Goal: Task Accomplishment & Management: Use online tool/utility

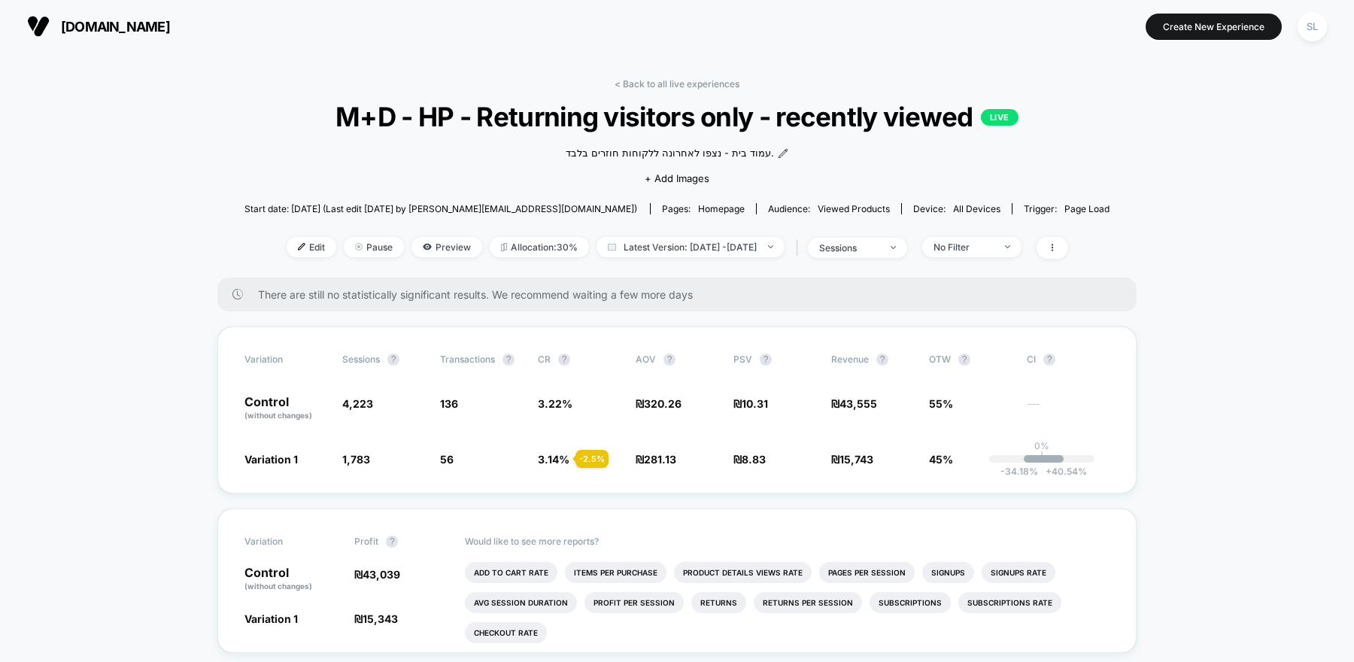
click at [108, 23] on span "[DOMAIN_NAME]" at bounding box center [115, 27] width 109 height 16
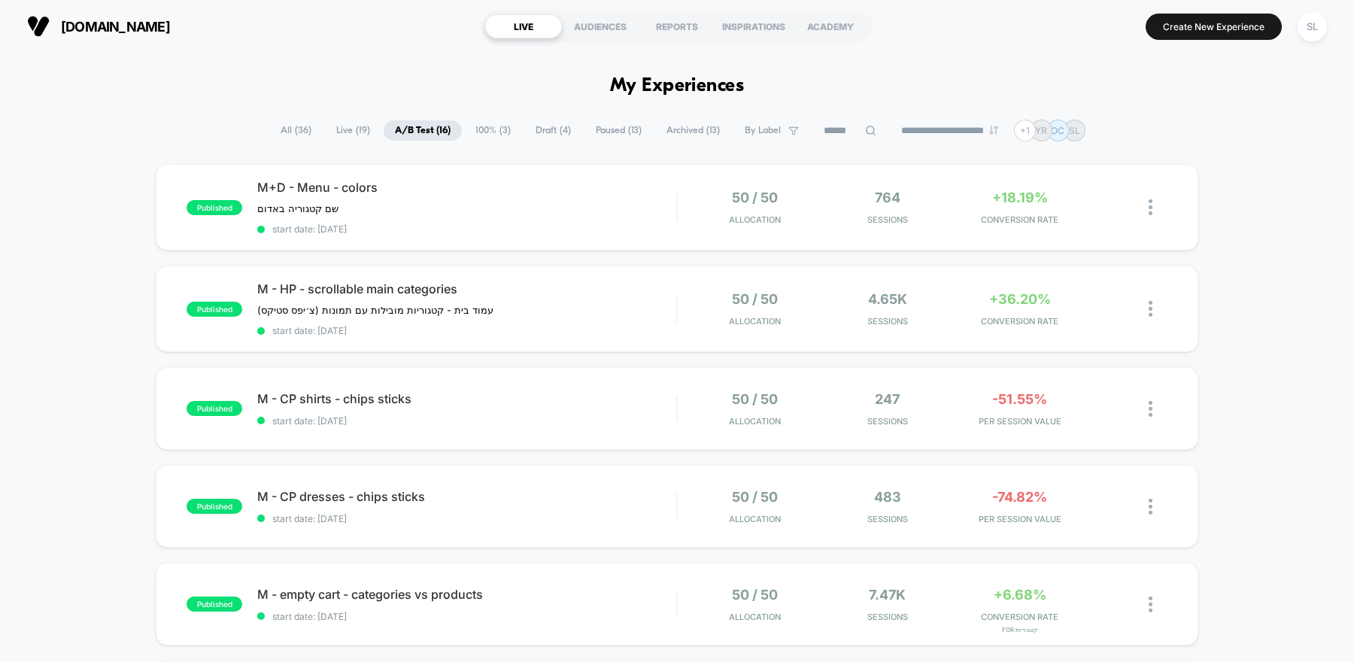
click at [623, 135] on span "Paused ( 13 )" at bounding box center [618, 130] width 68 height 20
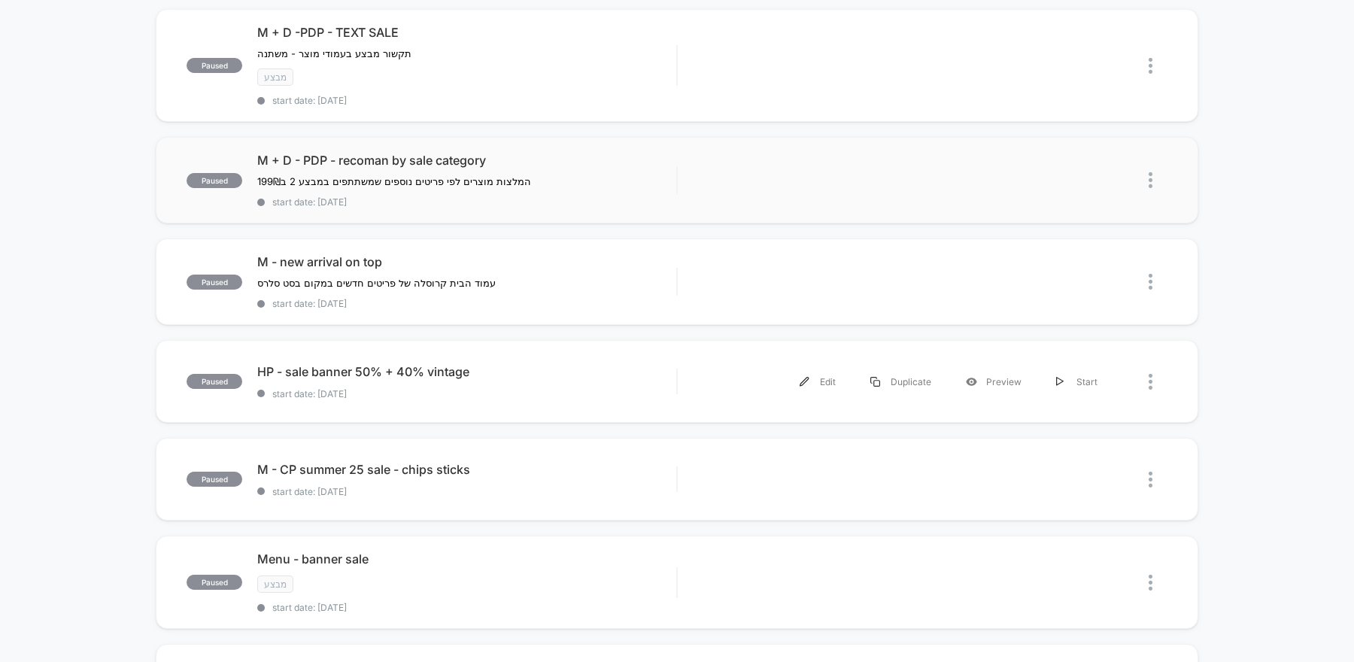
scroll to position [690, 0]
click at [617, 267] on div "M - new arrival on top עמוד הבית קרוסלה של פריטים חדשים במקום בסט סלרס Click to…" at bounding box center [466, 280] width 419 height 55
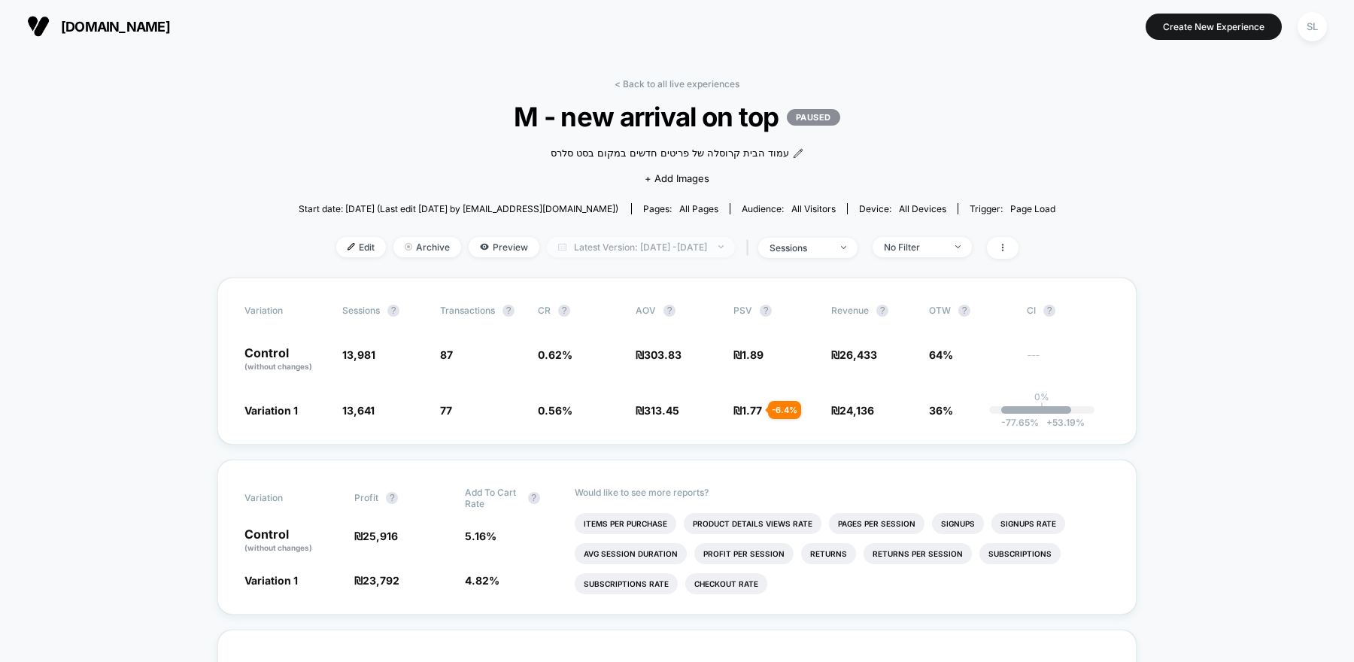
click at [735, 244] on span "Latest Version: Jul 24, 2025 - Aug 24, 2025" at bounding box center [641, 247] width 188 height 20
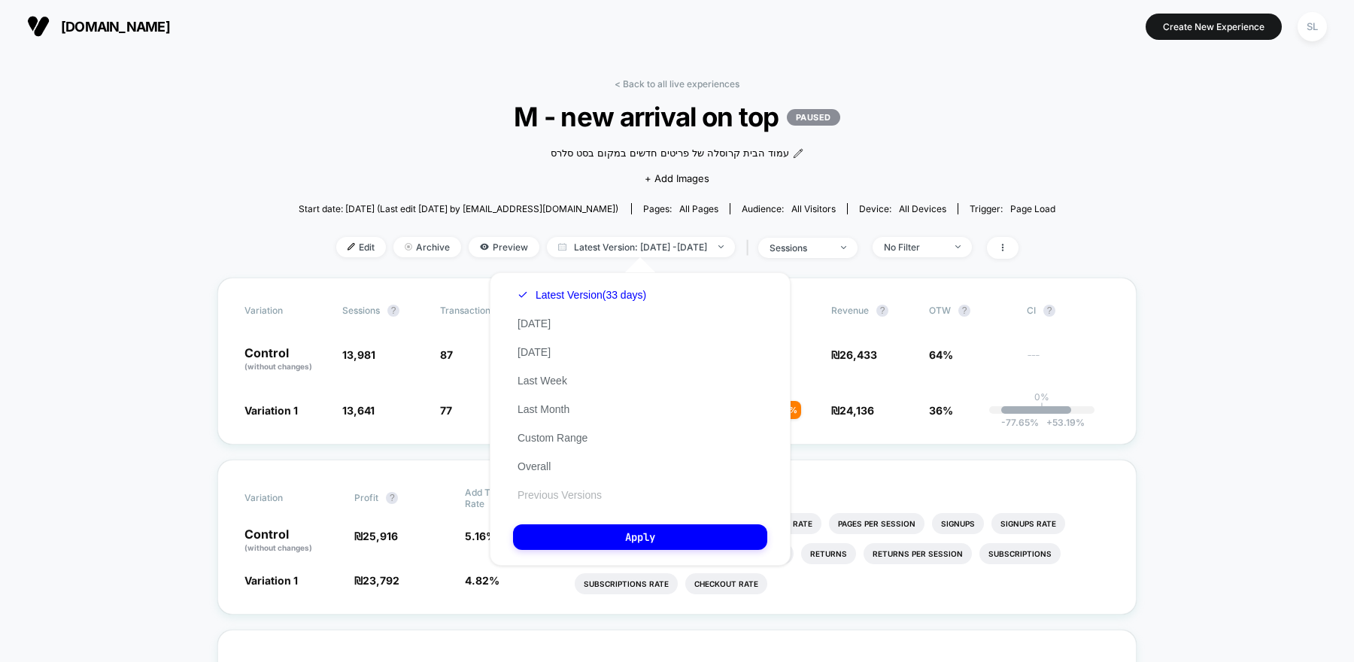
click at [537, 494] on button "Previous Versions" at bounding box center [559, 495] width 93 height 14
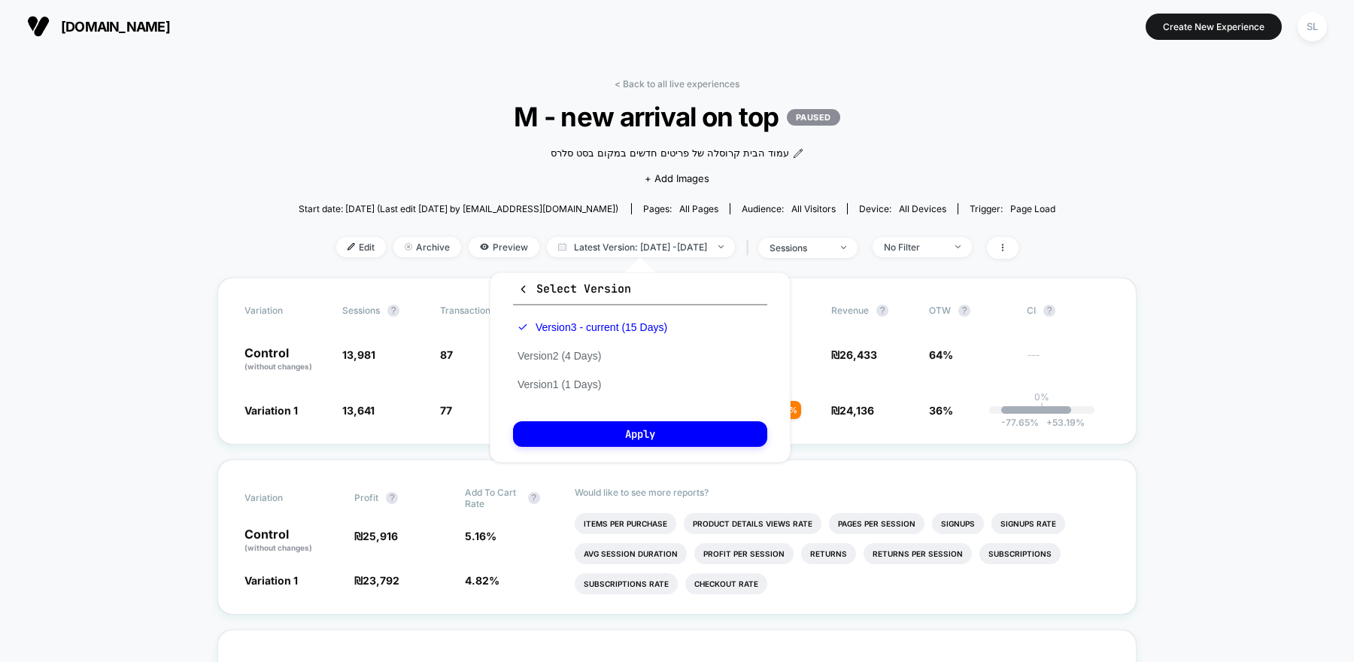
click at [899, 210] on span "all devices" at bounding box center [922, 208] width 47 height 11
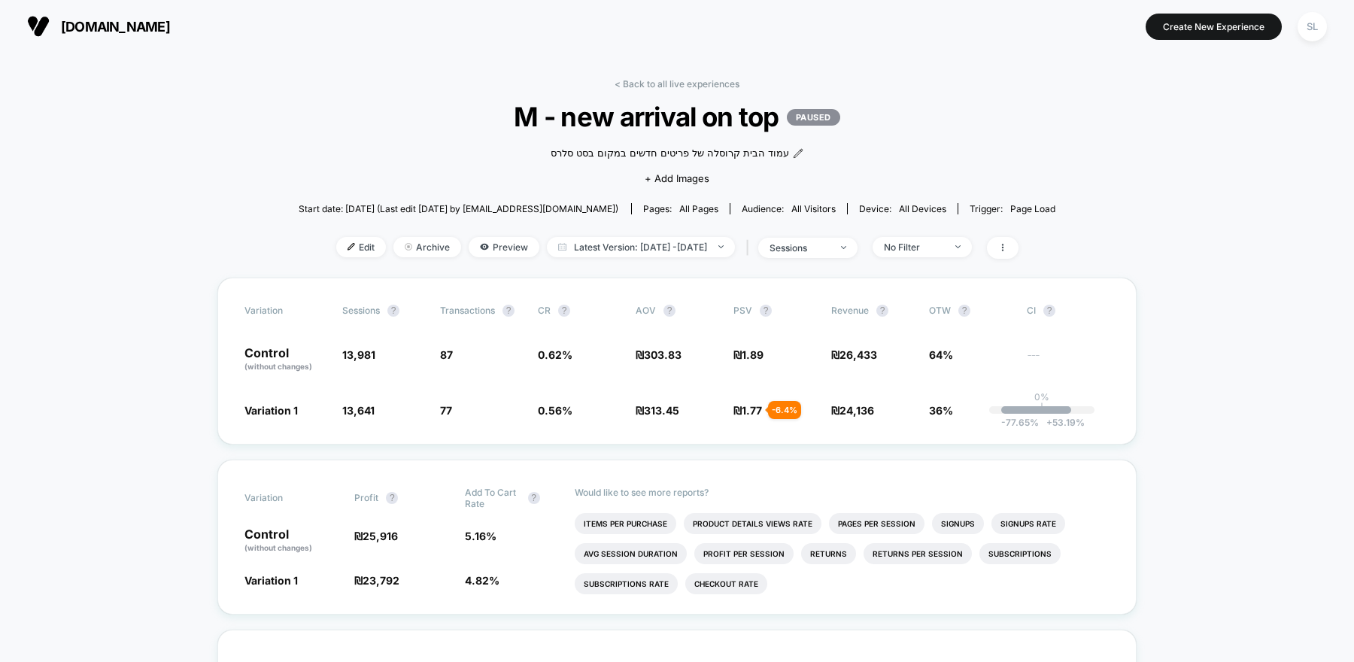
click at [102, 22] on span "[DOMAIN_NAME]" at bounding box center [115, 27] width 109 height 16
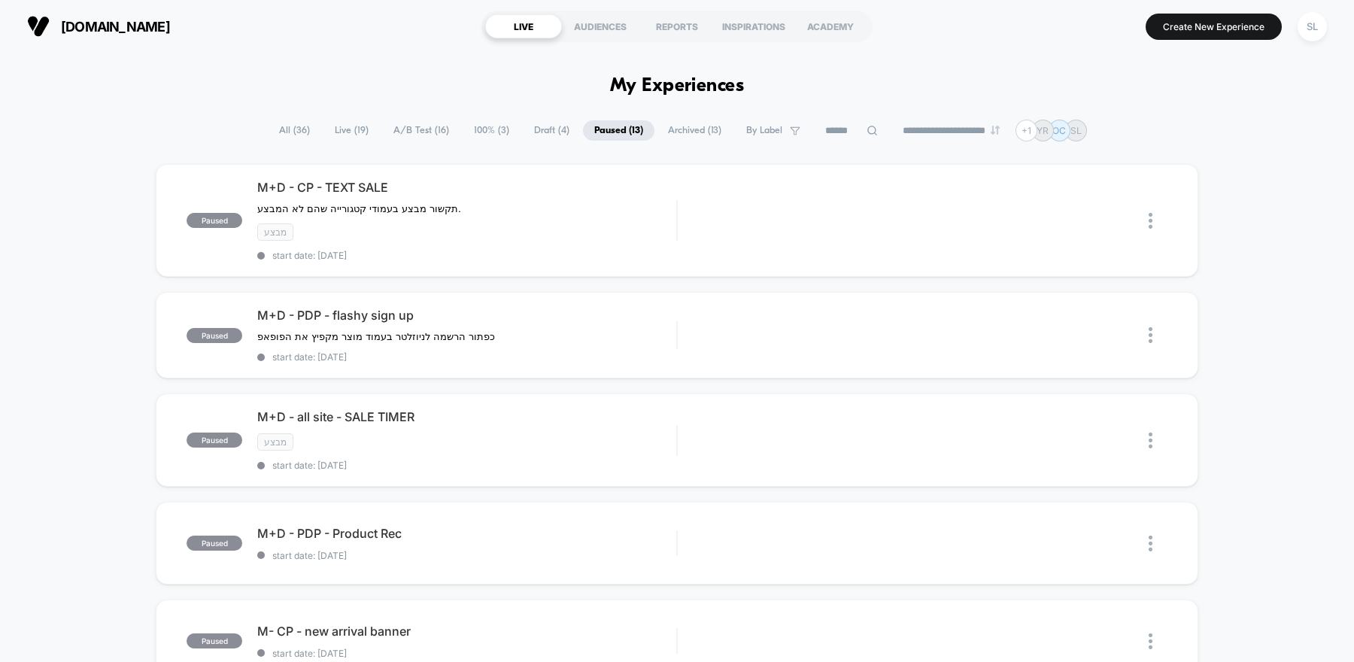
click at [471, 130] on span "100% ( 3 )" at bounding box center [492, 130] width 58 height 20
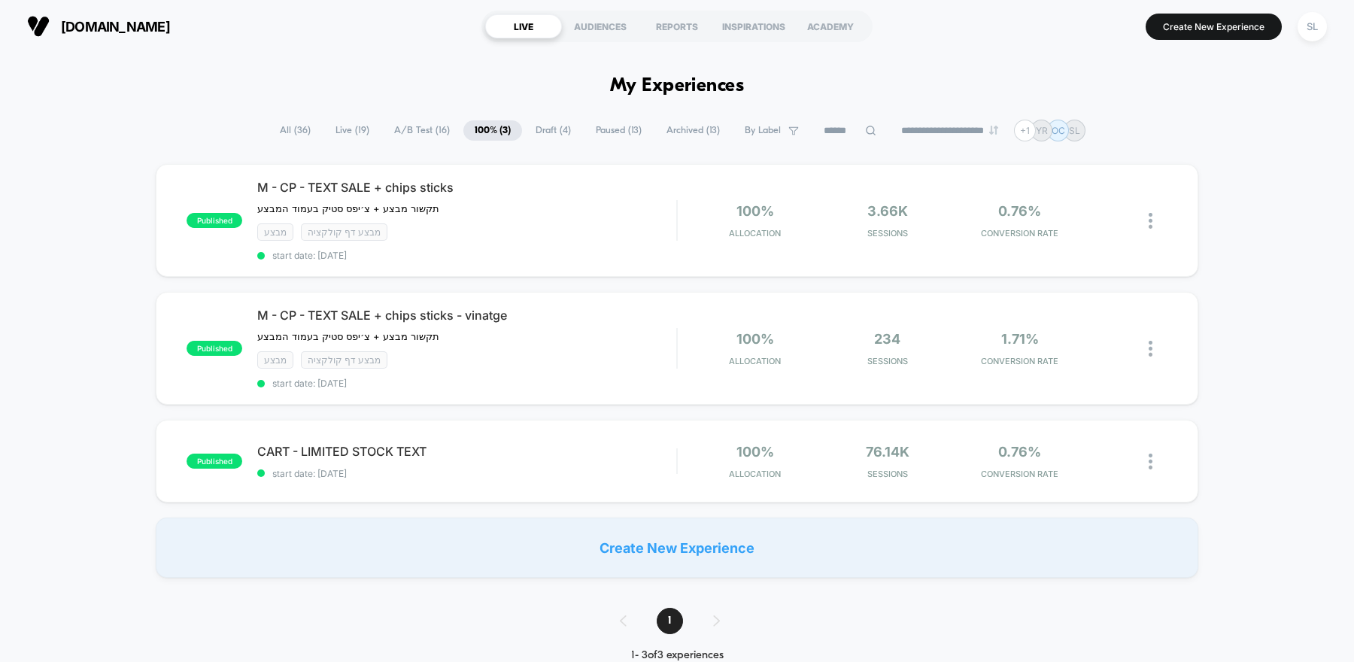
click at [424, 132] on span "A/B Test ( 16 )" at bounding box center [422, 130] width 78 height 20
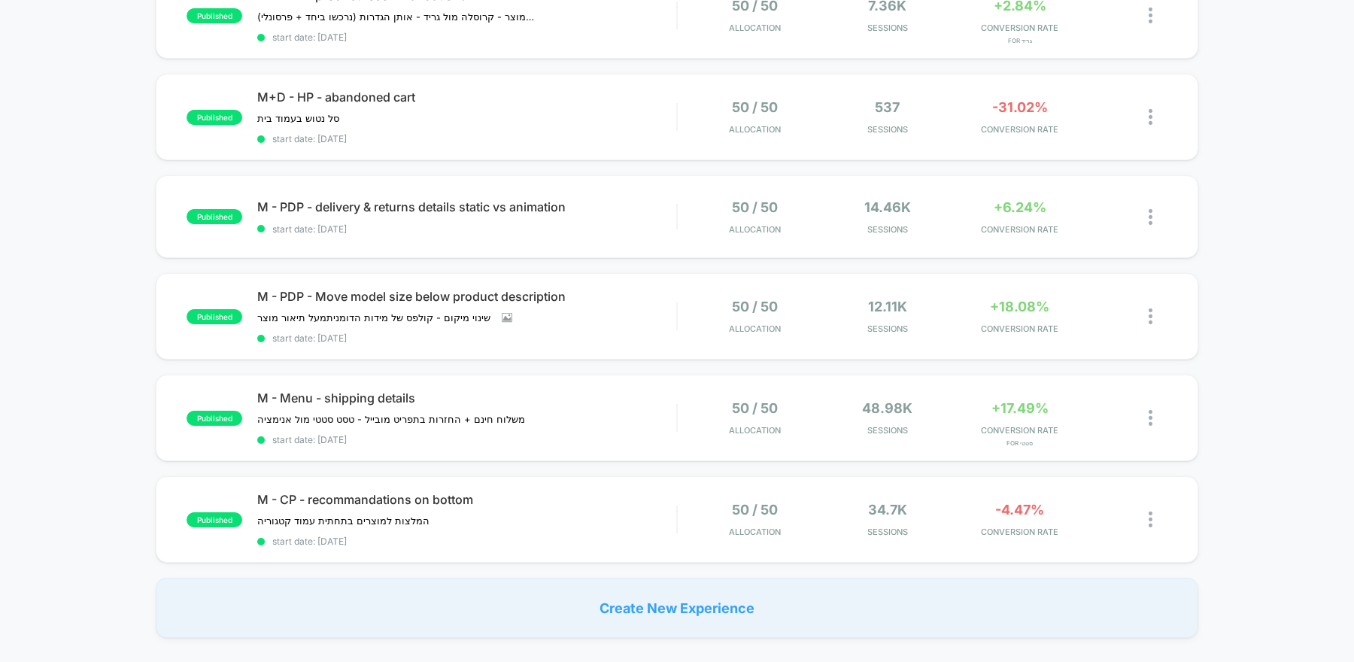
scroll to position [790, 0]
click at [518, 223] on span "start date: [DATE]" at bounding box center [466, 228] width 419 height 11
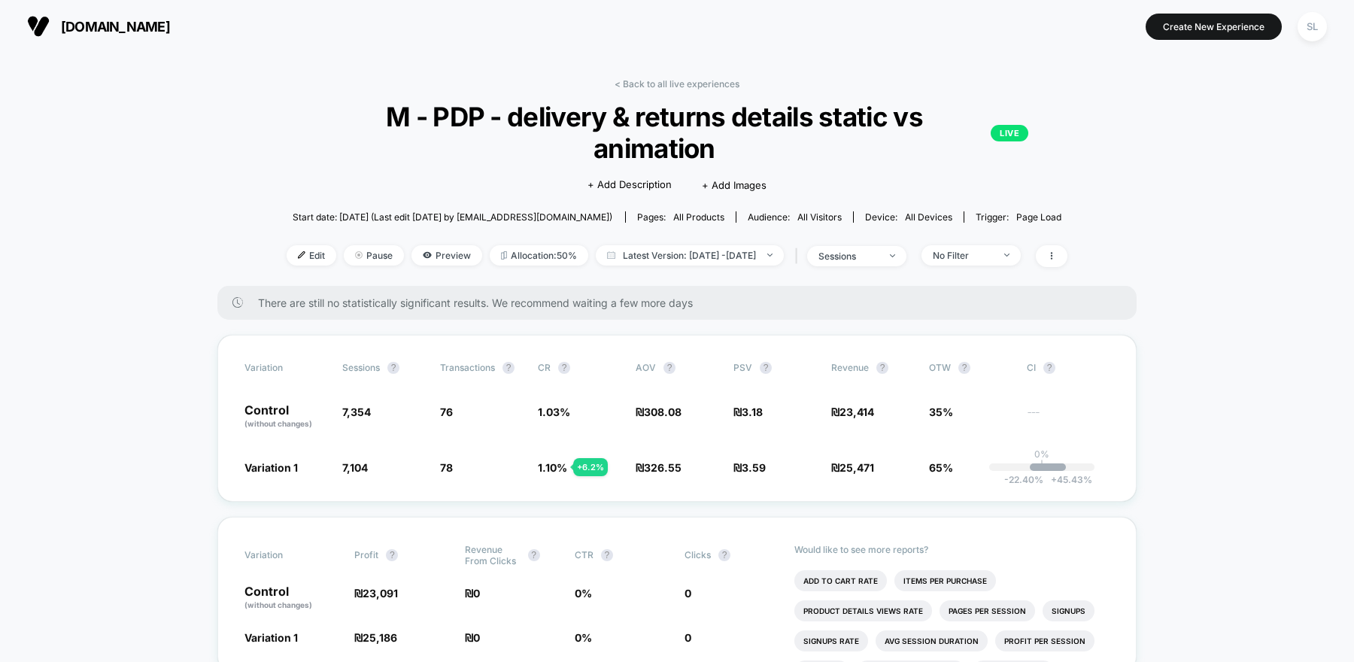
click at [90, 19] on span "[DOMAIN_NAME]" at bounding box center [115, 27] width 109 height 16
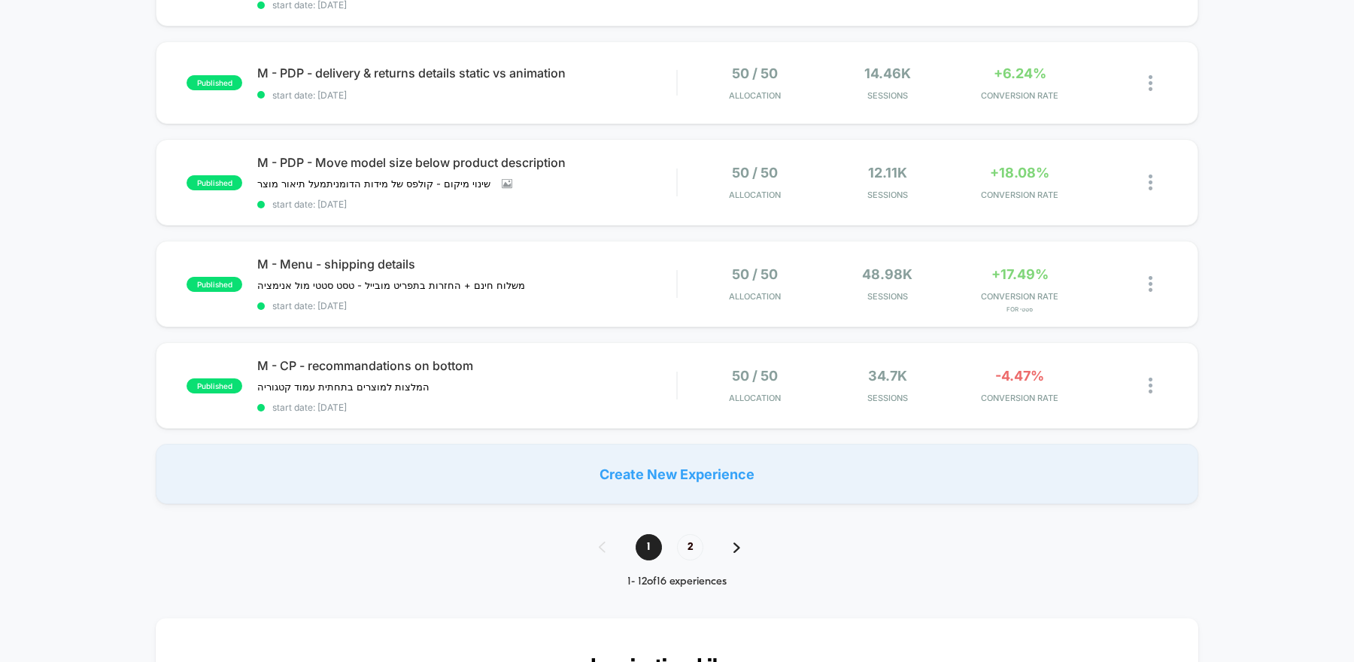
scroll to position [927, 0]
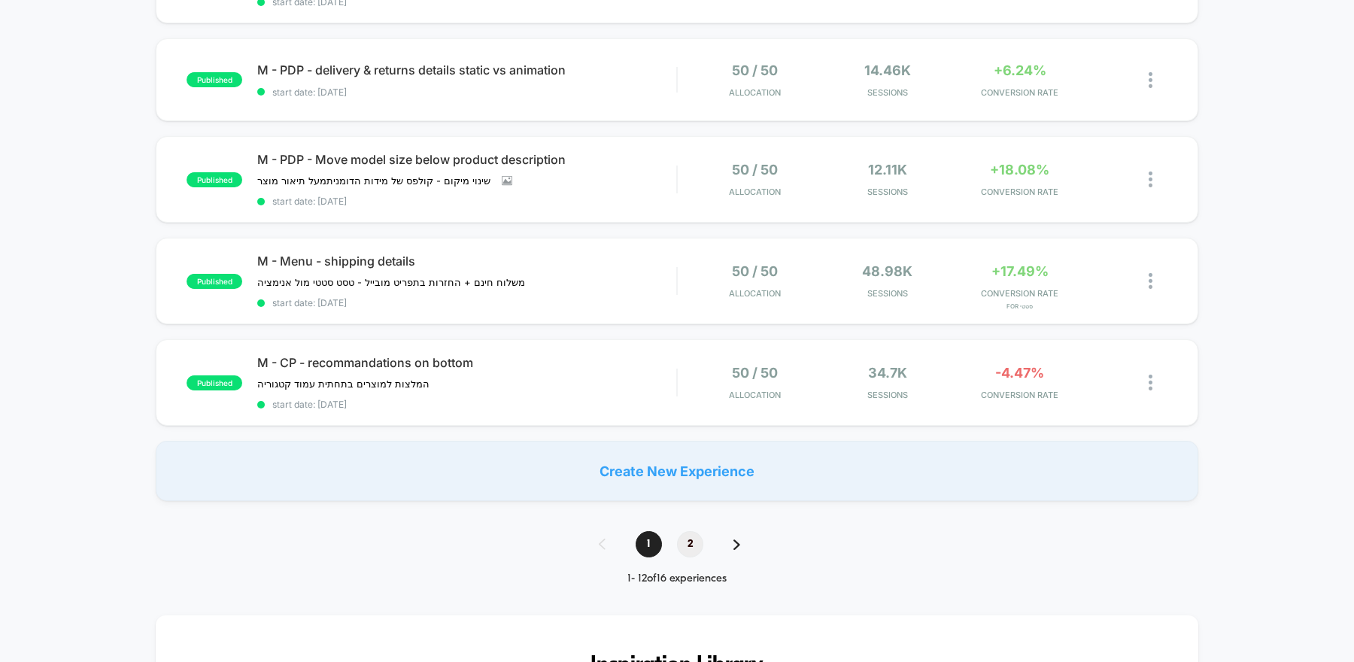
click at [693, 539] on span "2" at bounding box center [690, 544] width 26 height 26
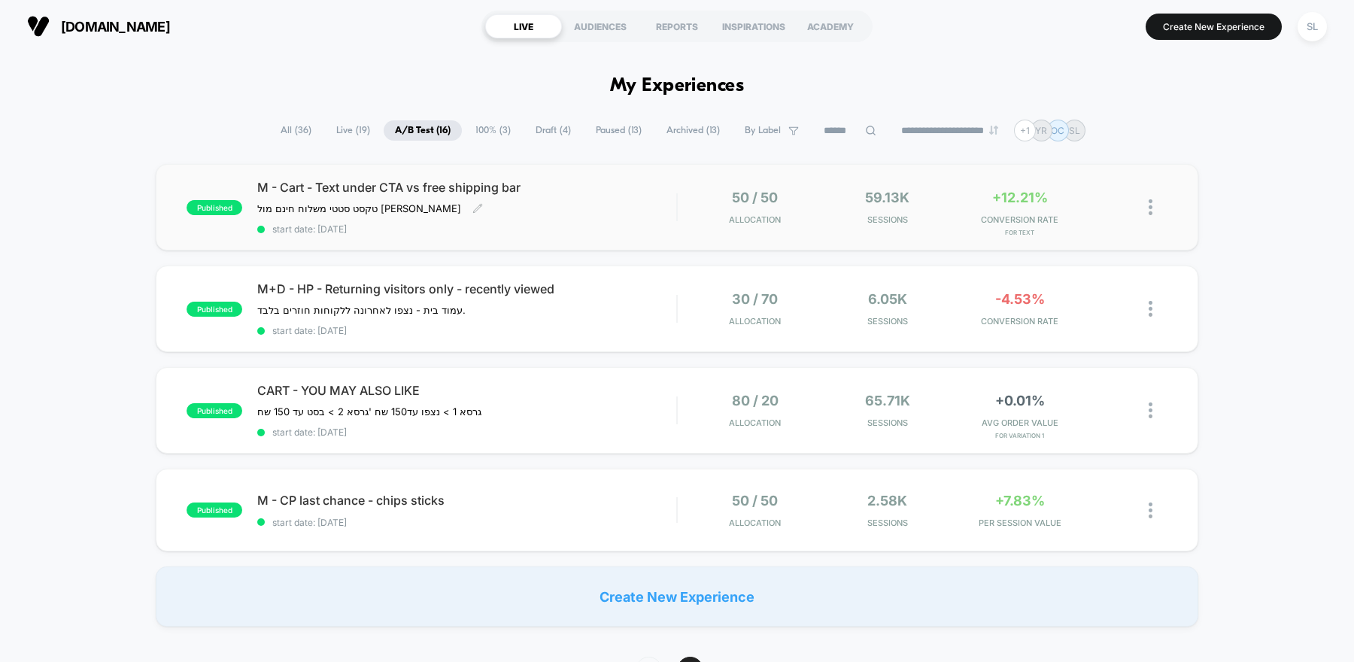
click at [541, 223] on span "start date: [DATE]" at bounding box center [466, 228] width 419 height 11
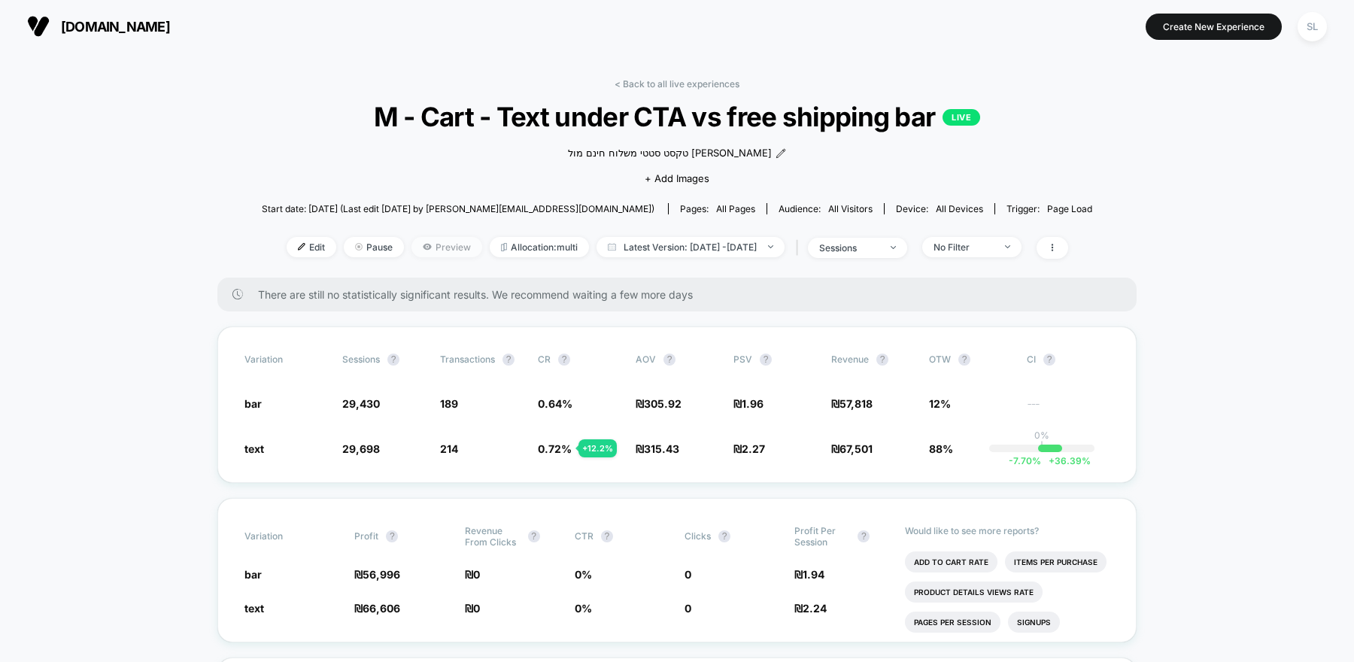
click at [418, 253] on span "Preview" at bounding box center [446, 247] width 71 height 20
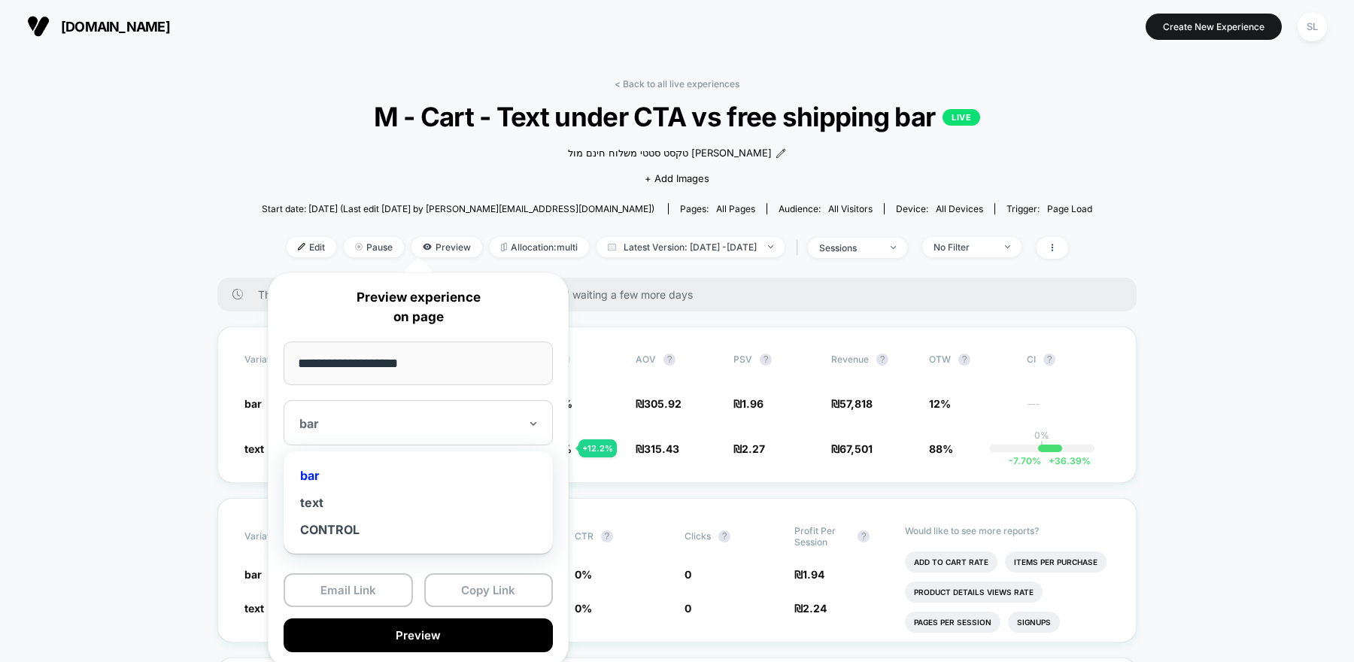
click at [366, 420] on div at bounding box center [409, 423] width 220 height 15
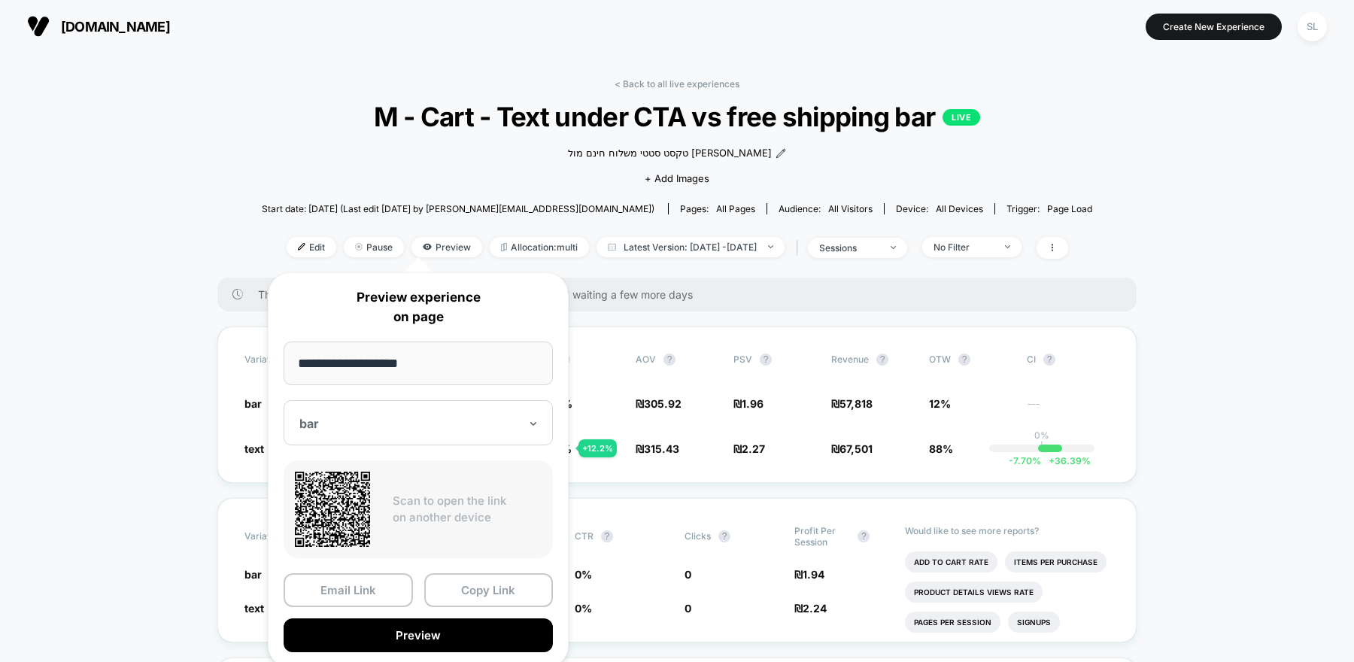
click at [366, 420] on div at bounding box center [409, 423] width 220 height 15
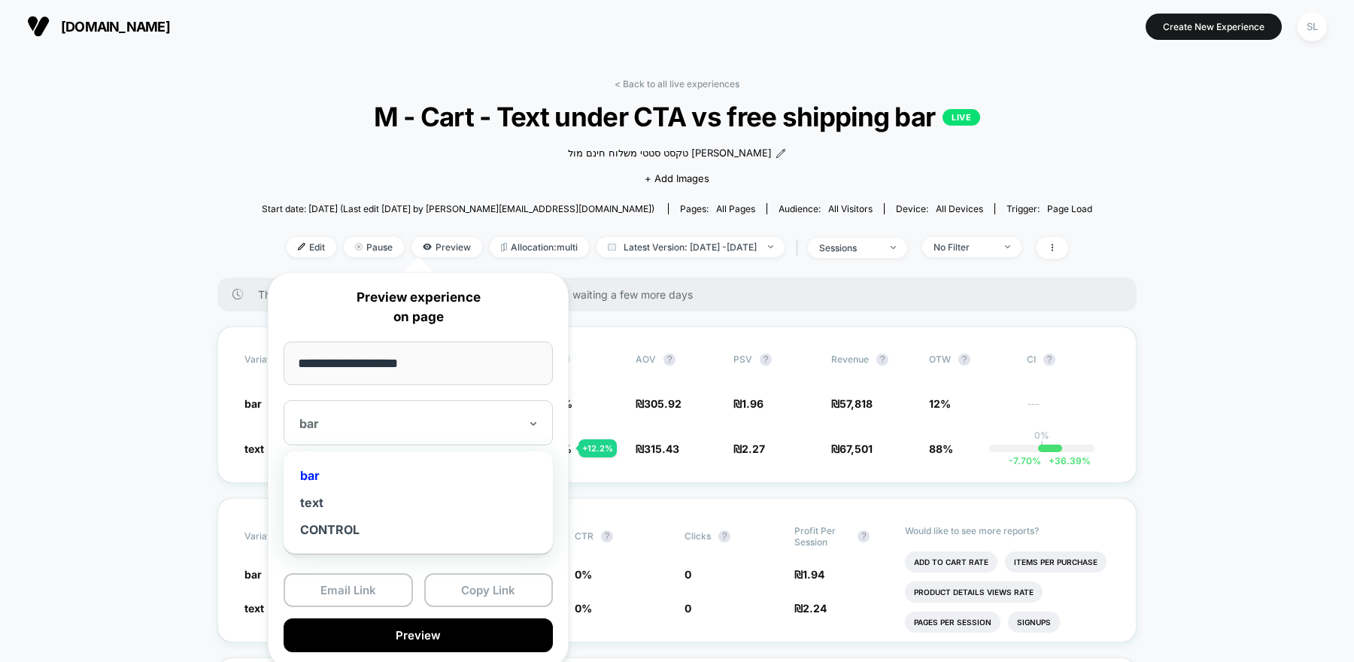
click at [366, 420] on div at bounding box center [409, 423] width 220 height 15
click at [317, 502] on div "text" at bounding box center [418, 502] width 254 height 27
click at [383, 431] on div "text" at bounding box center [418, 422] width 269 height 45
click at [312, 473] on div "bar" at bounding box center [418, 475] width 254 height 27
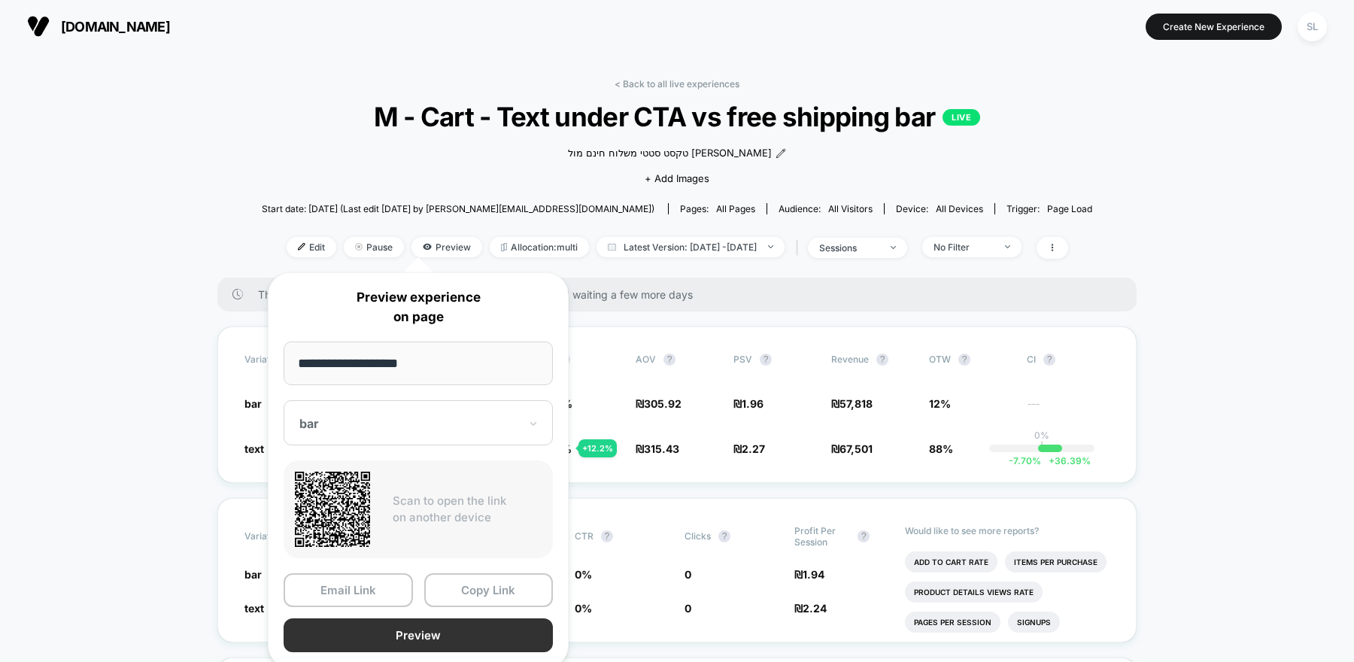
click at [363, 630] on button "Preview" at bounding box center [418, 635] width 269 height 34
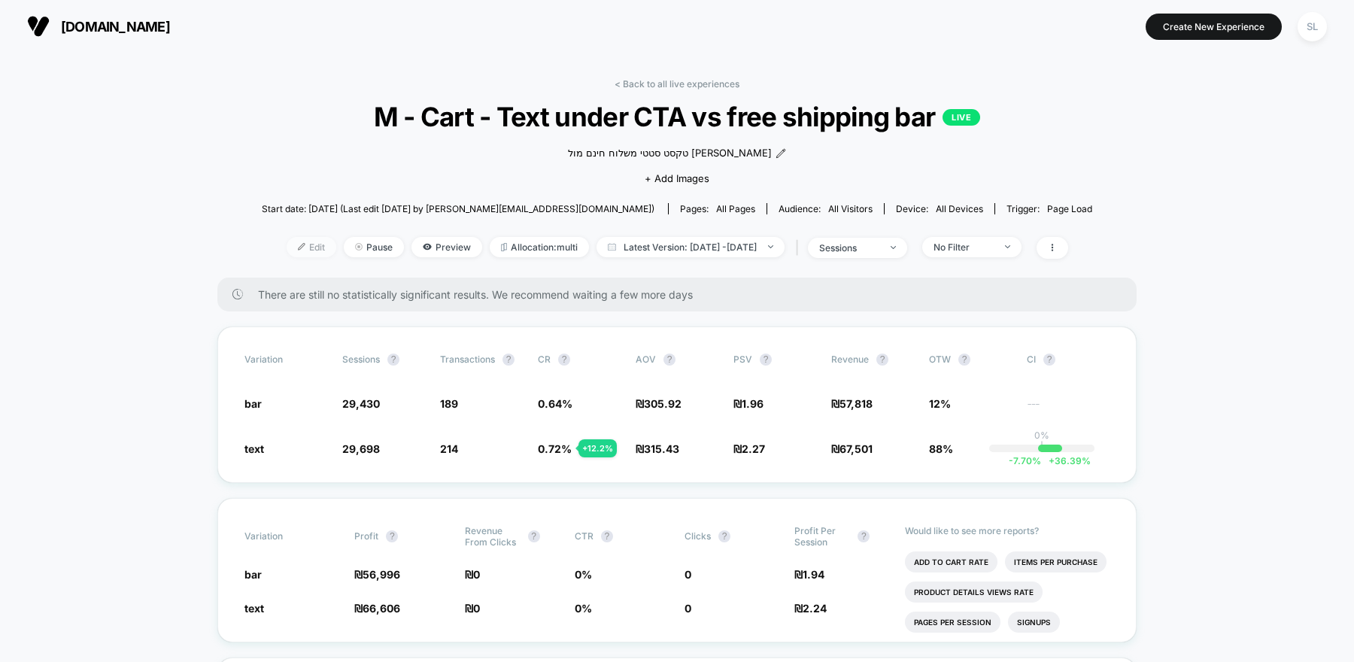
click at [304, 248] on span "Edit" at bounding box center [312, 247] width 50 height 20
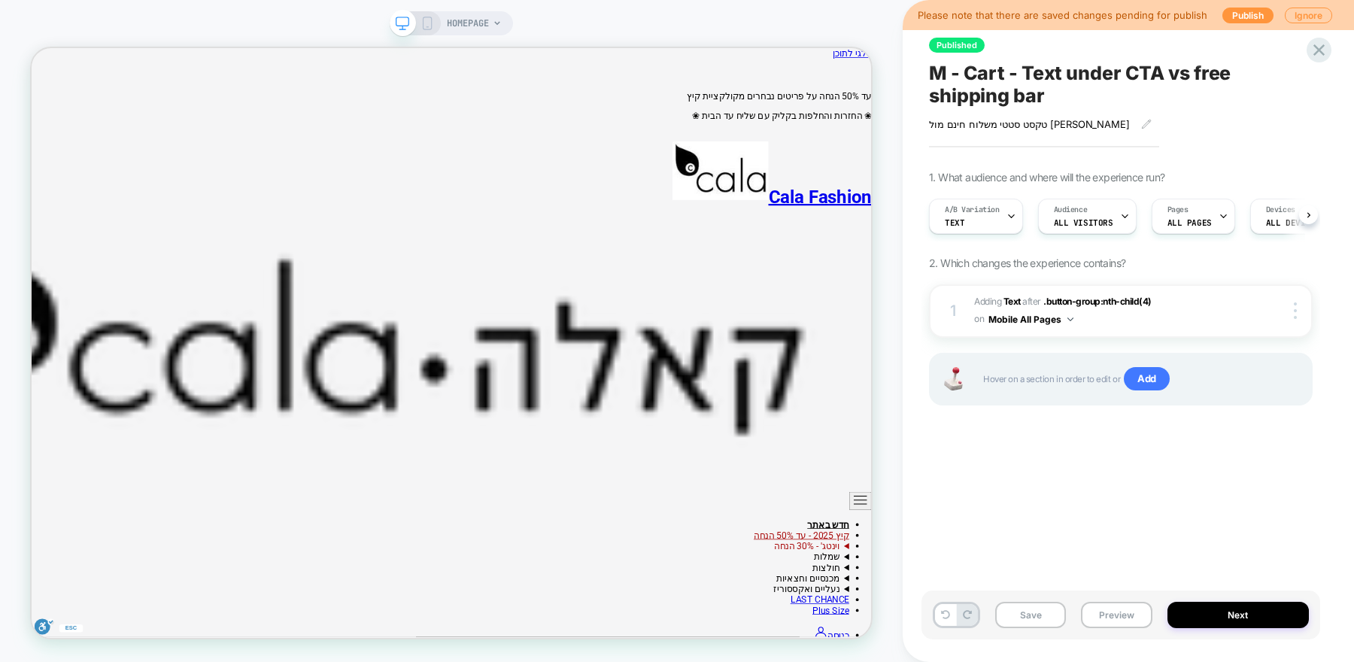
scroll to position [0, 1]
click at [429, 26] on icon at bounding box center [427, 24] width 14 height 14
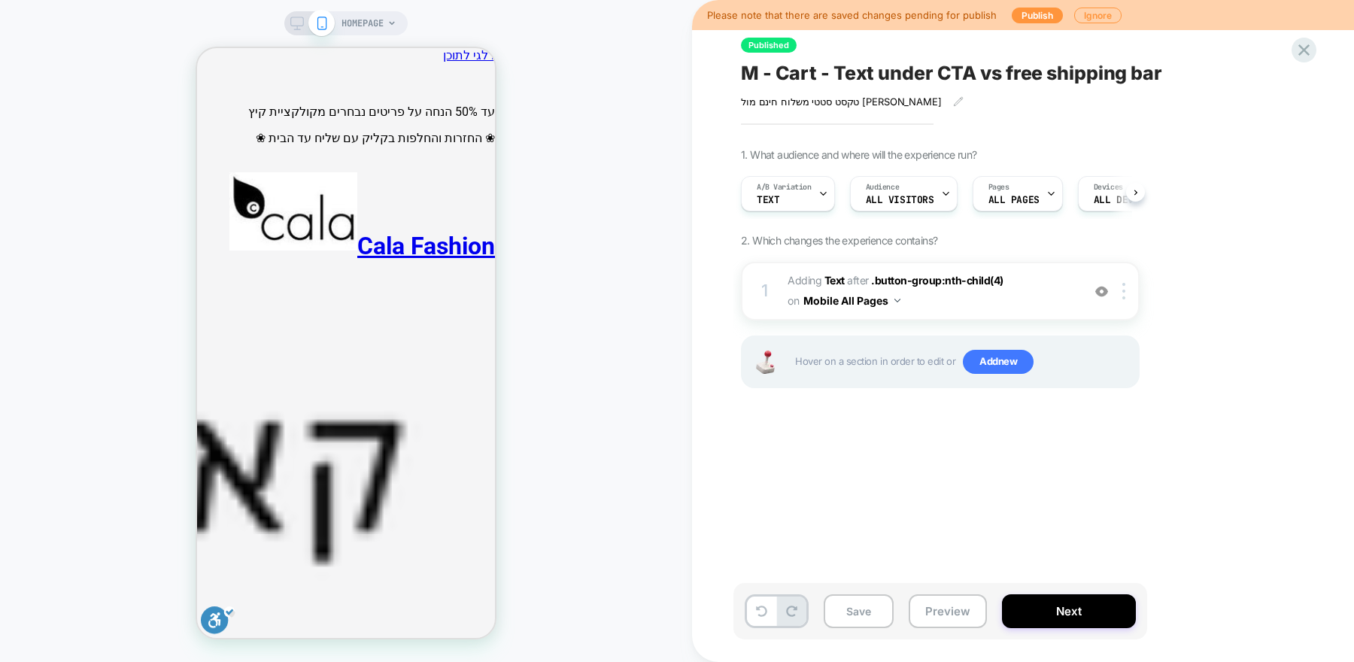
scroll to position [0, 1]
click at [1091, 16] on button "Ignore" at bounding box center [1097, 16] width 47 height 16
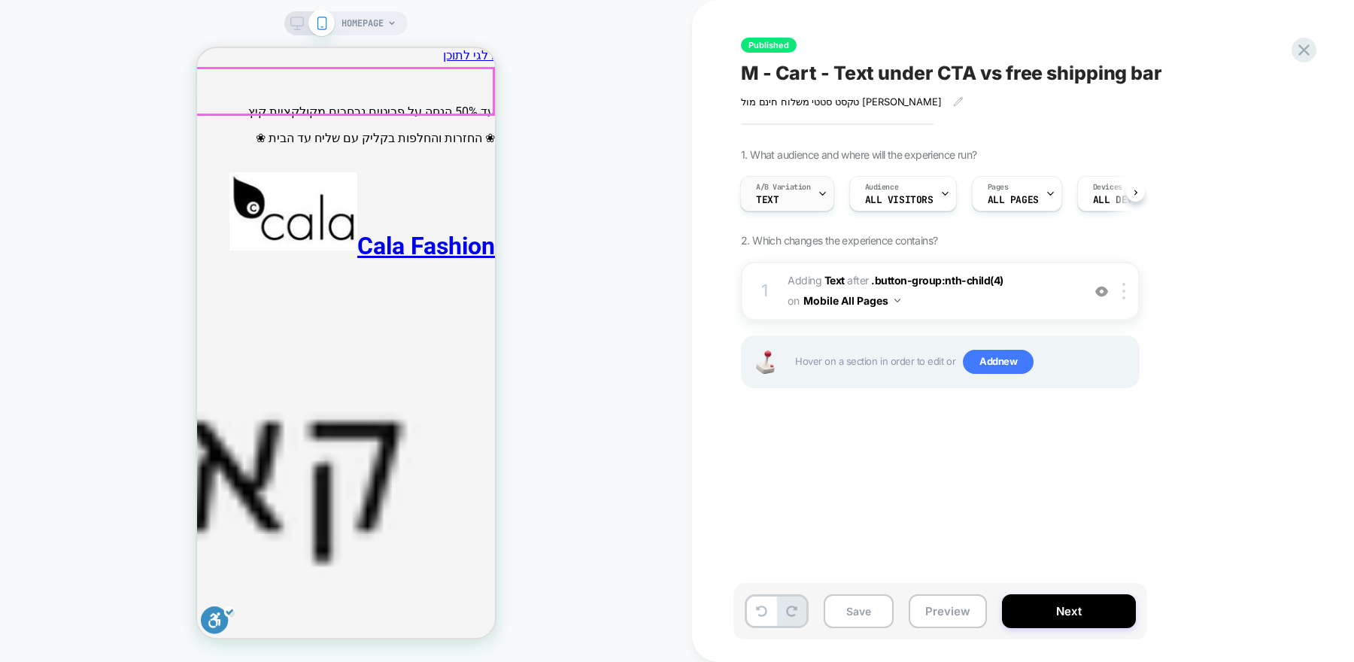
click at [815, 199] on div "A/B Variation text" at bounding box center [783, 194] width 85 height 34
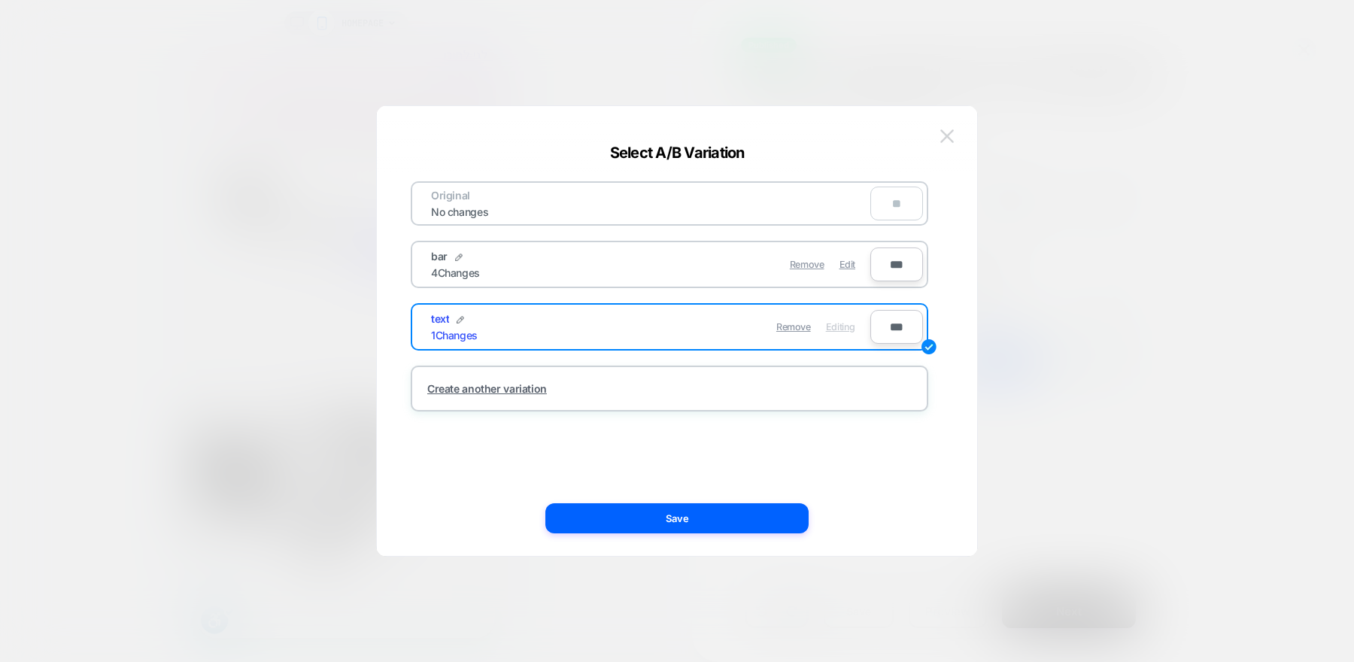
click at [948, 136] on img at bounding box center [947, 135] width 14 height 13
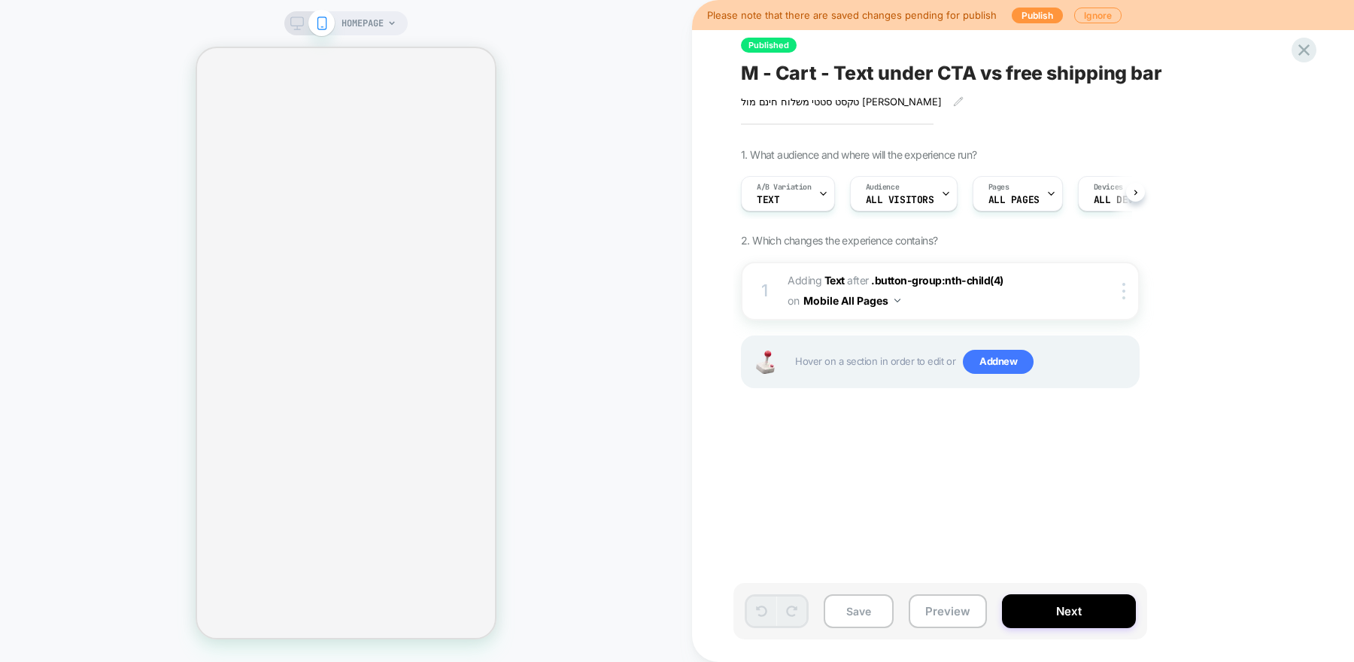
scroll to position [0, 1]
click at [303, 26] on div at bounding box center [309, 24] width 38 height 14
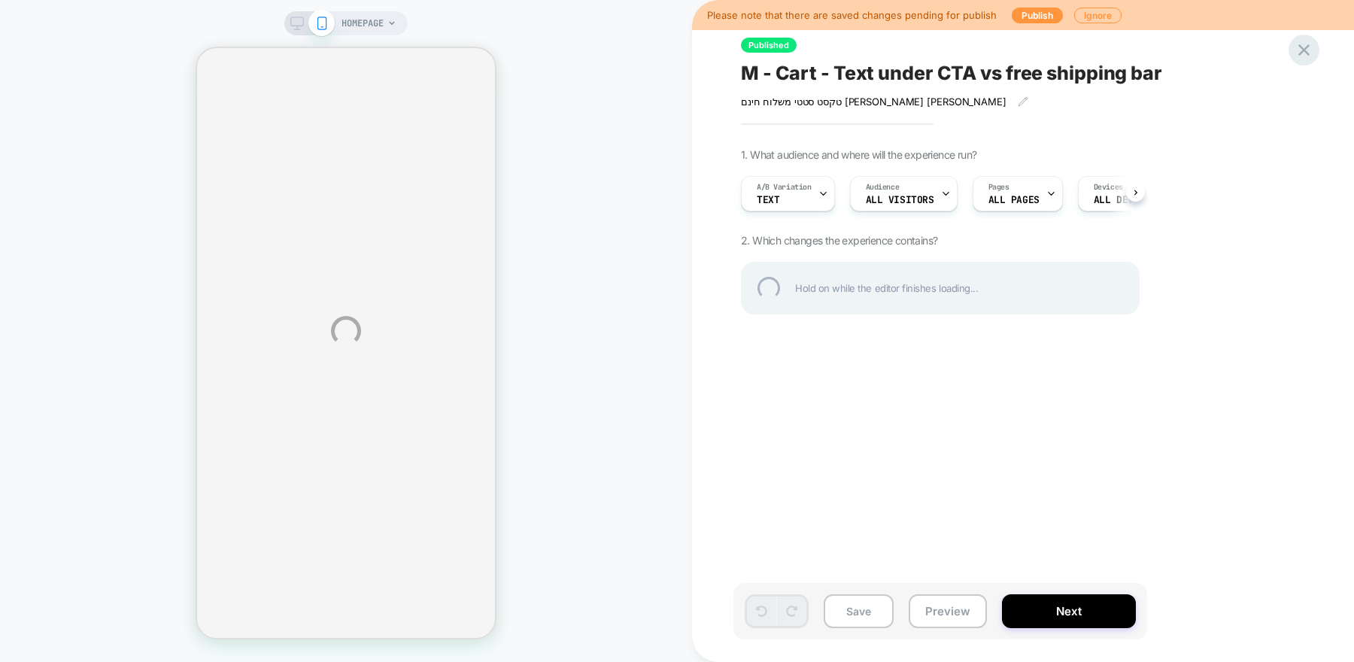
click at [1299, 50] on div at bounding box center [1303, 50] width 31 height 31
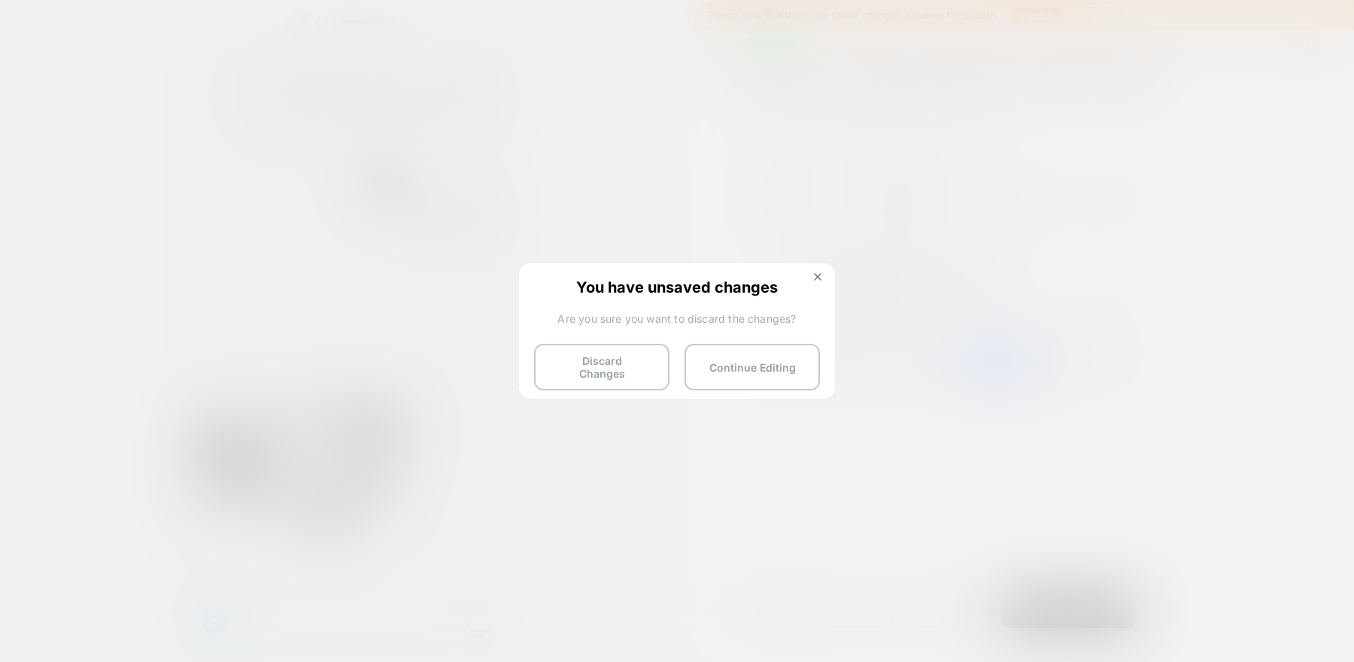
scroll to position [0, 1]
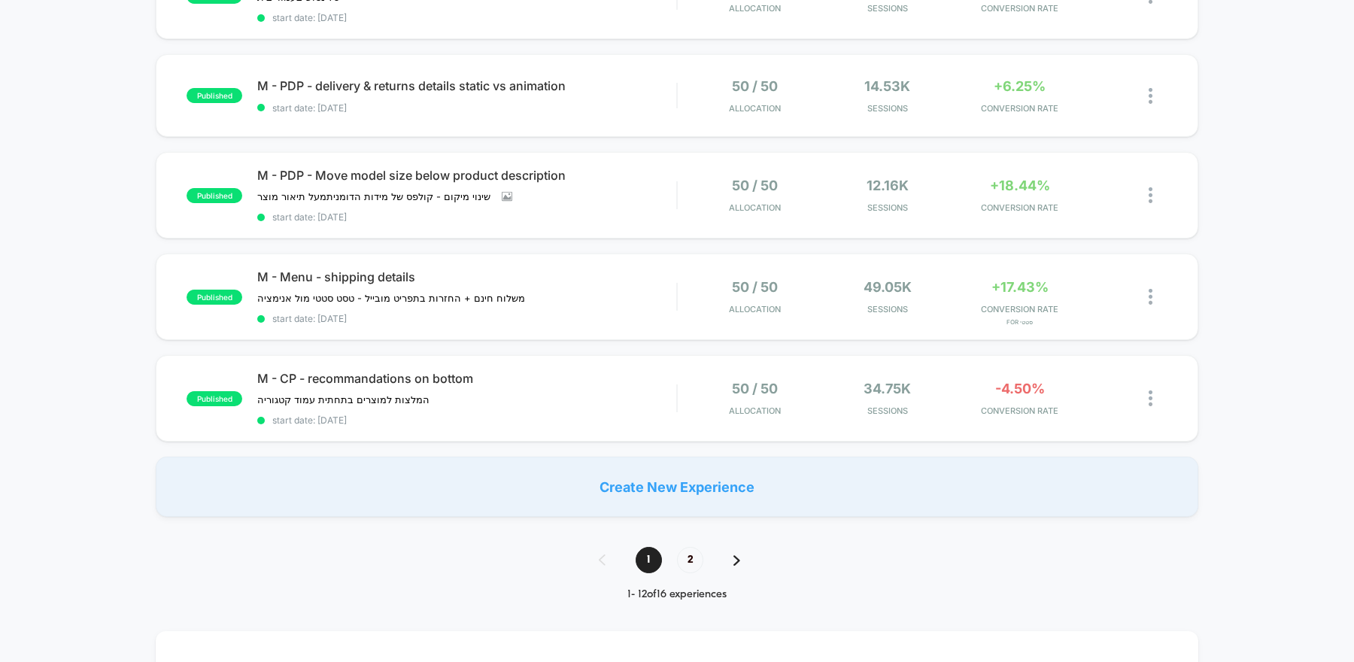
scroll to position [909, 0]
click at [685, 550] on span "2" at bounding box center [690, 562] width 26 height 26
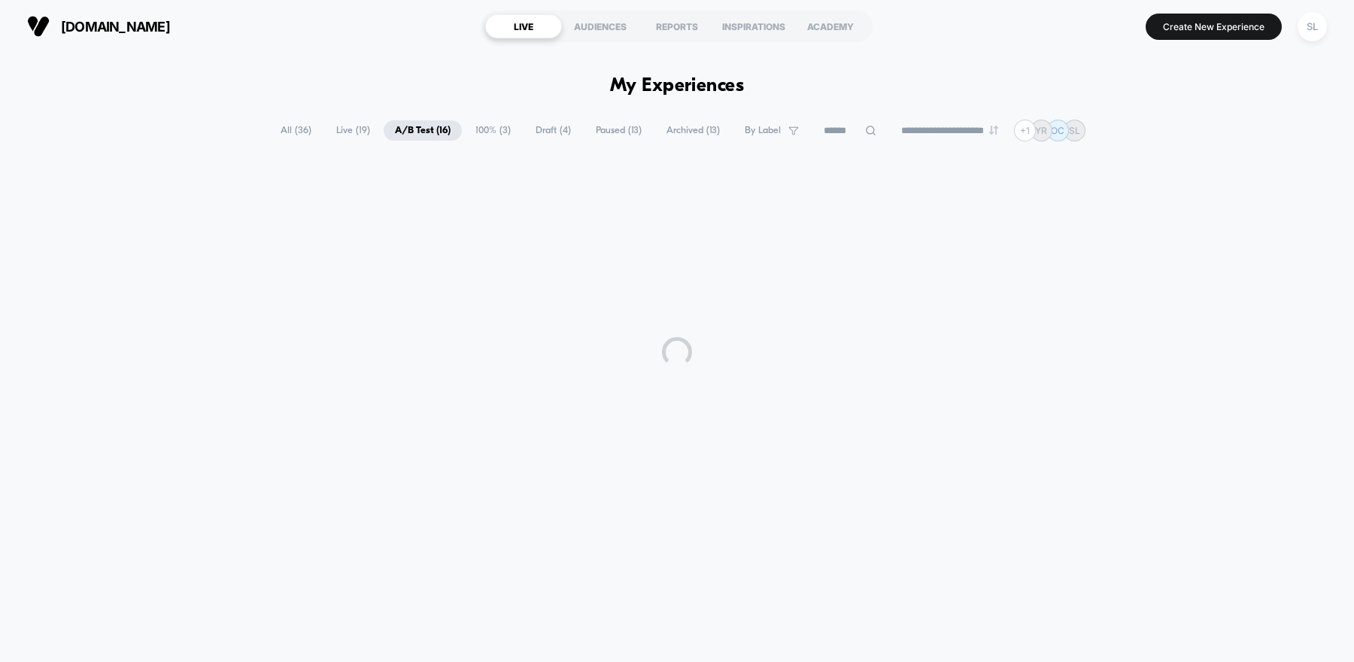
scroll to position [0, 0]
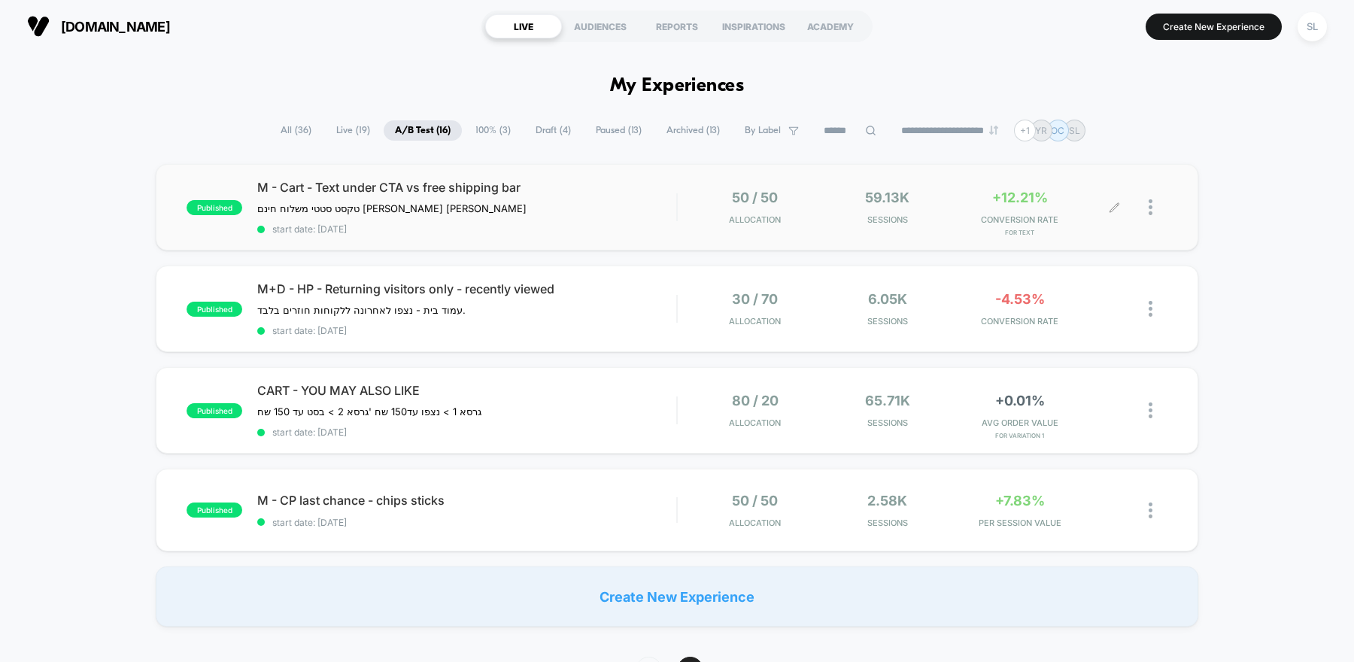
click at [1012, 214] on span "CONVERSION RATE" at bounding box center [1019, 219] width 125 height 11
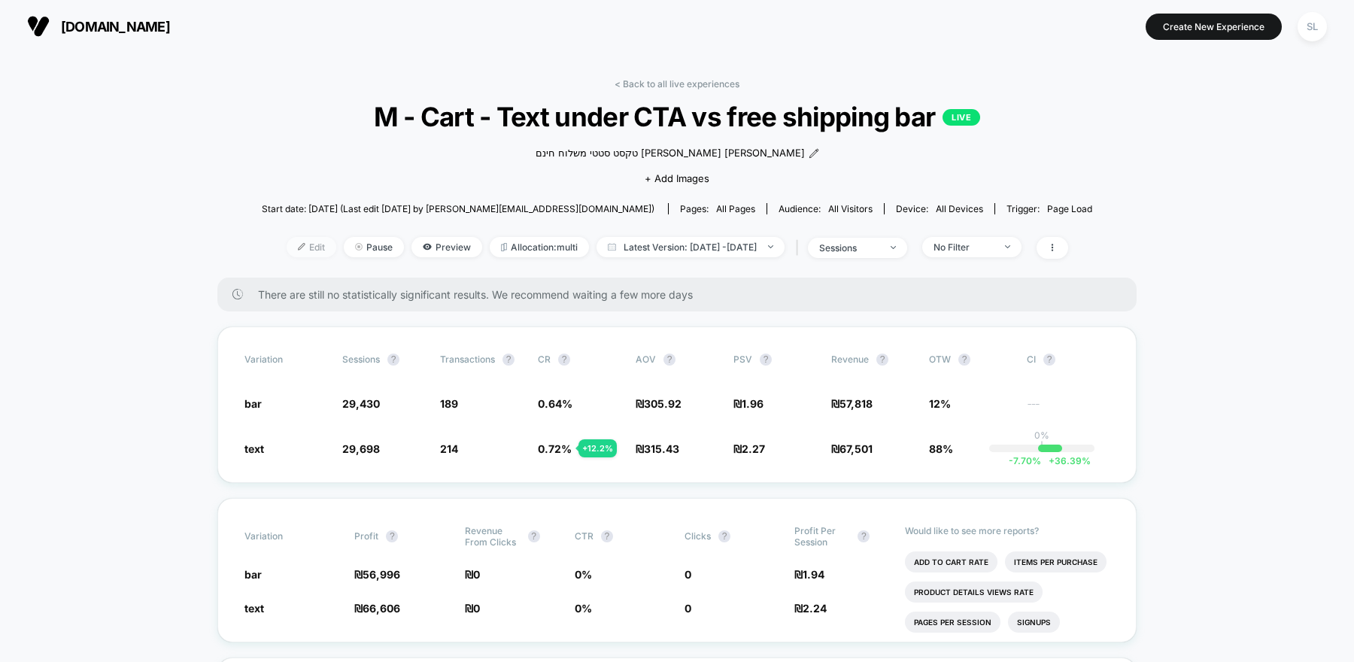
click at [287, 247] on span "Edit" at bounding box center [312, 247] width 50 height 20
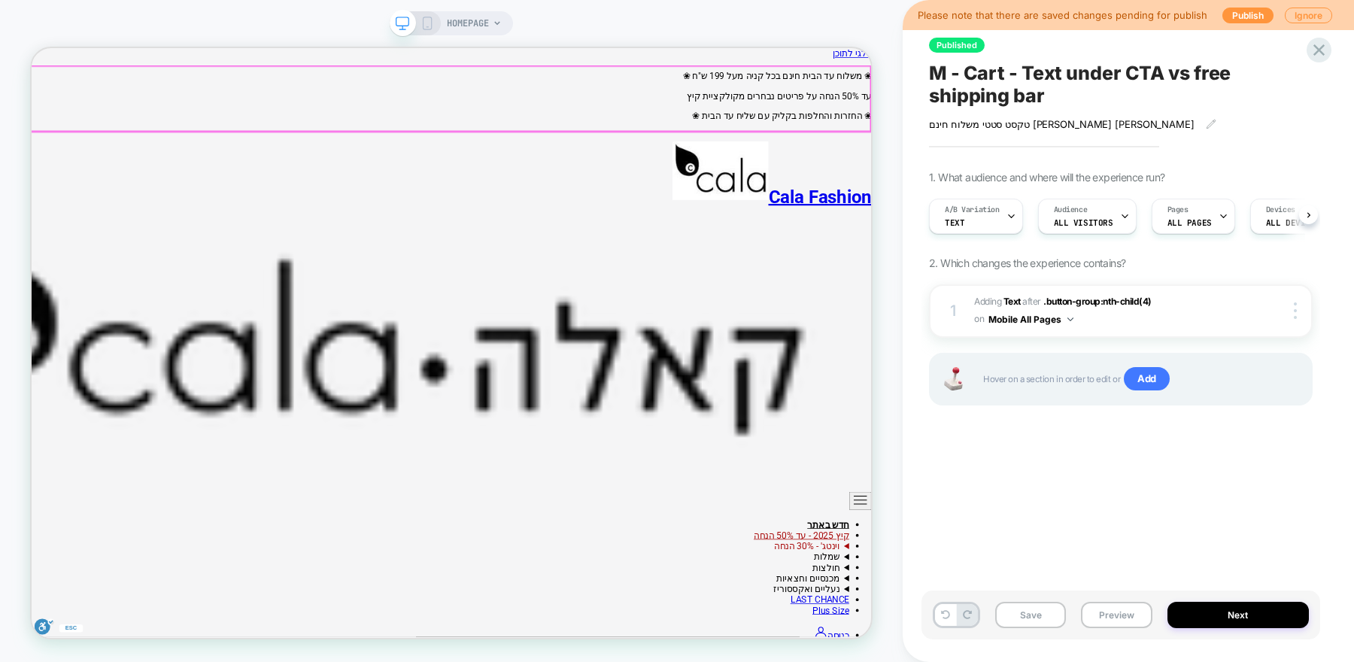
scroll to position [0, 1]
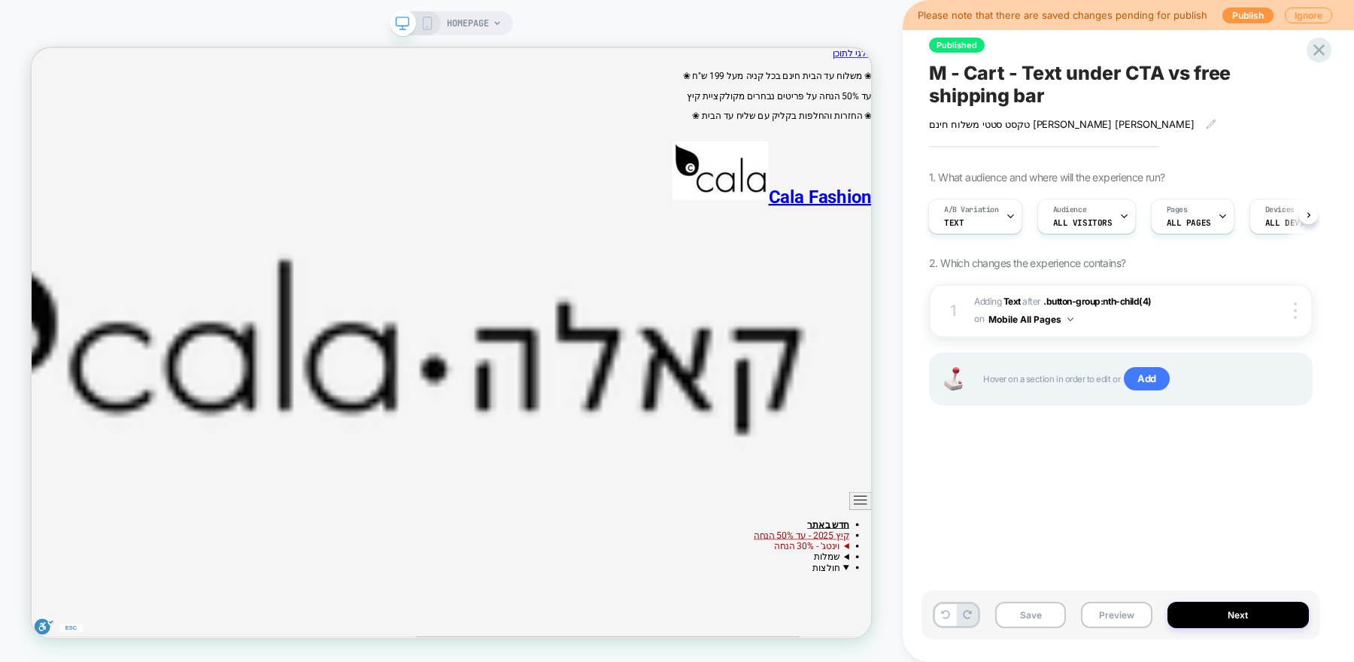
click at [427, 18] on icon at bounding box center [427, 24] width 14 height 14
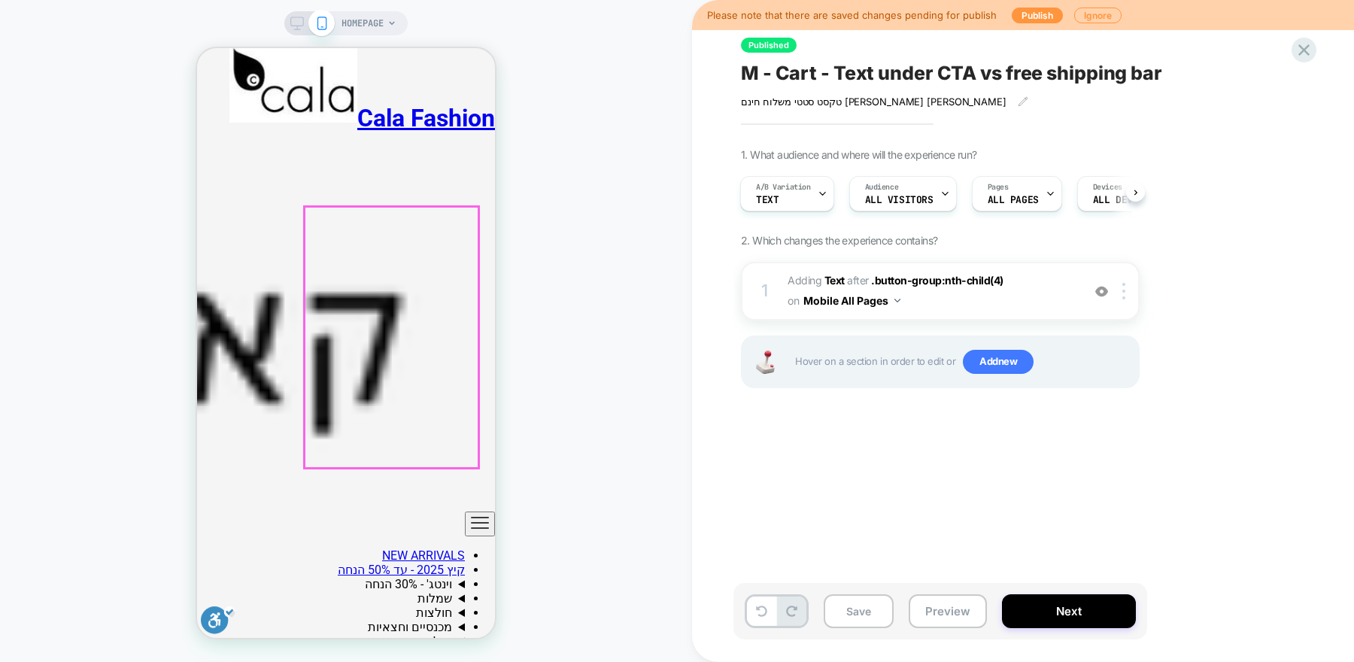
scroll to position [524, 0]
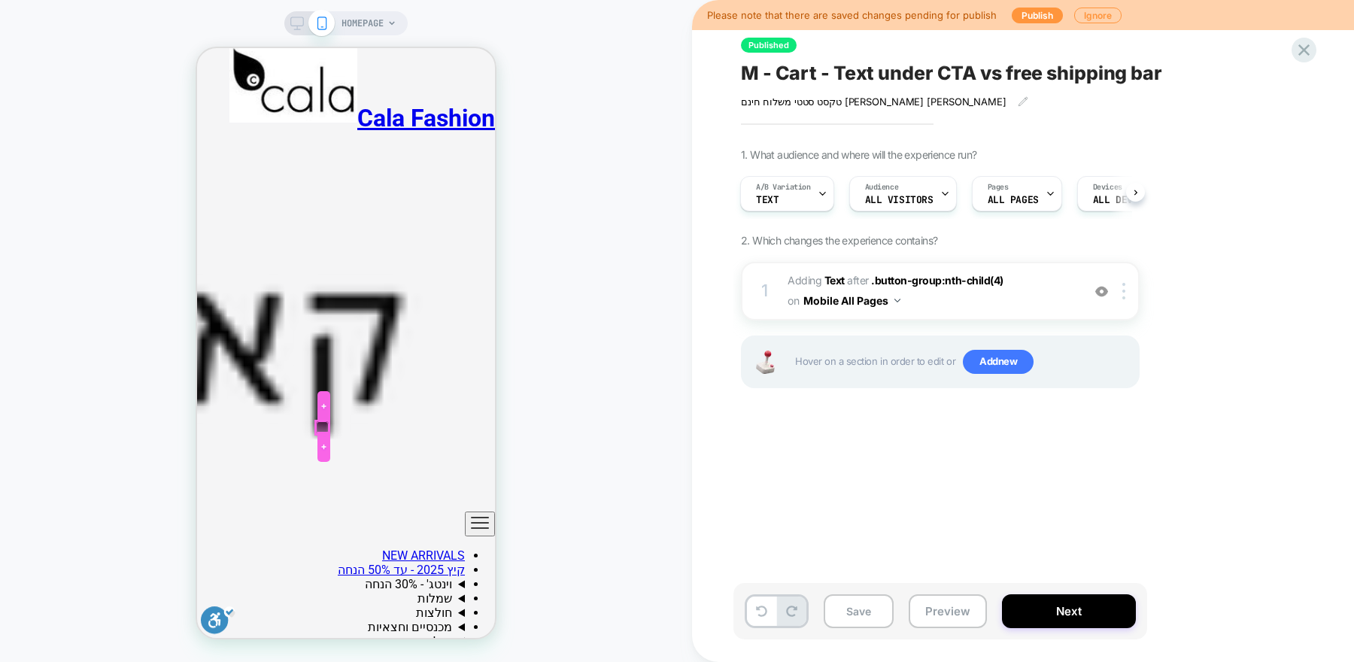
scroll to position [0, -259]
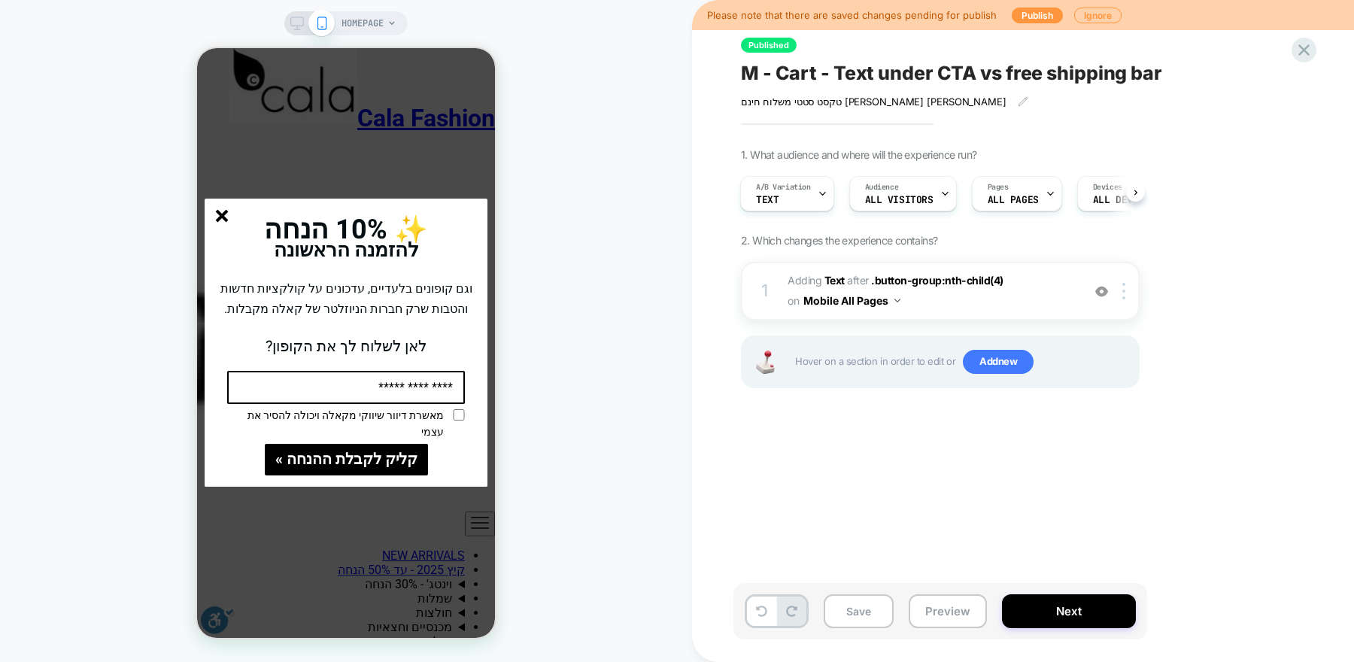
click at [222, 215] on line "סגור" at bounding box center [222, 216] width 11 height 11
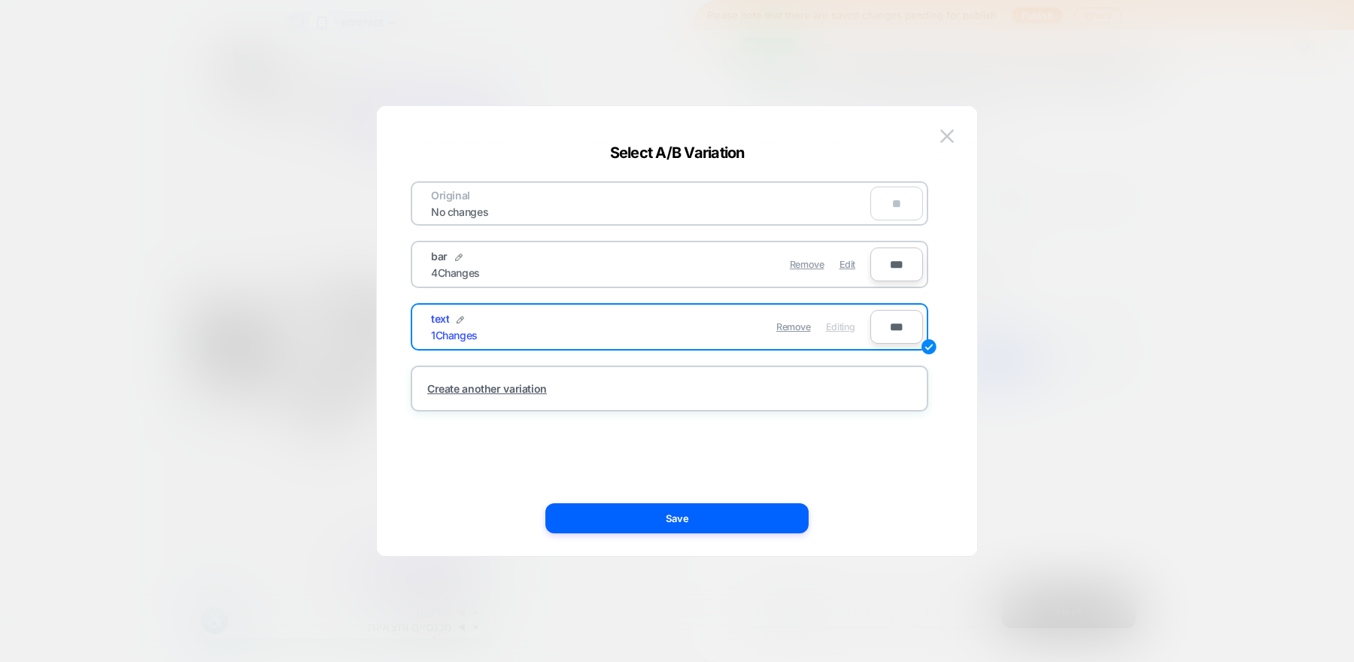
click at [768, 265] on div "Remove Edit" at bounding box center [757, 264] width 212 height 29
click at [952, 138] on img at bounding box center [947, 135] width 14 height 13
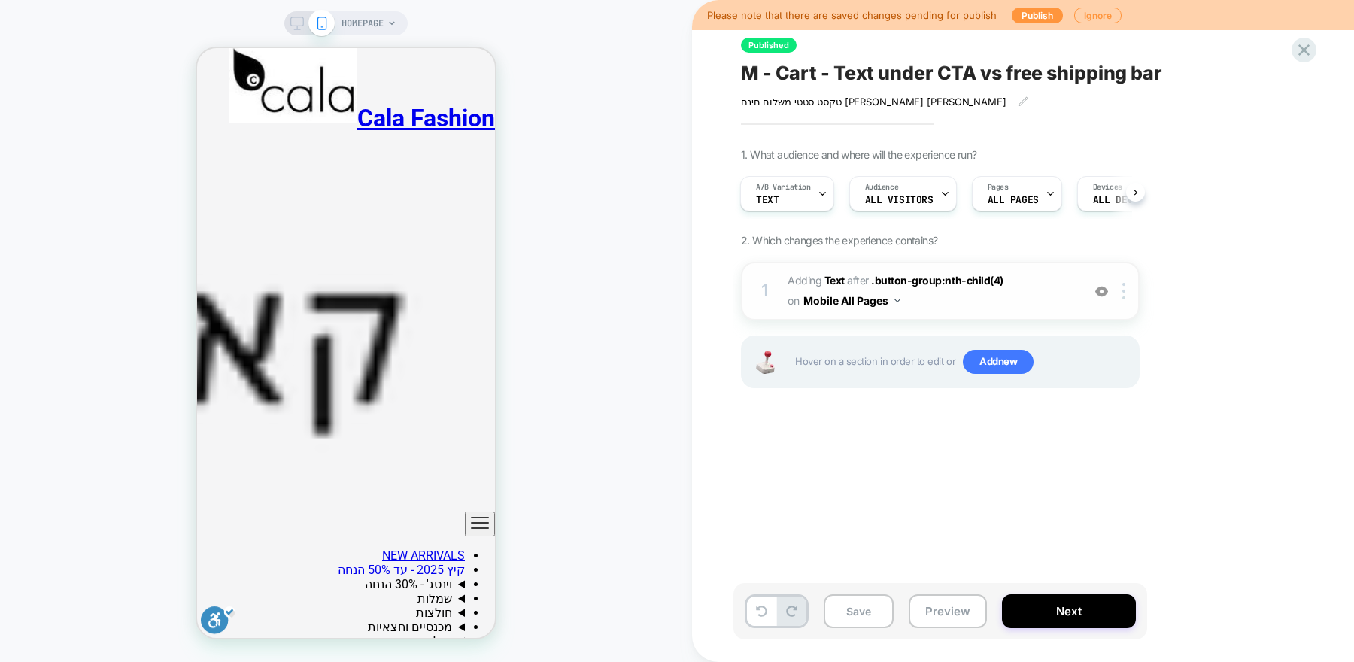
click at [1106, 288] on img at bounding box center [1101, 291] width 13 height 13
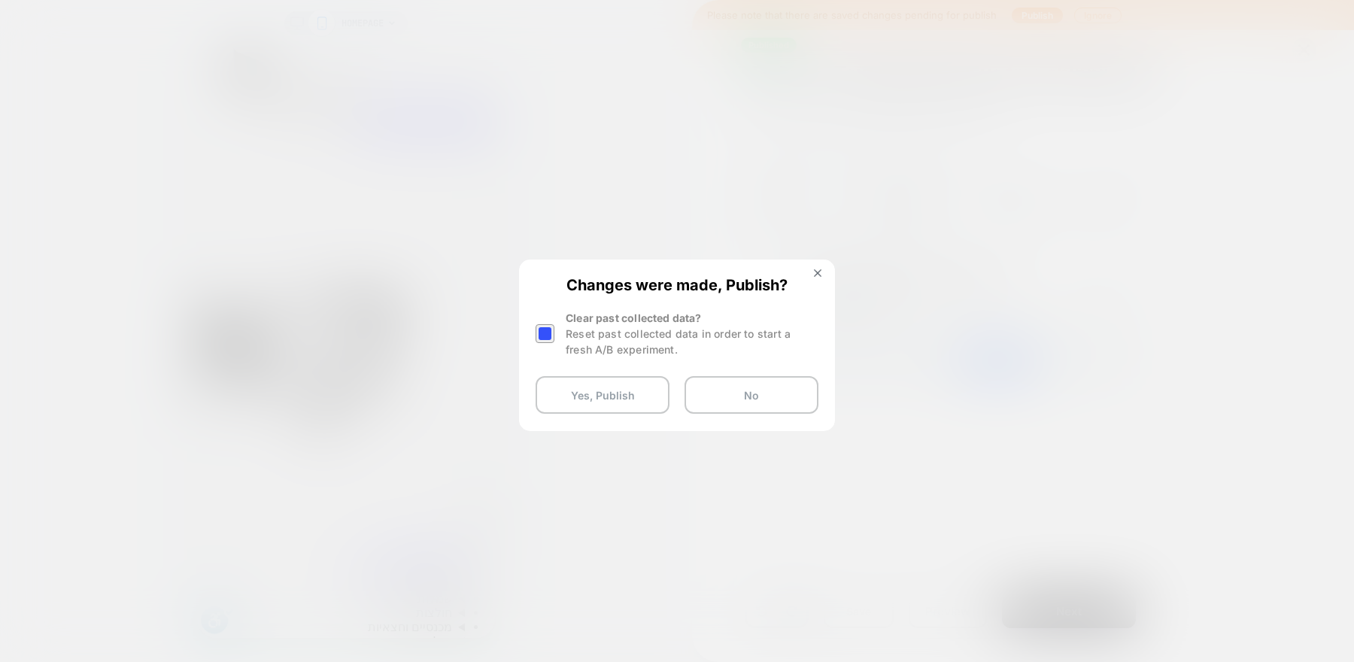
click at [551, 333] on div at bounding box center [545, 333] width 19 height 19
click at [0, 0] on button "Yes, Publish" at bounding box center [0, 0] width 0 height 0
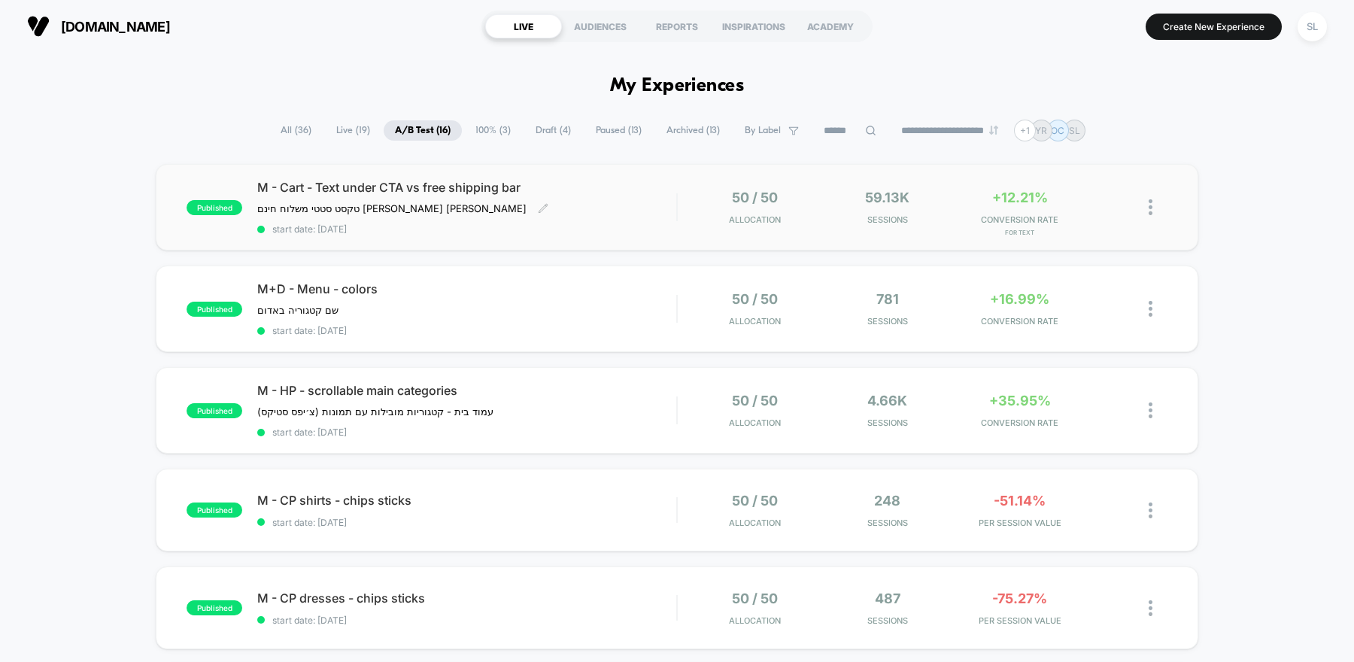
click at [590, 211] on div "M - Cart - Text under CTA vs free shipping bar טקסט סטטי משלוח חינם מול שיפינג …" at bounding box center [466, 207] width 419 height 55
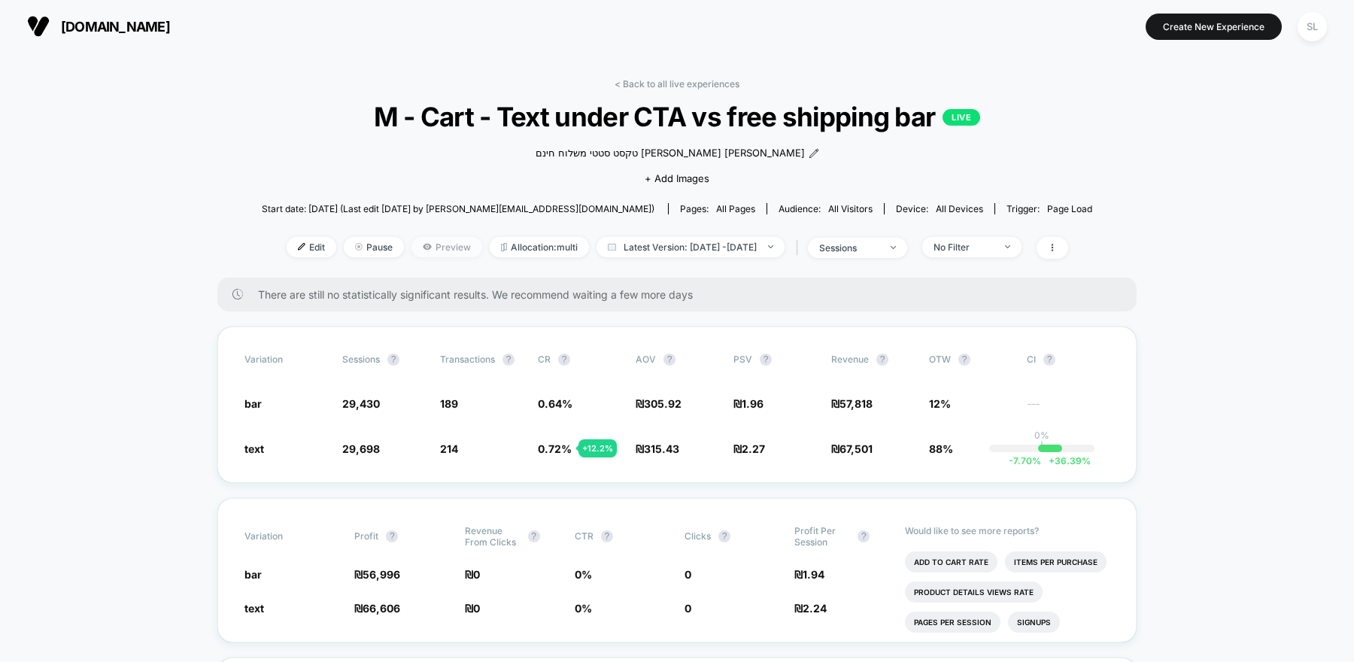
click at [423, 245] on icon at bounding box center [427, 247] width 8 height 6
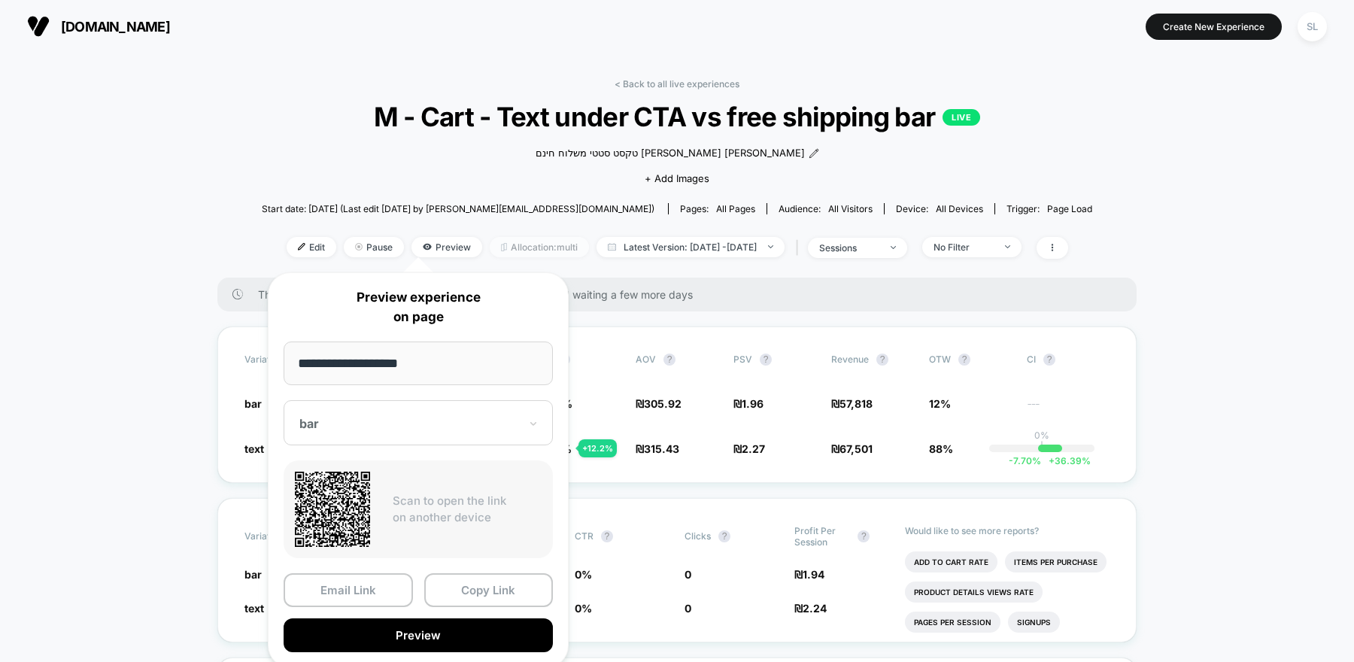
click at [503, 249] on span "Allocation: multi" at bounding box center [539, 247] width 99 height 20
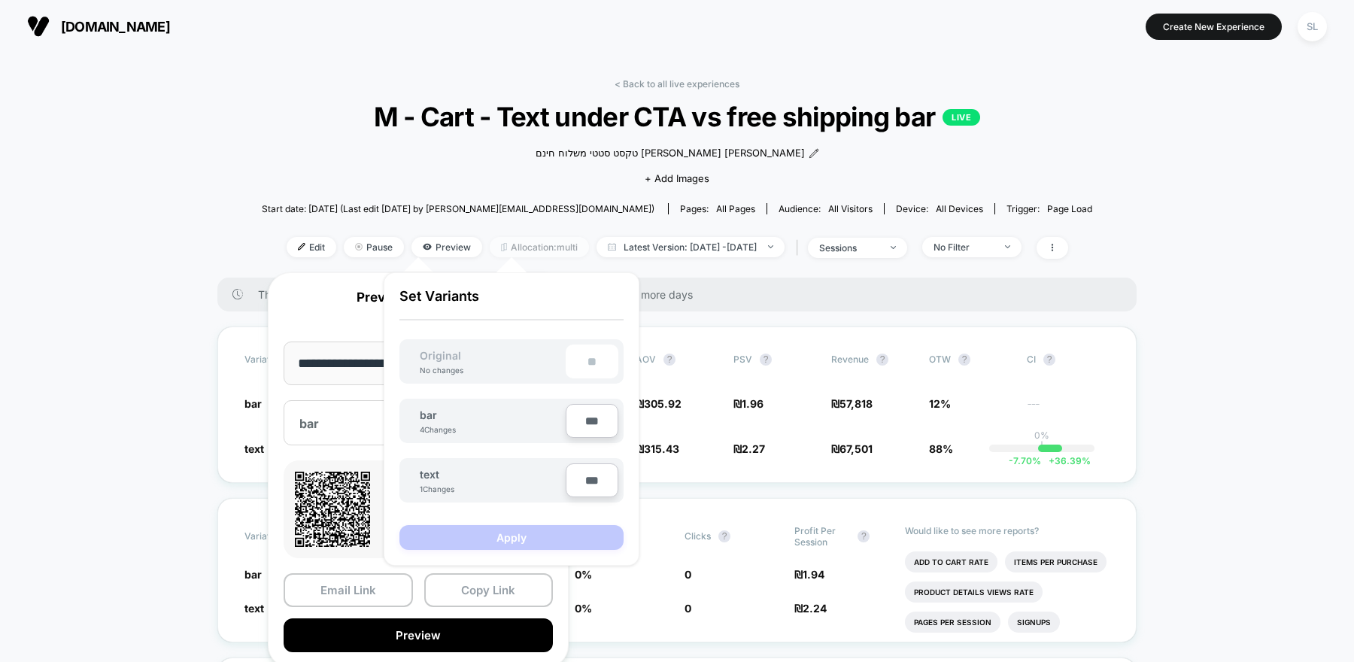
click at [503, 253] on span "Allocation: multi" at bounding box center [539, 247] width 99 height 20
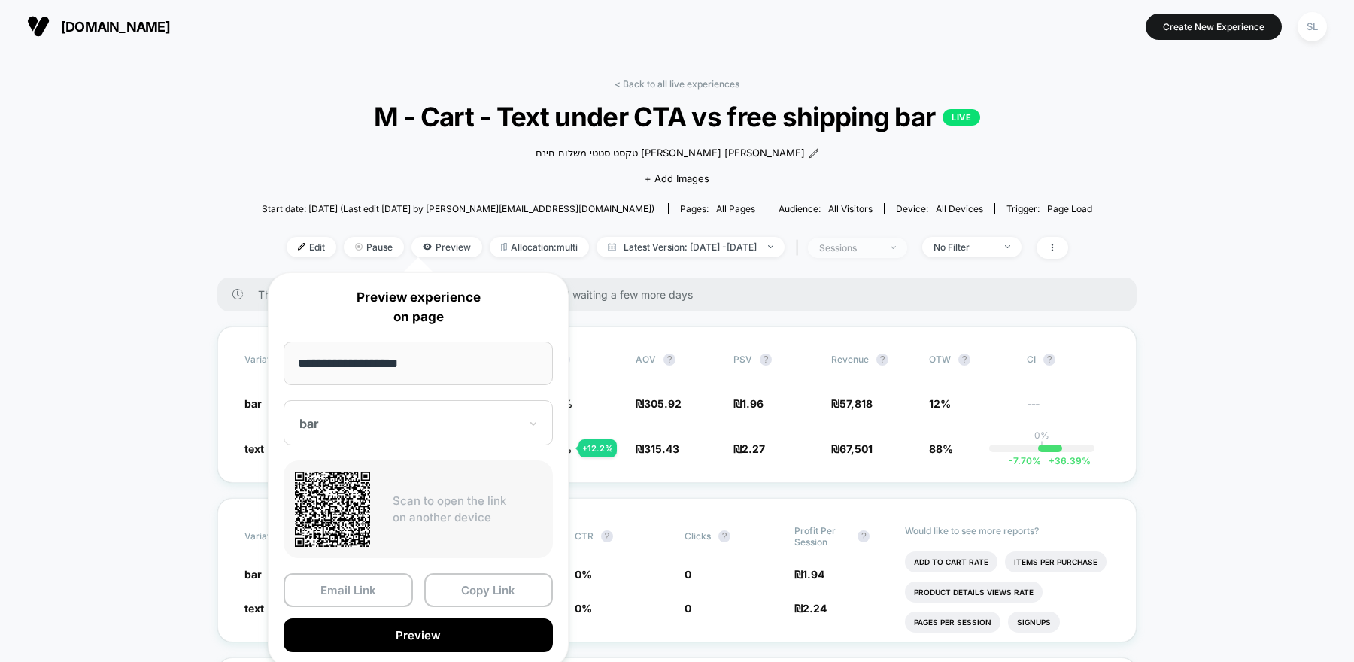
click at [869, 244] on div "sessions" at bounding box center [849, 247] width 60 height 11
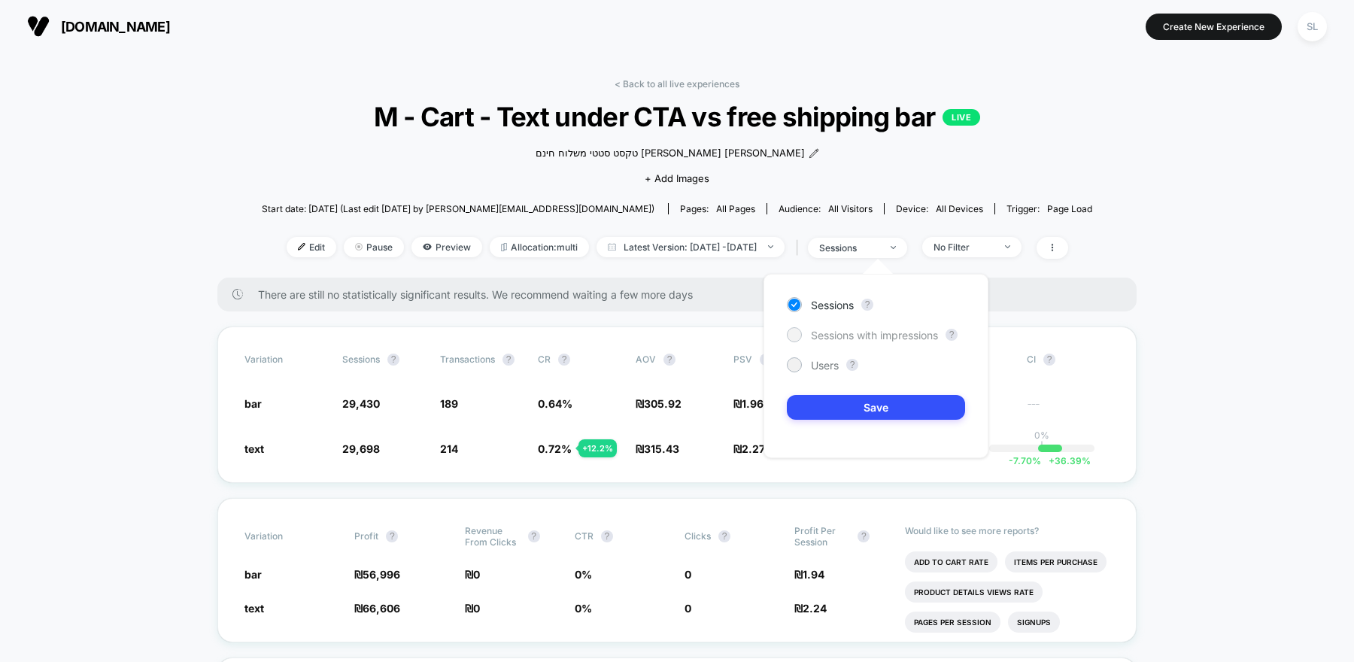
click at [852, 334] on span "Sessions with impressions" at bounding box center [874, 335] width 127 height 13
click at [844, 408] on button "Save" at bounding box center [876, 407] width 178 height 25
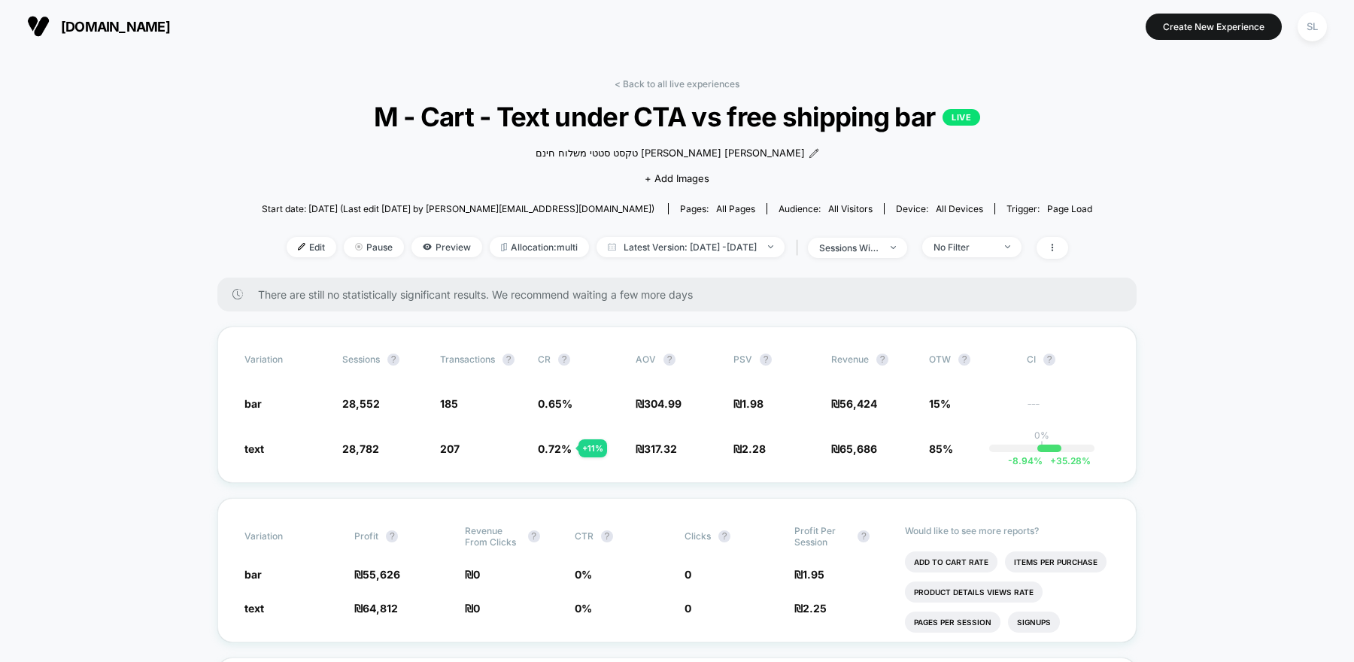
click at [995, 257] on div "Edit Pause Preview Allocation: multi Latest Version: Jul 24, 2025 - Aug 24, 202…" at bounding box center [677, 248] width 830 height 22
click at [991, 252] on div "No Filter" at bounding box center [963, 246] width 60 height 11
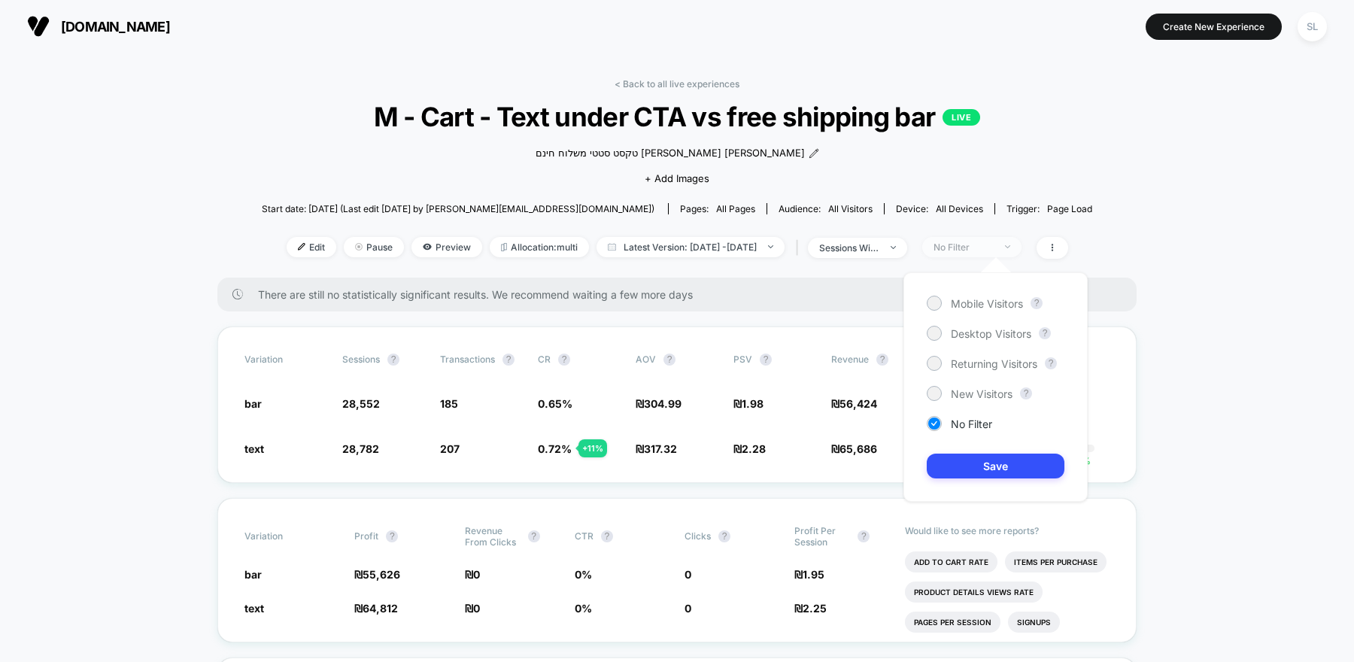
click at [991, 252] on div "No Filter" at bounding box center [963, 246] width 60 height 11
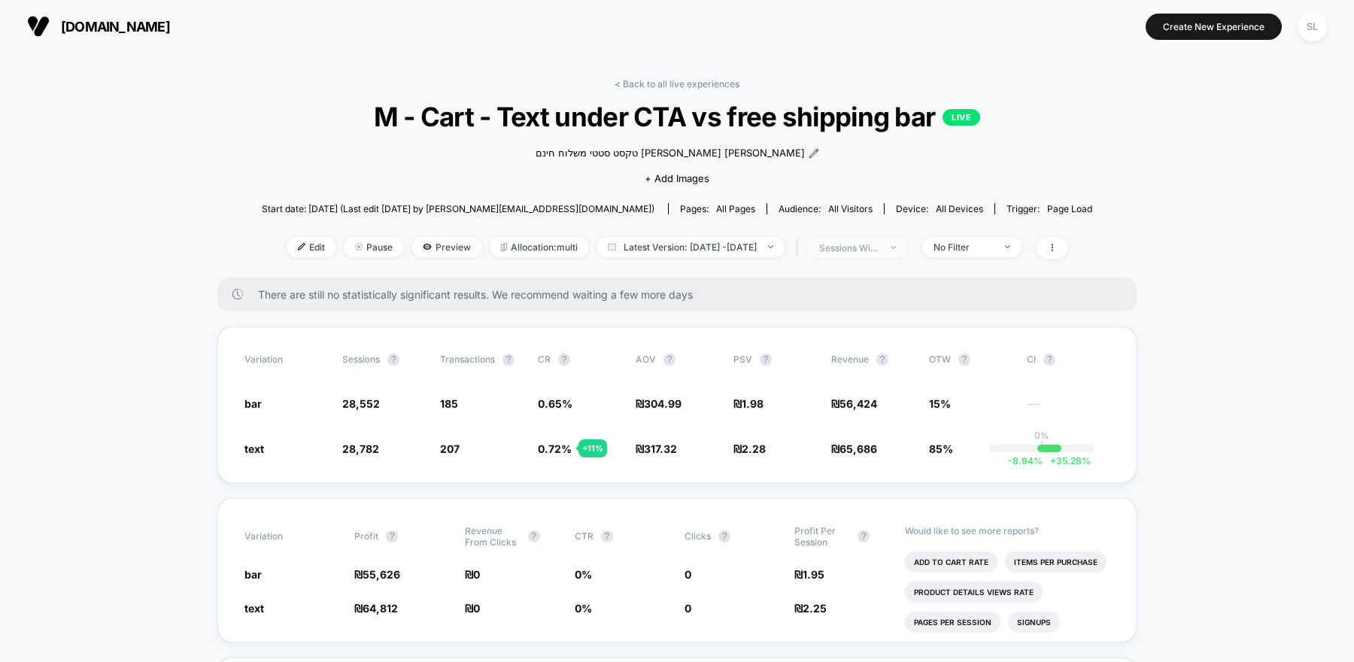
click at [891, 247] on div at bounding box center [884, 247] width 11 height 1
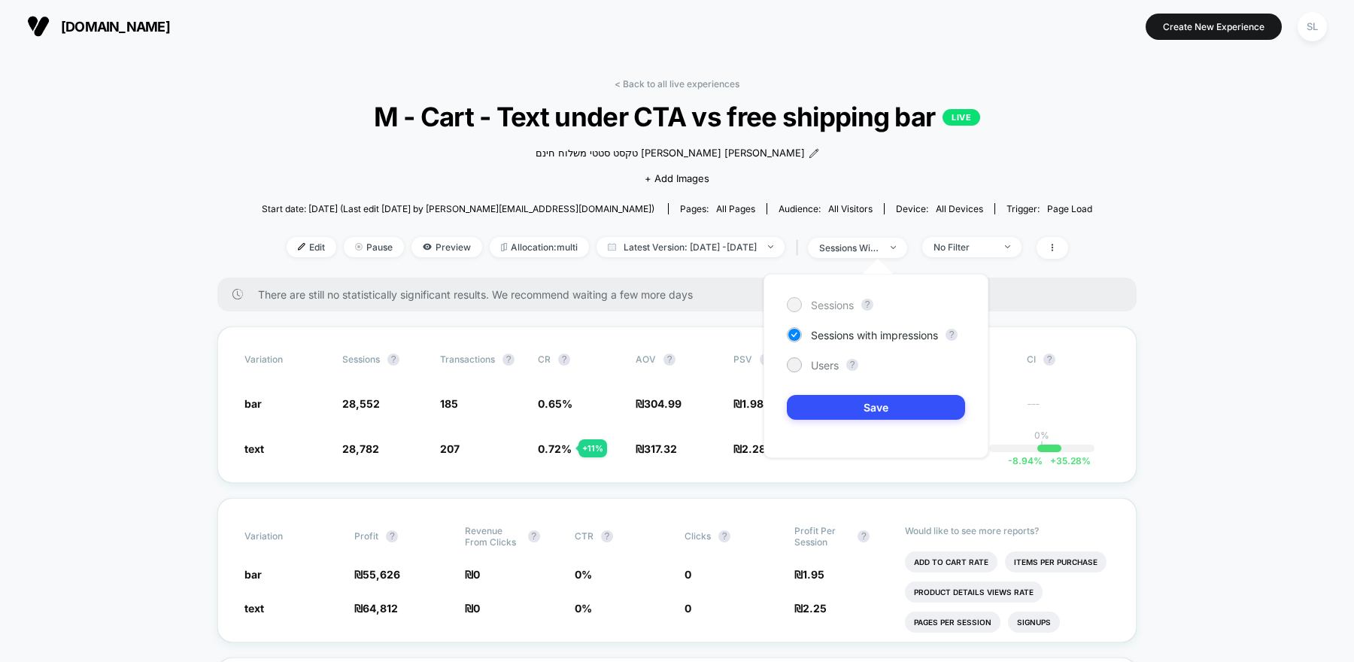
click at [792, 304] on div at bounding box center [793, 304] width 11 height 11
click at [831, 398] on button "Save" at bounding box center [876, 407] width 178 height 25
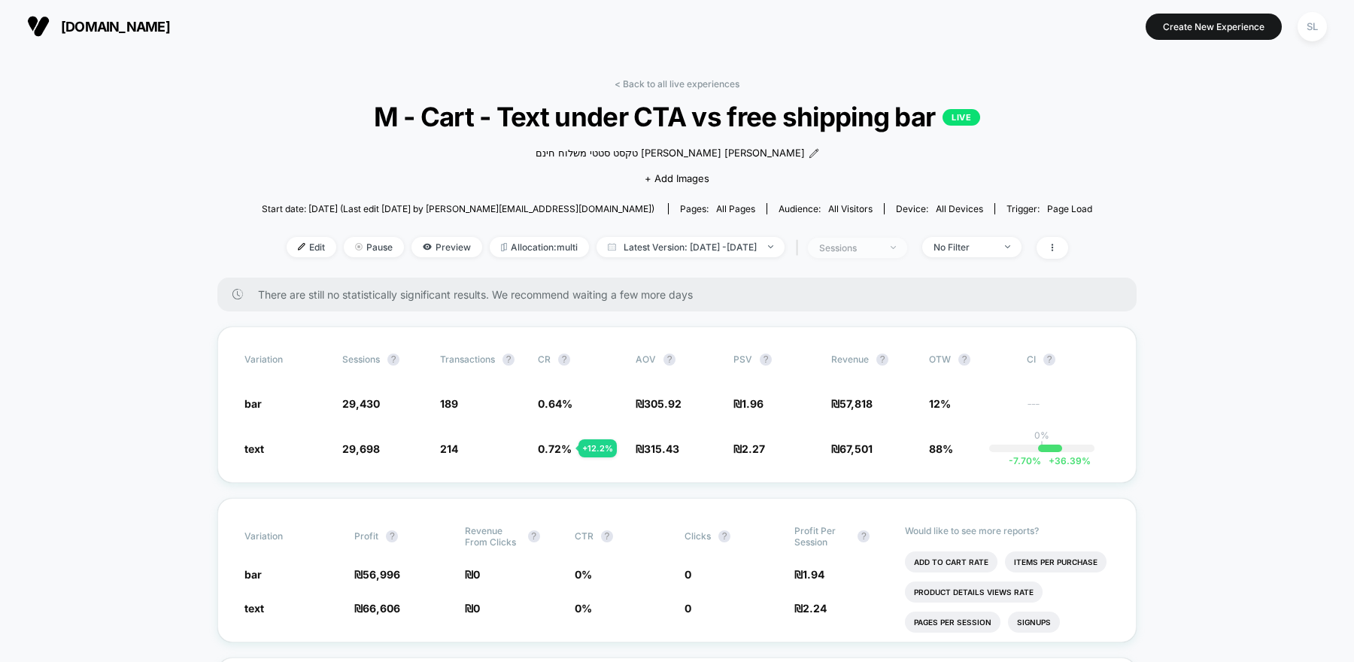
click at [879, 253] on div "sessions" at bounding box center [849, 247] width 60 height 11
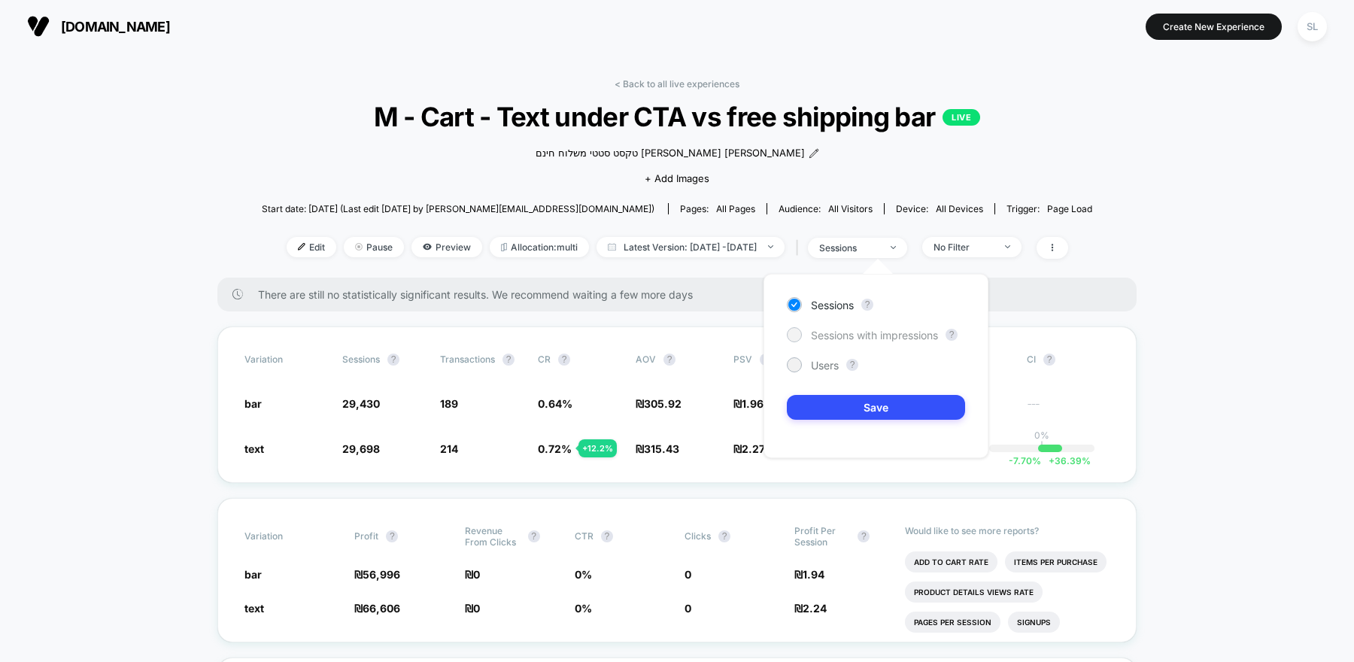
click at [806, 335] on div "Sessions with impressions" at bounding box center [862, 334] width 151 height 15
click at [839, 399] on button "Save" at bounding box center [876, 407] width 178 height 25
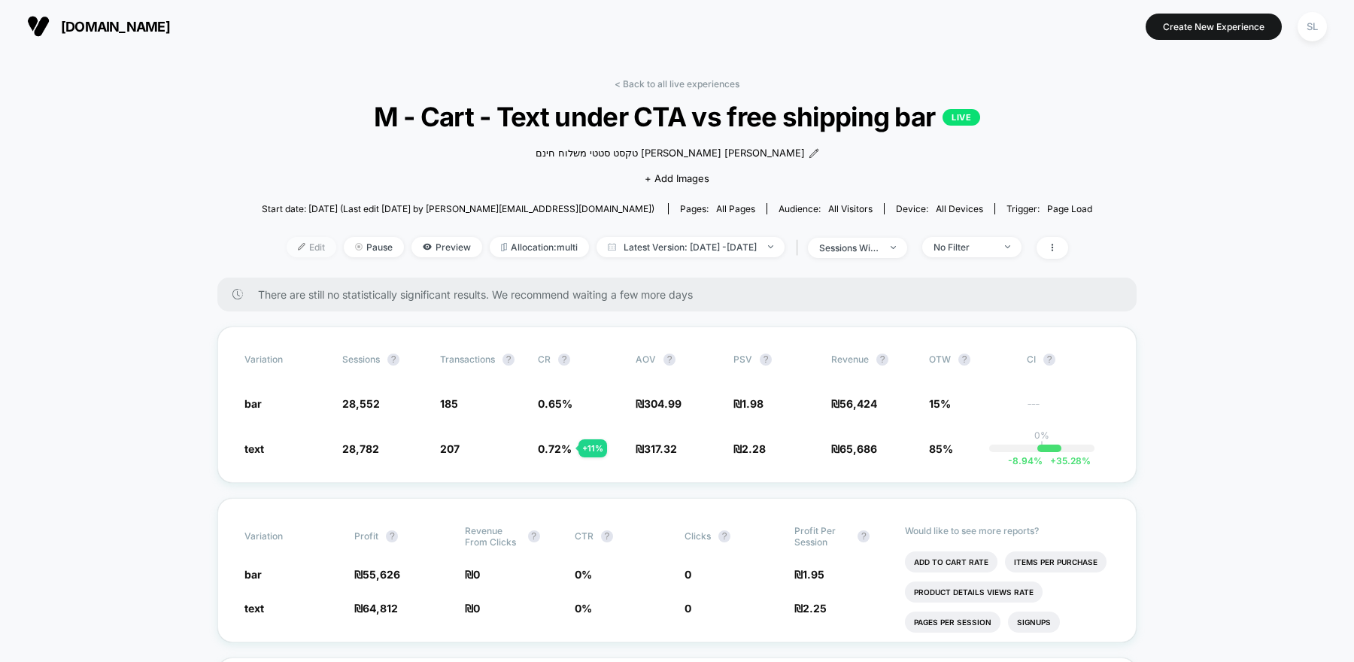
click at [288, 246] on span "Edit" at bounding box center [312, 247] width 50 height 20
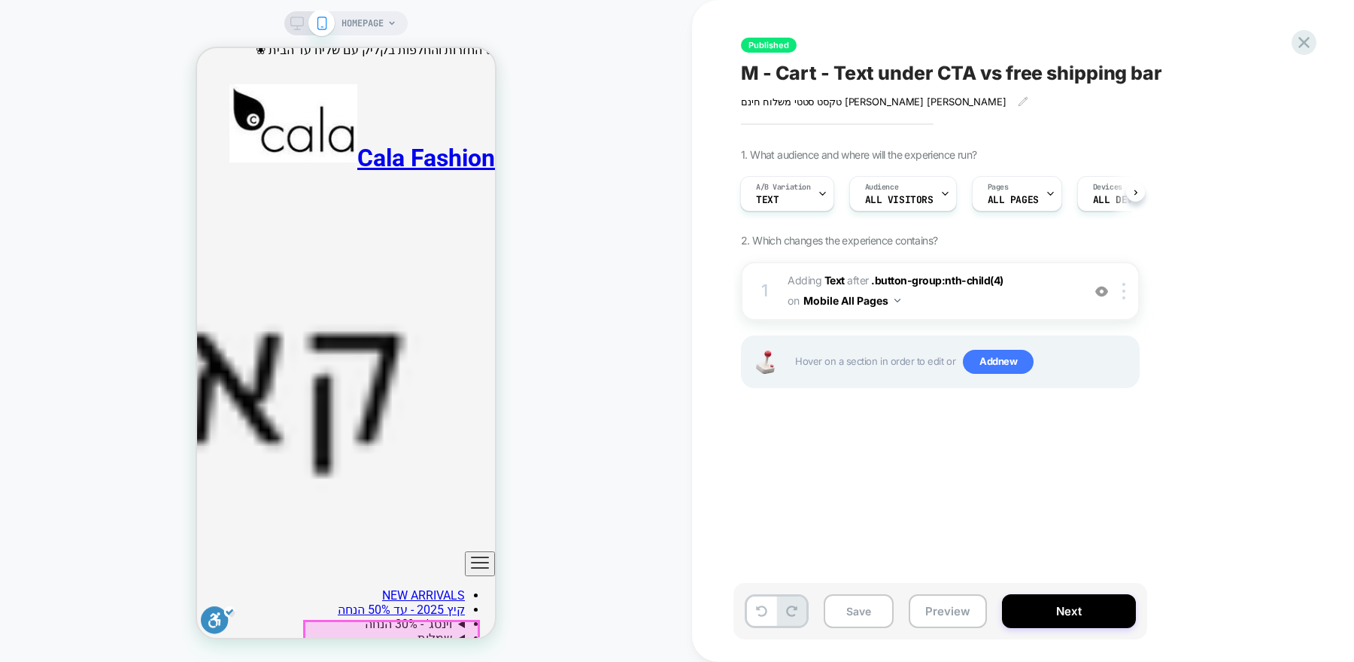
scroll to position [61, 0]
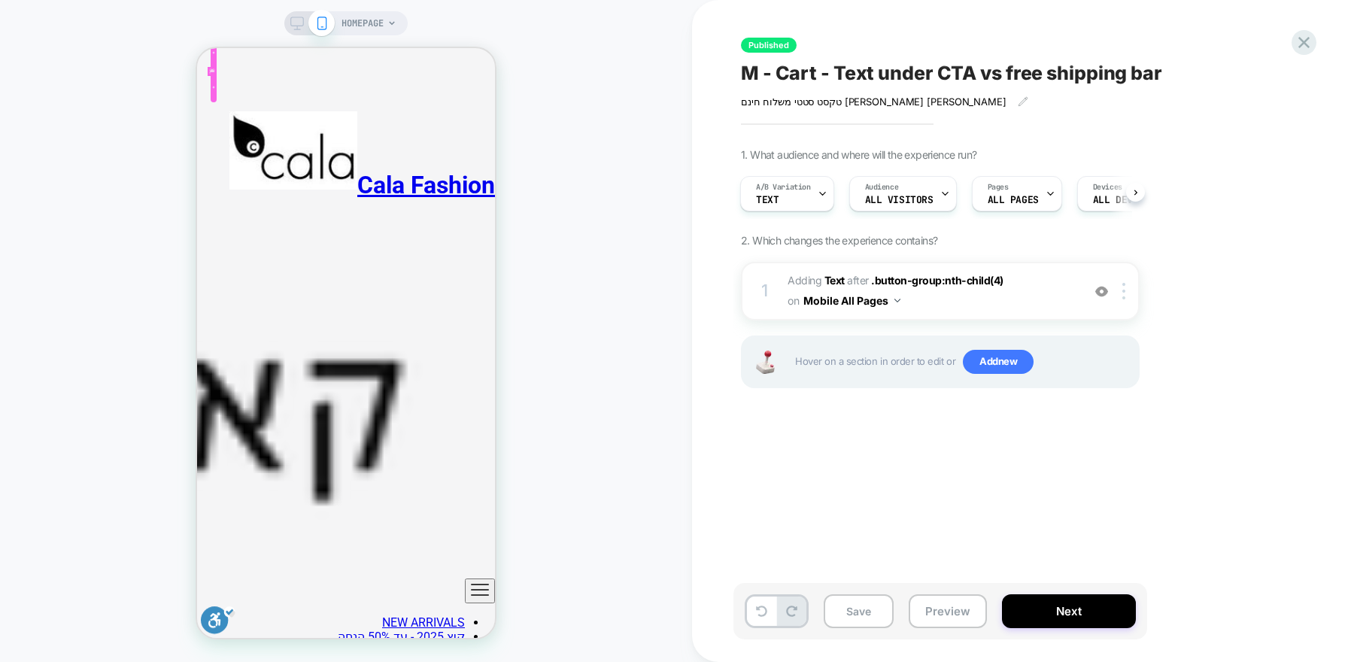
click at [214, 69] on div at bounding box center [212, 71] width 6 height 6
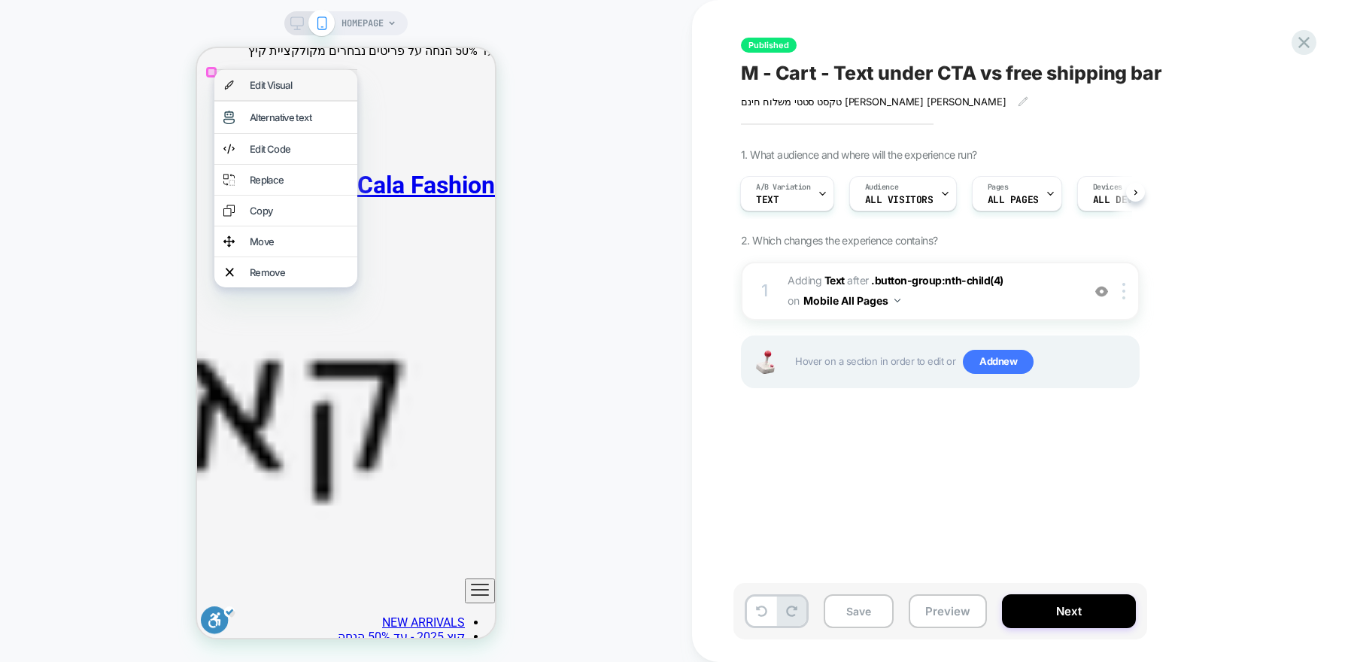
click at [214, 75] on div "Edit Visual" at bounding box center [285, 85] width 143 height 30
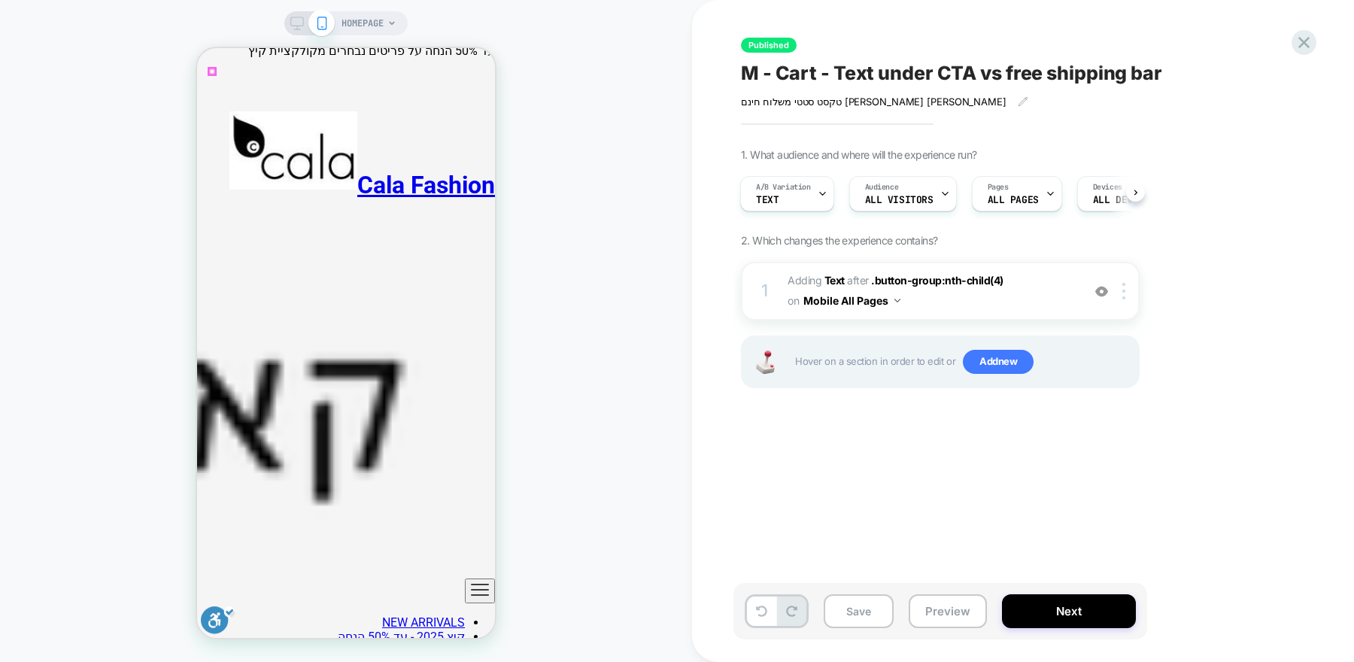
scroll to position [0, 0]
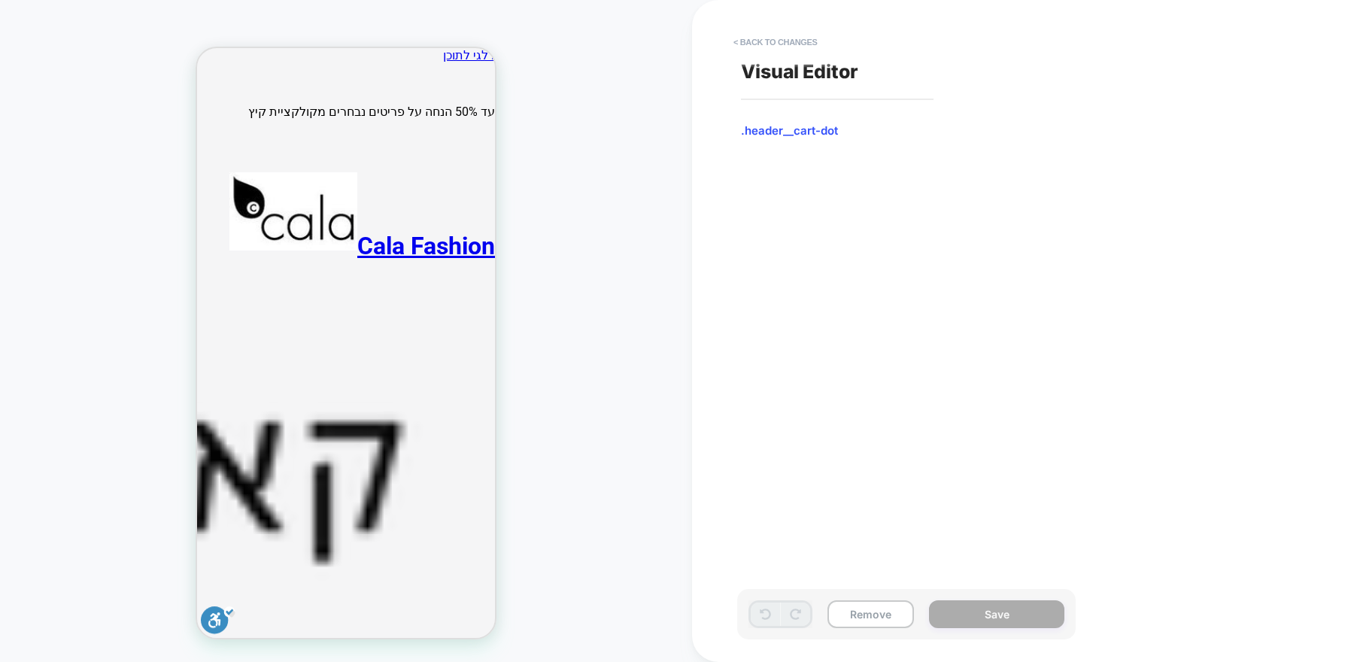
click at [766, 43] on button "< Back to changes" at bounding box center [775, 42] width 99 height 24
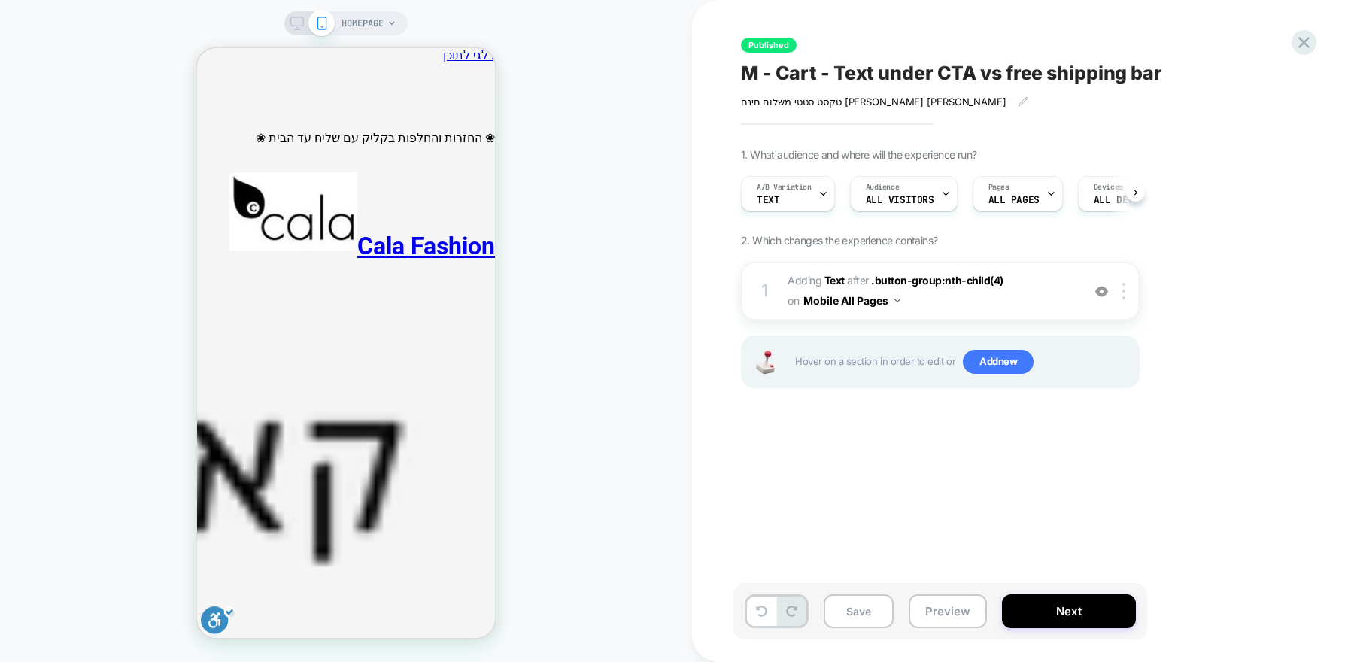
scroll to position [0, 1]
click at [806, 193] on div "A/B Variation text" at bounding box center [783, 194] width 85 height 34
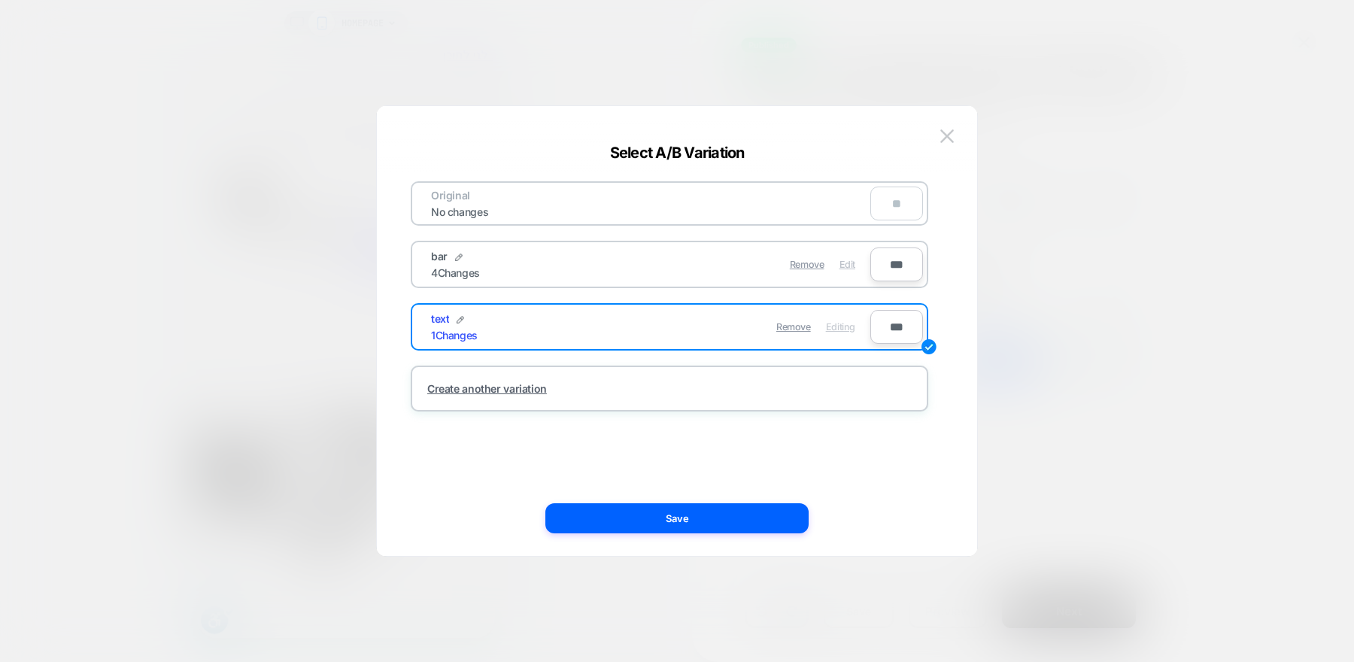
click at [845, 266] on span "Edit" at bounding box center [847, 264] width 16 height 11
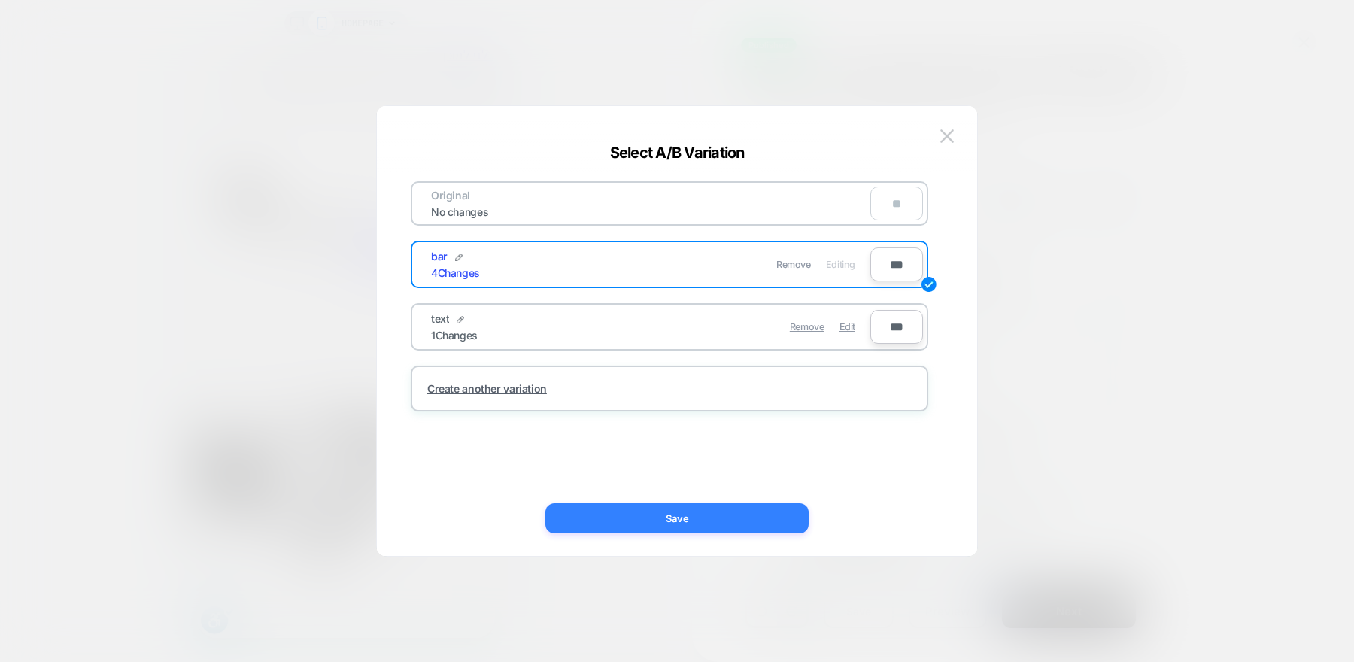
click at [720, 512] on button "Save" at bounding box center [676, 518] width 263 height 30
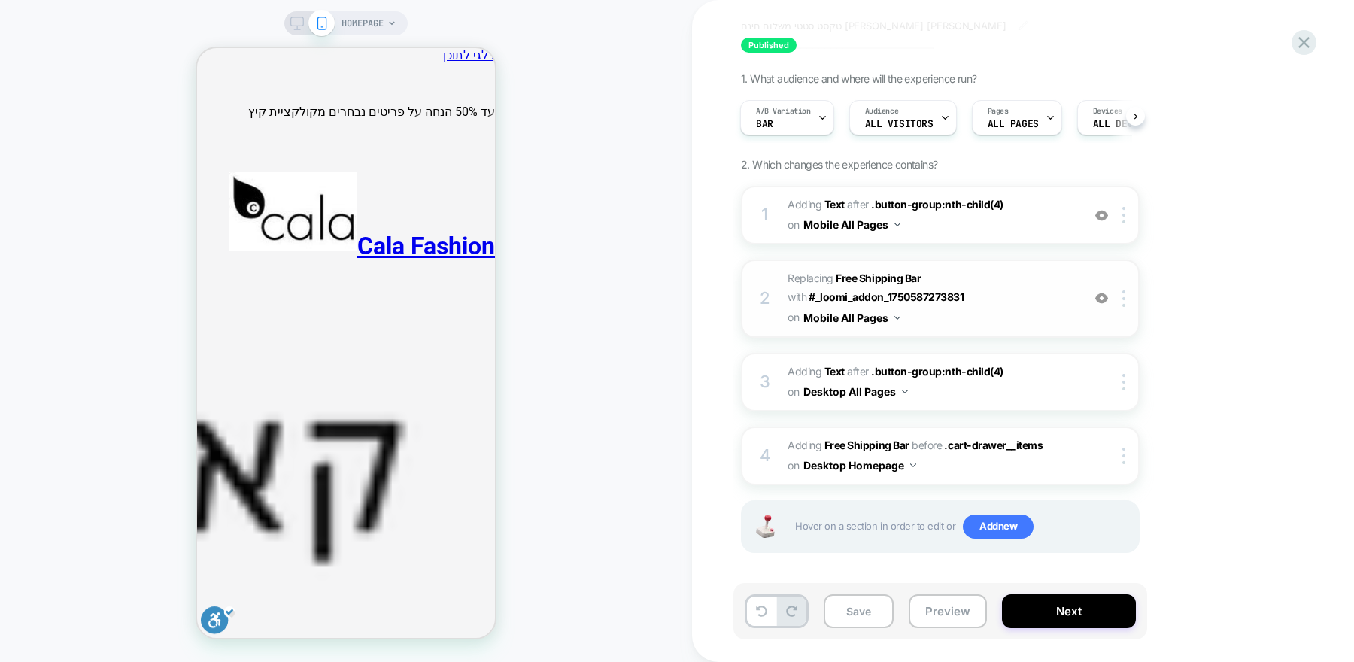
scroll to position [77, 0]
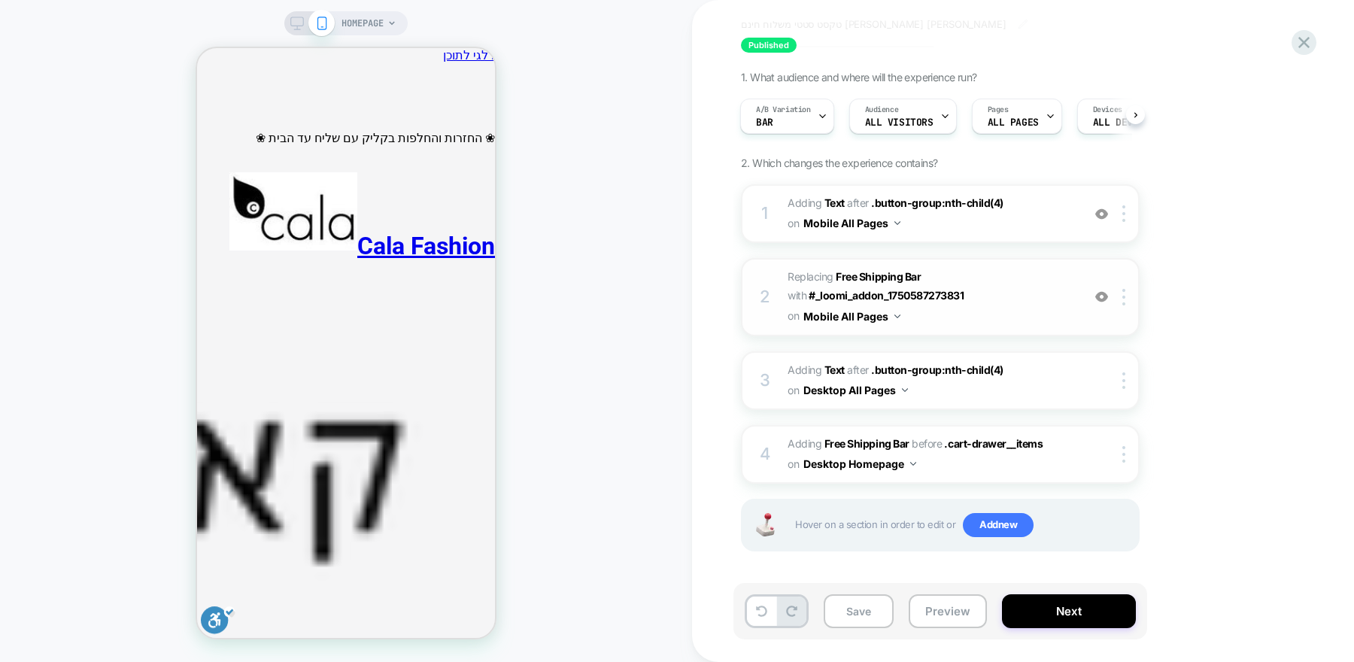
click at [1103, 299] on img at bounding box center [1101, 296] width 13 height 13
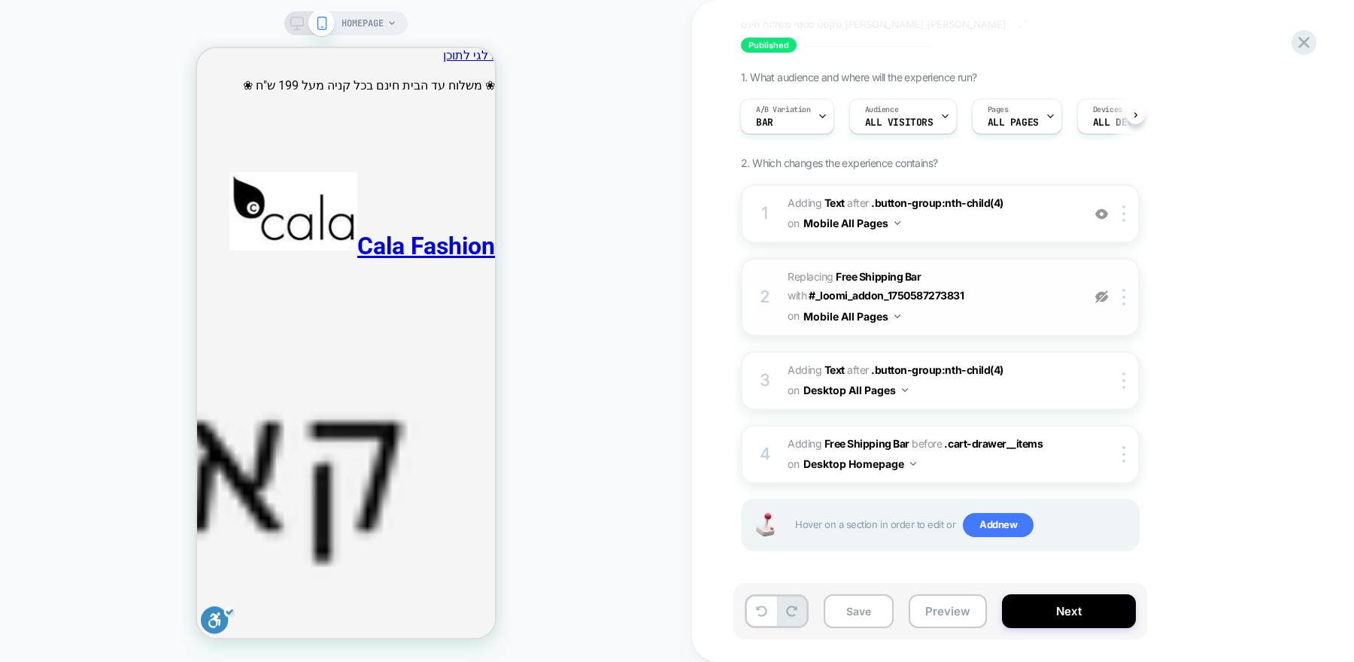
click at [1103, 299] on img at bounding box center [1101, 296] width 13 height 13
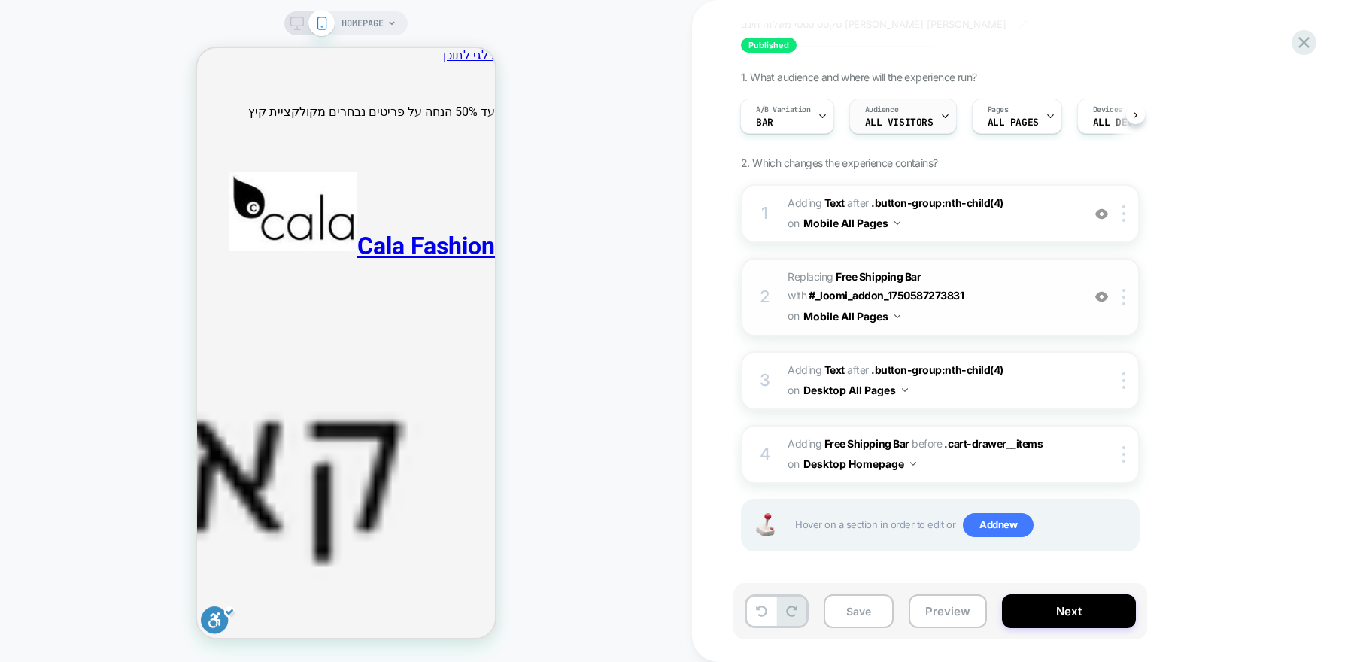
click at [924, 127] on div "Audience All Visitors" at bounding box center [899, 116] width 99 height 34
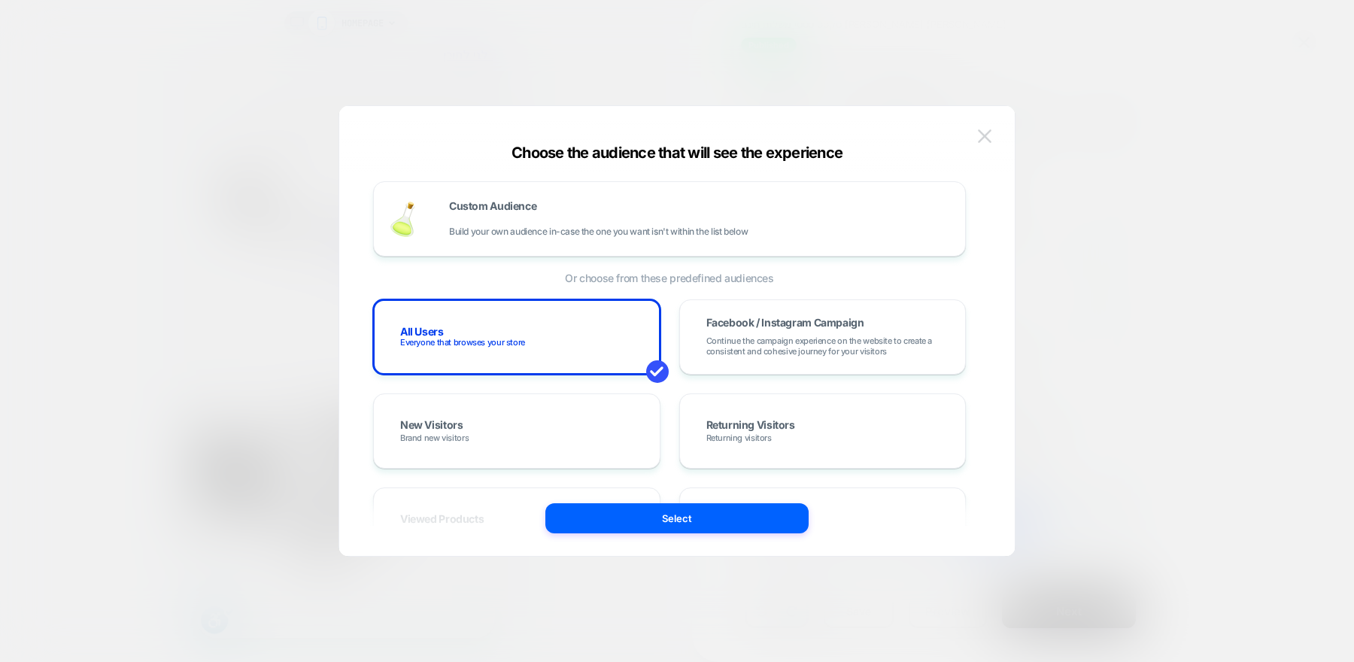
click at [993, 135] on button at bounding box center [984, 136] width 23 height 23
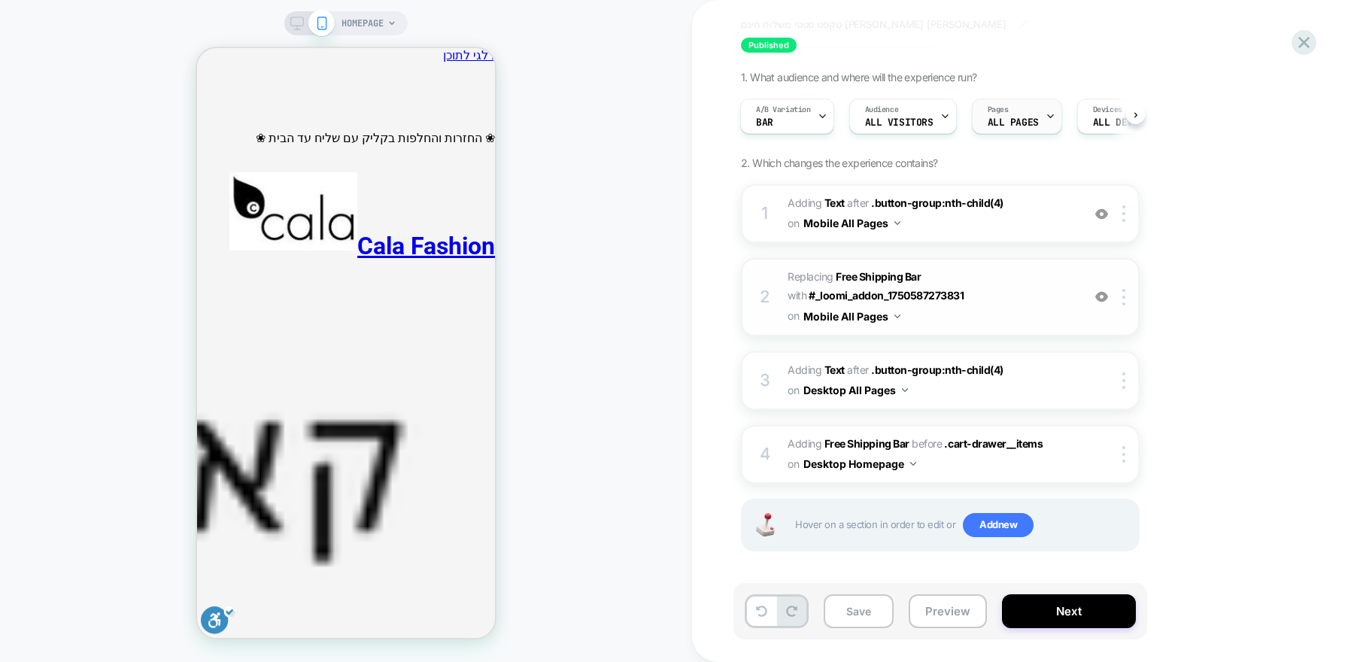
click at [1022, 124] on span "ALL PAGES" at bounding box center [1013, 122] width 51 height 11
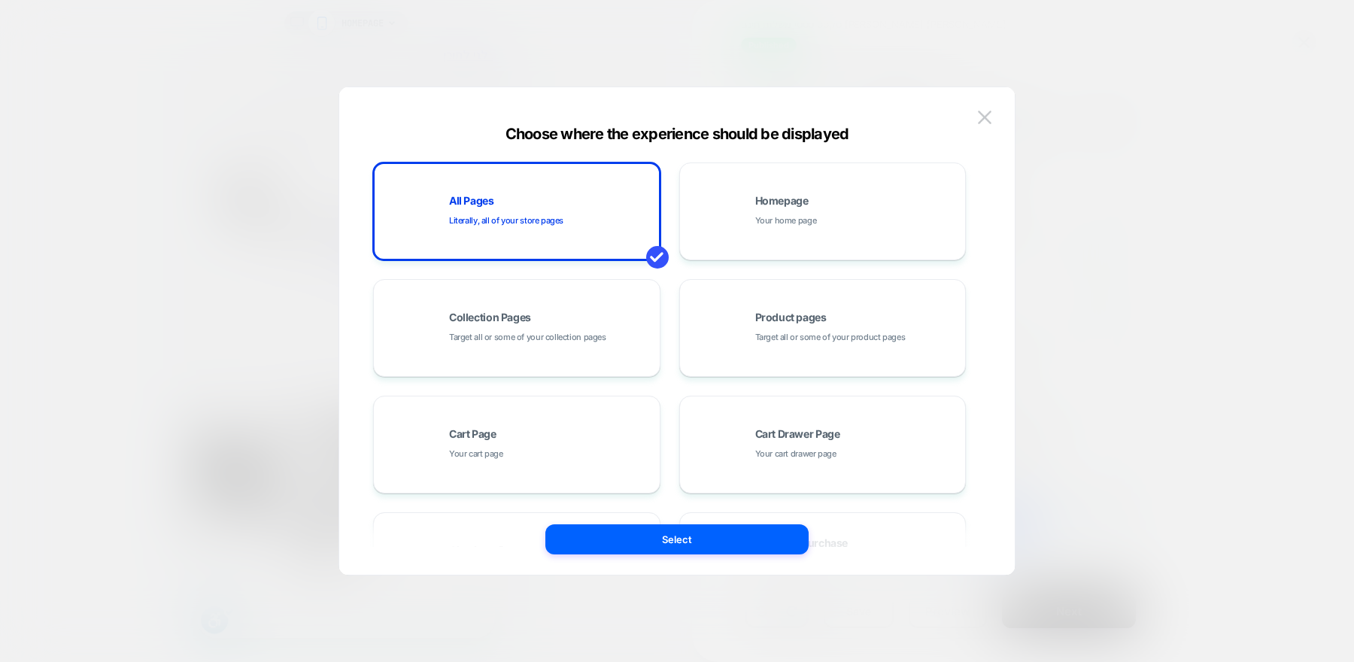
click at [1192, 165] on div at bounding box center [677, 331] width 1354 height 662
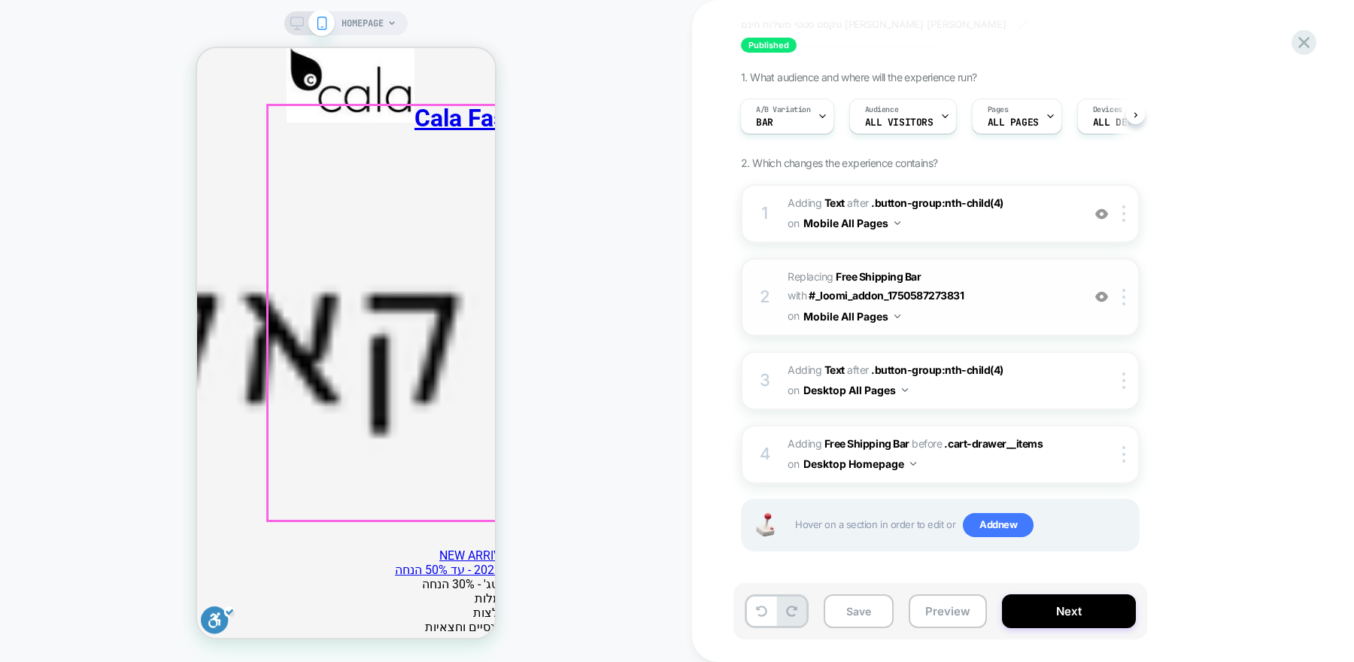
scroll to position [604, 0]
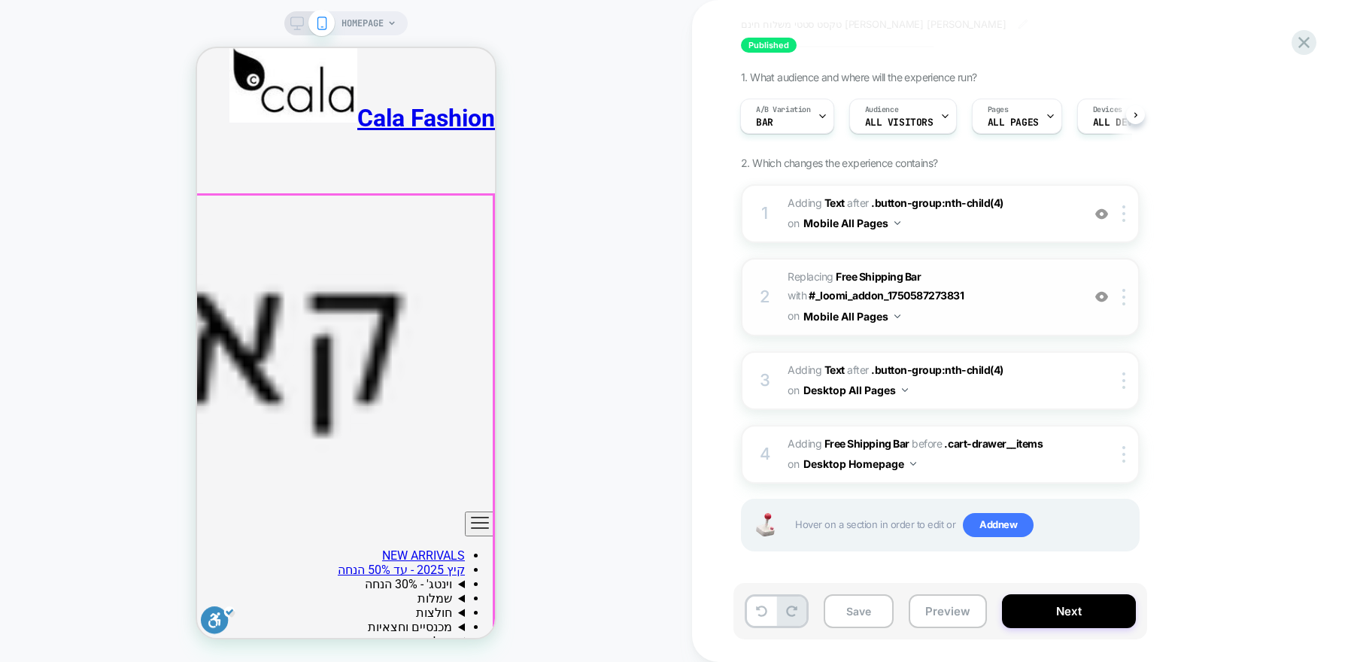
scroll to position [55, 0]
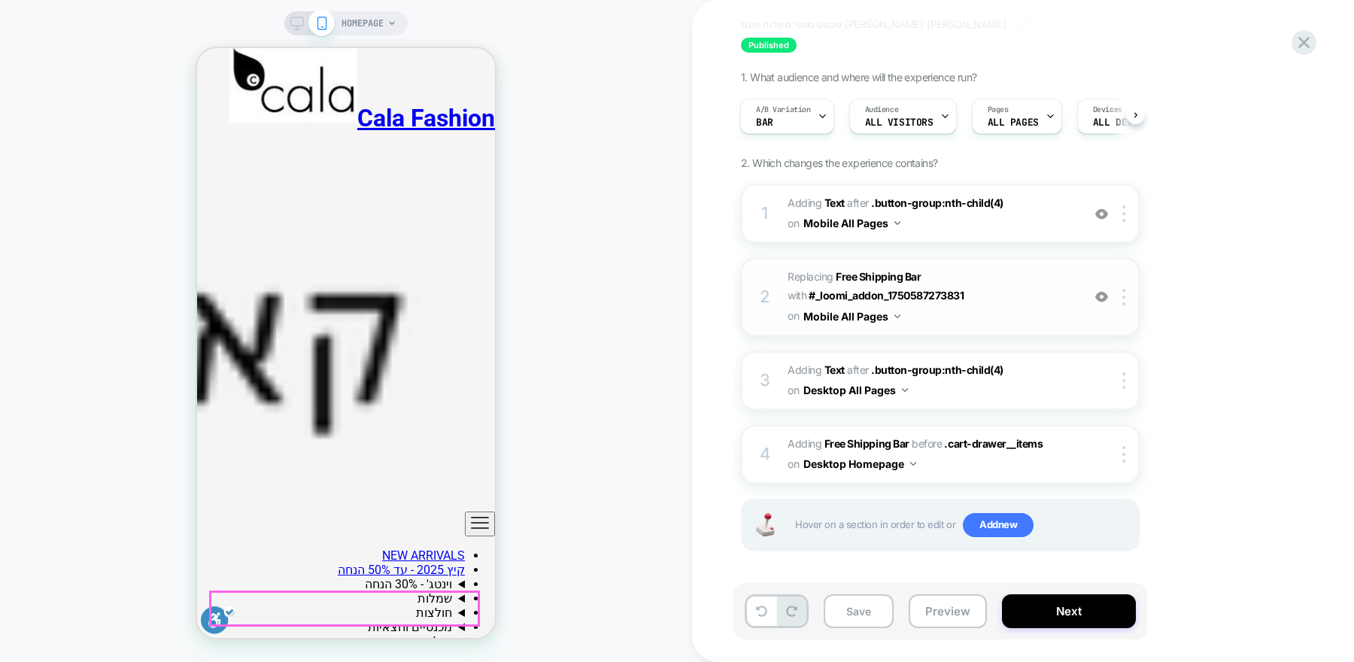
click at [811, 121] on div "A/B Variation bar" at bounding box center [783, 116] width 85 height 34
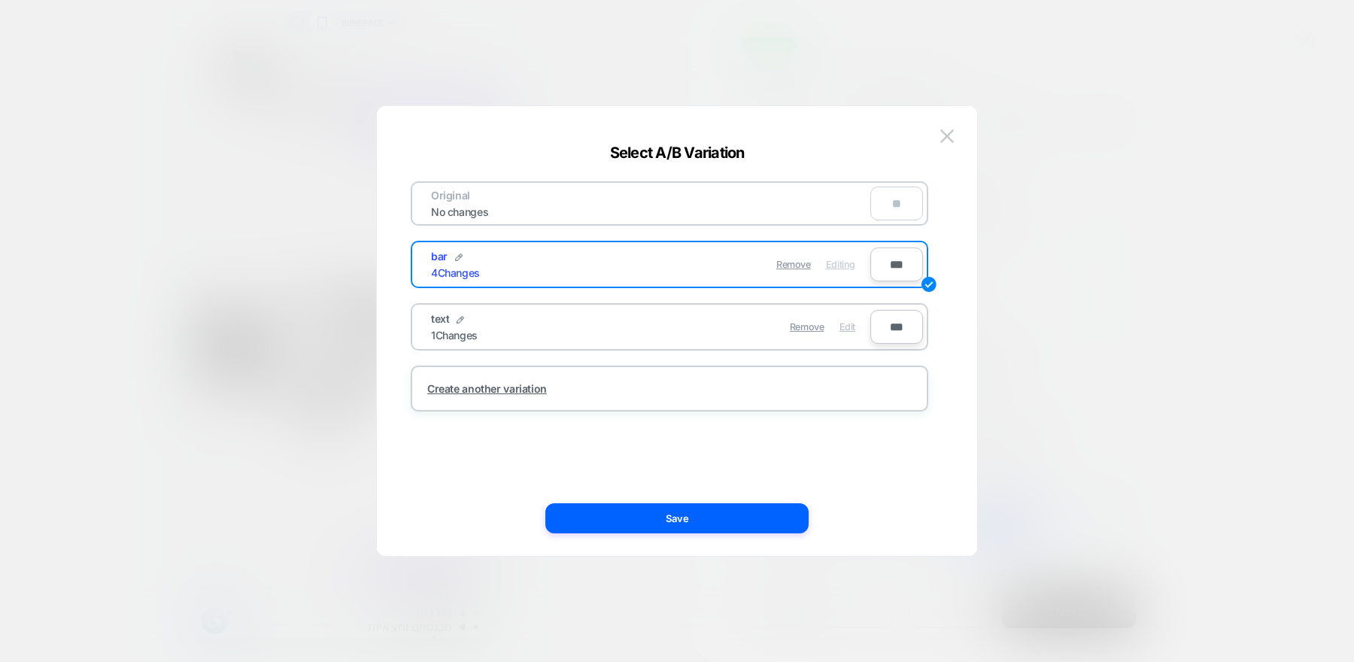
click at [851, 323] on span "Edit" at bounding box center [847, 326] width 16 height 11
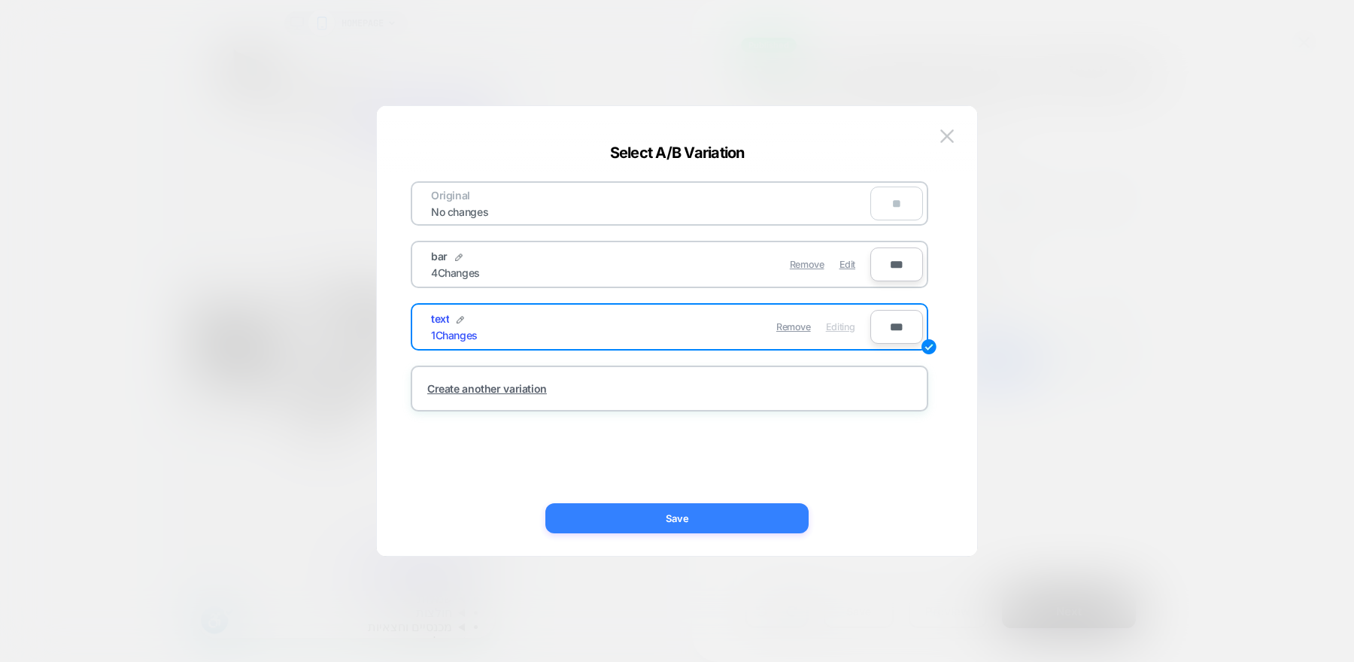
click at [728, 518] on button "Save" at bounding box center [676, 518] width 263 height 30
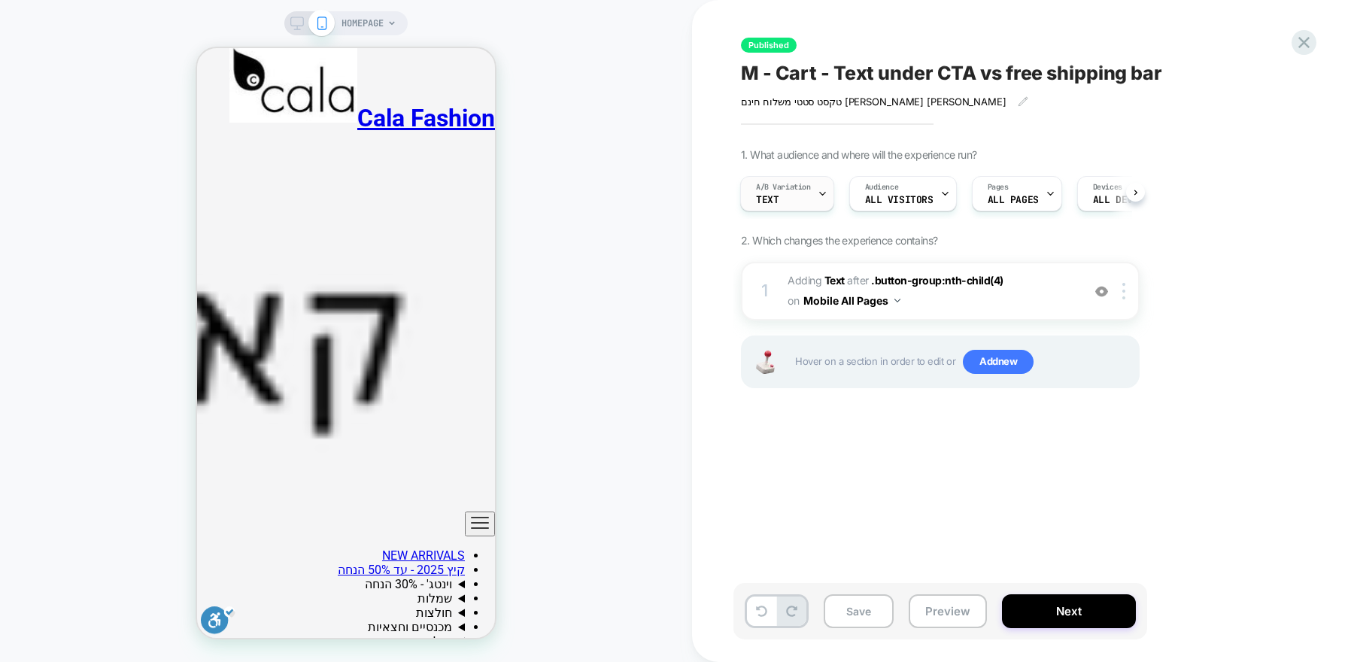
click at [815, 193] on div "A/B Variation text" at bounding box center [783, 194] width 85 height 34
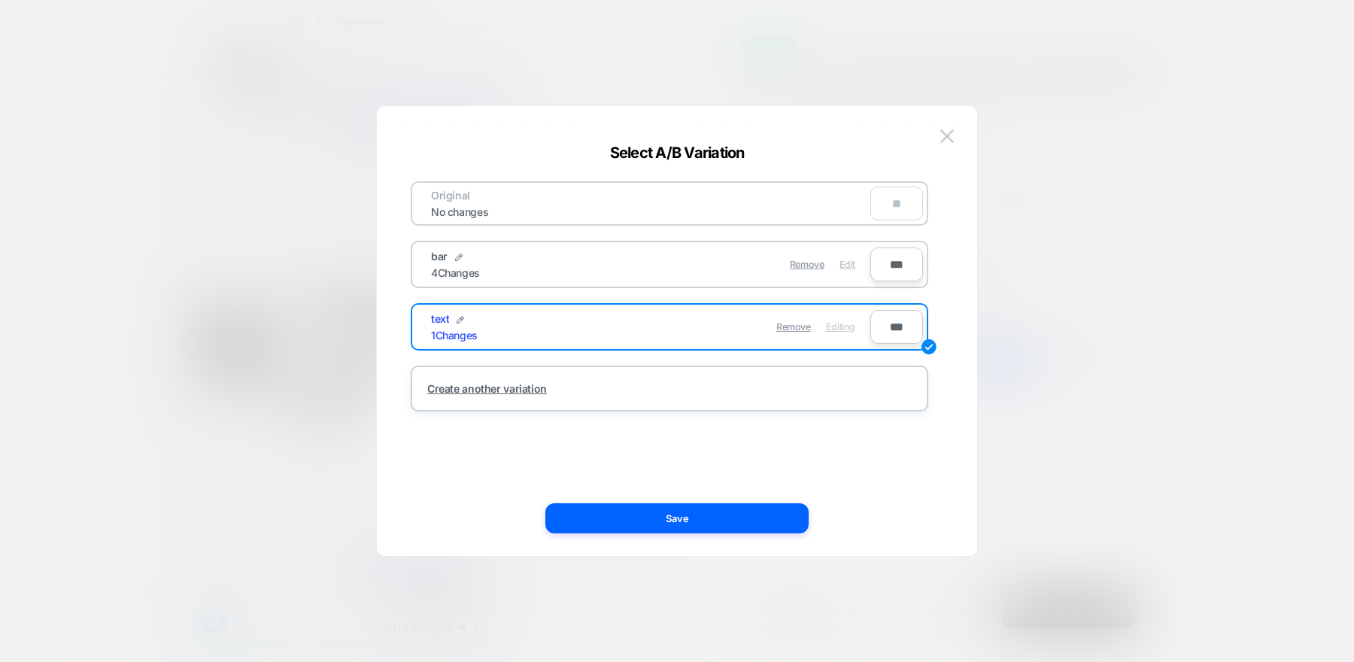
click at [842, 263] on span "Edit" at bounding box center [847, 264] width 16 height 11
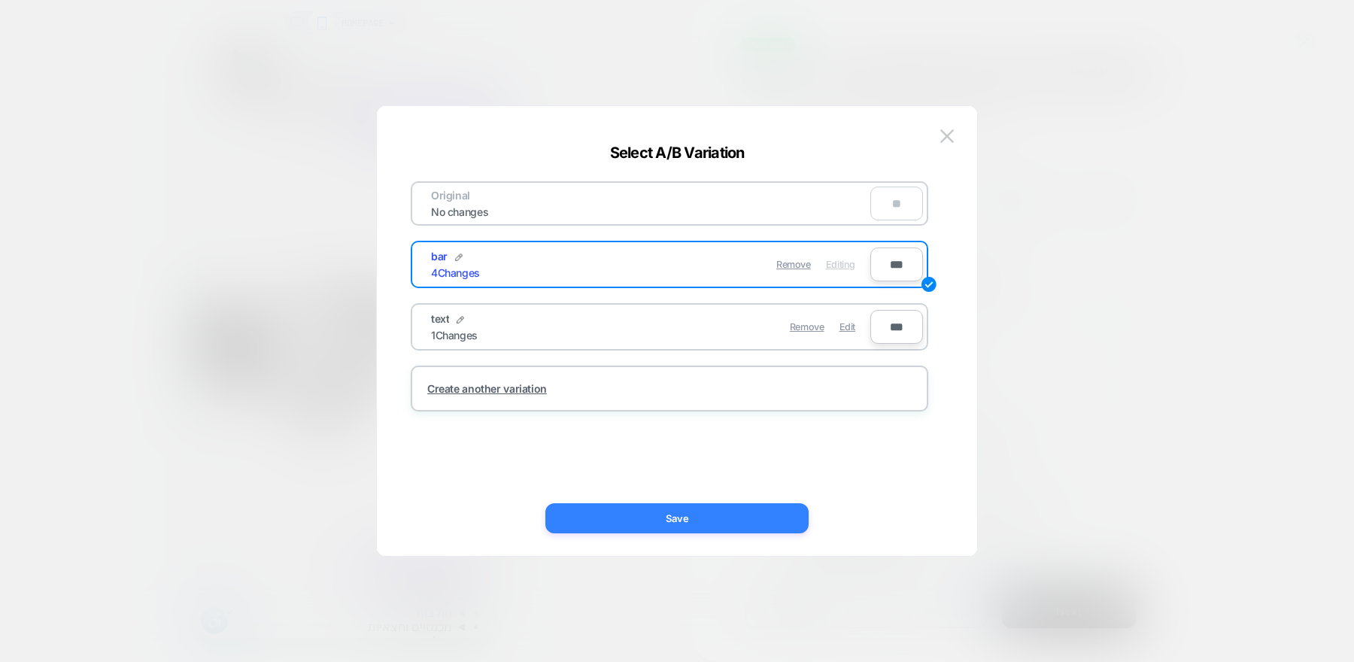
click at [685, 523] on button "Save" at bounding box center [676, 518] width 263 height 30
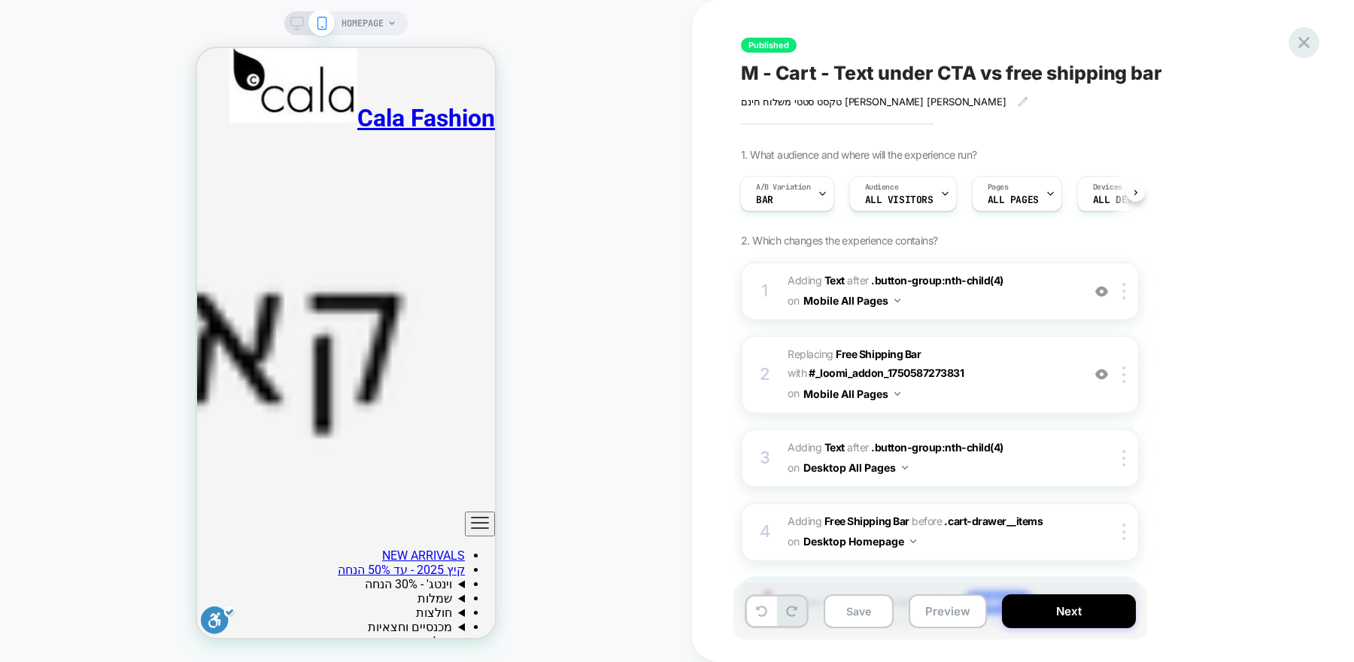
click at [1306, 45] on icon at bounding box center [1303, 42] width 11 height 11
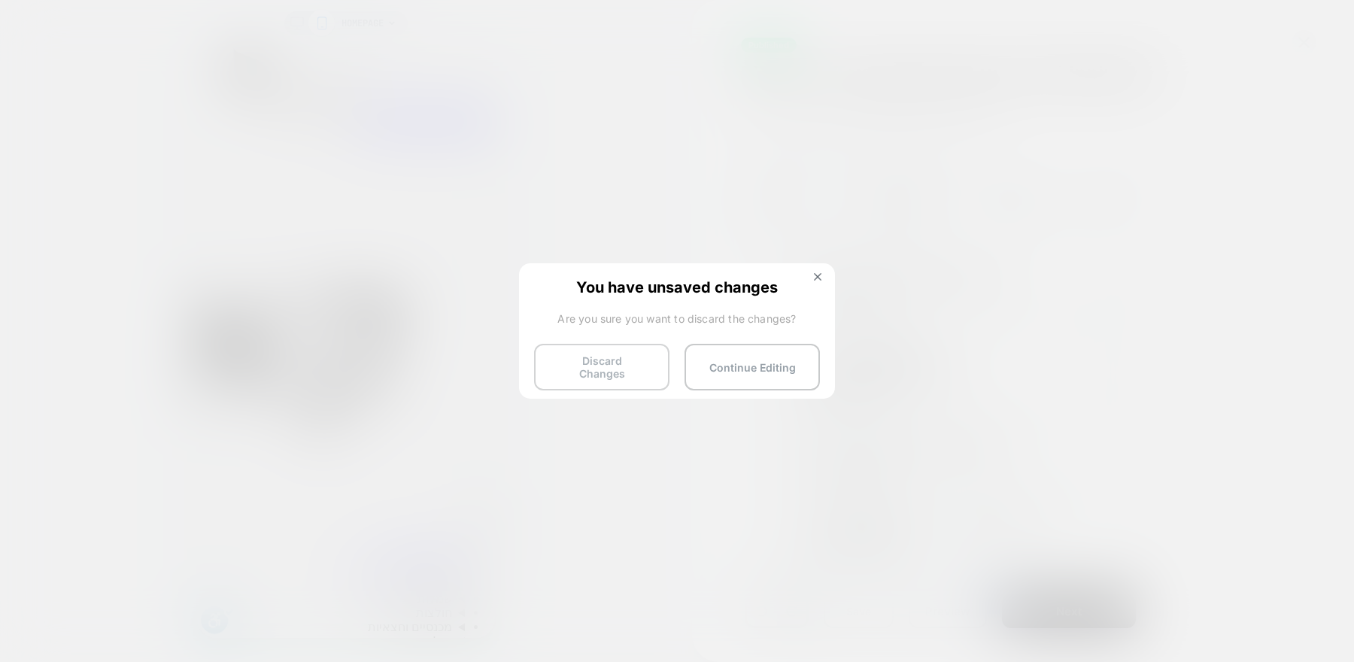
click at [625, 360] on button "Discard Changes" at bounding box center [601, 367] width 135 height 47
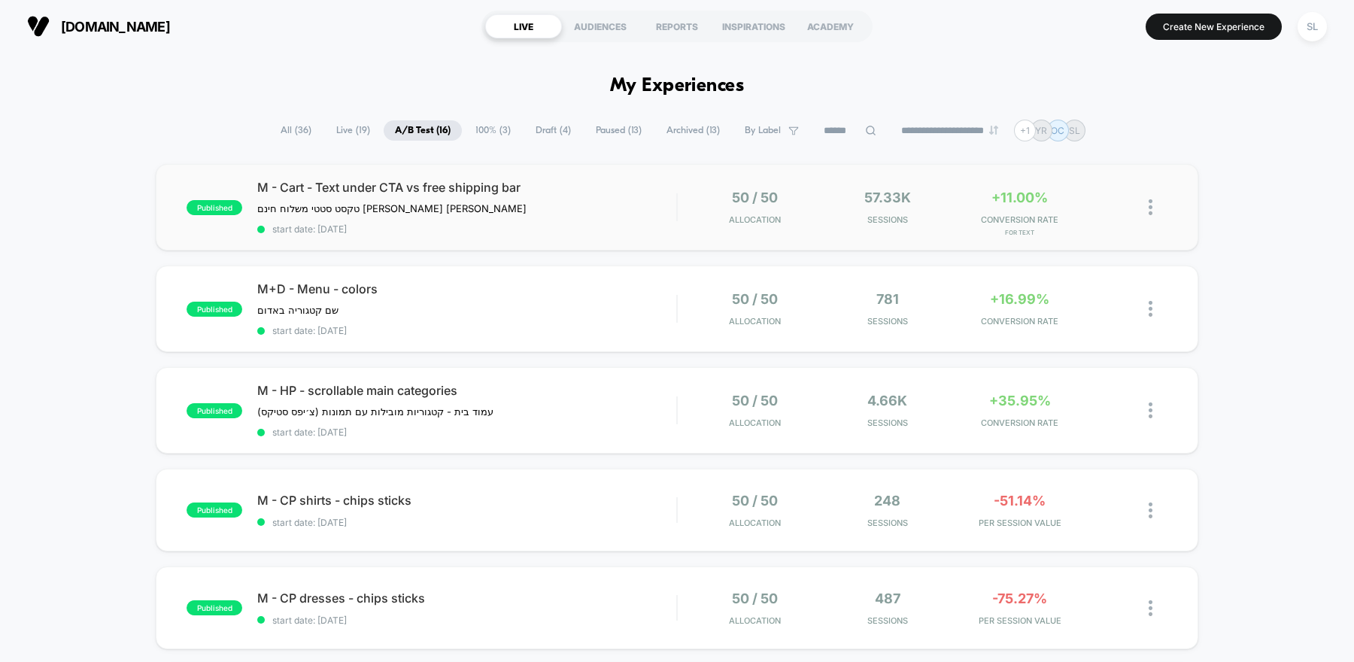
click at [982, 226] on div "published M - Cart - Text under CTA vs free shipping bar טקסט סטטי משלוח חינם מ…" at bounding box center [677, 207] width 1042 height 86
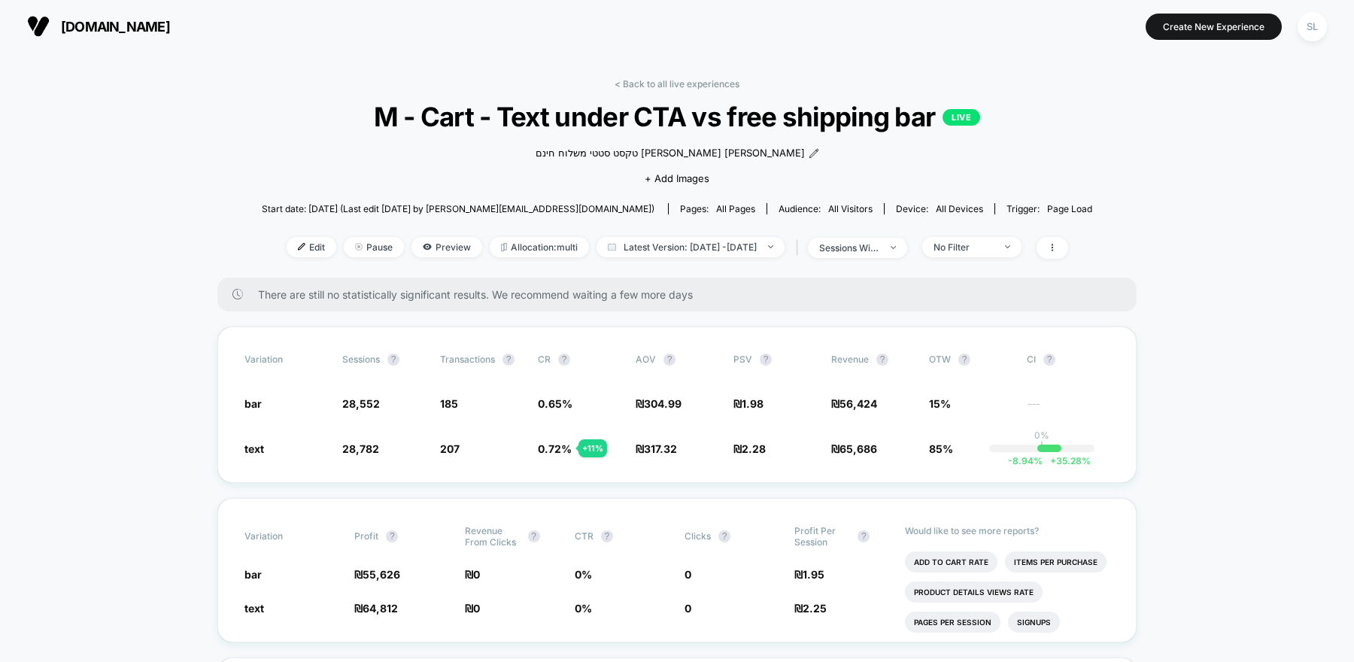
click at [108, 35] on button "[DOMAIN_NAME]" at bounding box center [99, 26] width 152 height 24
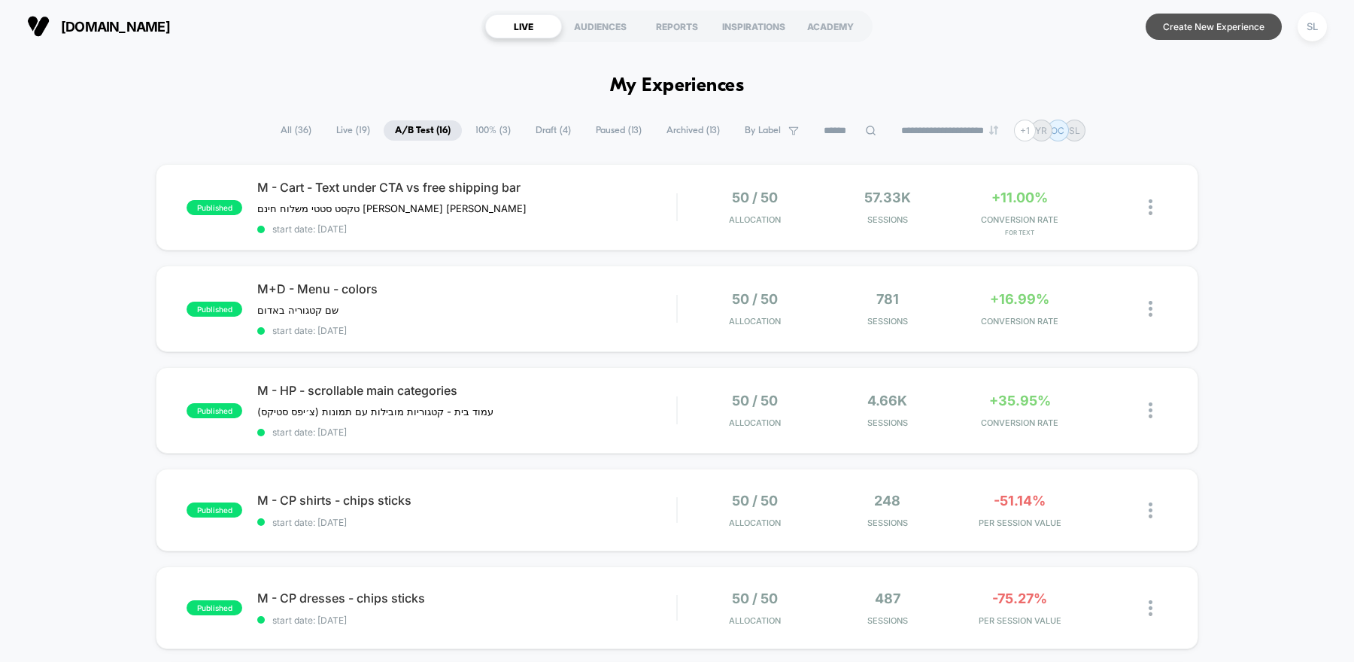
click at [1179, 20] on button "Create New Experience" at bounding box center [1213, 27] width 136 height 26
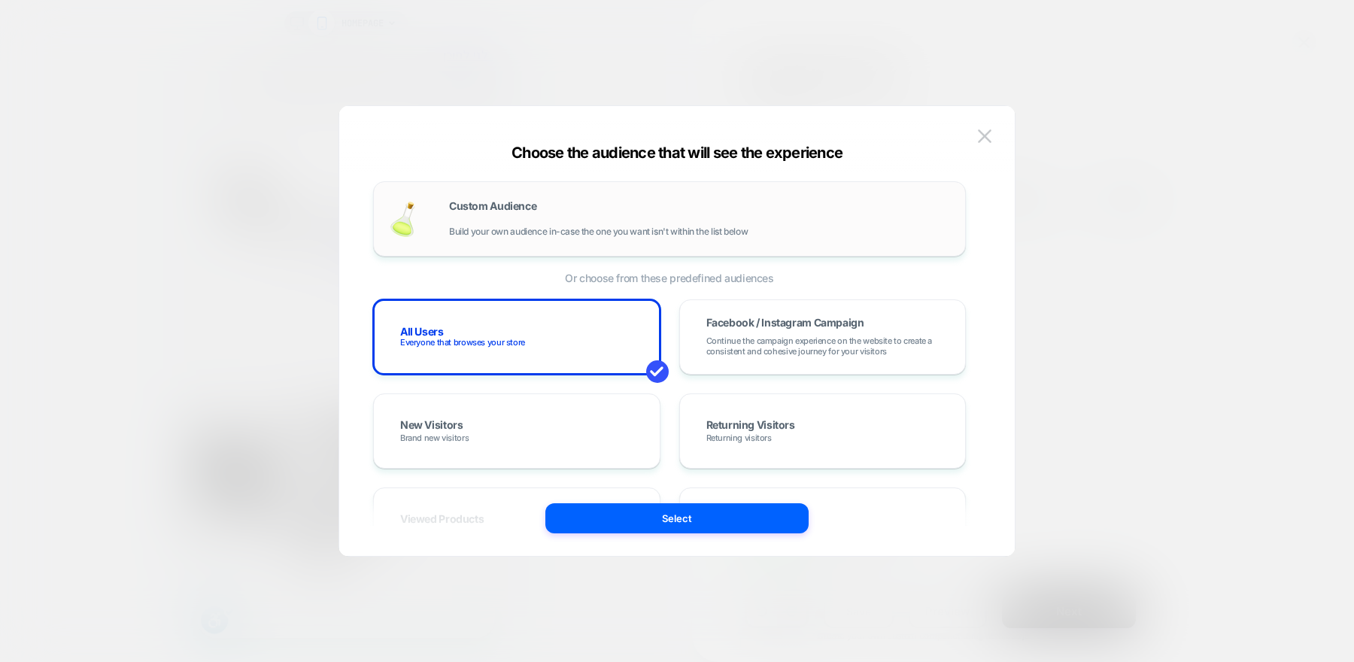
click at [841, 225] on div "Custom Audience Build your own audience in-case the one you want isn't within t…" at bounding box center [699, 219] width 501 height 36
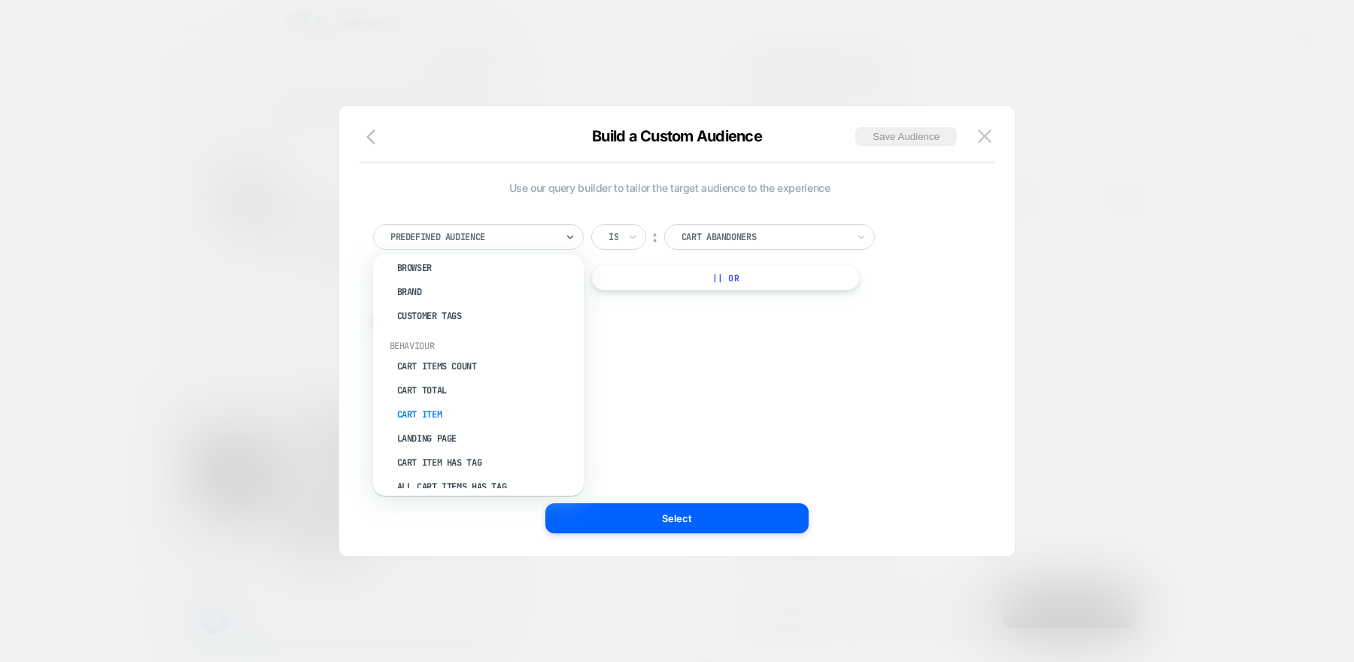
scroll to position [133, 0]
click at [443, 356] on div "Cart Total" at bounding box center [486, 359] width 196 height 24
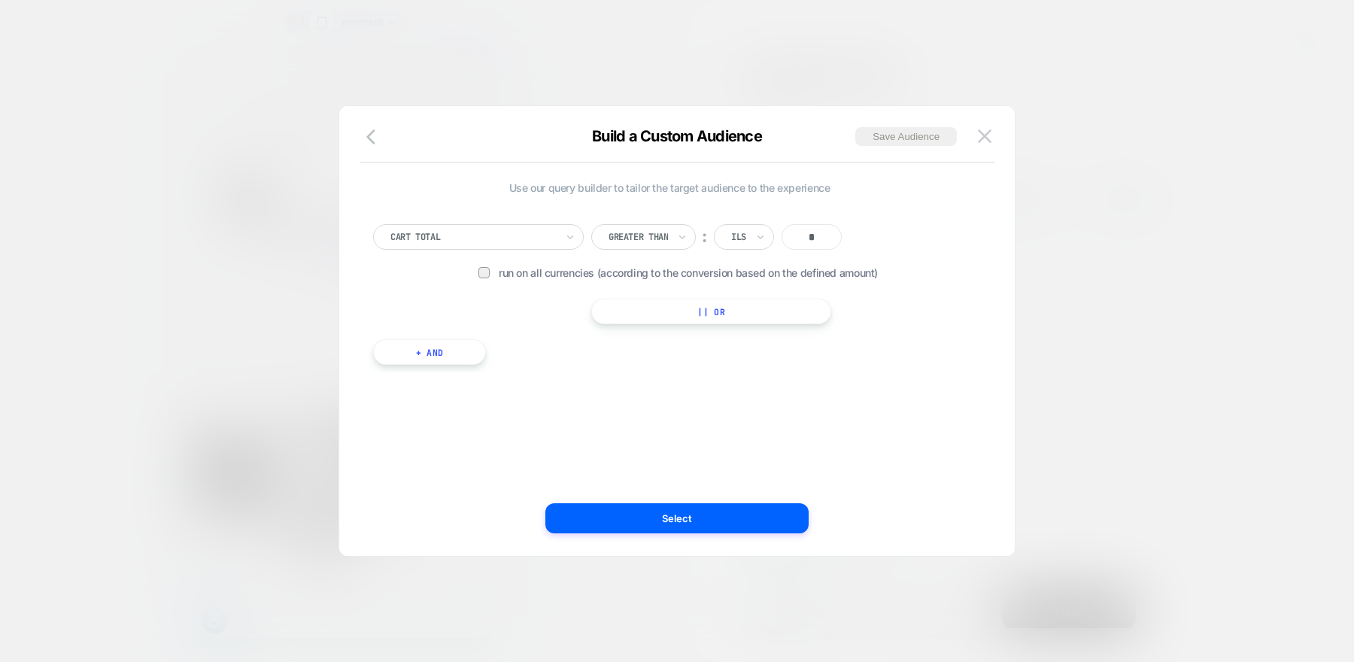
click at [0, 0] on input "*" at bounding box center [0, 0] width 0 height 0
click at [0, 0] on div "Greater Than" at bounding box center [0, 0] width 0 height 0
click at [0, 0] on div "Lower Than" at bounding box center [0, 0] width 0 height 0
click at [0, 0] on input "*" at bounding box center [0, 0] width 0 height 0
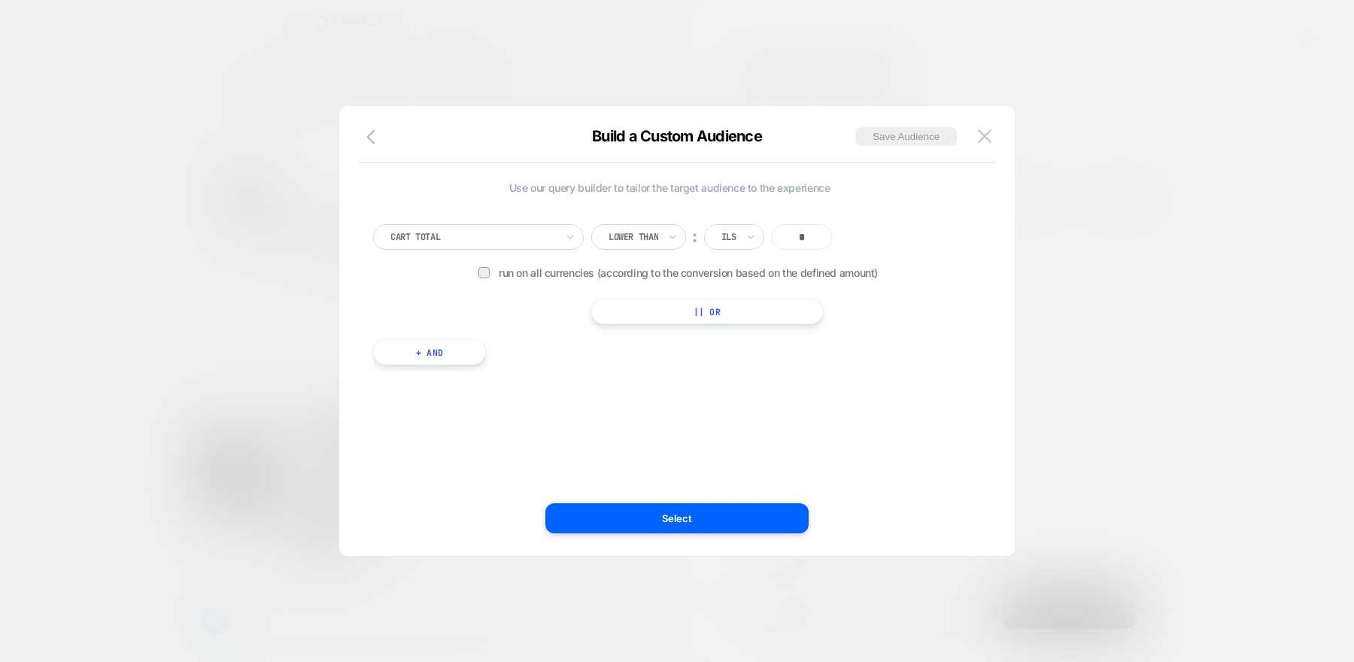
click at [0, 0] on input "*" at bounding box center [0, 0] width 0 height 0
type input "***"
click at [0, 0] on button "Select" at bounding box center [0, 0] width 0 height 0
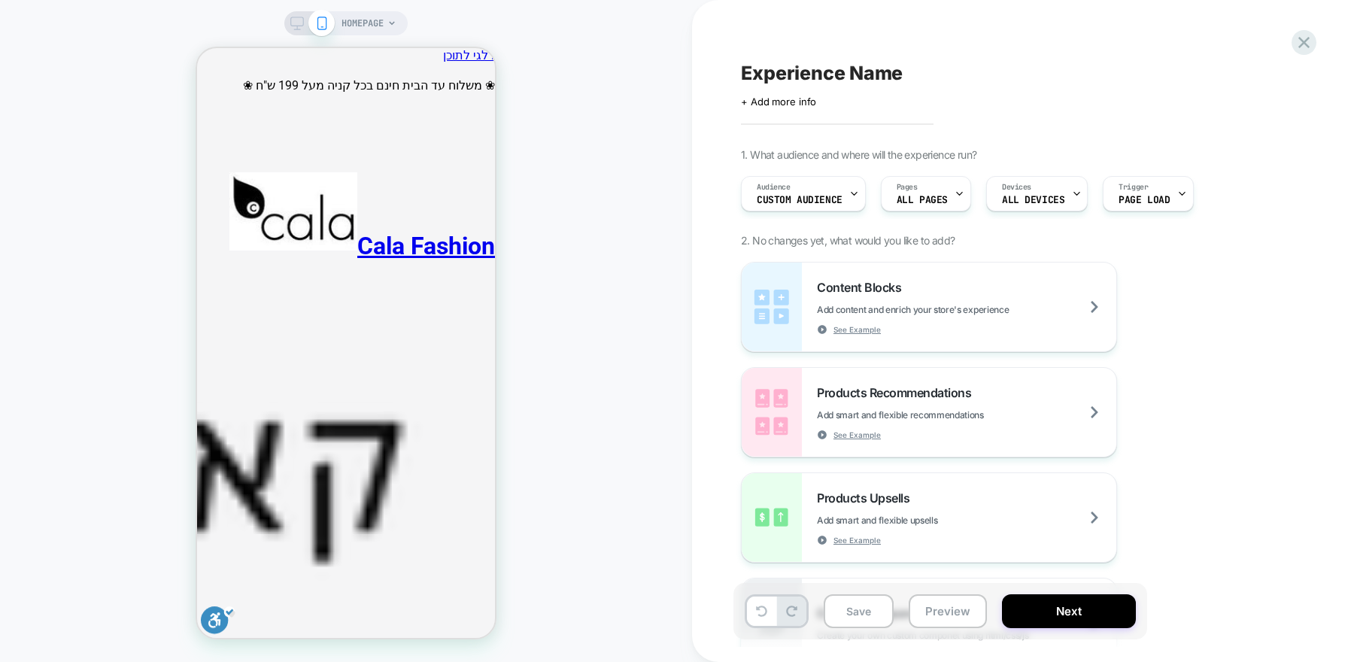
click at [853, 75] on span "Experience Name" at bounding box center [822, 73] width 162 height 23
click at [0, 0] on textarea "**********" at bounding box center [0, 0] width 0 height 0
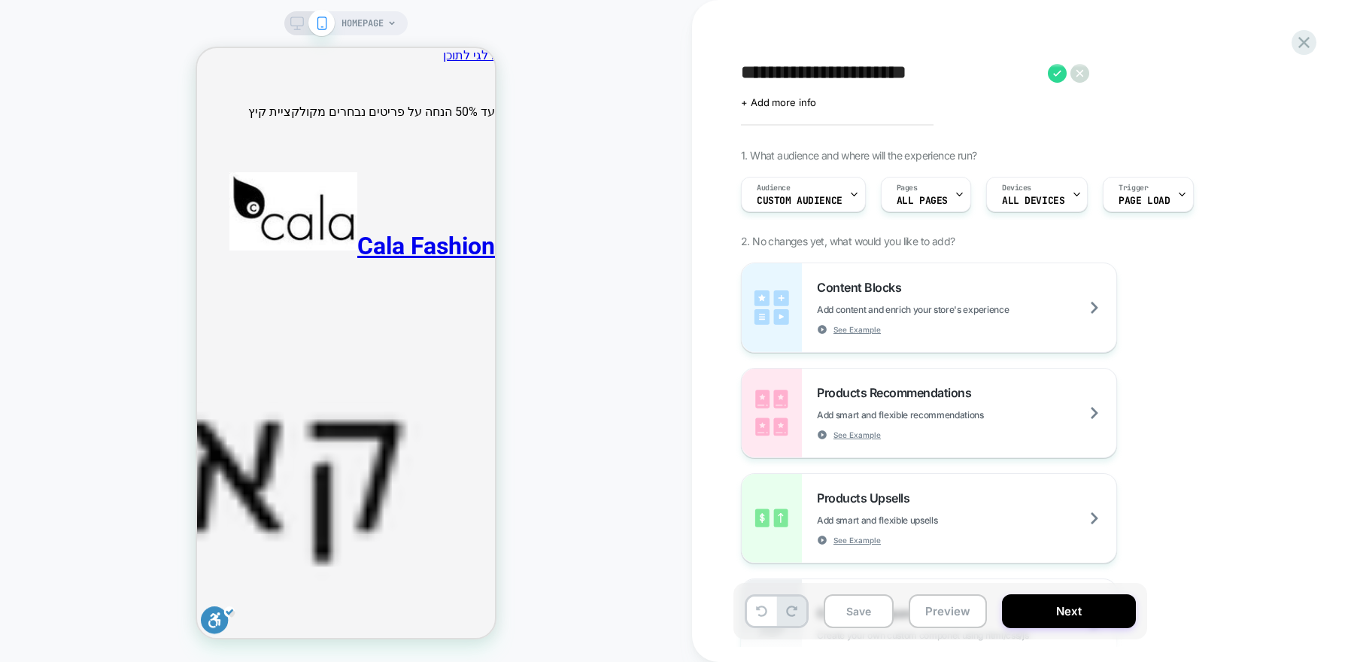
click at [0, 0] on textarea "**********" at bounding box center [0, 0] width 0 height 0
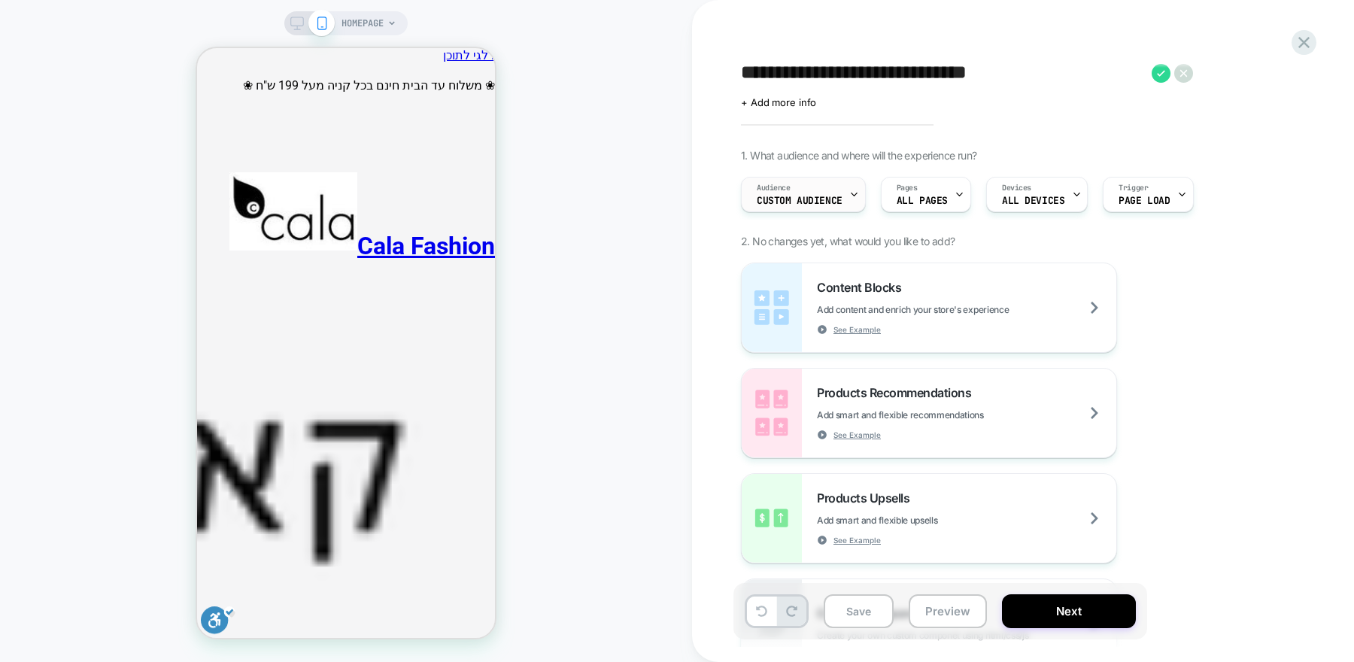
click at [298, 44] on span "Custom Audience" at bounding box center [149, 37] width 298 height 14
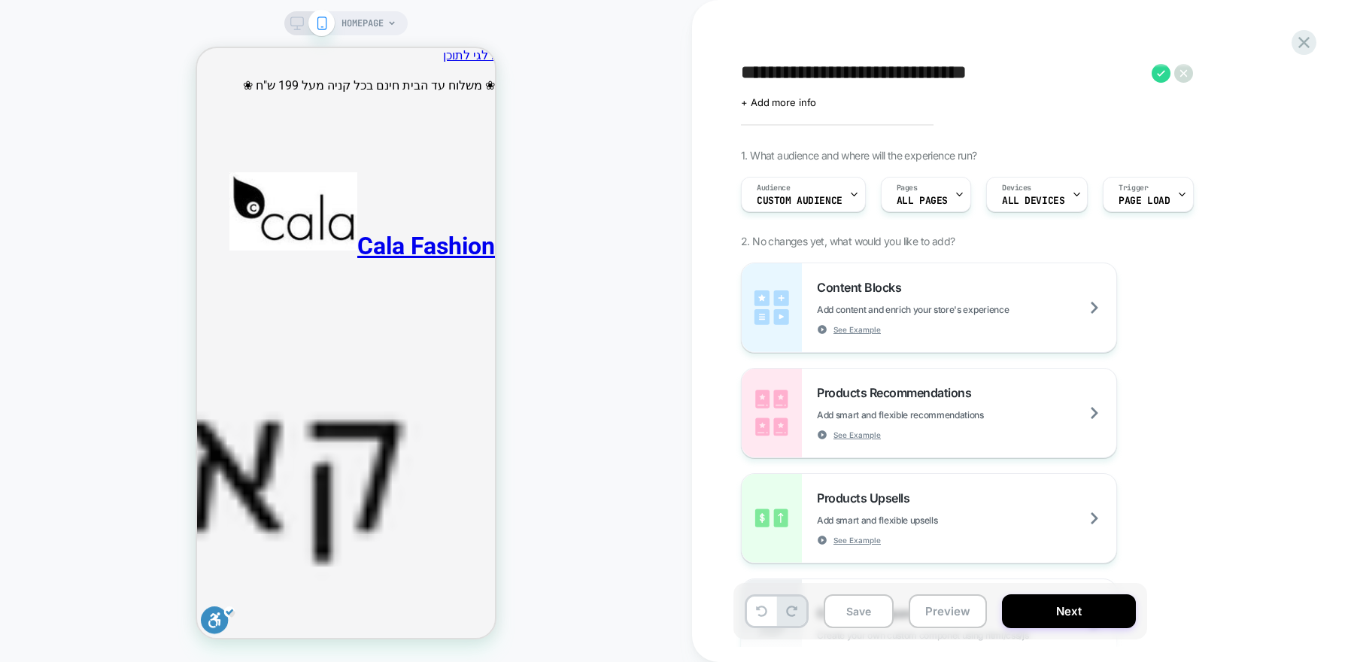
click at [0, 0] on textarea "**********" at bounding box center [0, 0] width 0 height 0
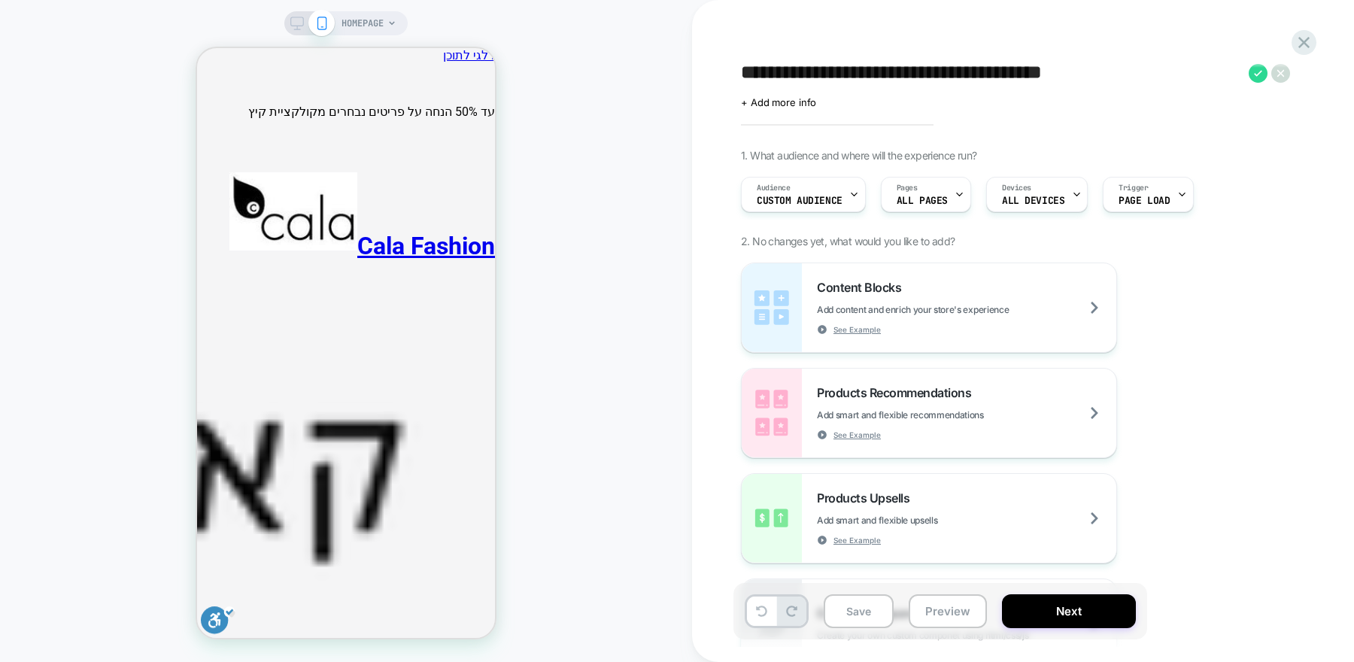
click at [0, 0] on textarea "**********" at bounding box center [0, 0] width 0 height 0
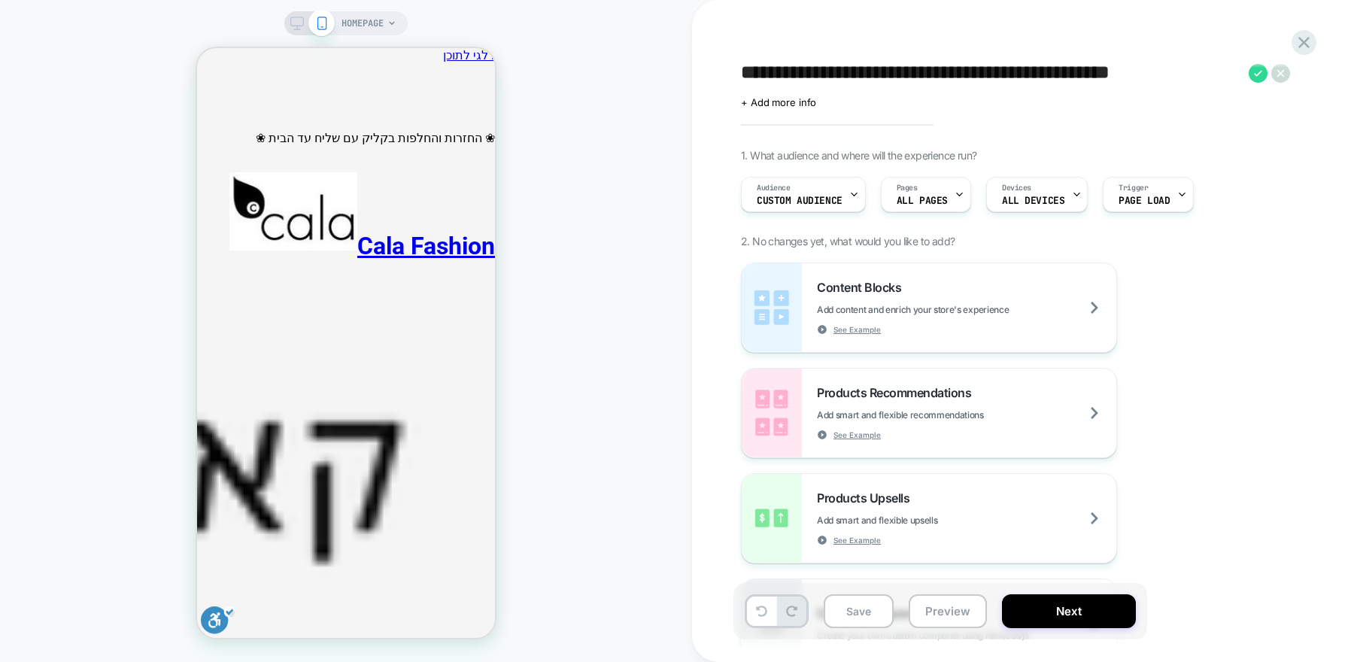
click at [0, 0] on textarea "**********" at bounding box center [0, 0] width 0 height 0
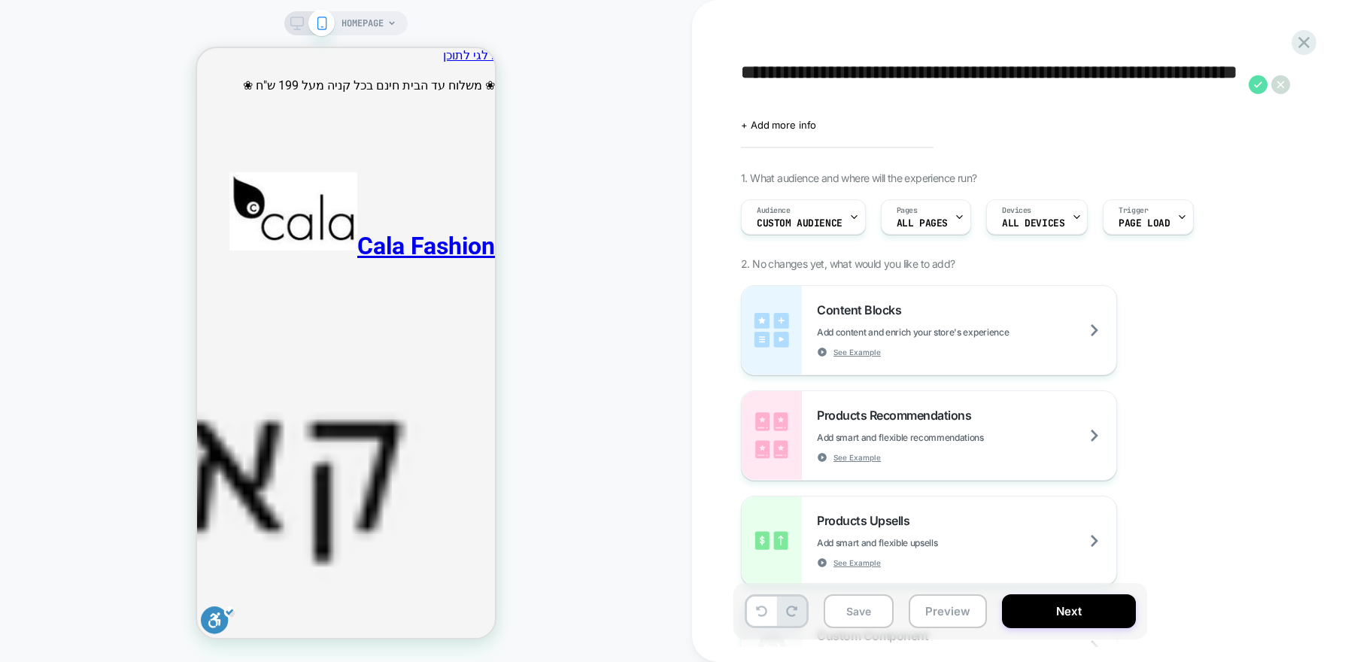
type textarea "**********"
click at [0, 0] on icon at bounding box center [0, 0] width 0 height 0
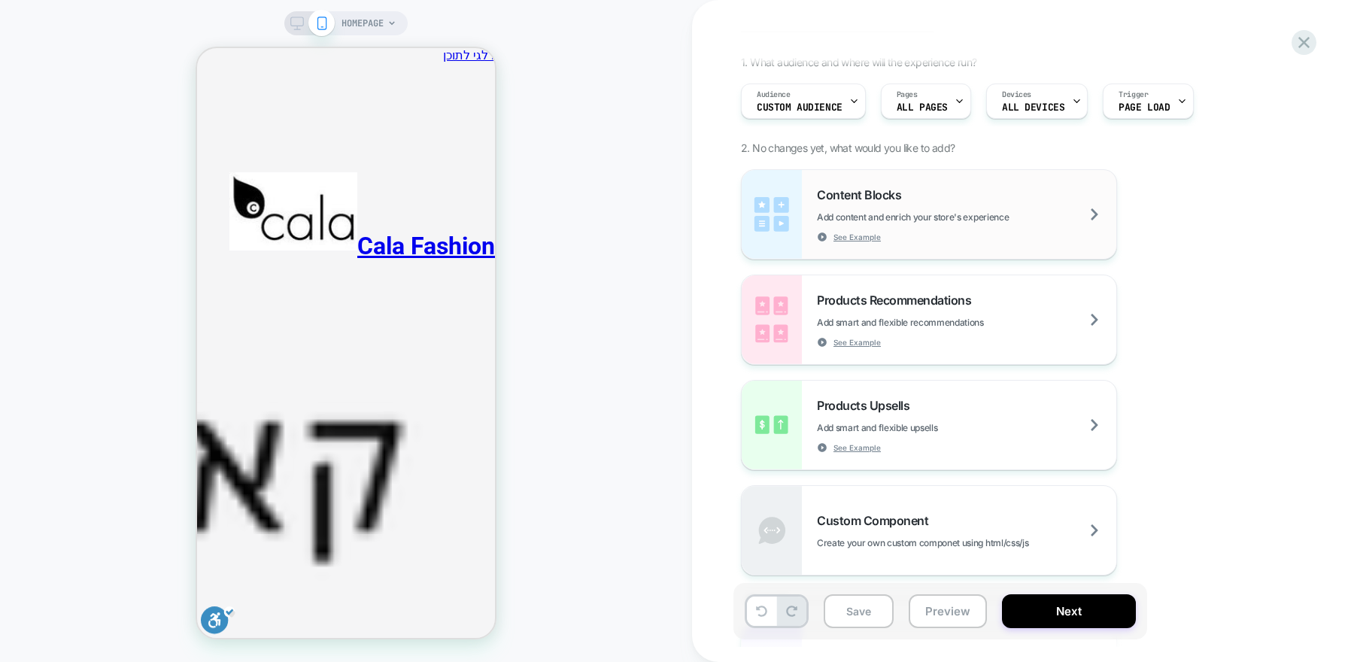
scroll to position [120, 0]
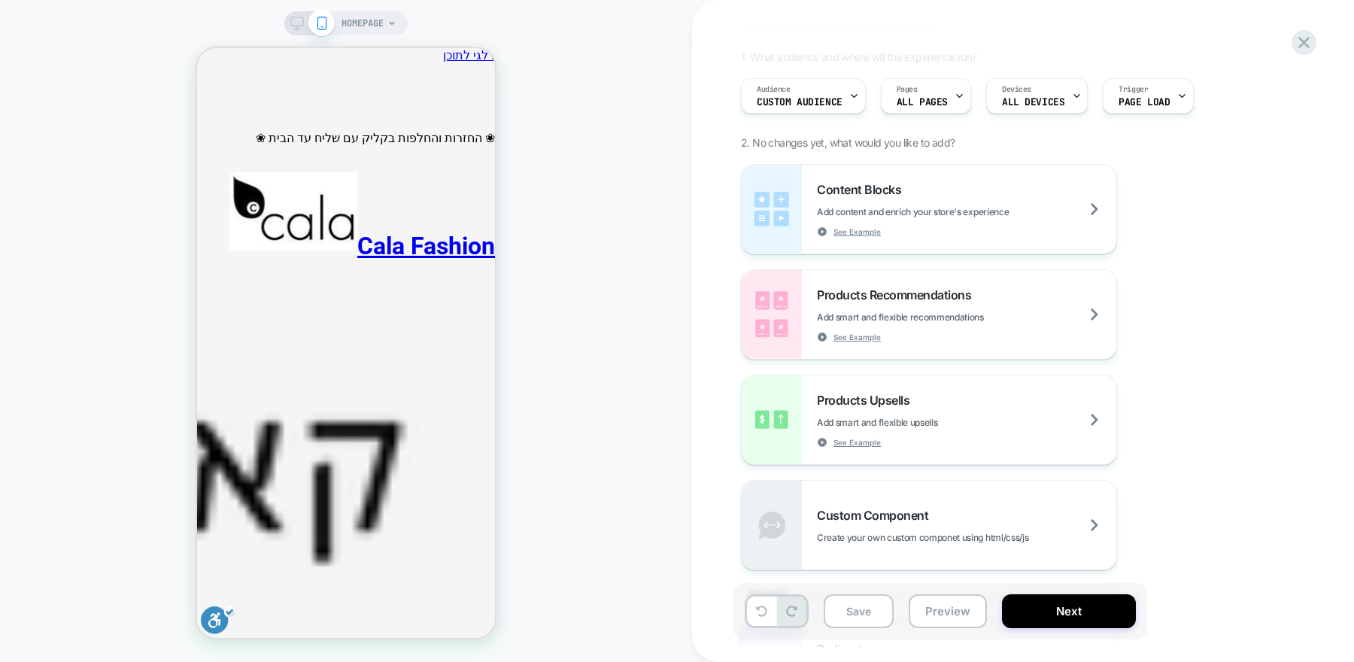
click at [536, 226] on div "HOMEPAGE" at bounding box center [346, 331] width 692 height 632
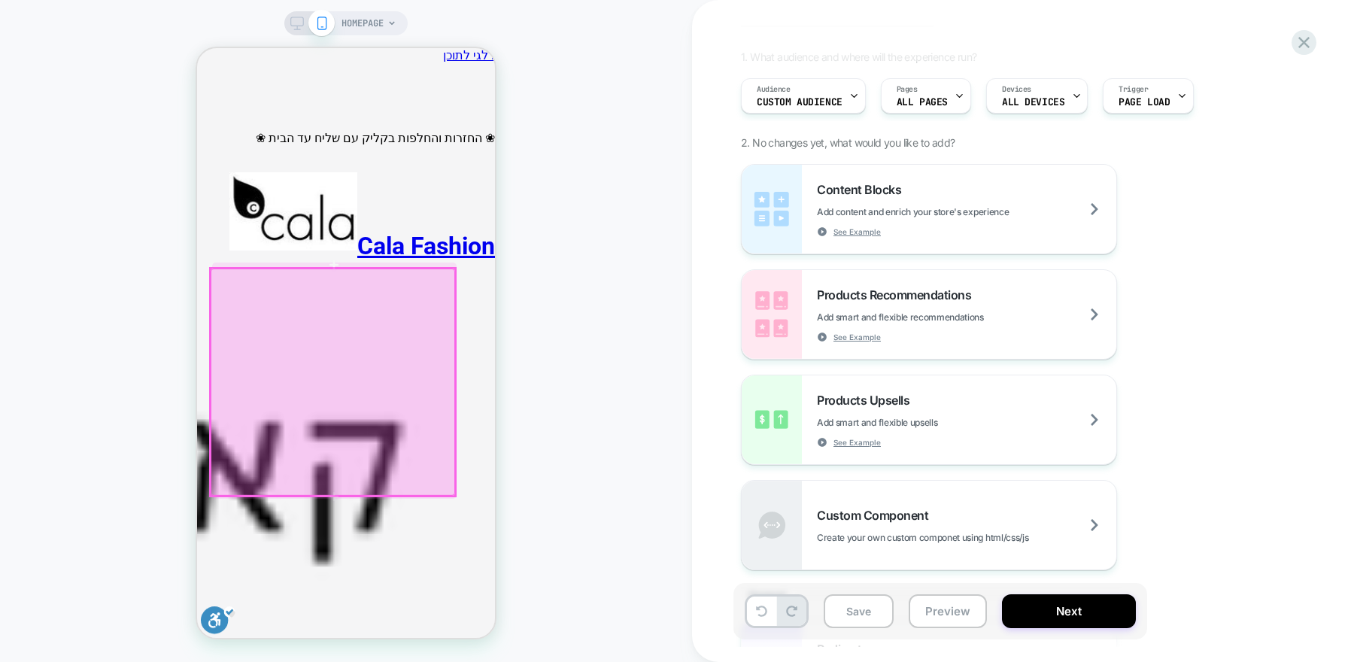
click at [369, 298] on div at bounding box center [333, 383] width 244 height 228
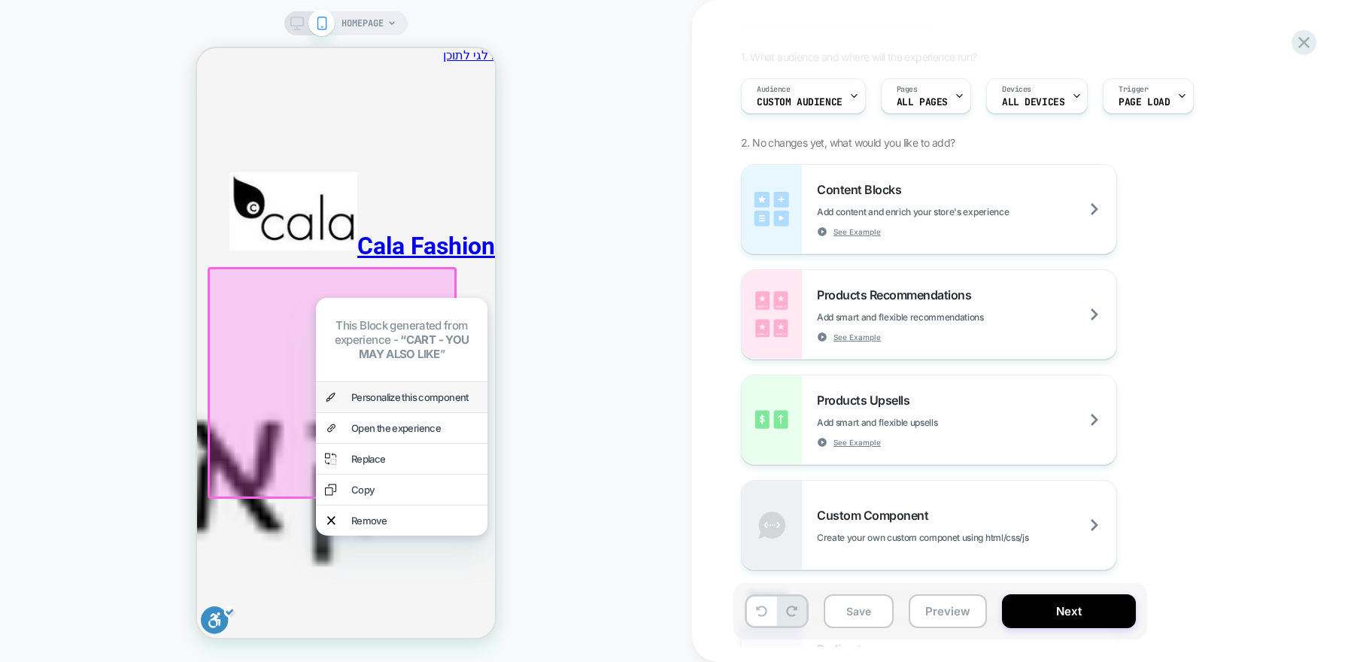
click at [372, 393] on div "Personalize this component" at bounding box center [414, 397] width 127 height 12
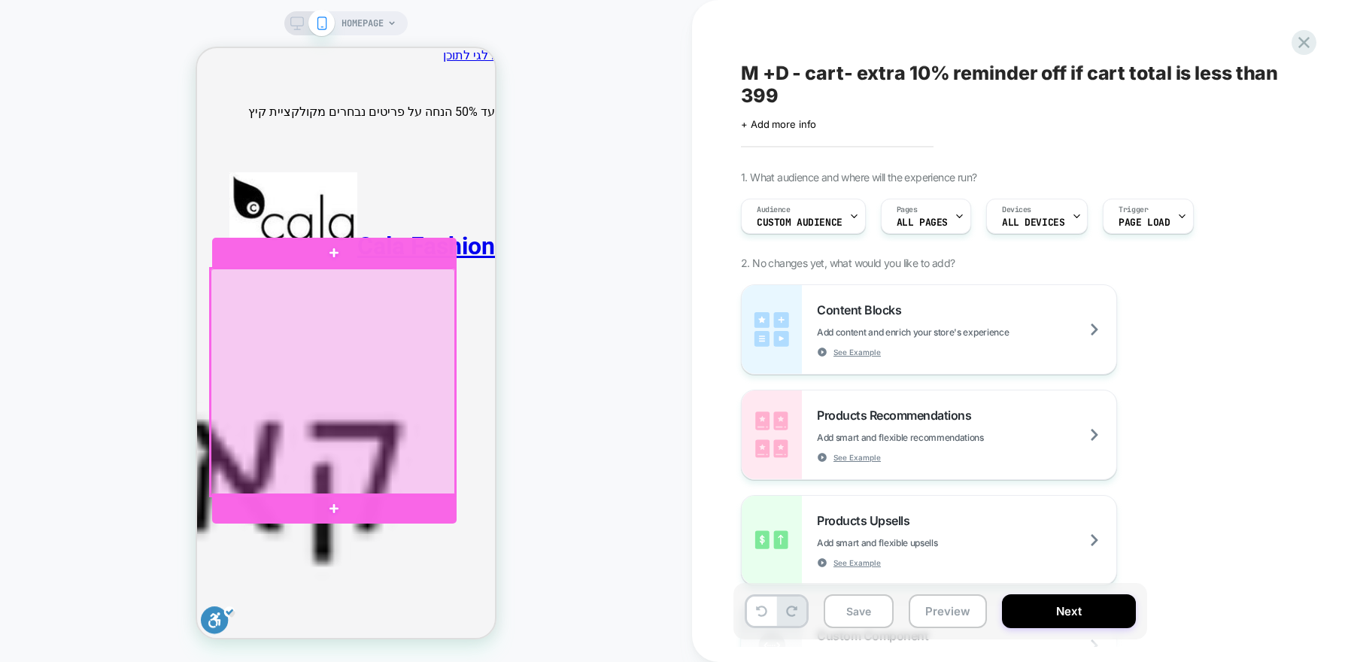
click at [357, 301] on div at bounding box center [333, 383] width 244 height 228
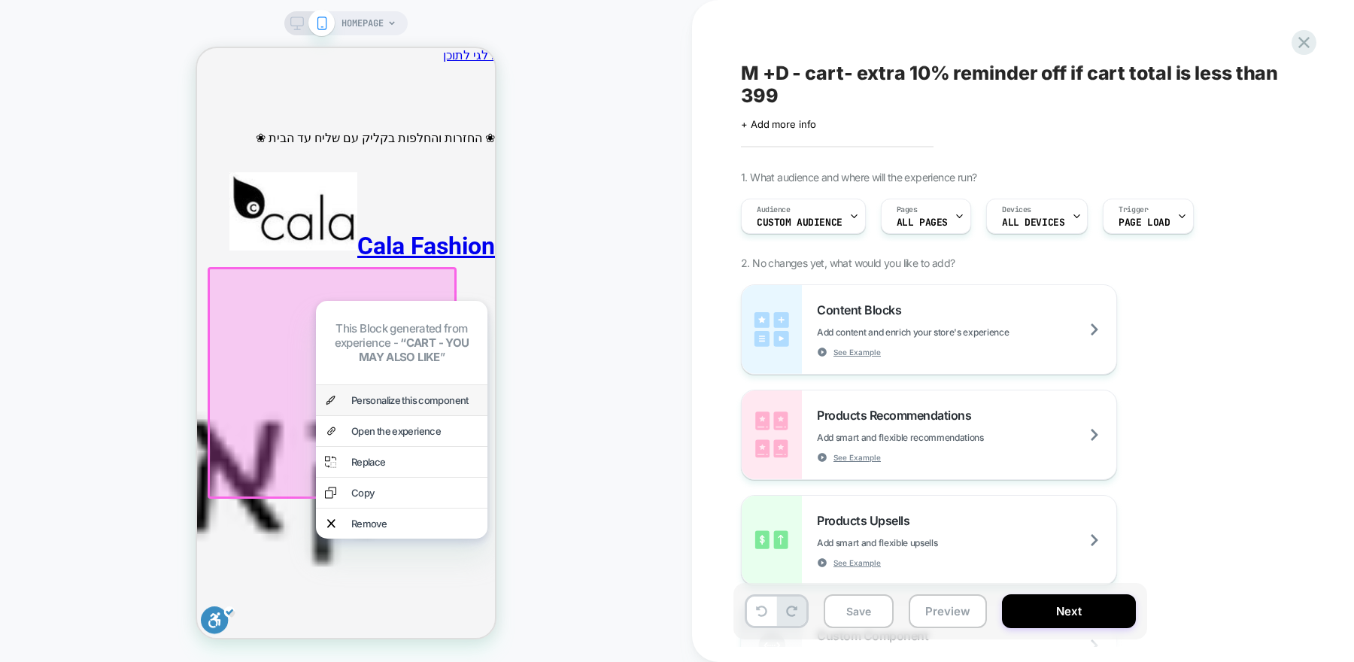
click at [458, 394] on div "Personalize this component" at bounding box center [414, 400] width 127 height 12
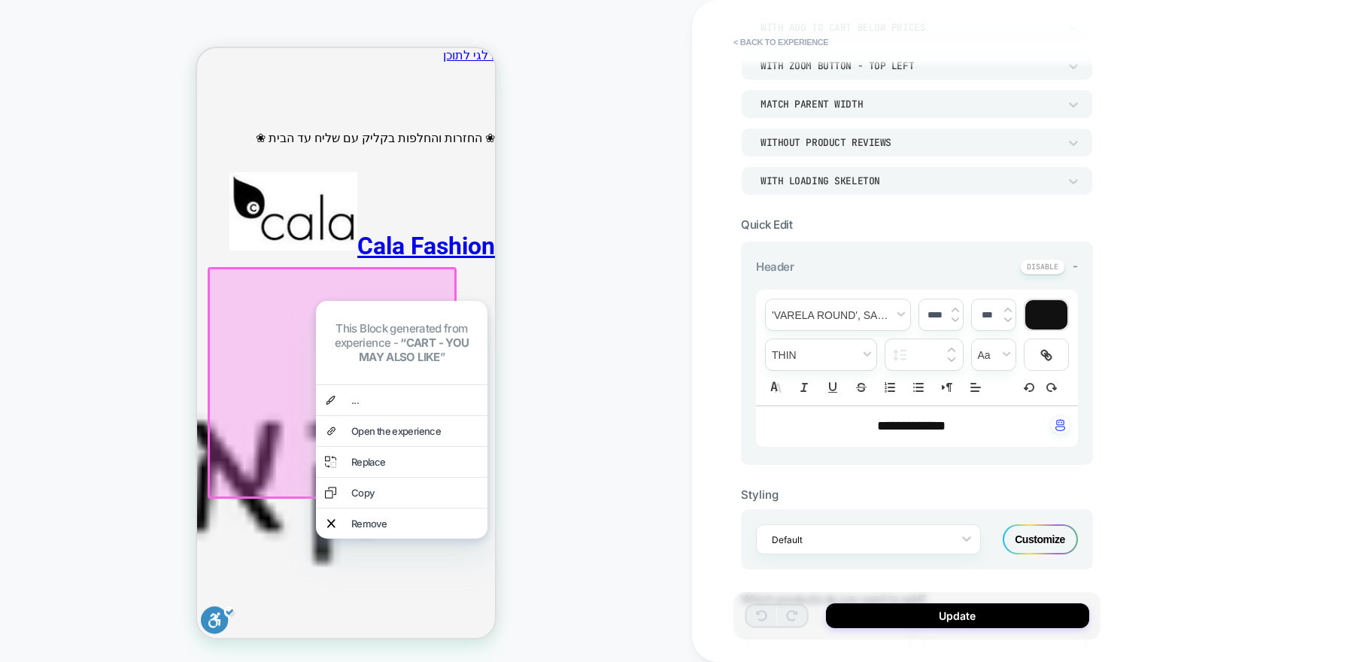
scroll to position [217, 0]
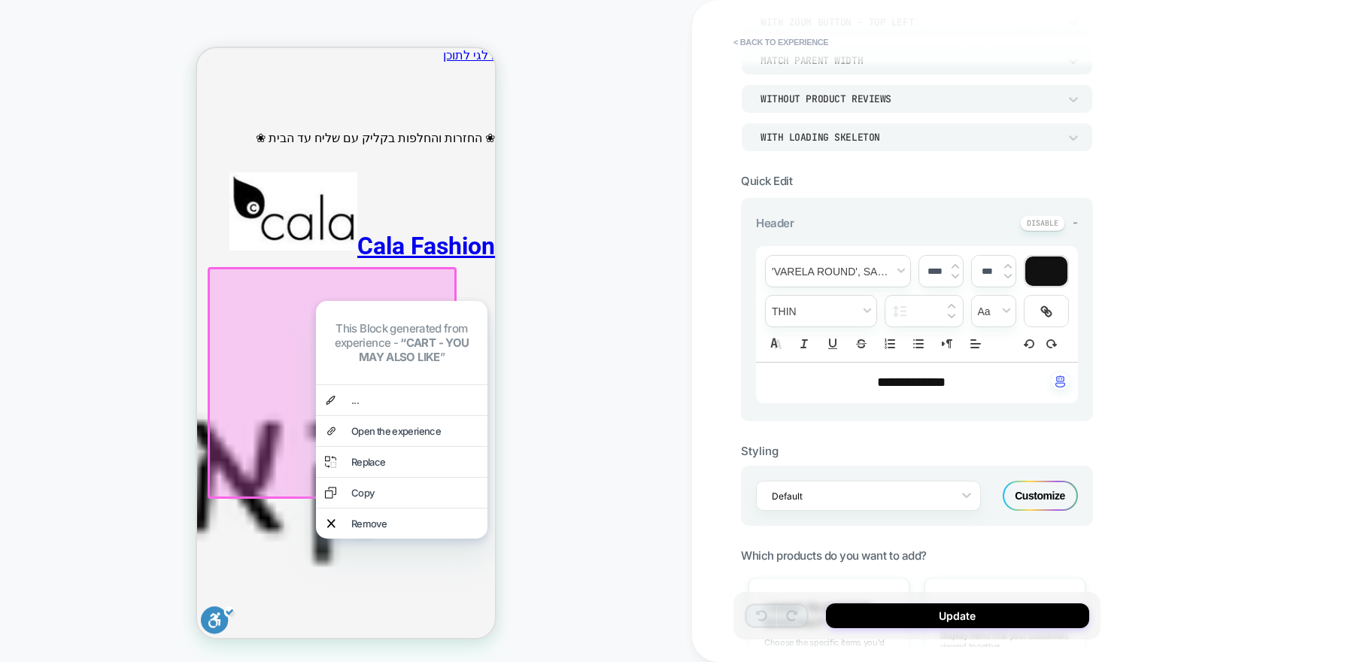
click at [939, 384] on span "**********" at bounding box center [911, 382] width 68 height 14
type input "****"
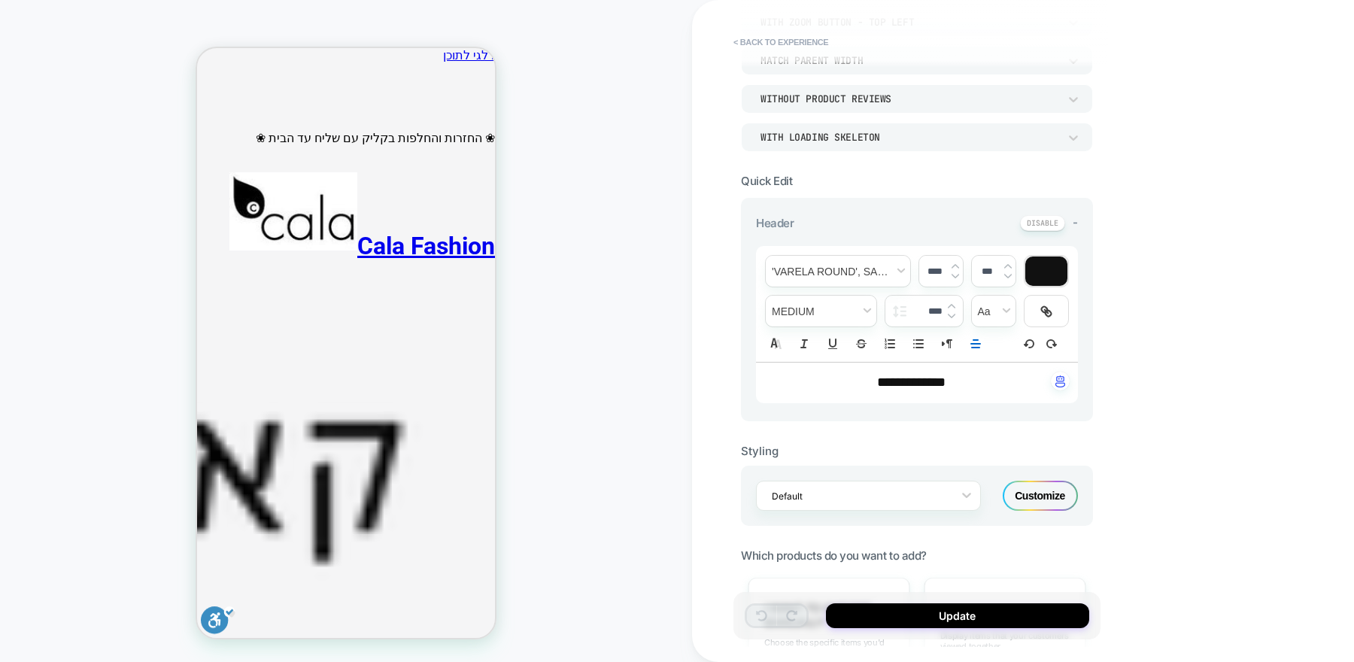
click at [928, 379] on span "**********" at bounding box center [911, 382] width 211 height 14
drag, startPoint x: 950, startPoint y: 335, endPoint x: 924, endPoint y: 339, distance: 26.7
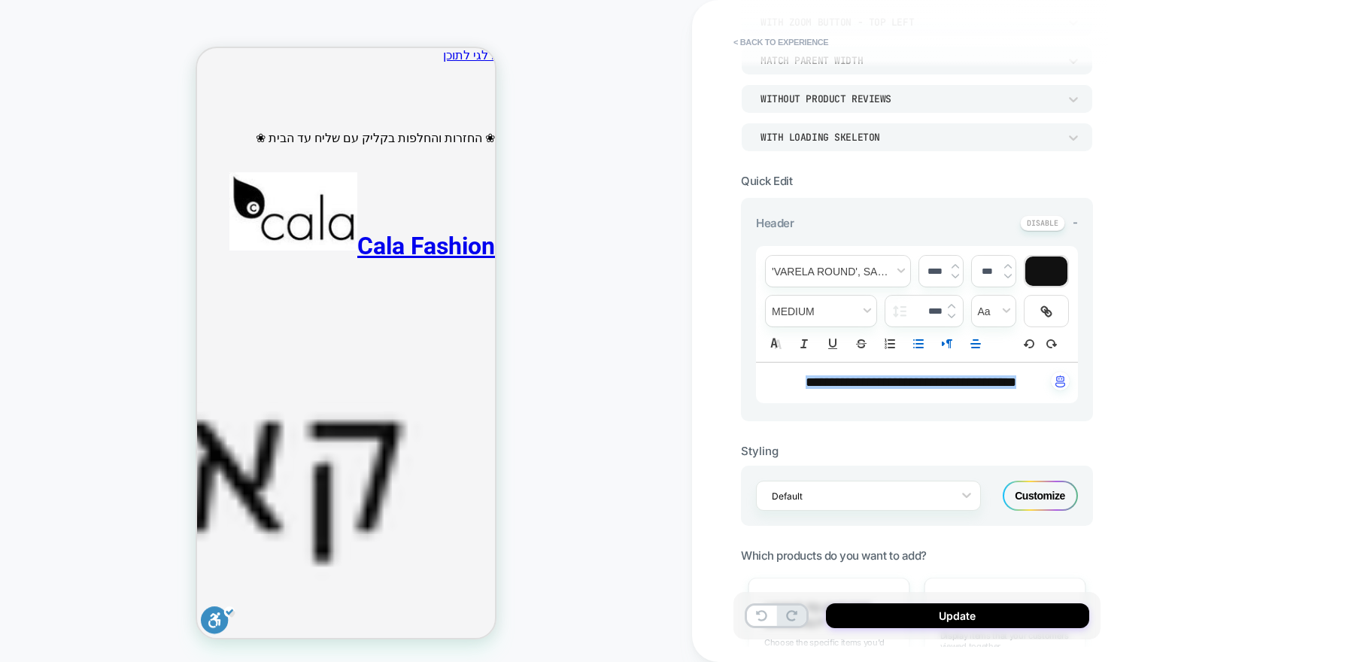
click at [823, 379] on span "**********" at bounding box center [911, 382] width 211 height 14
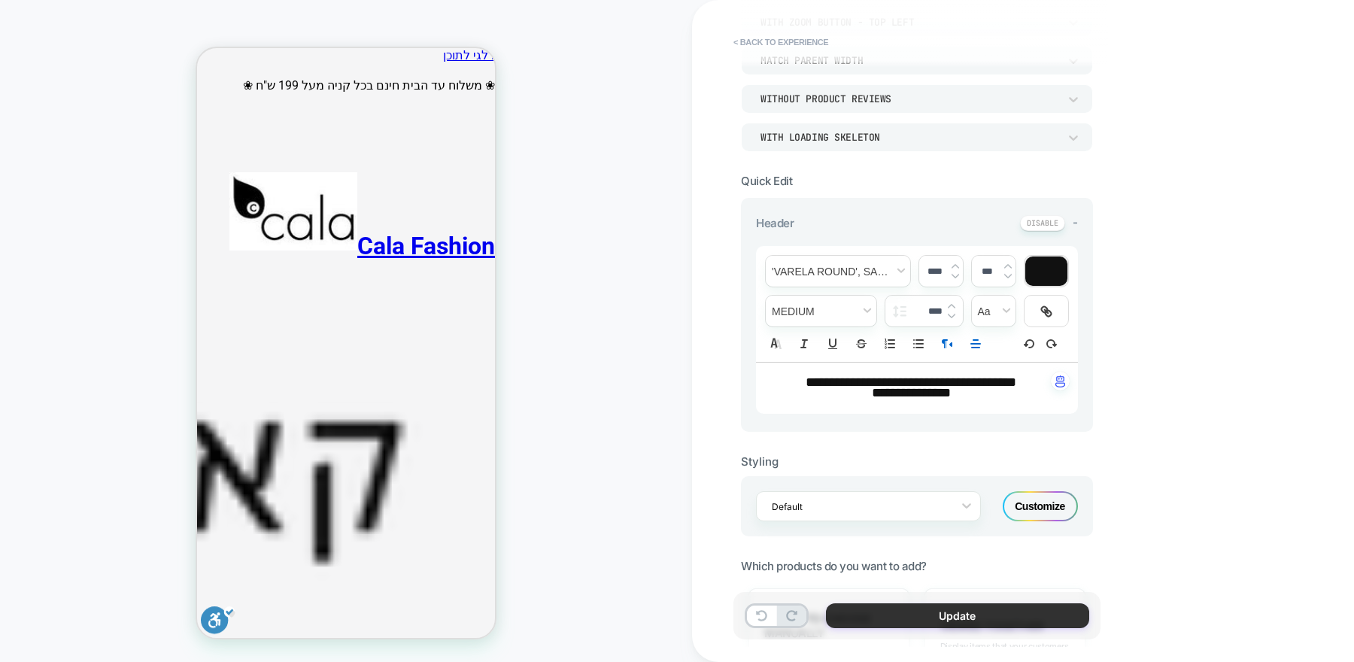
click at [0, 0] on button "Update" at bounding box center [0, 0] width 0 height 0
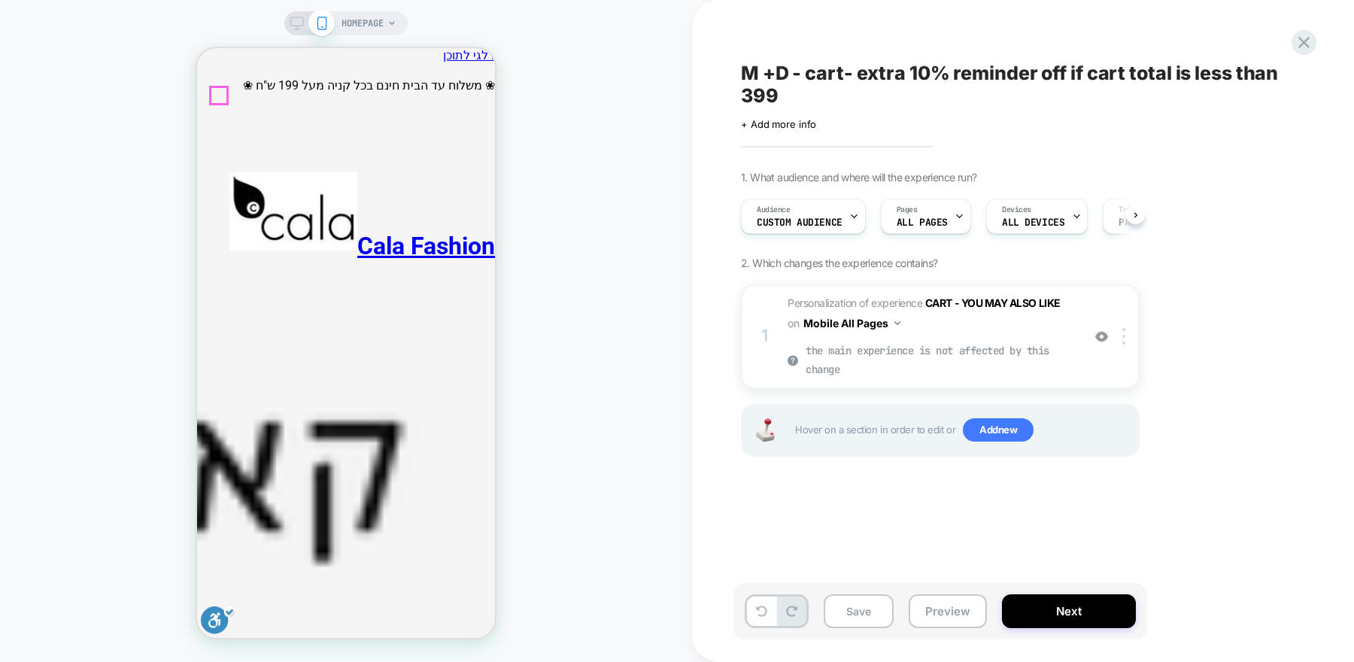
scroll to position [0, 1]
click at [971, 338] on span "Personalization of experience CART - YOU MAY ALSO LIKE on Mobile All Pages the …" at bounding box center [930, 336] width 287 height 86
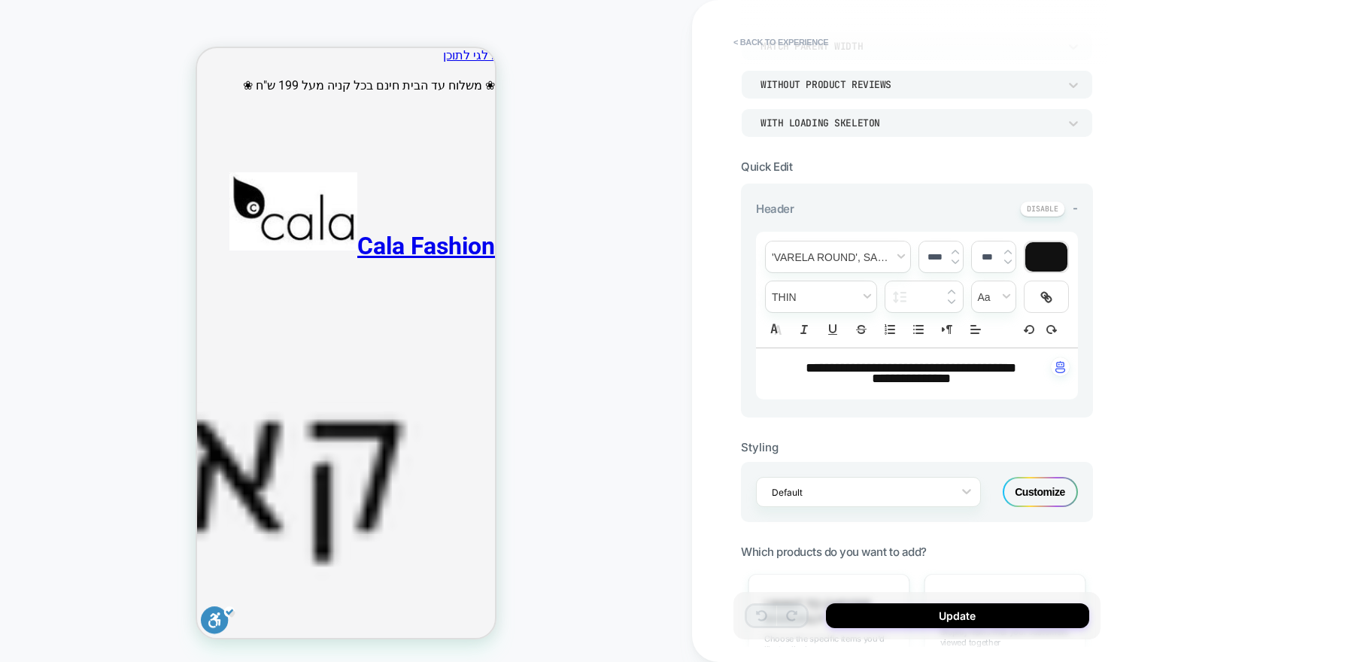
scroll to position [11, 0]
type input "****"
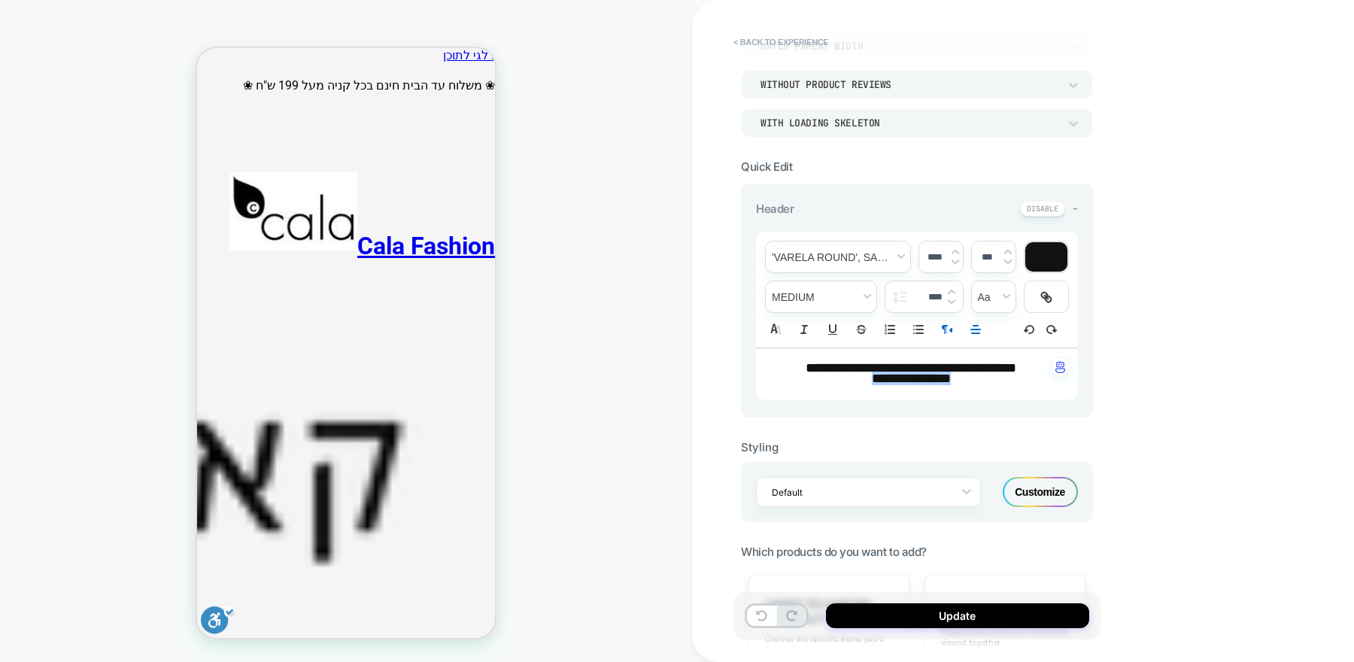
click at [0, 0] on img at bounding box center [0, 0] width 0 height 0
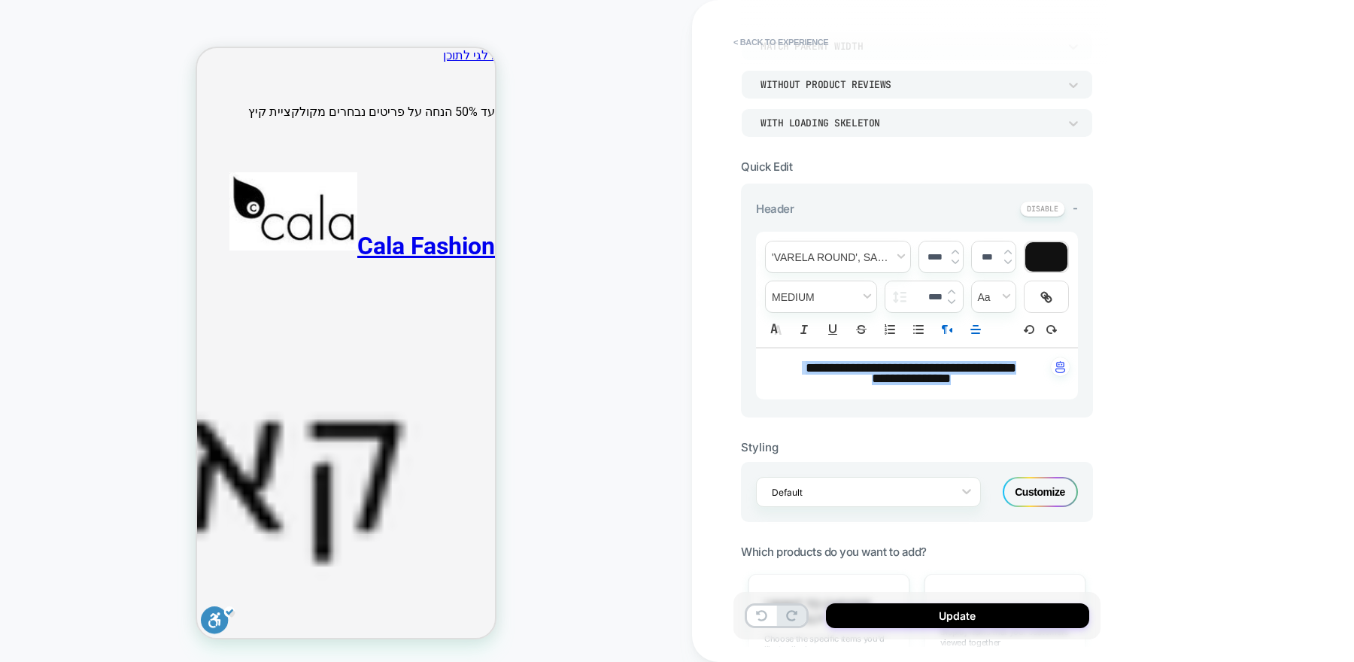
scroll to position [1, 0]
click at [954, 378] on p "**********" at bounding box center [911, 378] width 281 height 10
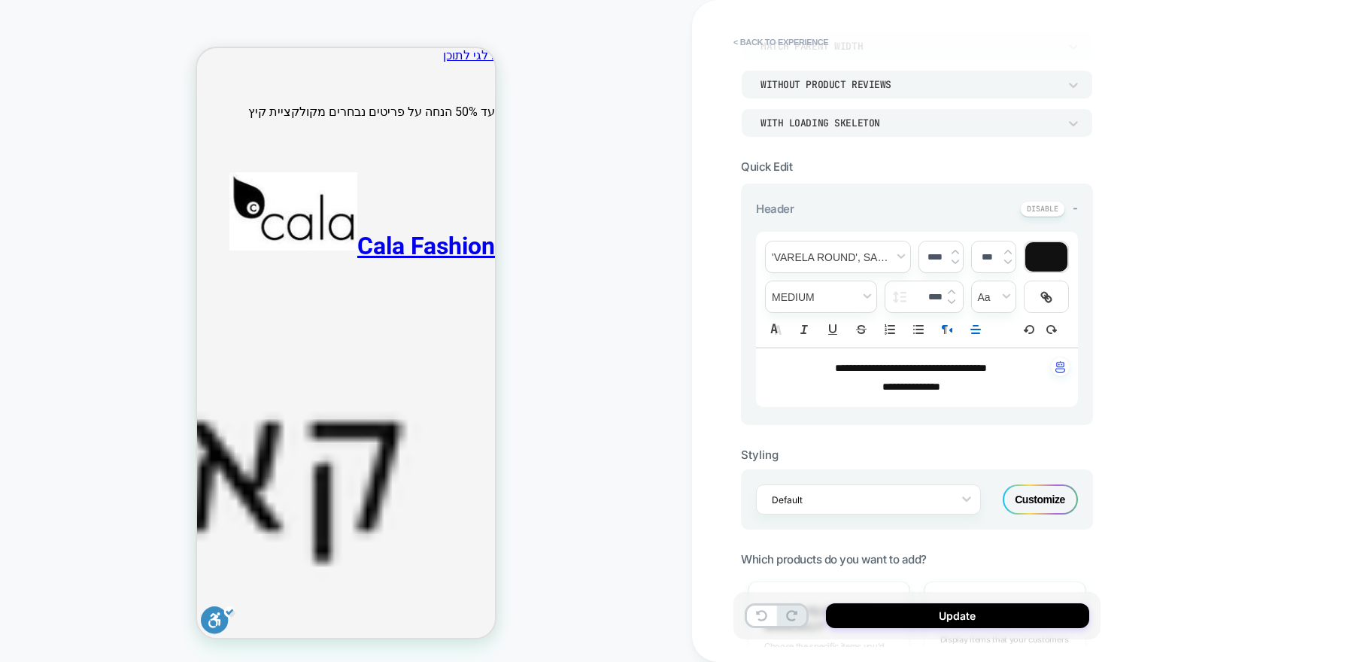
scroll to position [10, 0]
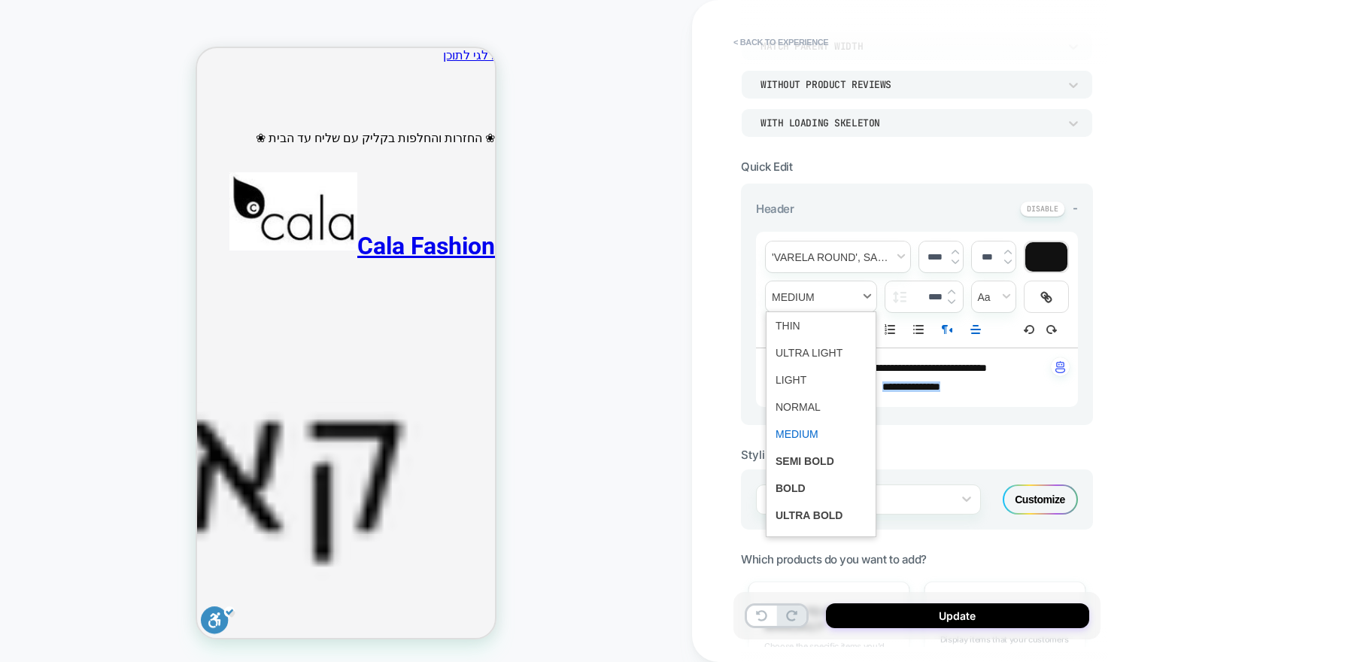
click at [800, 458] on span "fontWeight" at bounding box center [820, 461] width 91 height 27
click at [957, 249] on img at bounding box center [955, 252] width 8 height 6
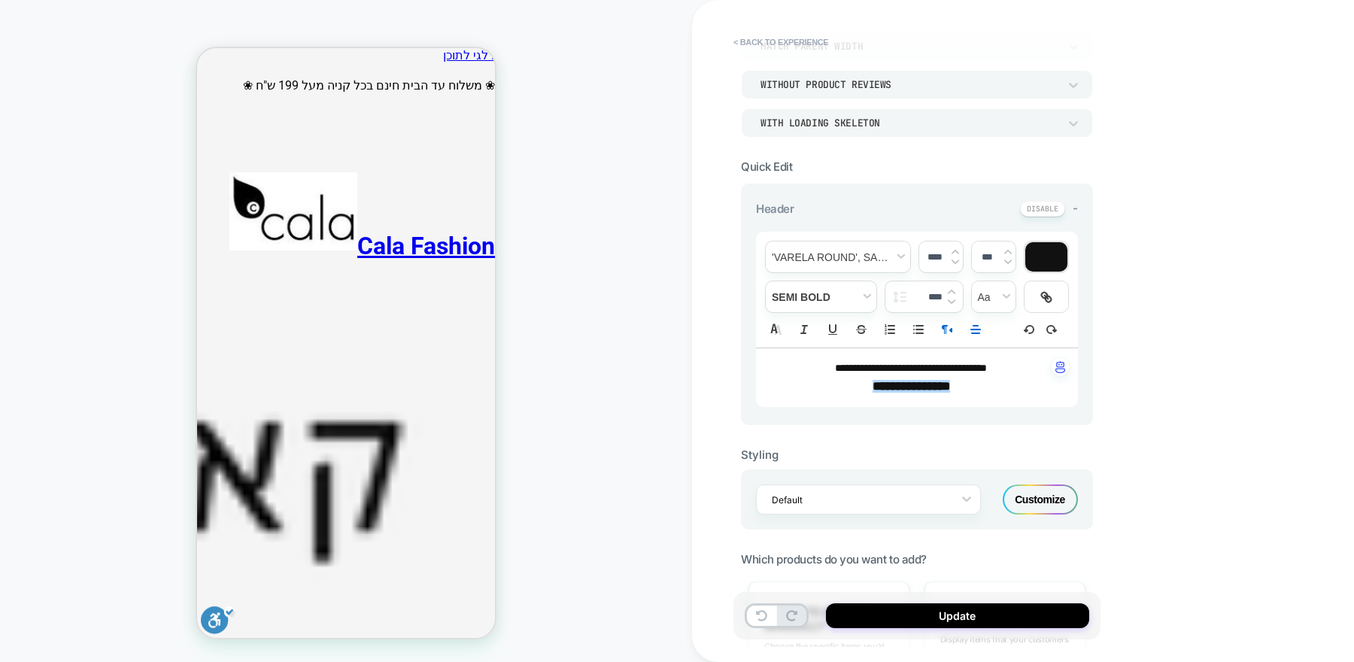
type input "****"
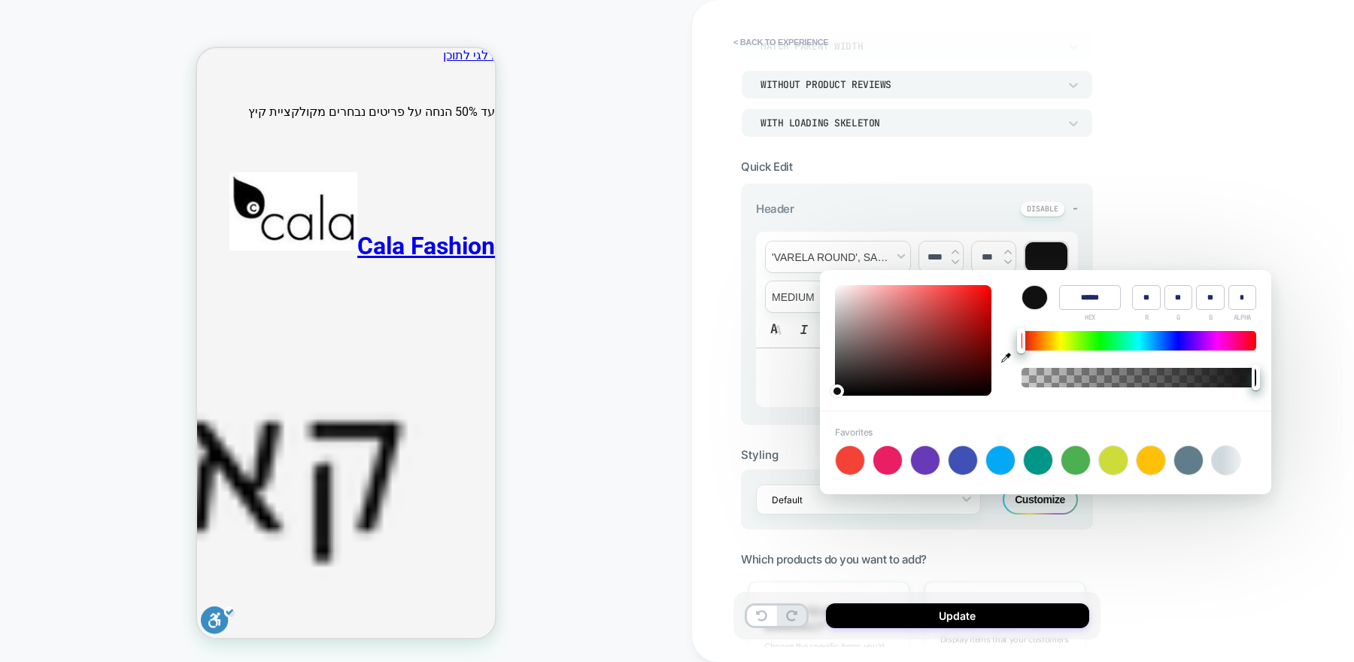
type input "******"
type input "***"
type input "**"
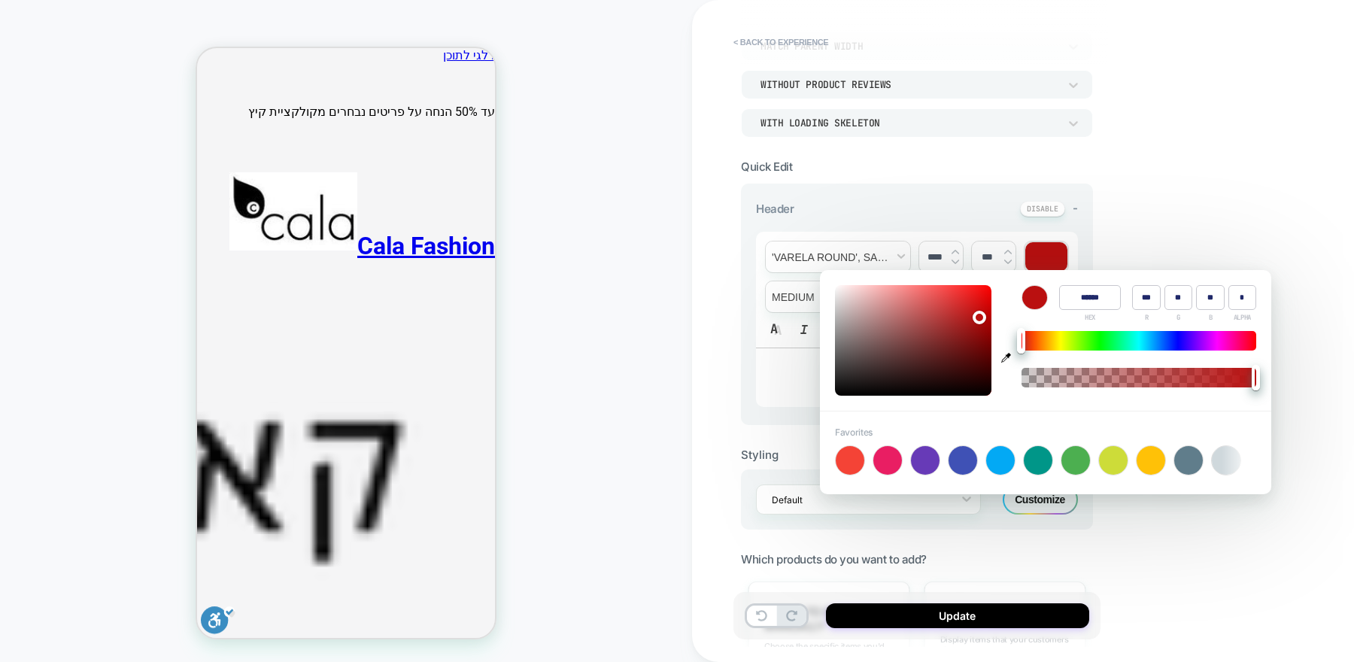
type input "******"
type input "***"
type input "******"
type input "***"
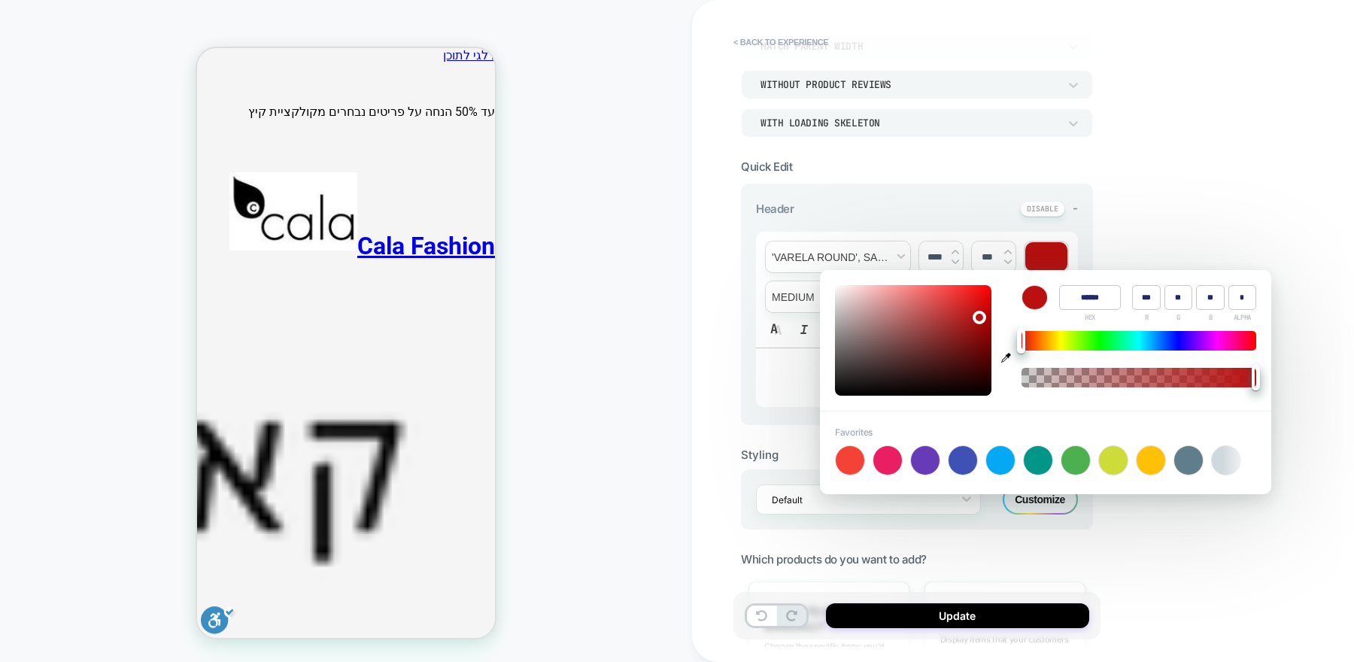
type input "******"
type input "***"
type input "**"
type input "******"
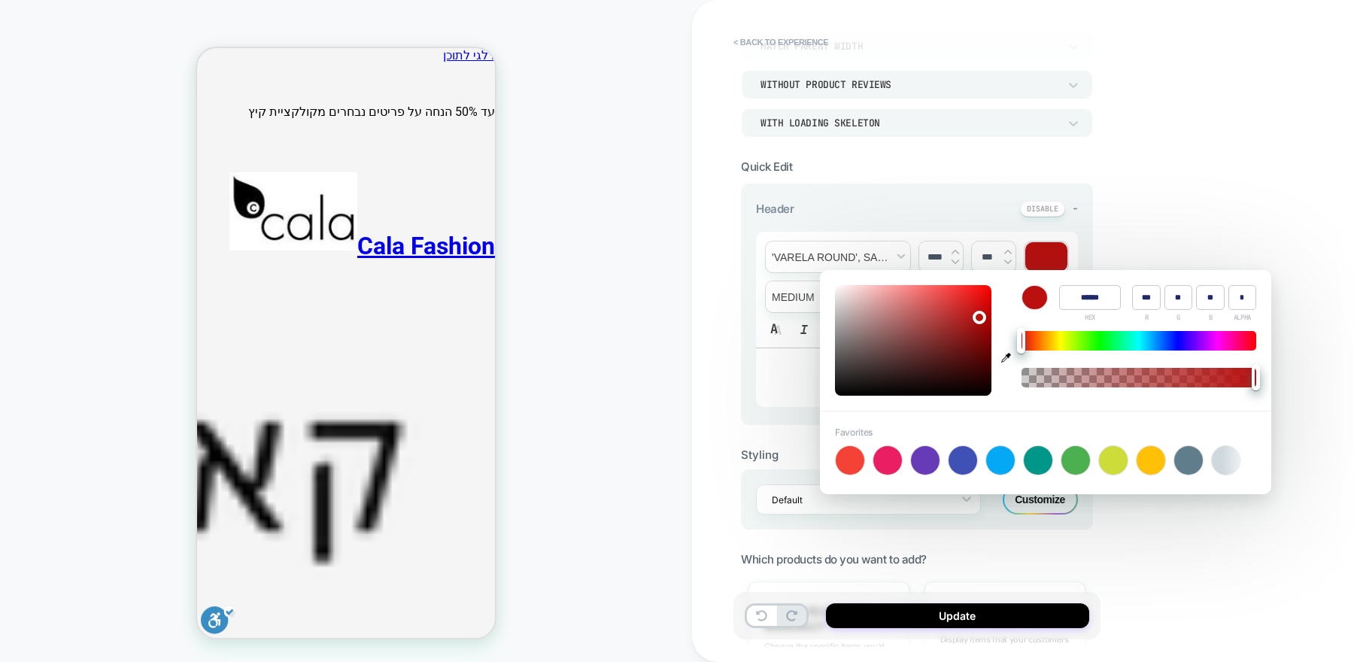
type input "***"
type input "**"
type input "******"
type input "***"
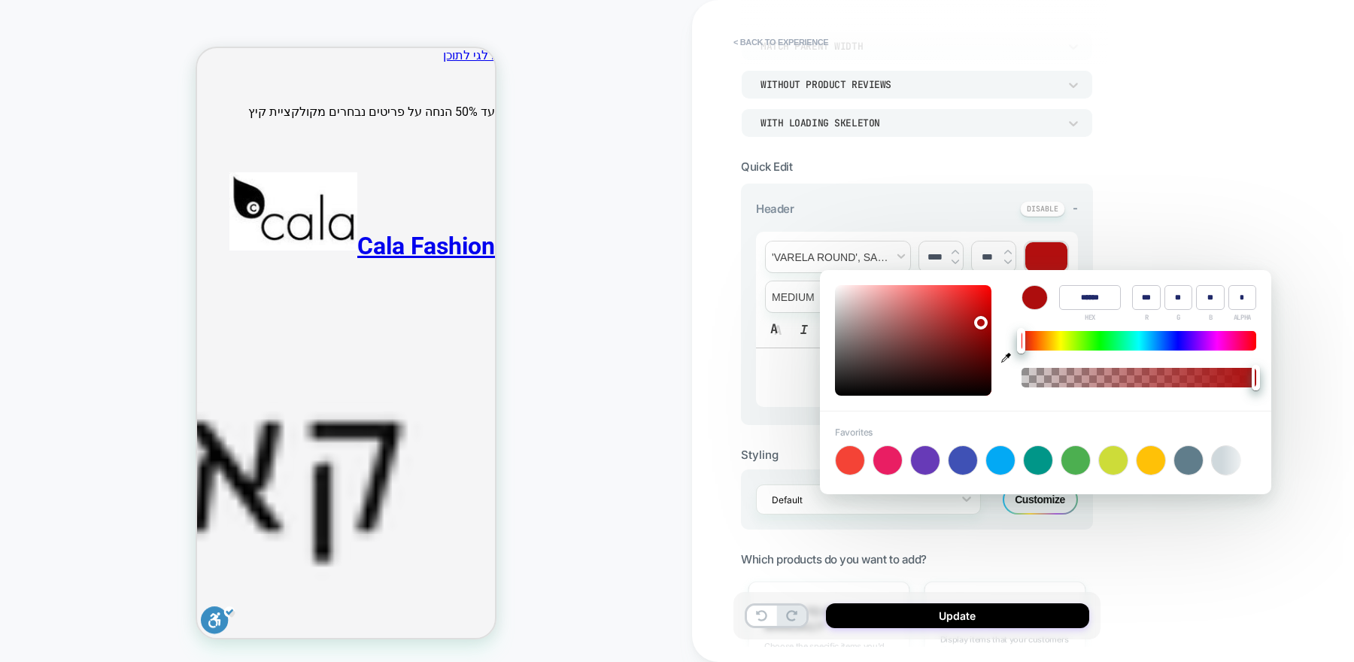
click at [1188, 208] on div "**********" at bounding box center [1023, 331] width 662 height 662
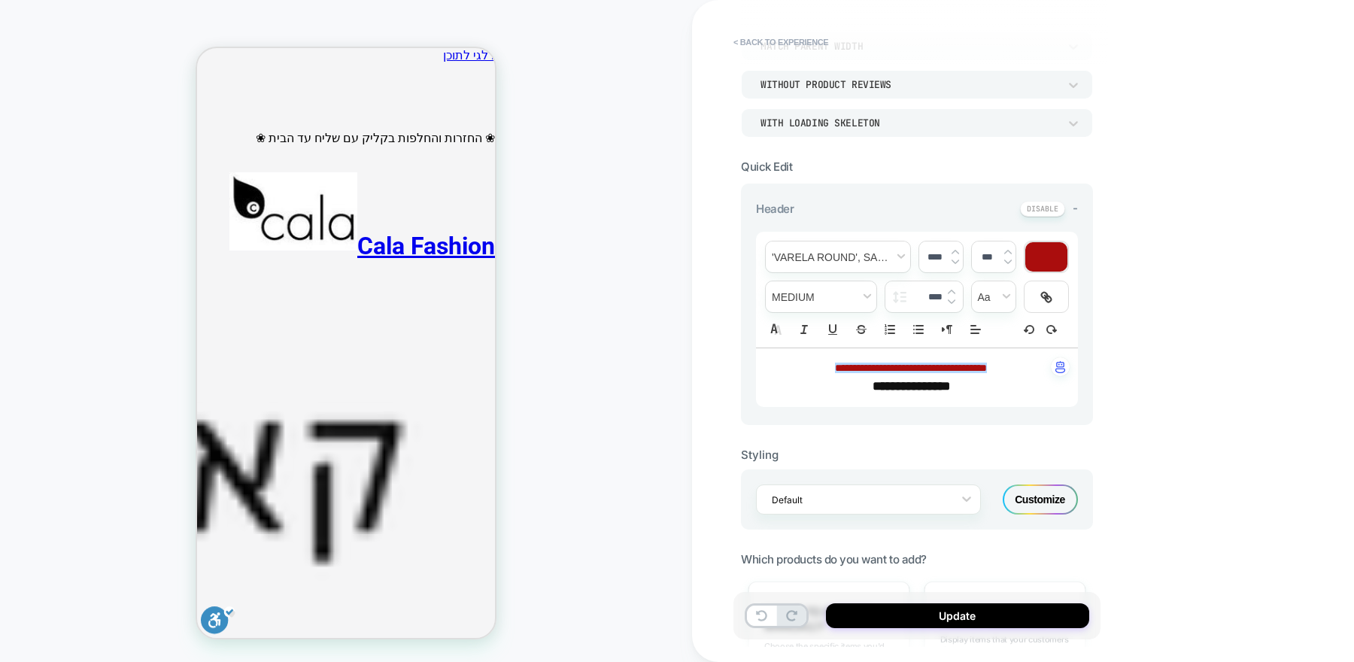
type input "****"
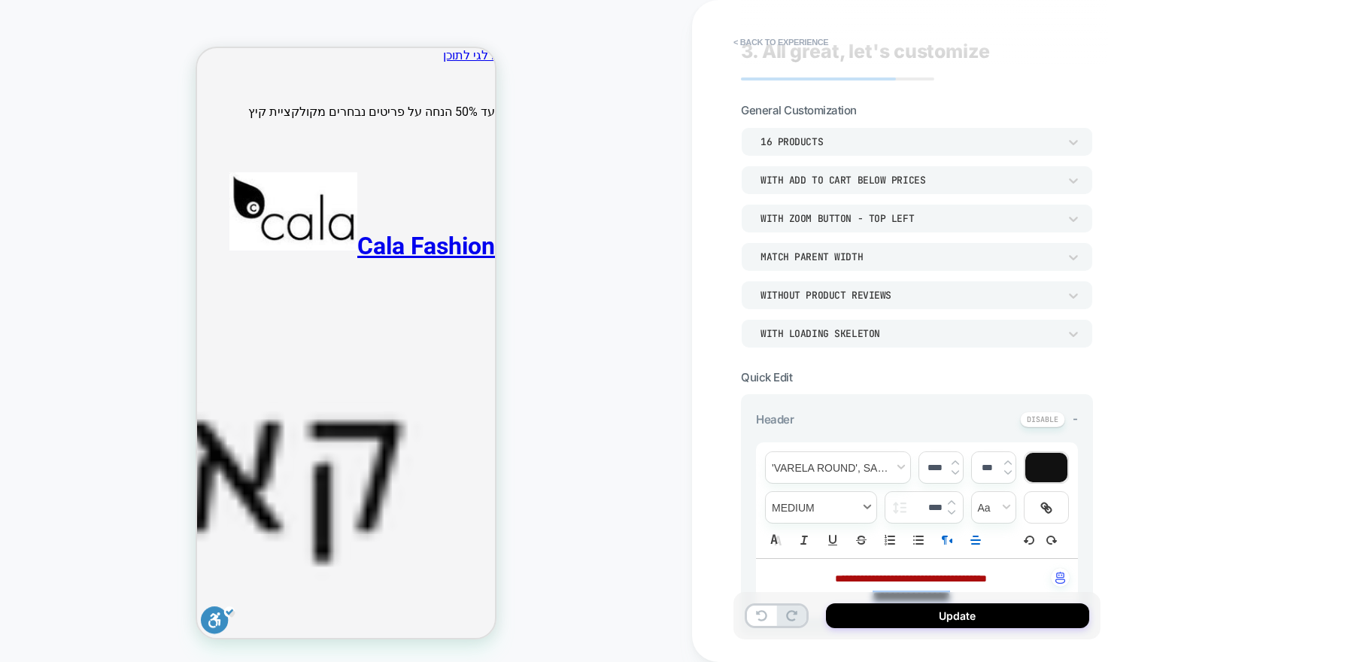
scroll to position [0, 0]
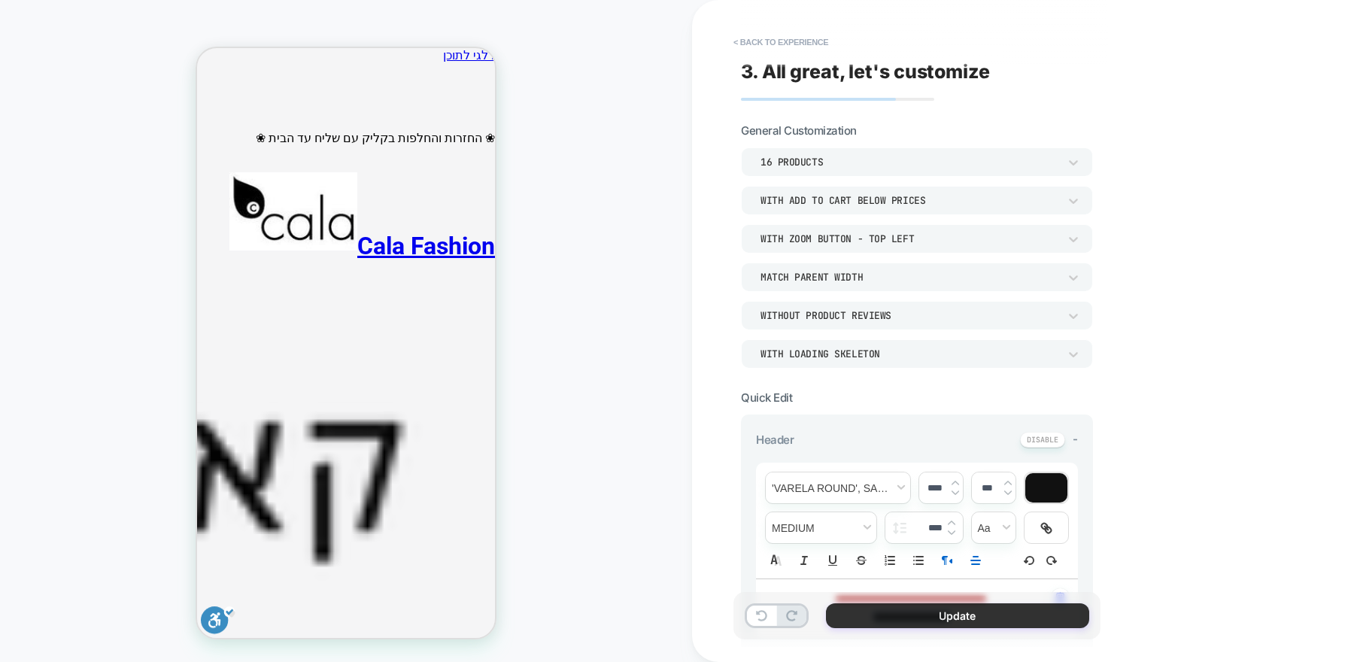
click at [921, 616] on button "Update" at bounding box center [957, 615] width 263 height 25
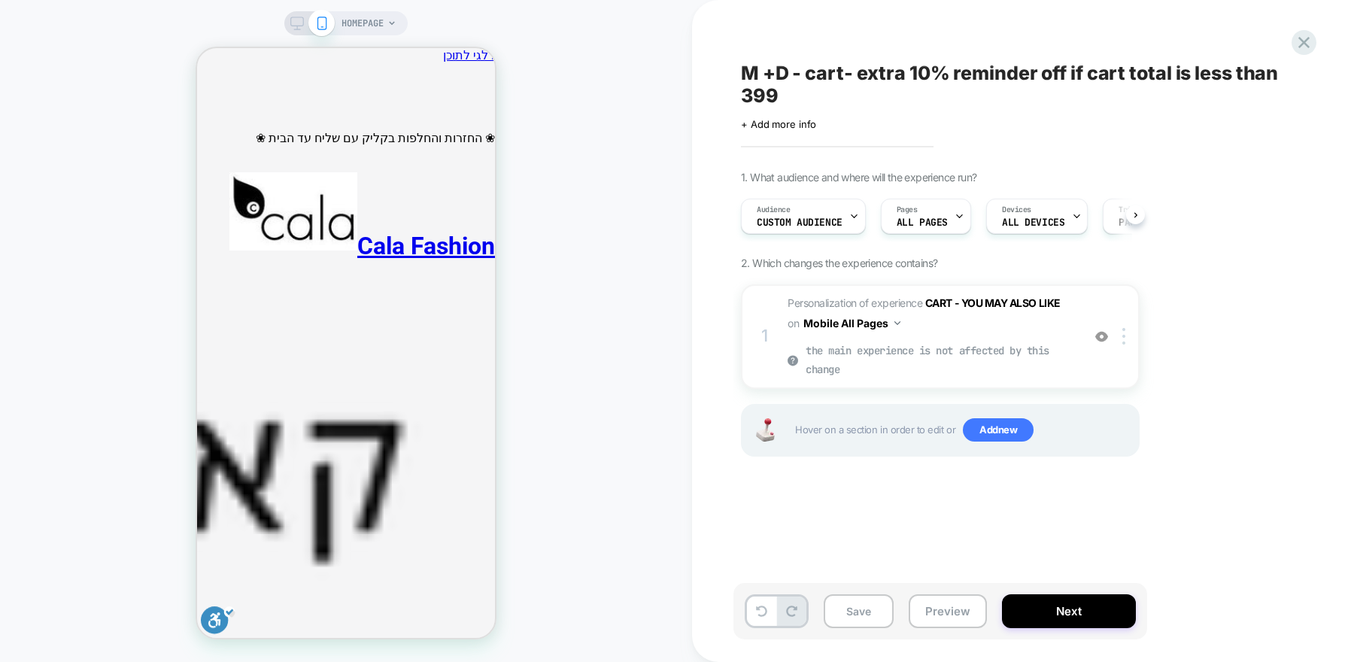
scroll to position [0, 1]
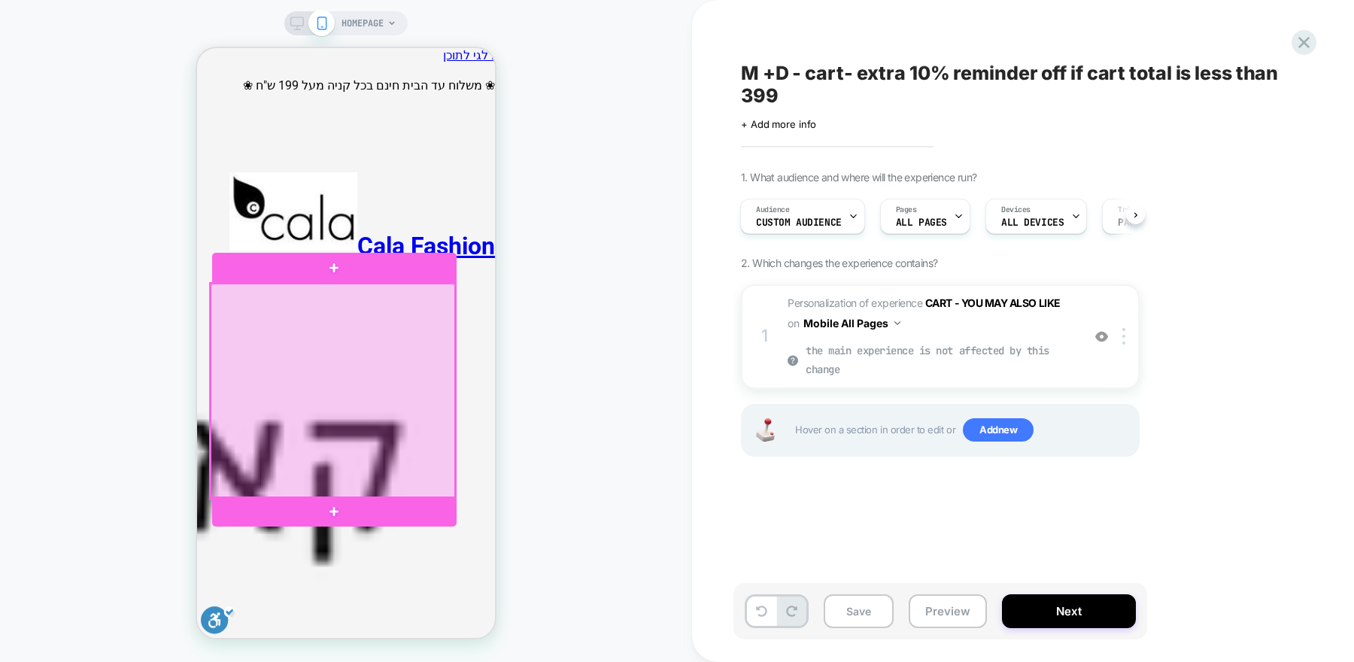
click at [410, 386] on div at bounding box center [333, 392] width 244 height 216
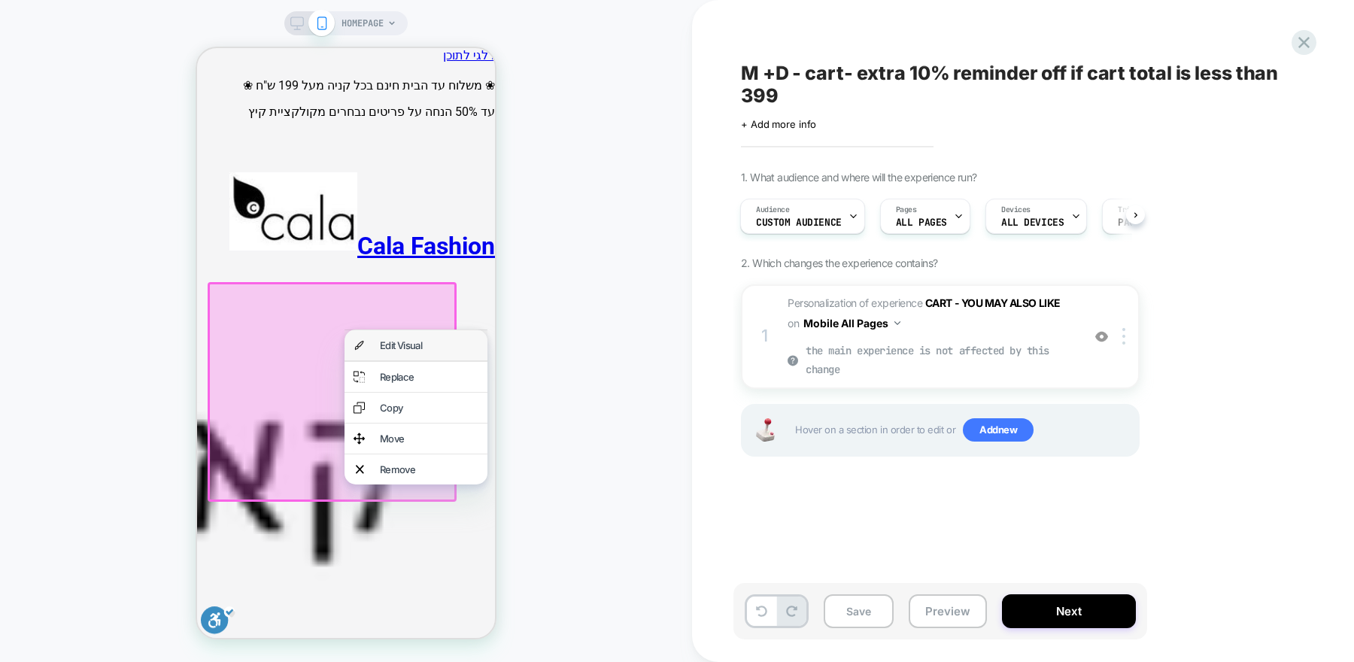
click at [410, 351] on div "Edit Visual" at bounding box center [429, 345] width 99 height 12
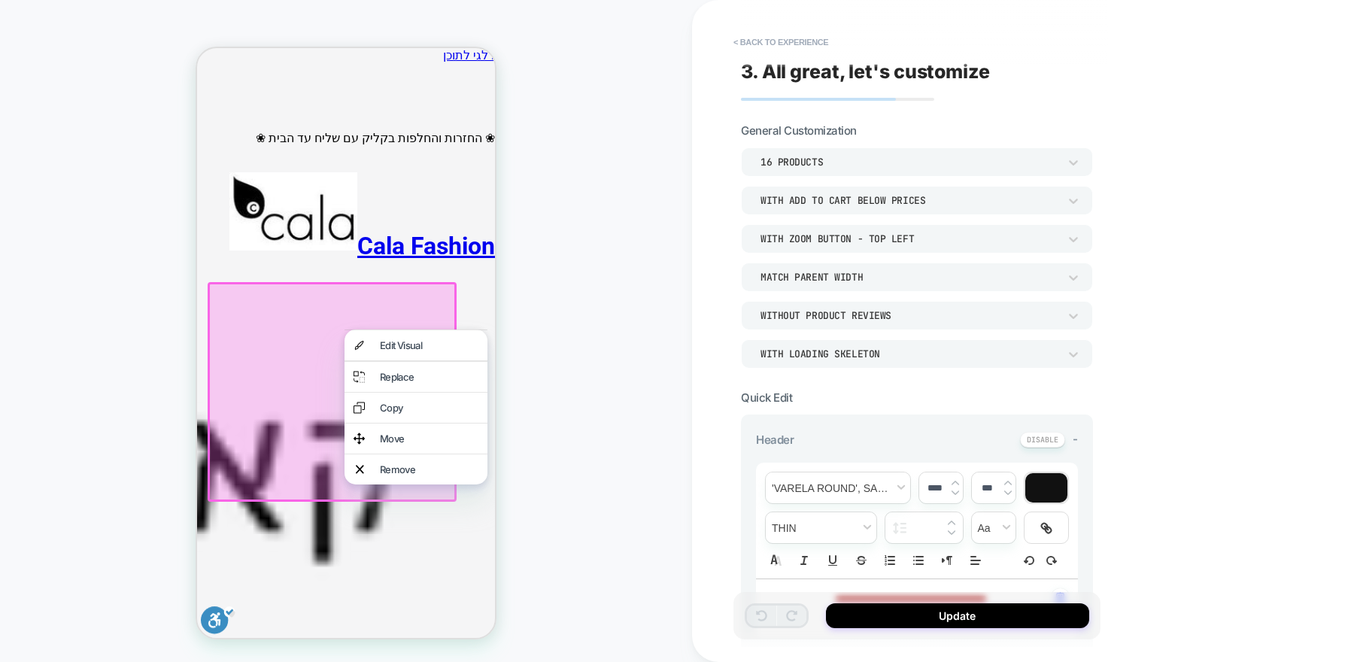
click at [699, 303] on div "**********" at bounding box center [1023, 331] width 662 height 662
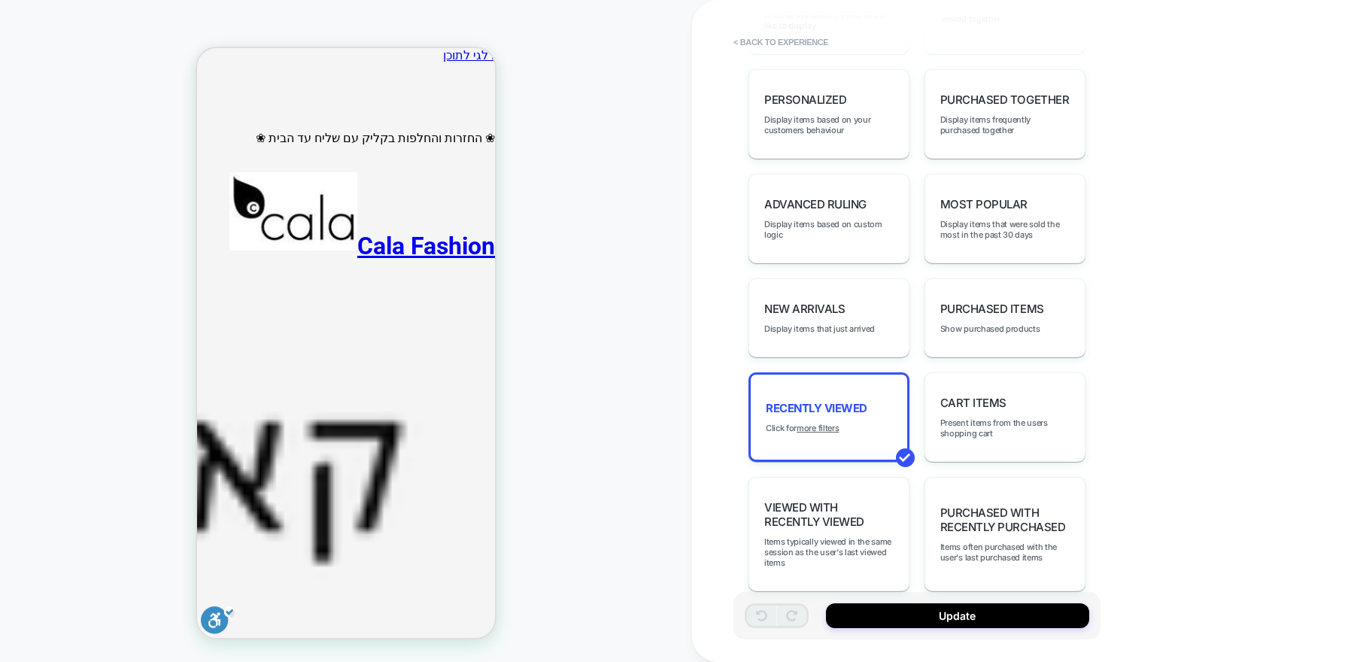
scroll to position [869, 0]
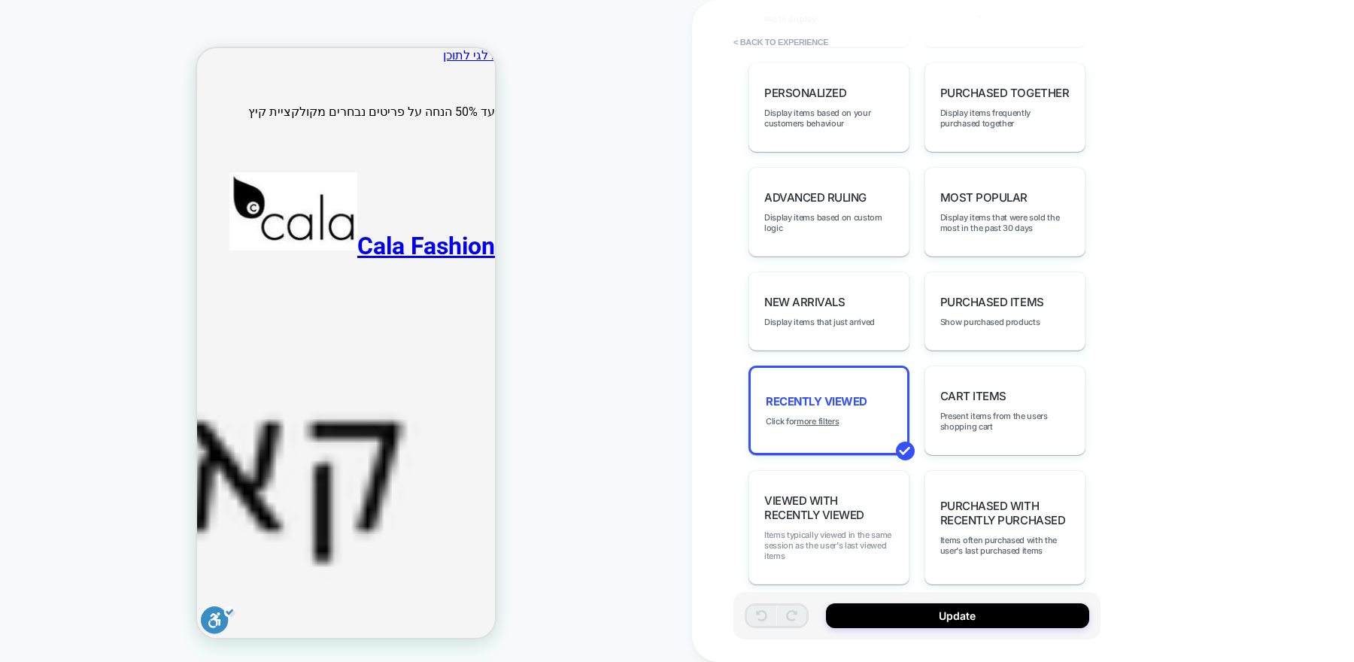
click at [830, 532] on span "Items typically viewed in the same session as the user's last viewed items" at bounding box center [828, 545] width 129 height 32
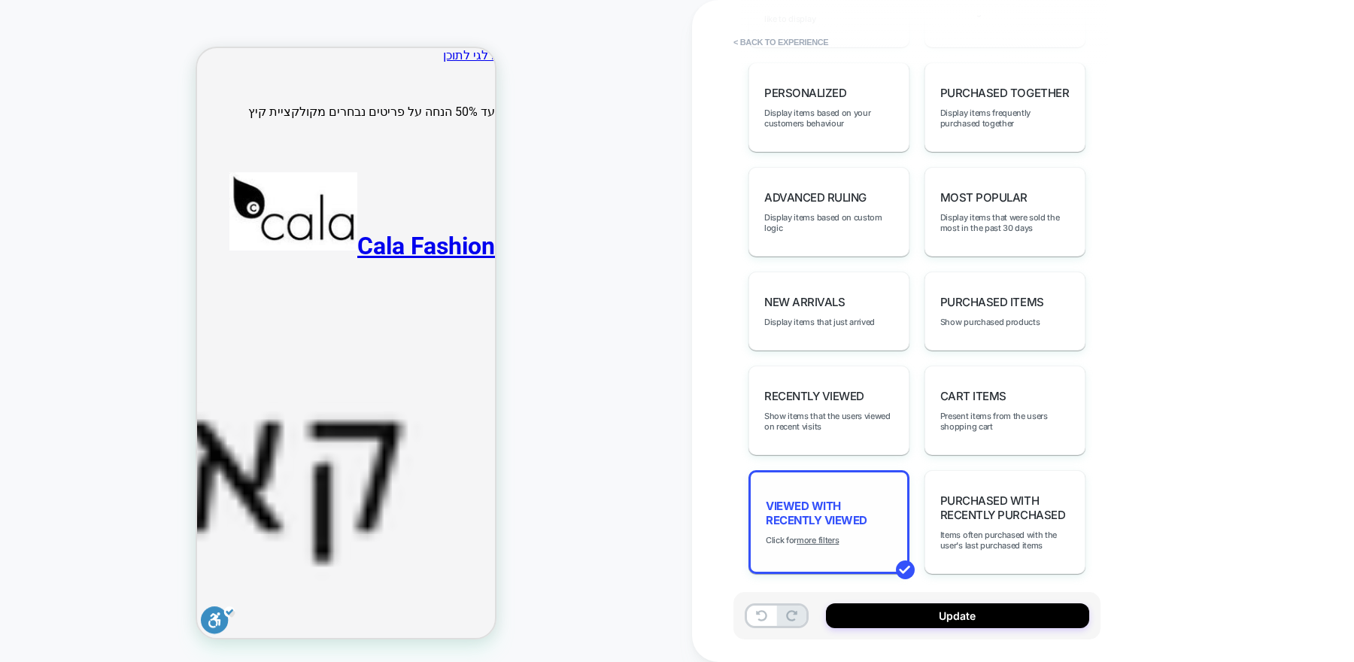
scroll to position [858, 0]
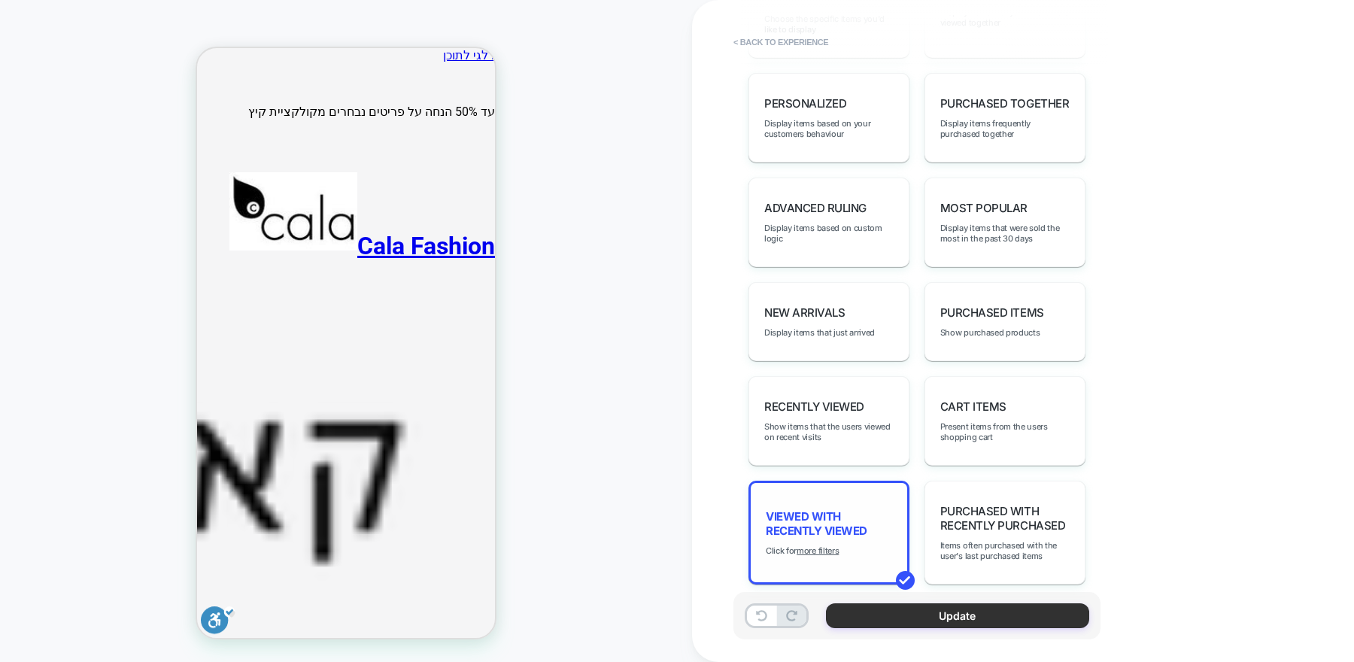
click at [908, 621] on button "Update" at bounding box center [957, 615] width 263 height 25
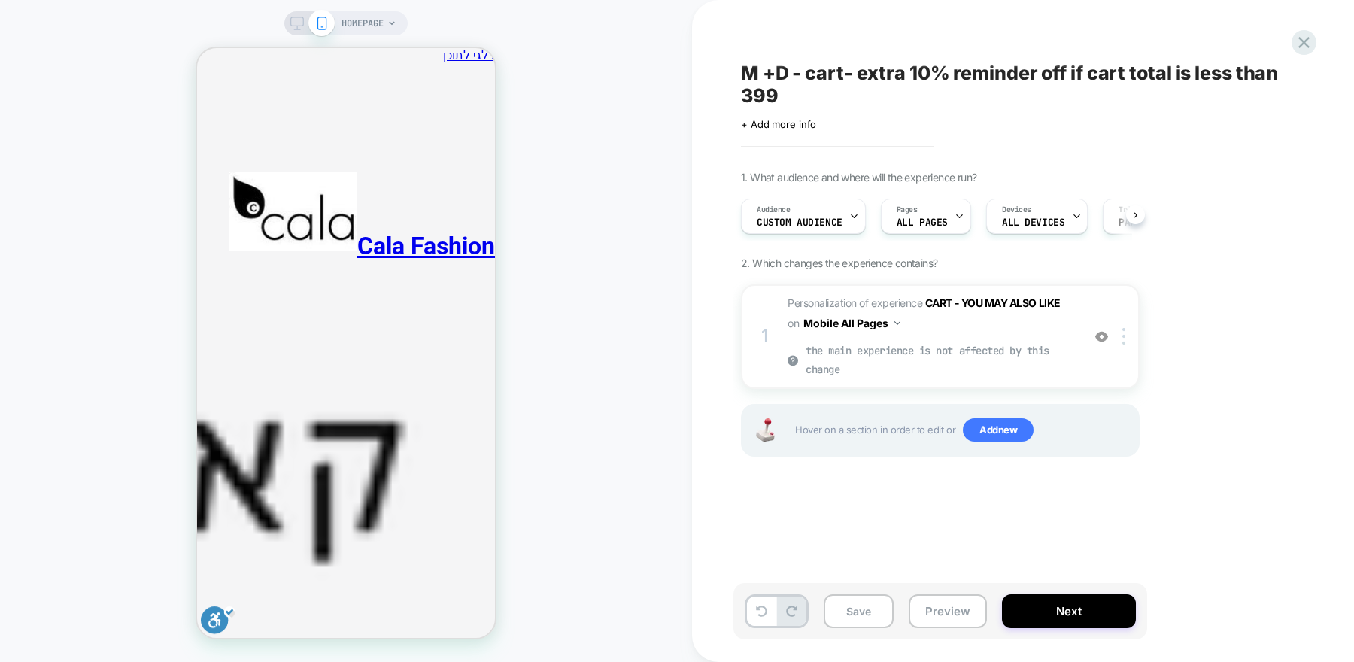
scroll to position [0, 1]
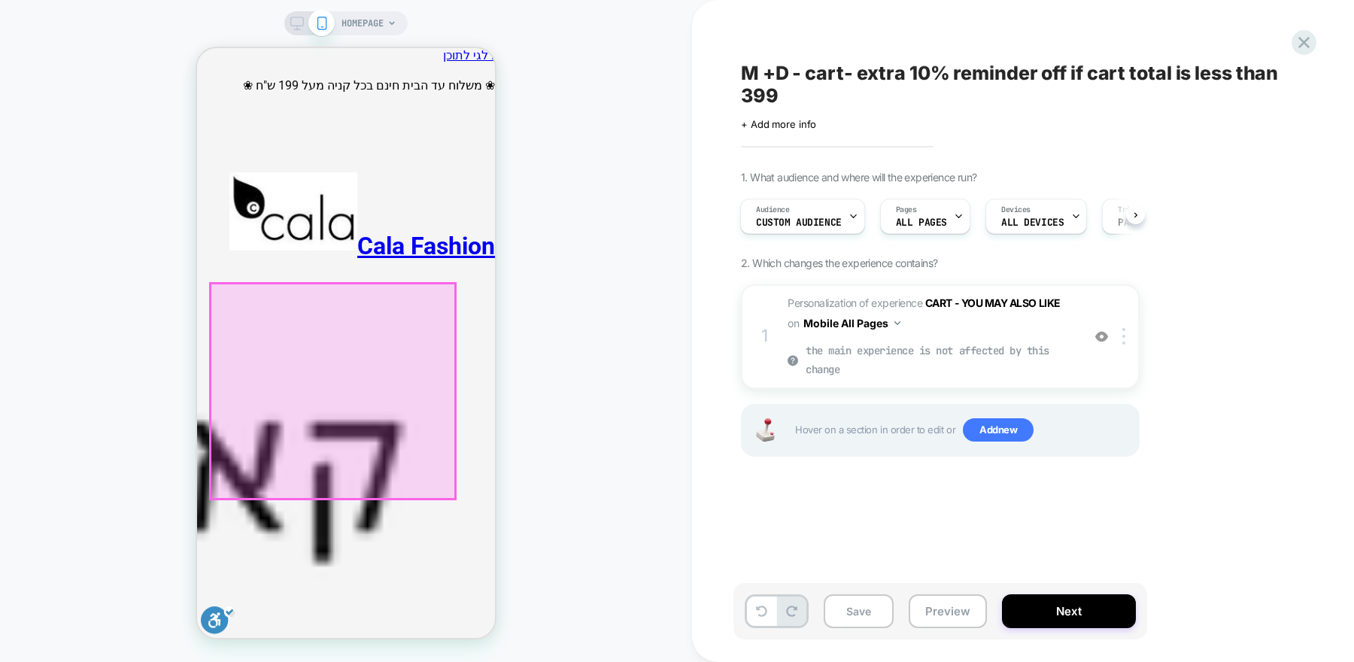
scroll to position [0, 367]
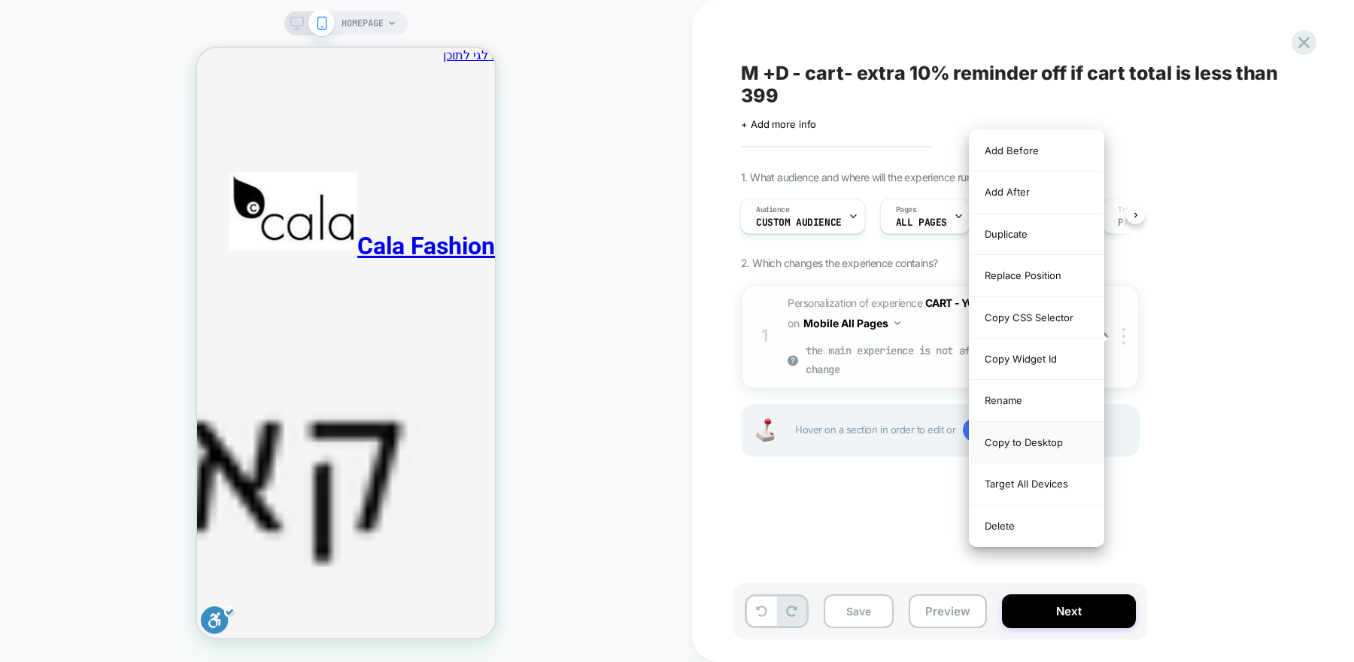
click at [1036, 432] on div "Copy to Desktop" at bounding box center [1036, 442] width 134 height 41
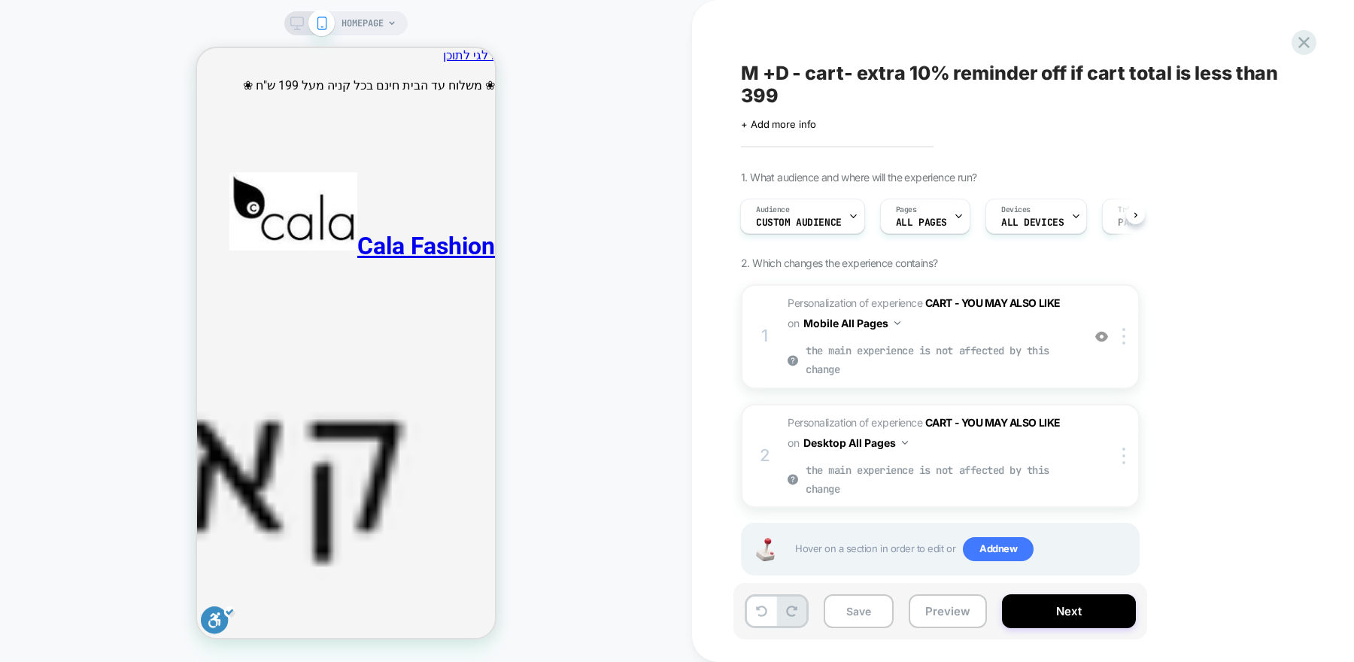
click at [304, 23] on div at bounding box center [309, 24] width 38 height 14
click at [294, 27] on icon at bounding box center [297, 24] width 14 height 14
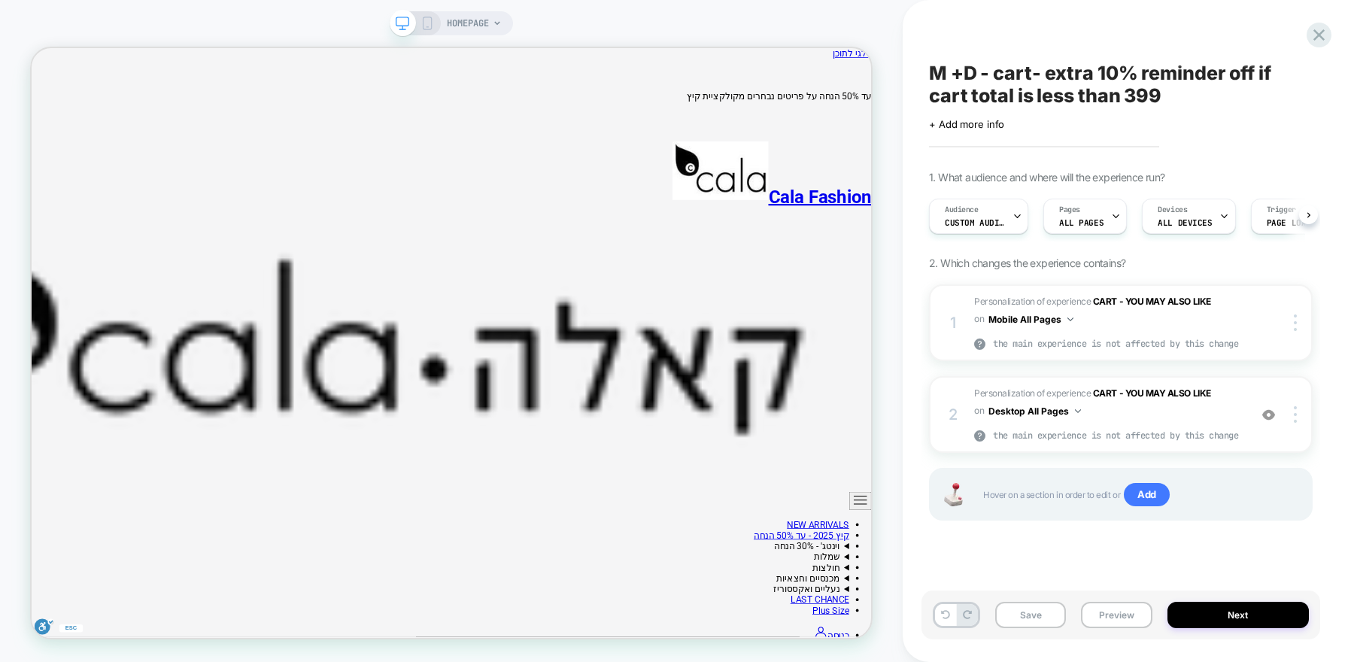
scroll to position [0, 1]
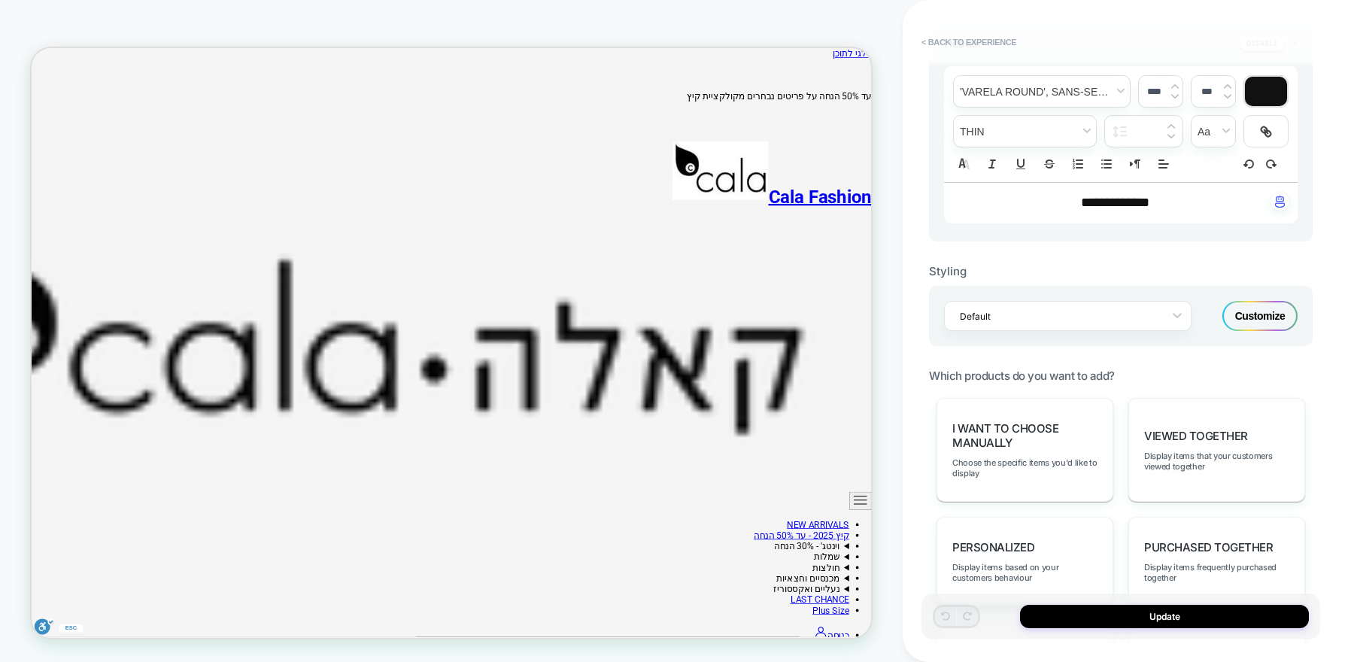
scroll to position [490, 0]
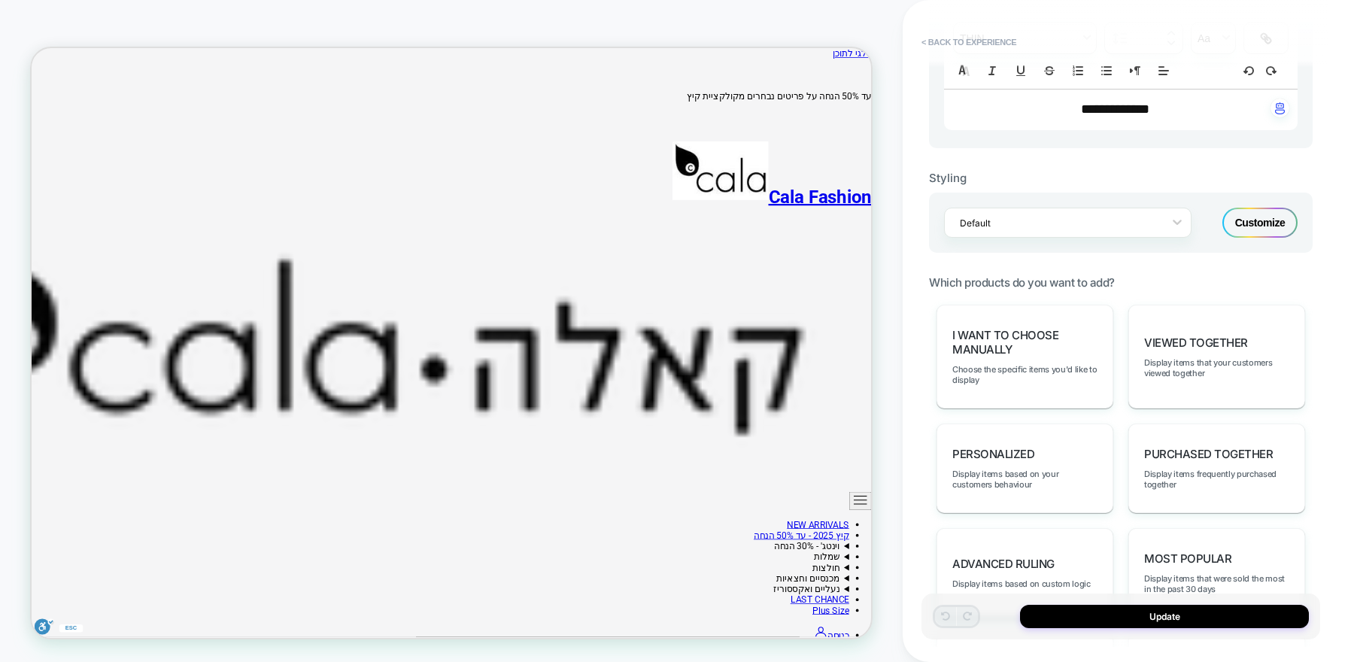
click at [1165, 108] on p "**********" at bounding box center [1115, 110] width 312 height 11
type input "****"
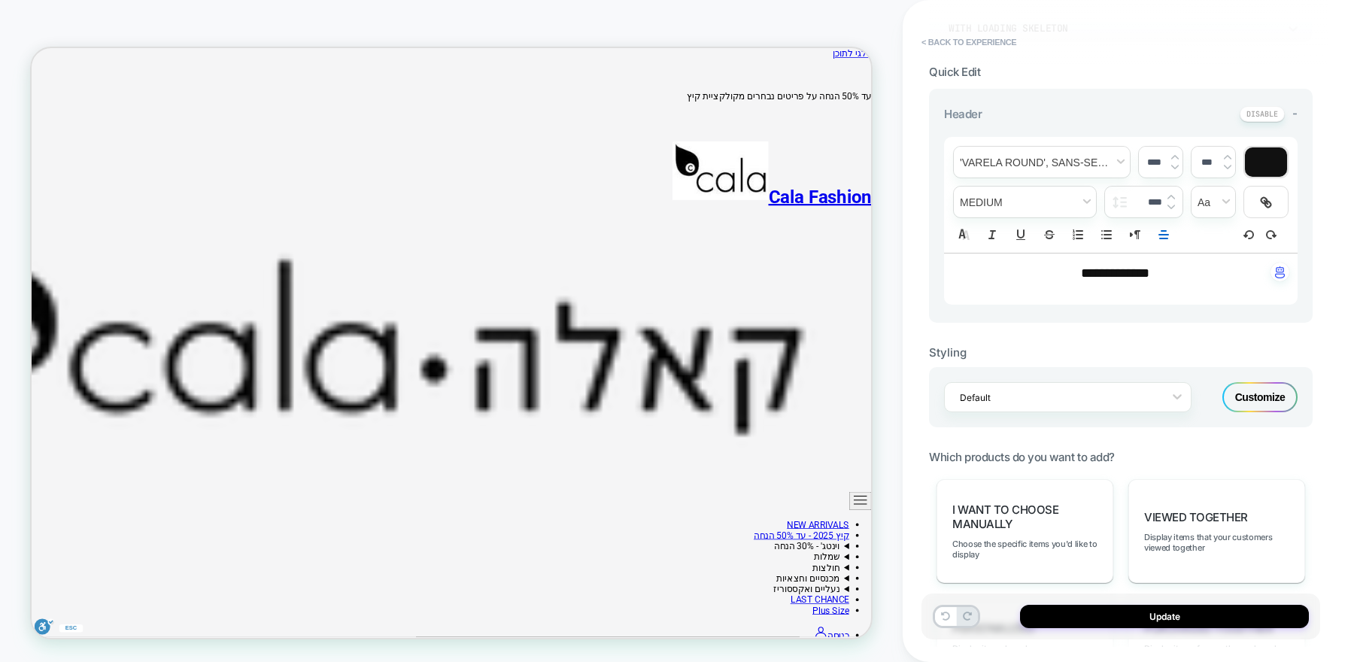
scroll to position [314, 0]
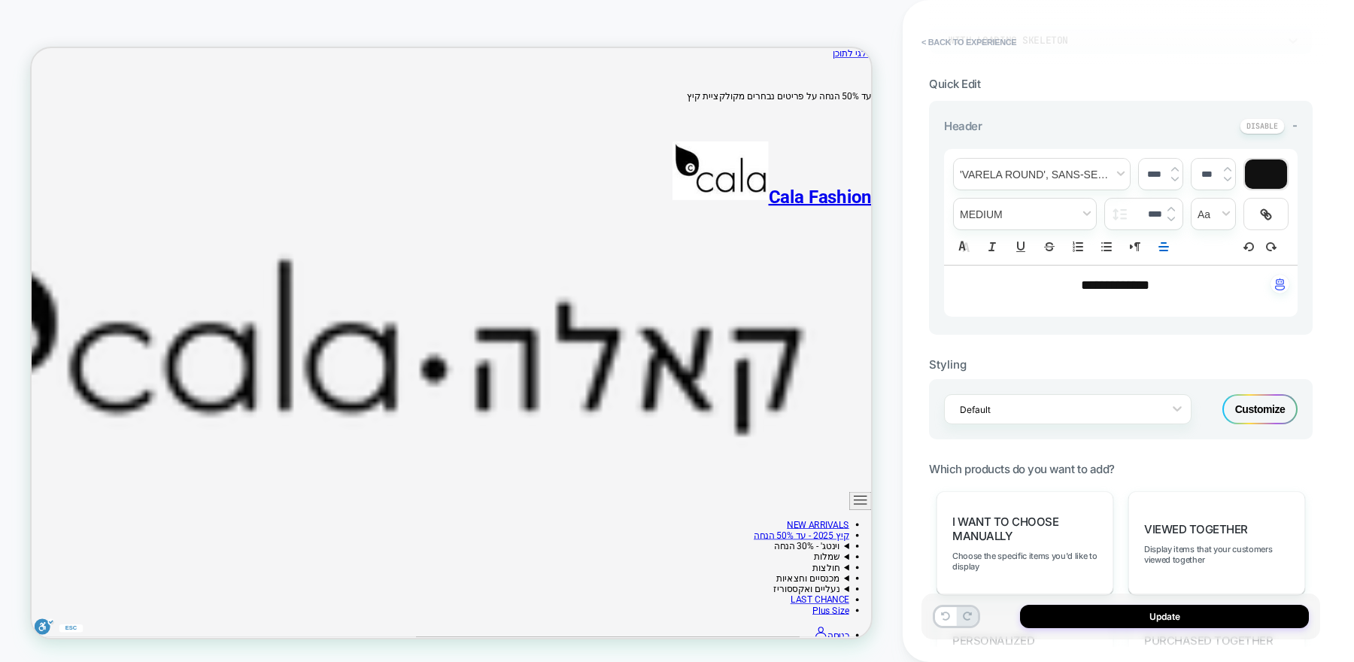
type input "****"
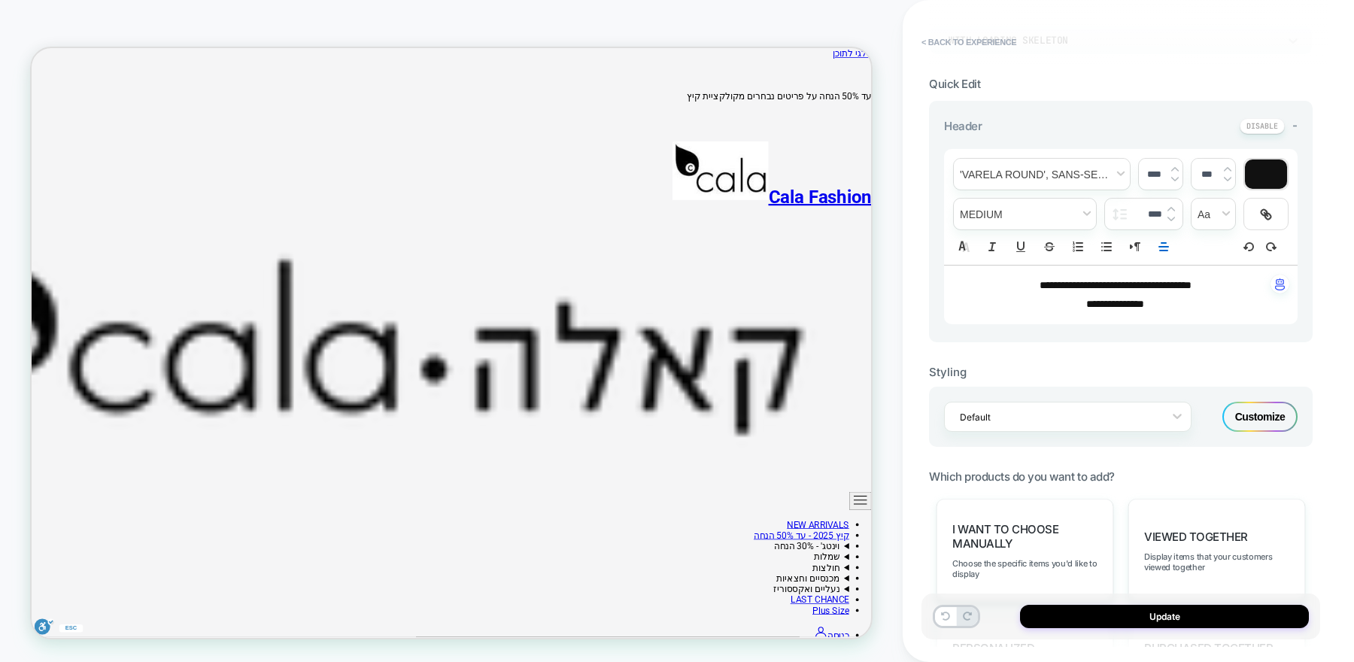
click at [1133, 246] on icon "Right to Left" at bounding box center [1135, 247] width 14 height 14
click at [1173, 166] on img at bounding box center [1175, 169] width 8 height 6
type input "****"
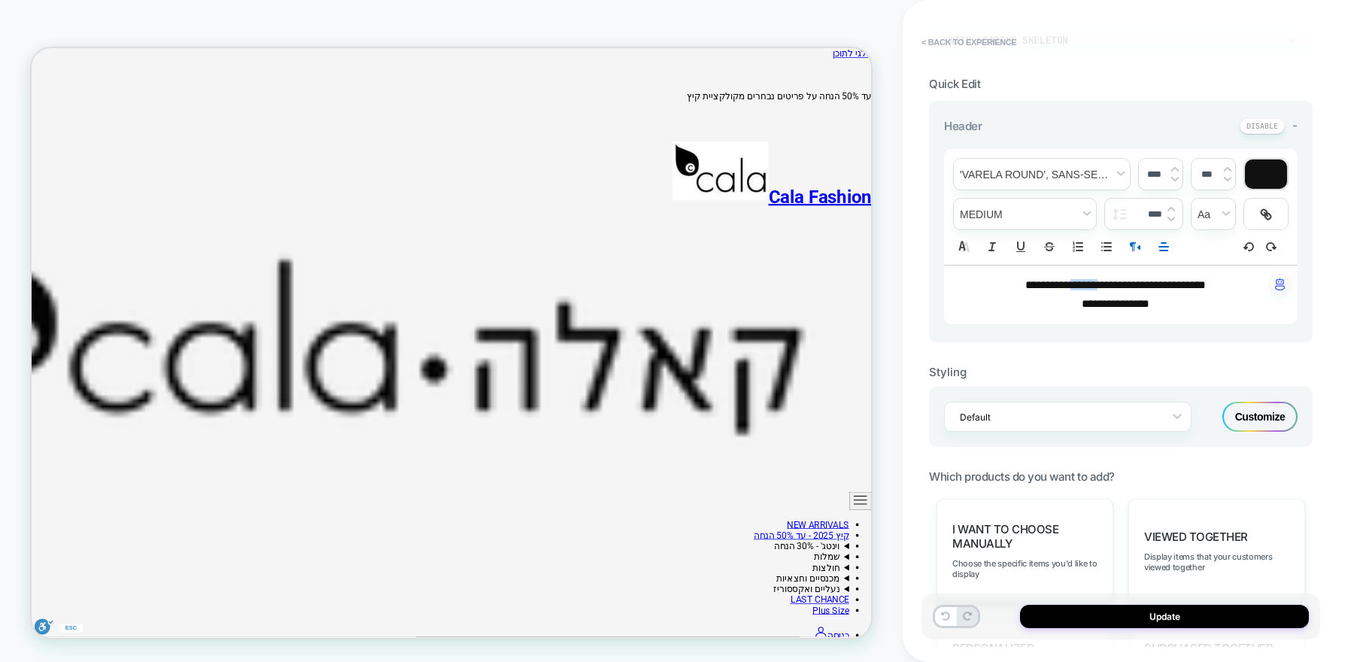
click at [1270, 176] on div at bounding box center [1266, 173] width 42 height 29
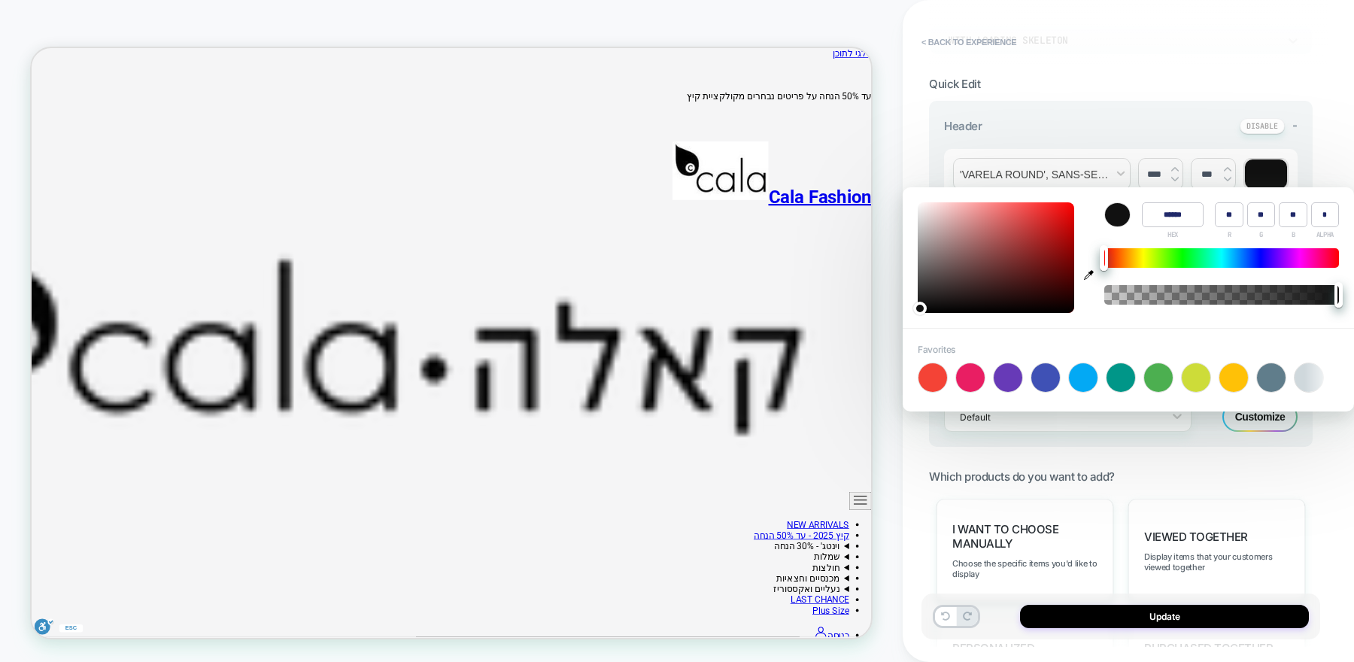
type input "******"
type input "***"
type input "**"
click at [1062, 226] on div at bounding box center [996, 257] width 156 height 111
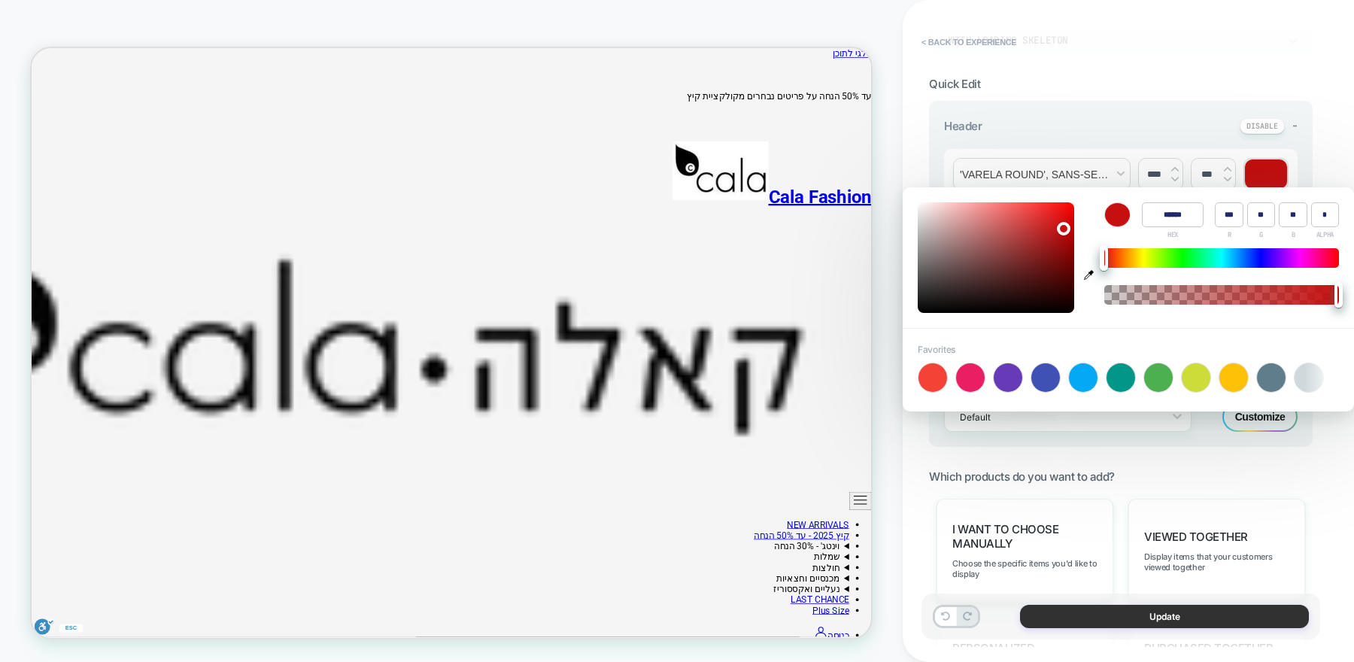
click at [1206, 617] on button "Update" at bounding box center [1164, 616] width 289 height 23
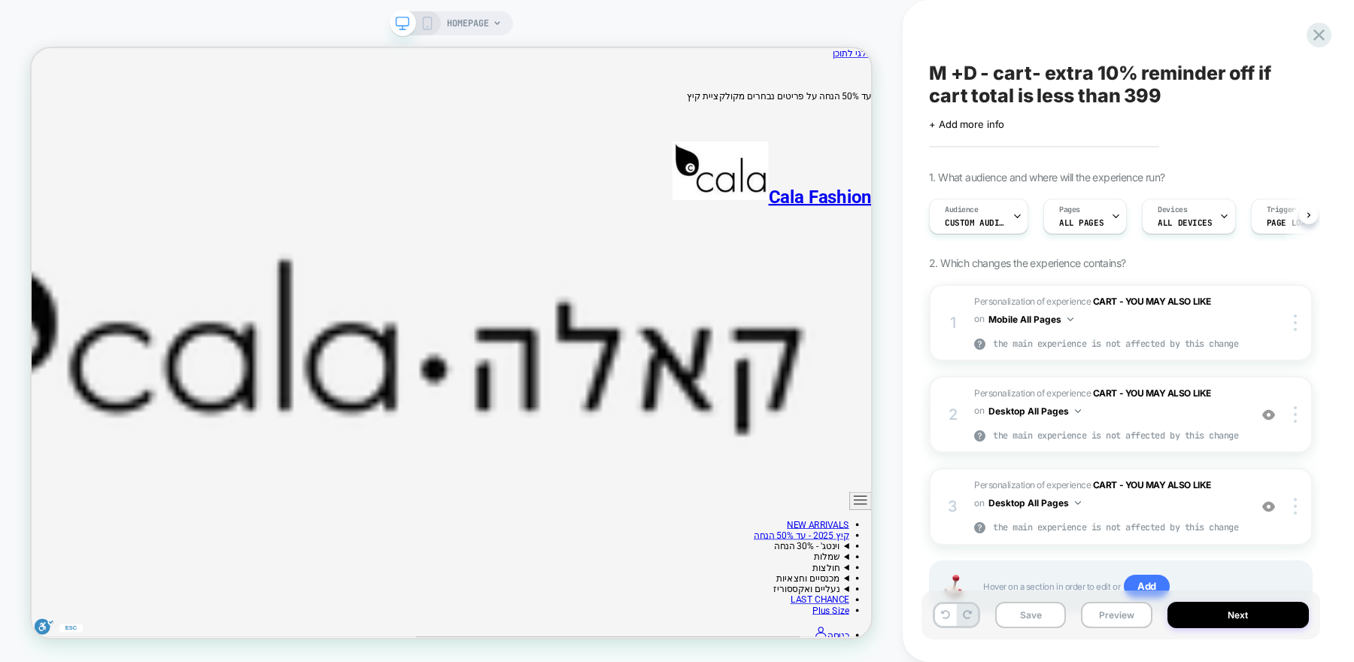
scroll to position [0, 1]
click at [1204, 614] on button "Next" at bounding box center [1238, 615] width 142 height 26
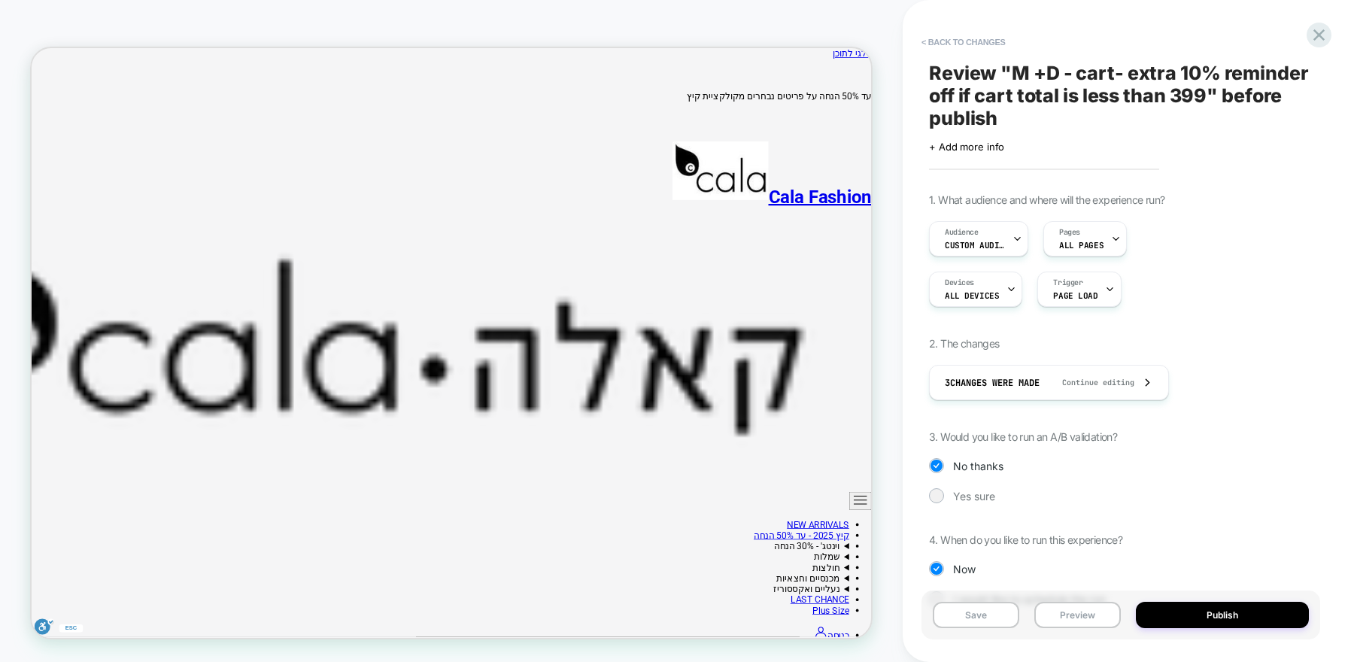
drag, startPoint x: 1204, startPoint y: 614, endPoint x: 1153, endPoint y: 485, distance: 139.1
click at [1153, 485] on div "< Back to changes Review " M +D - cart- extra 10% reminder off if cart total is…" at bounding box center [1128, 331] width 399 height 662
click at [941, 492] on div at bounding box center [935, 495] width 11 height 11
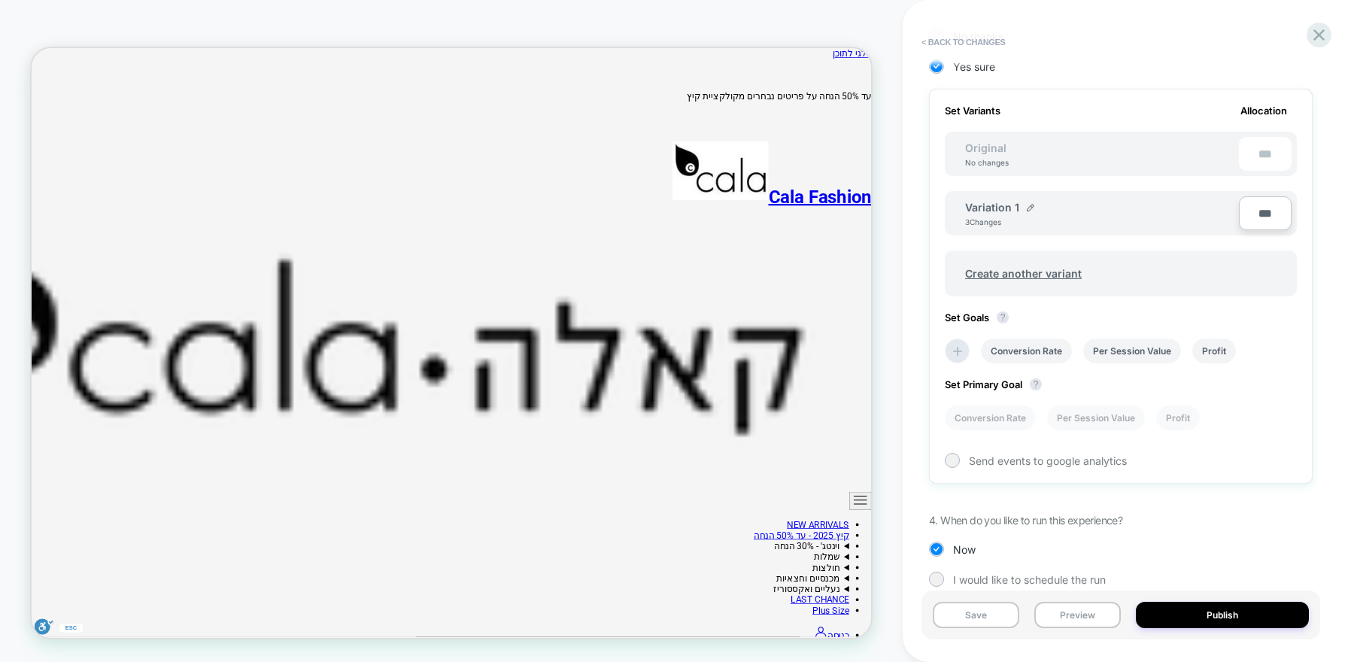
scroll to position [451, 0]
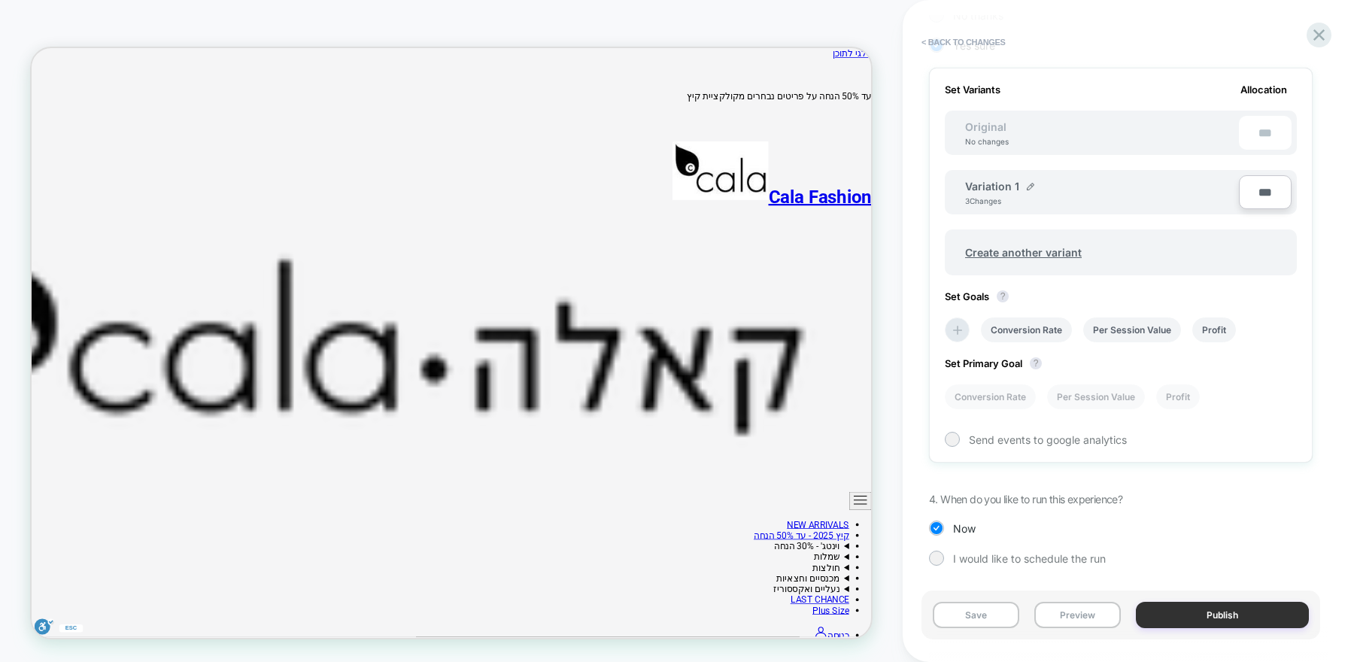
click at [1209, 616] on button "Publish" at bounding box center [1222, 615] width 173 height 26
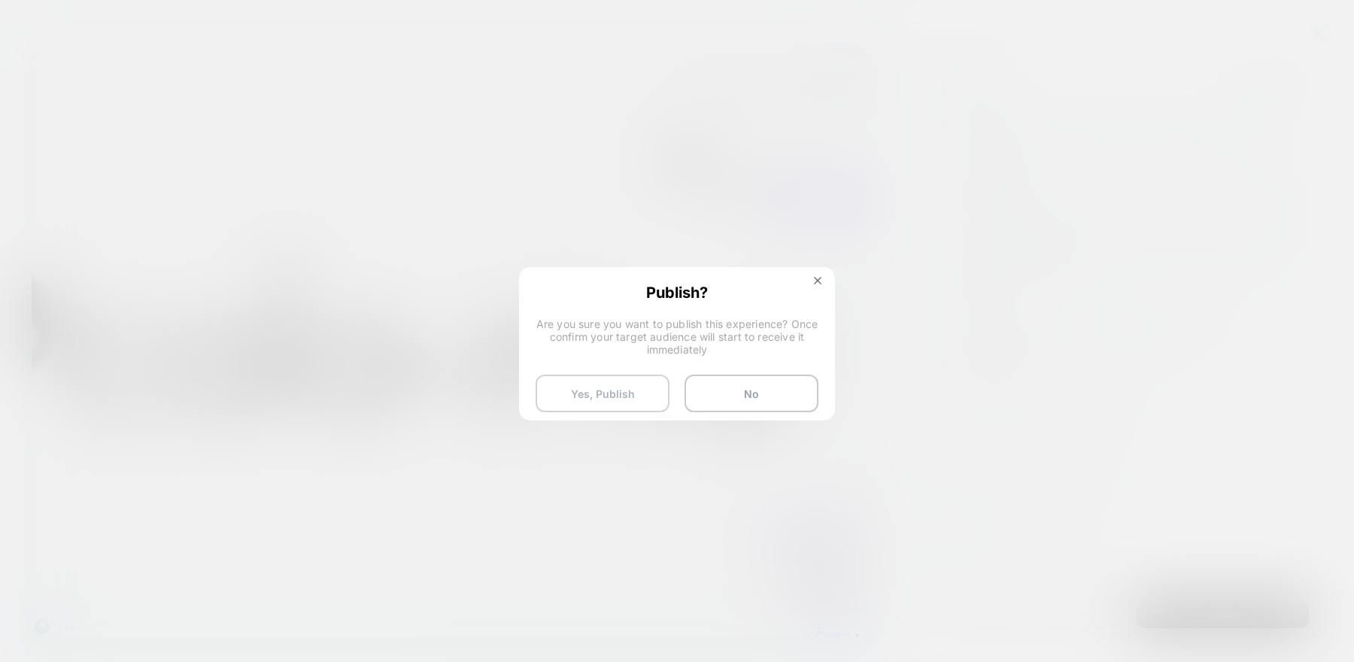
click at [622, 387] on button "Yes, Publish" at bounding box center [603, 394] width 134 height 38
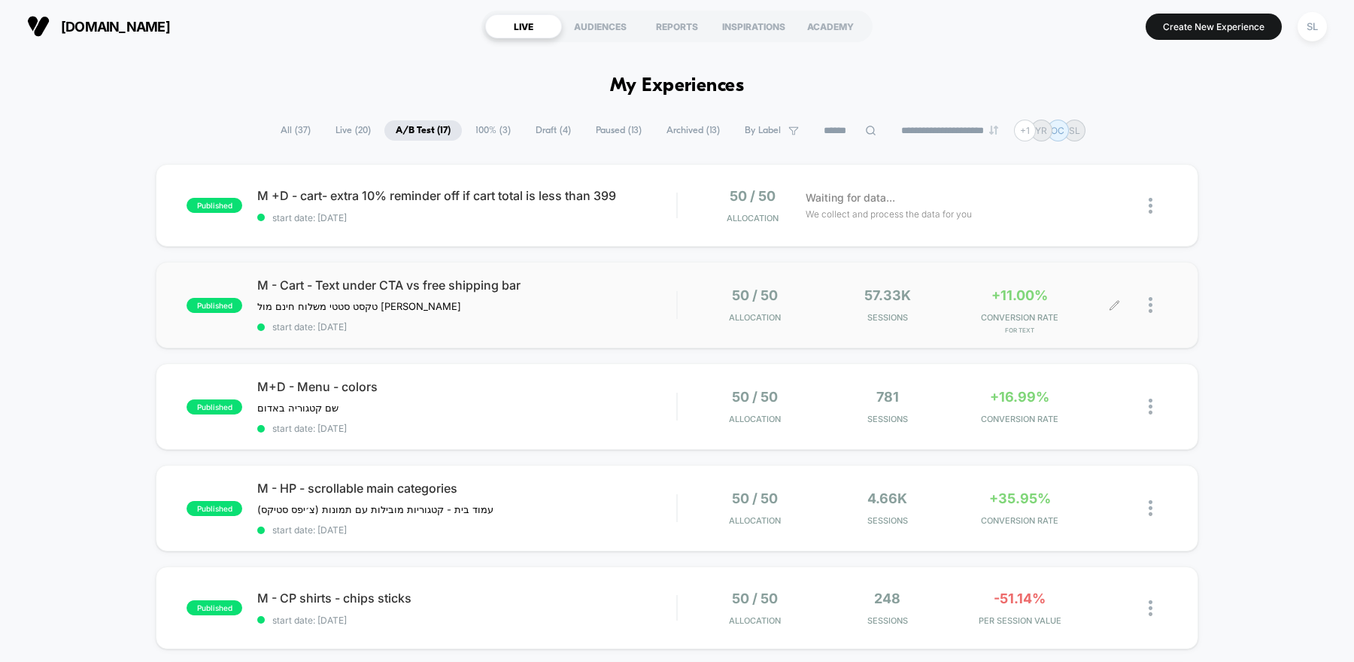
click at [843, 308] on div "57.33k Sessions" at bounding box center [887, 304] width 125 height 35
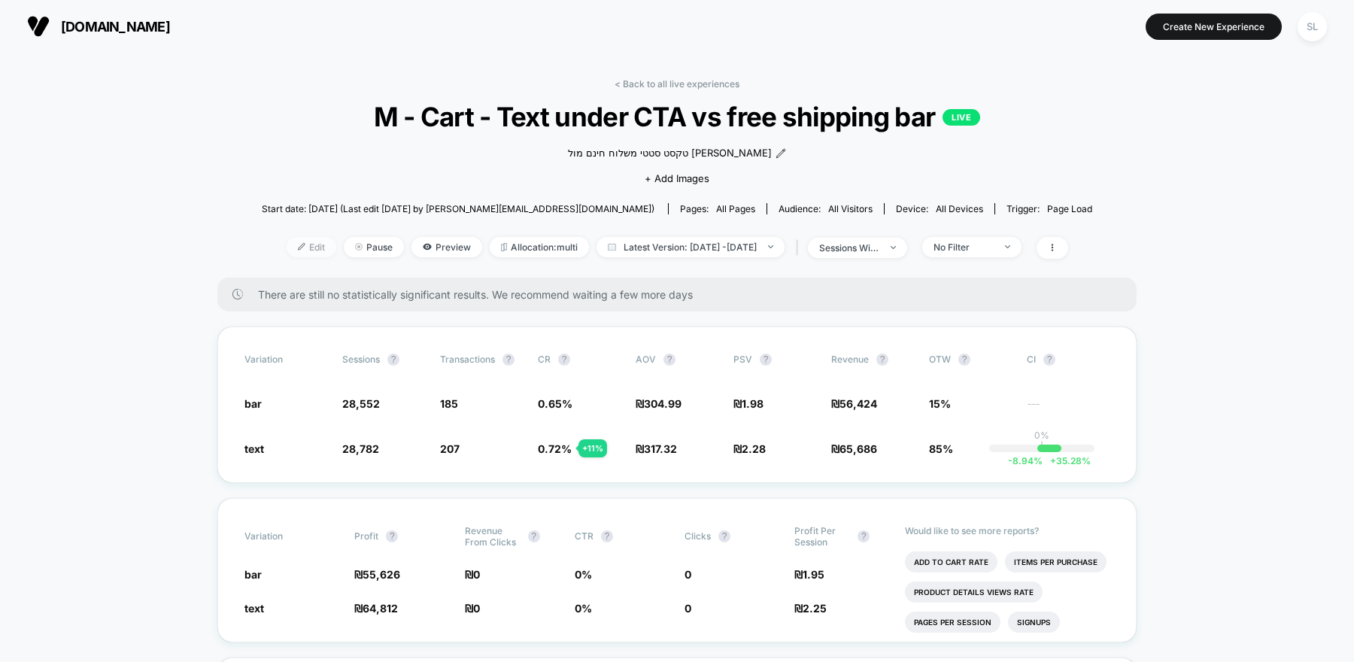
click at [293, 253] on span "Edit" at bounding box center [312, 247] width 50 height 20
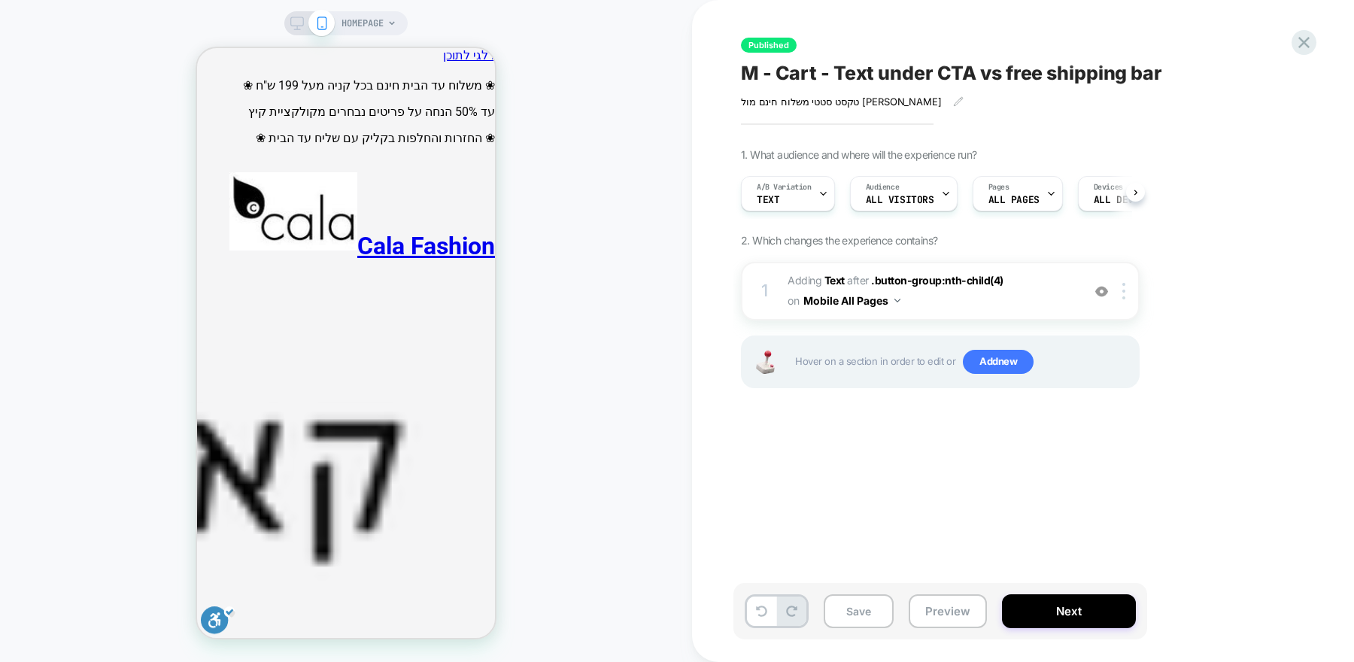
scroll to position [0, 1]
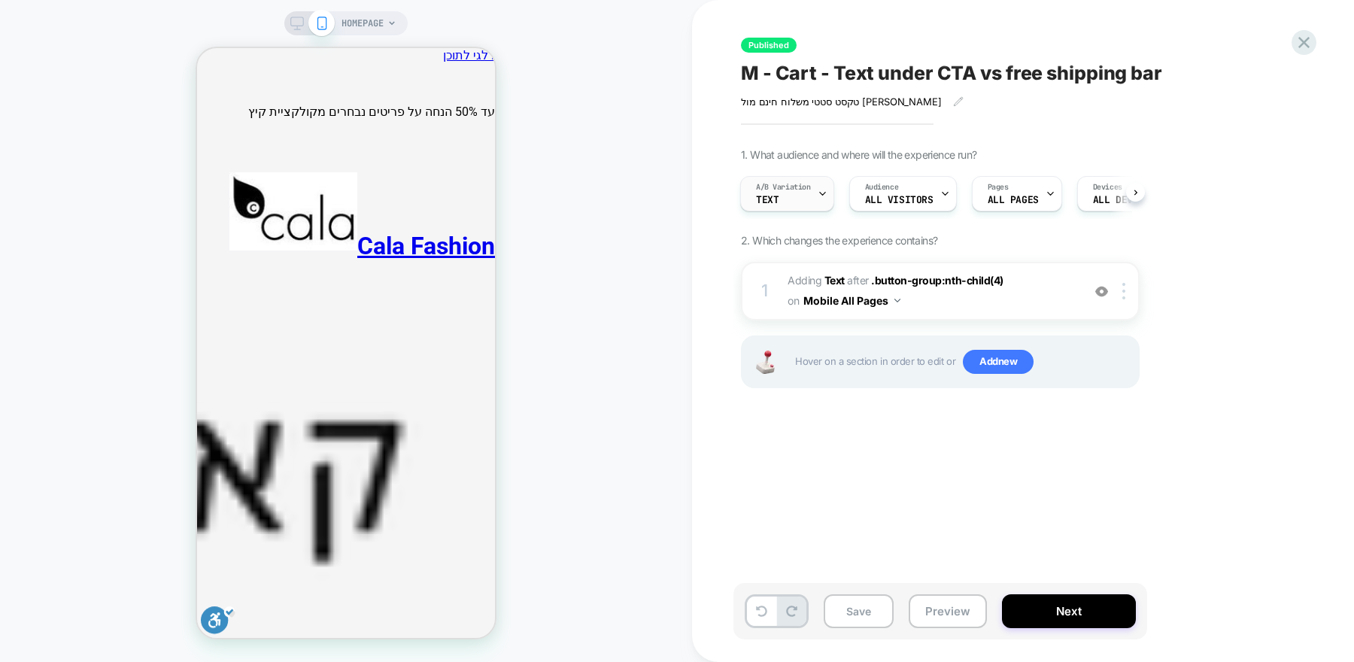
click at [813, 201] on div "A/B Variation text" at bounding box center [783, 194] width 85 height 34
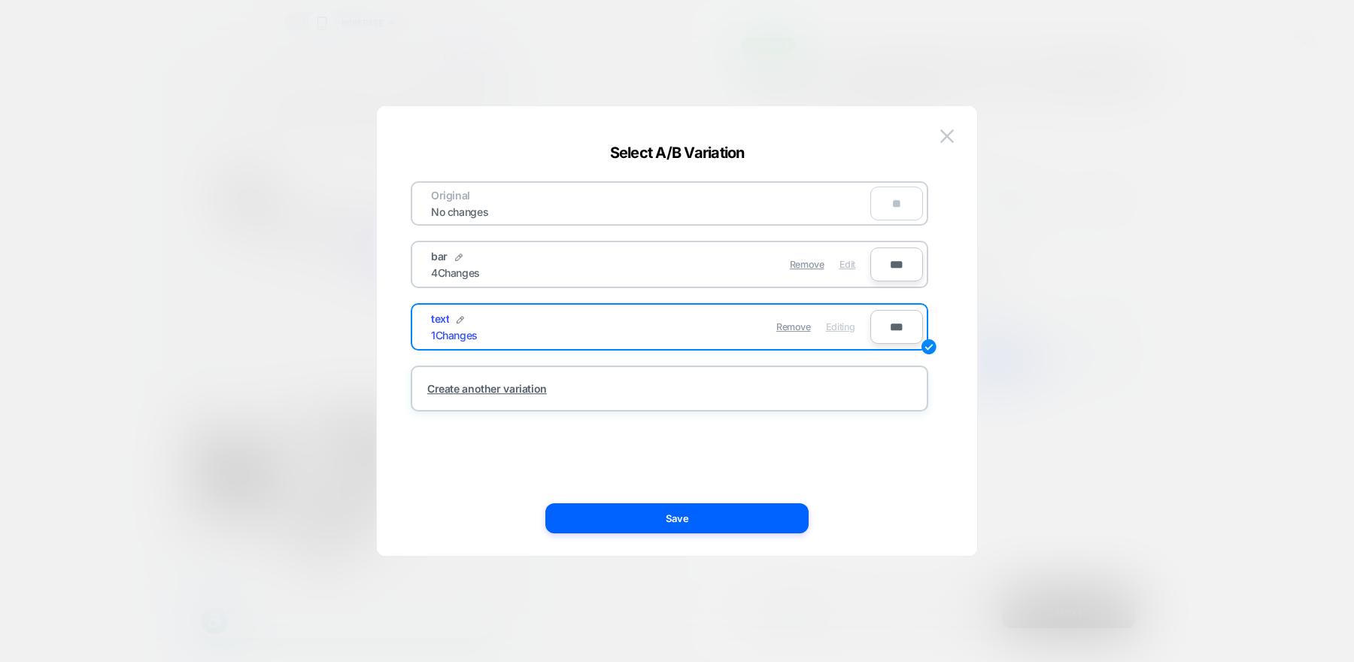
click at [844, 262] on span "Edit" at bounding box center [847, 264] width 16 height 11
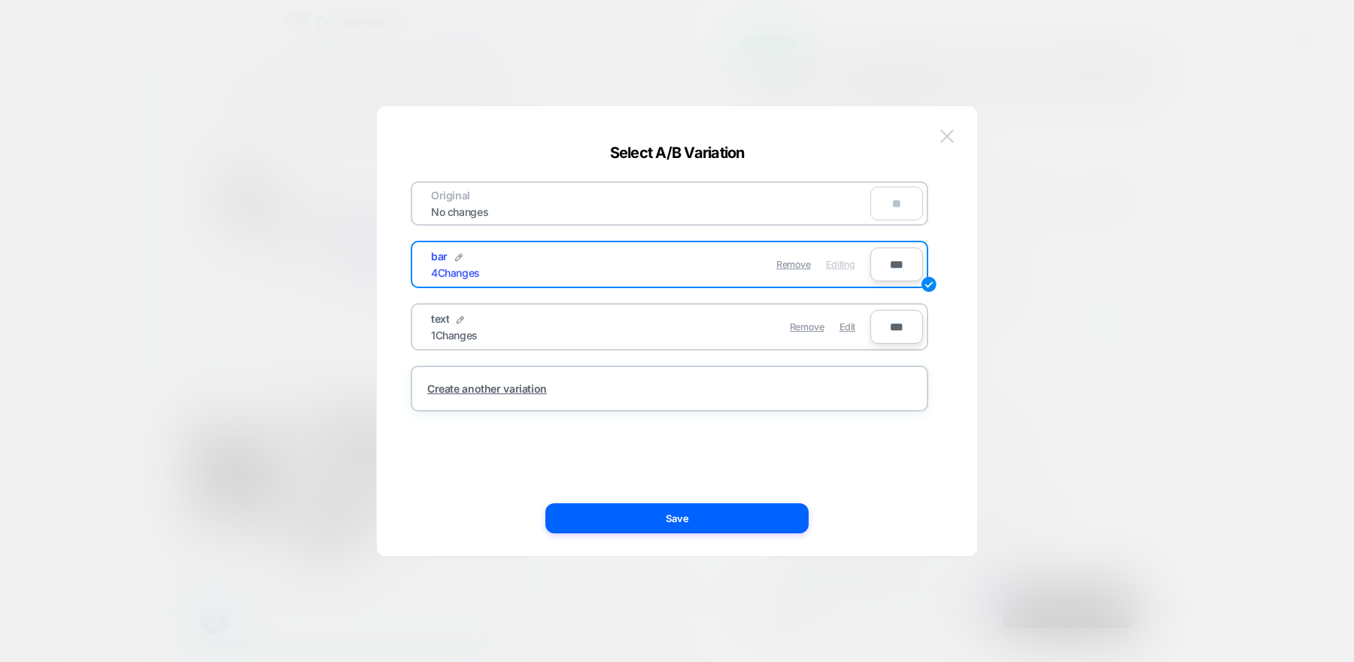
click at [942, 140] on img at bounding box center [947, 135] width 14 height 13
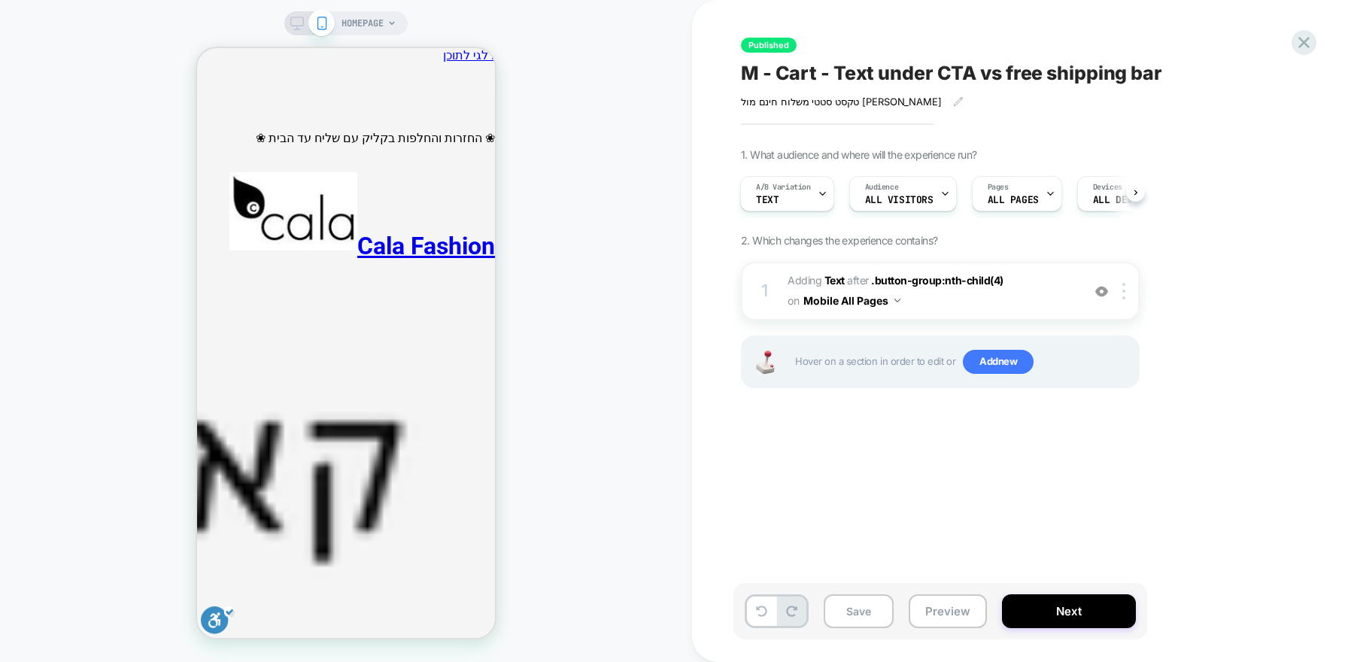
click at [793, 71] on span "M - Cart - Text under CTA vs free shipping bar" at bounding box center [951, 73] width 421 height 23
click at [774, 74] on textarea "**********" at bounding box center [991, 73] width 500 height 23
click at [762, 74] on textarea "**********" at bounding box center [991, 73] width 500 height 23
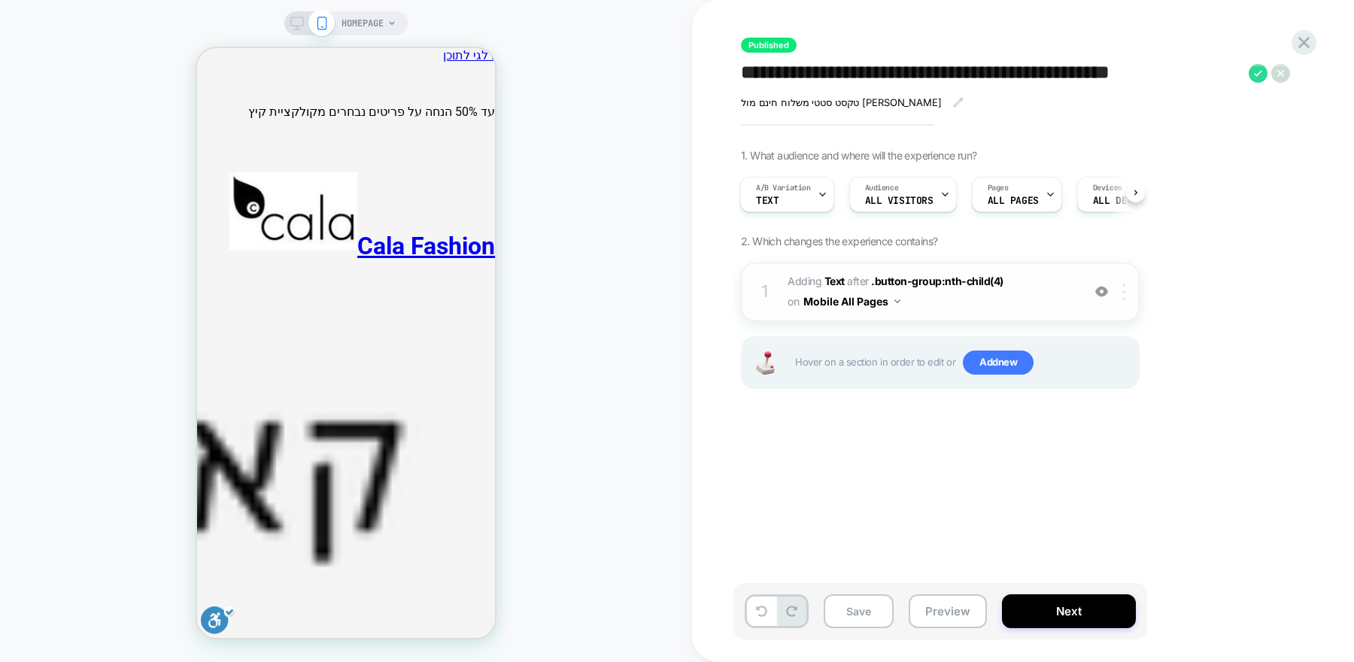
type textarea "**********"
click at [1124, 290] on img at bounding box center [1123, 292] width 3 height 17
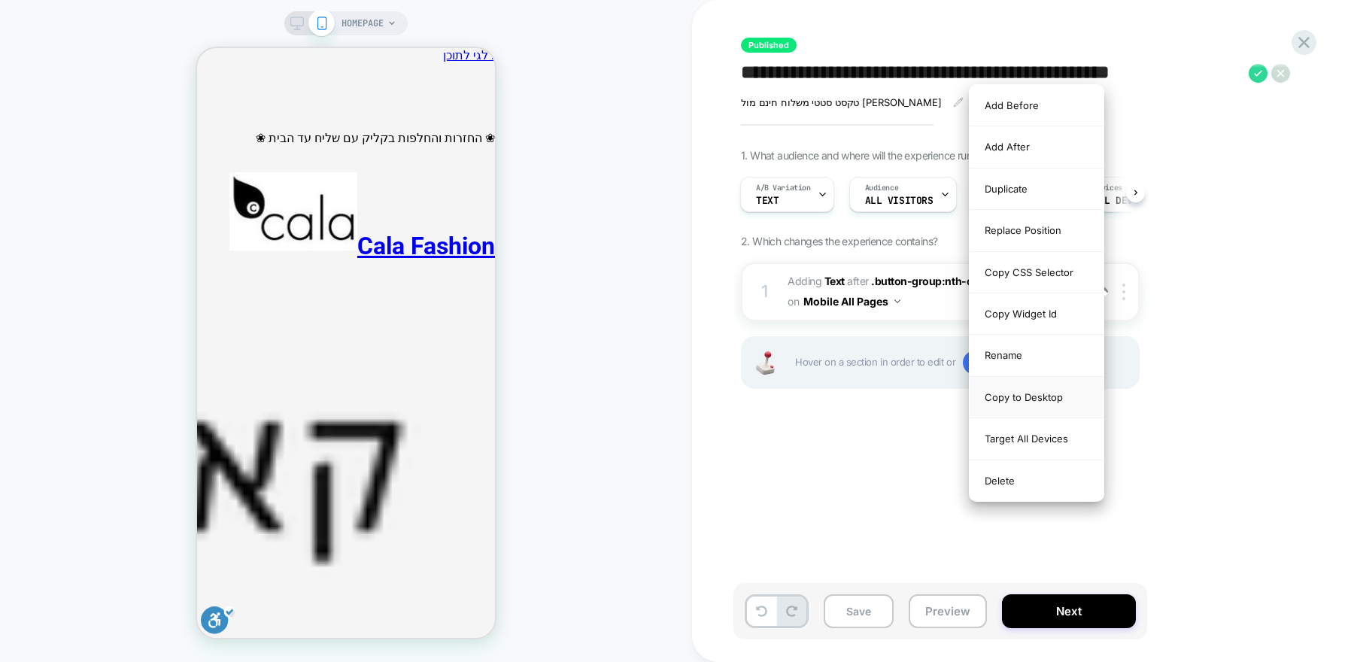
click at [1039, 390] on div "Copy to Desktop" at bounding box center [1036, 397] width 134 height 41
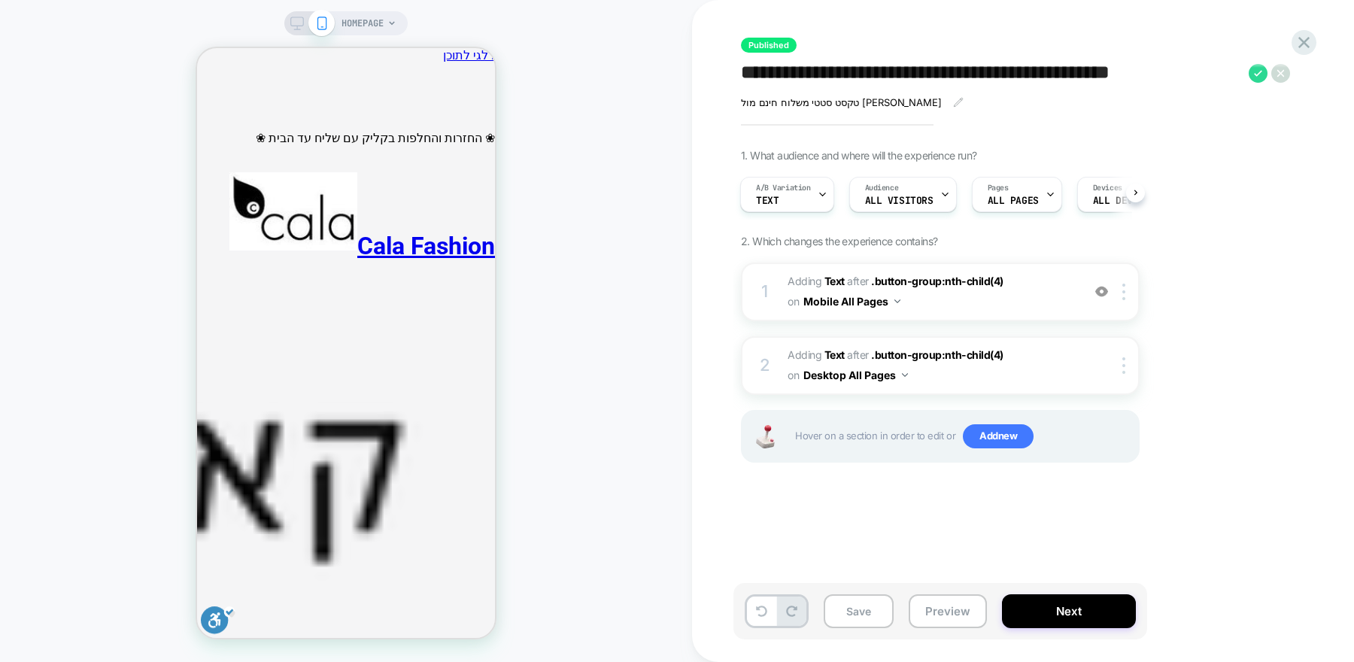
click at [302, 20] on rect at bounding box center [297, 21] width 13 height 8
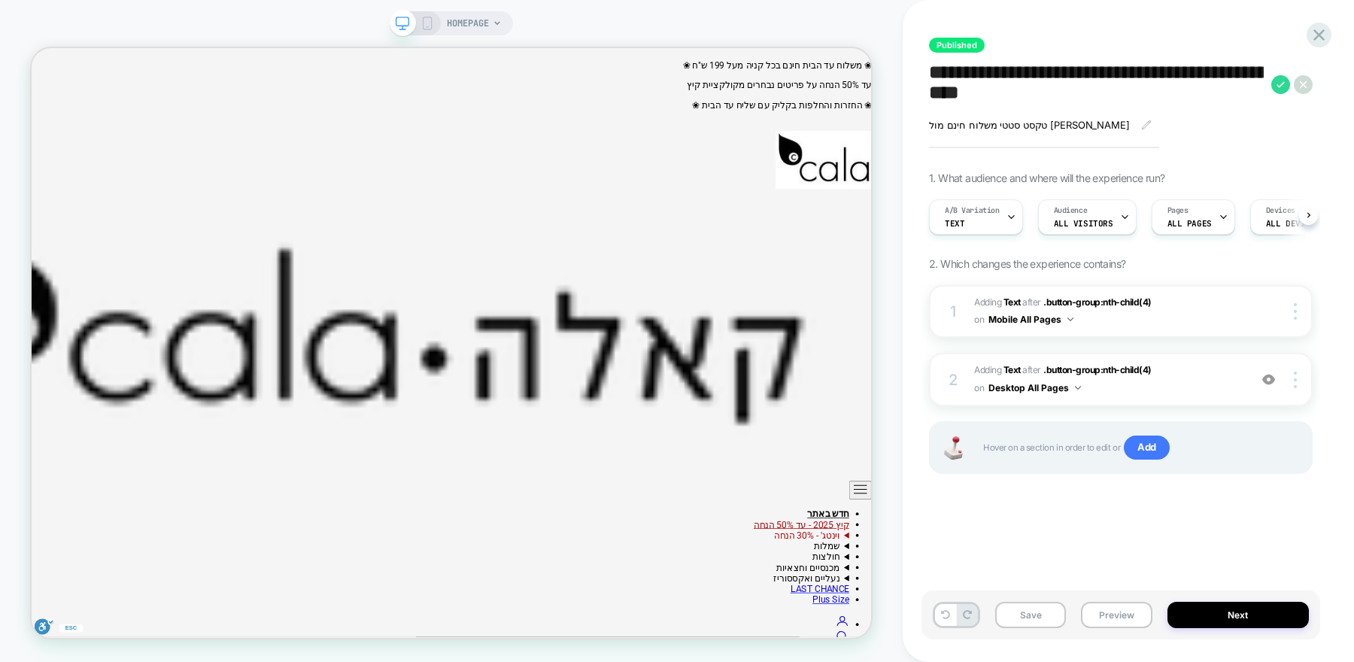
scroll to position [0, 1]
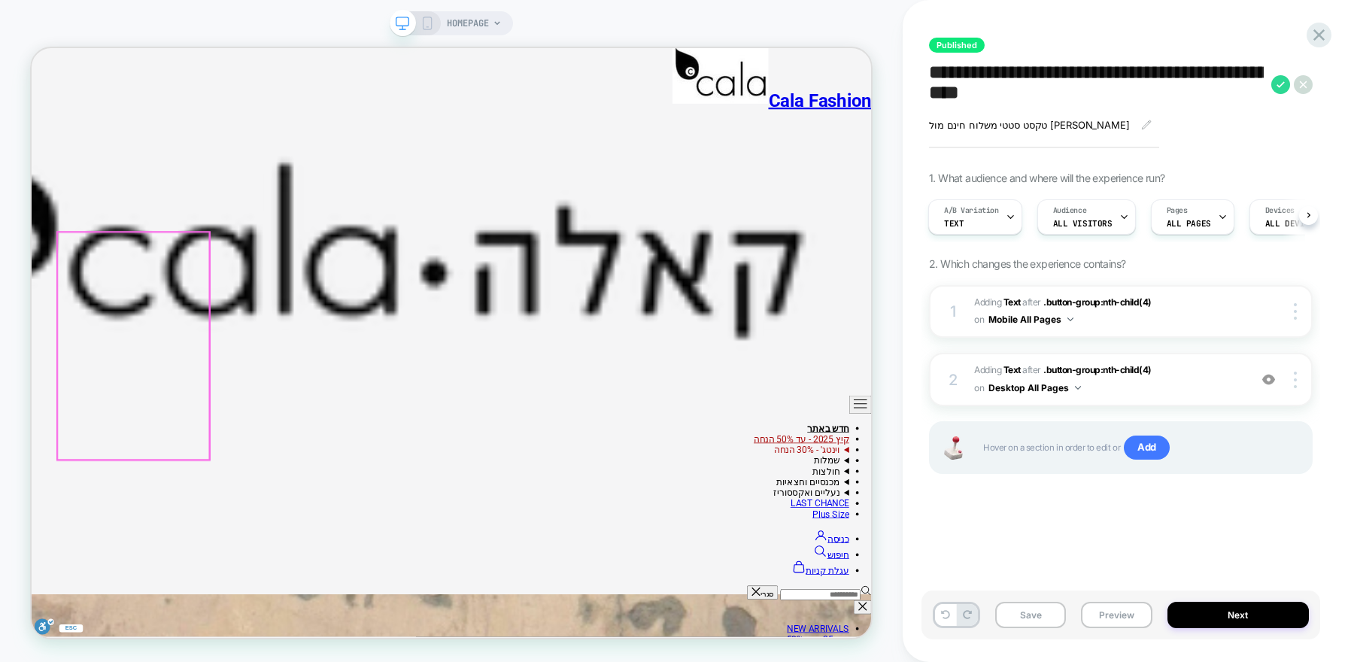
scroll to position [337, 0]
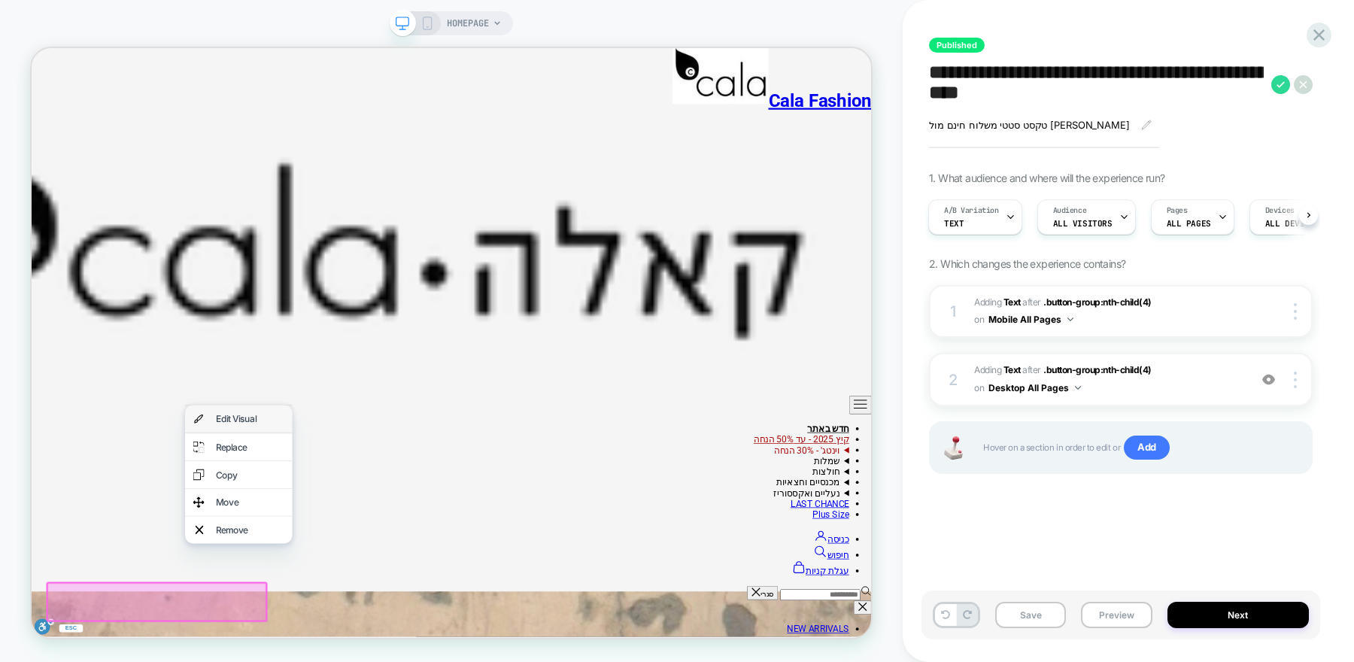
click at [315, 537] on div "Edit Visual" at bounding box center [323, 542] width 92 height 15
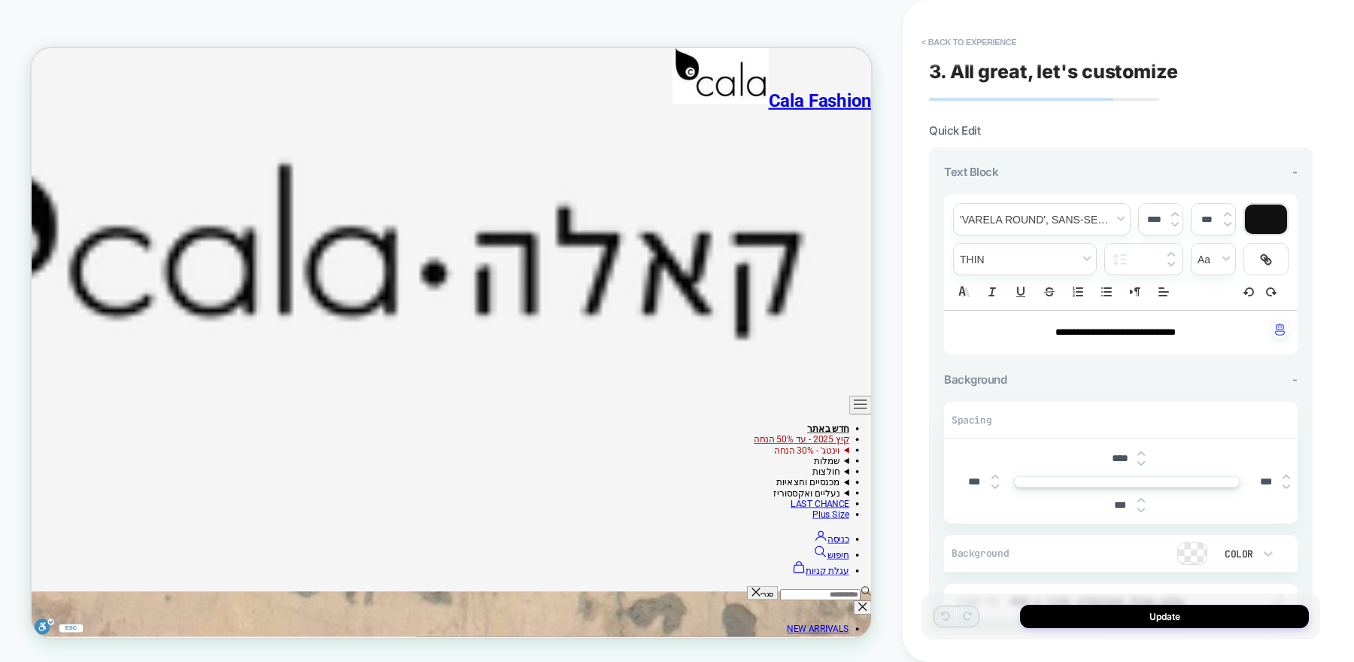
click at [1134, 336] on p "**********" at bounding box center [1115, 333] width 312 height 14
click at [1134, 333] on span "**********" at bounding box center [1115, 332] width 120 height 10
click at [1176, 213] on img at bounding box center [1175, 214] width 8 height 6
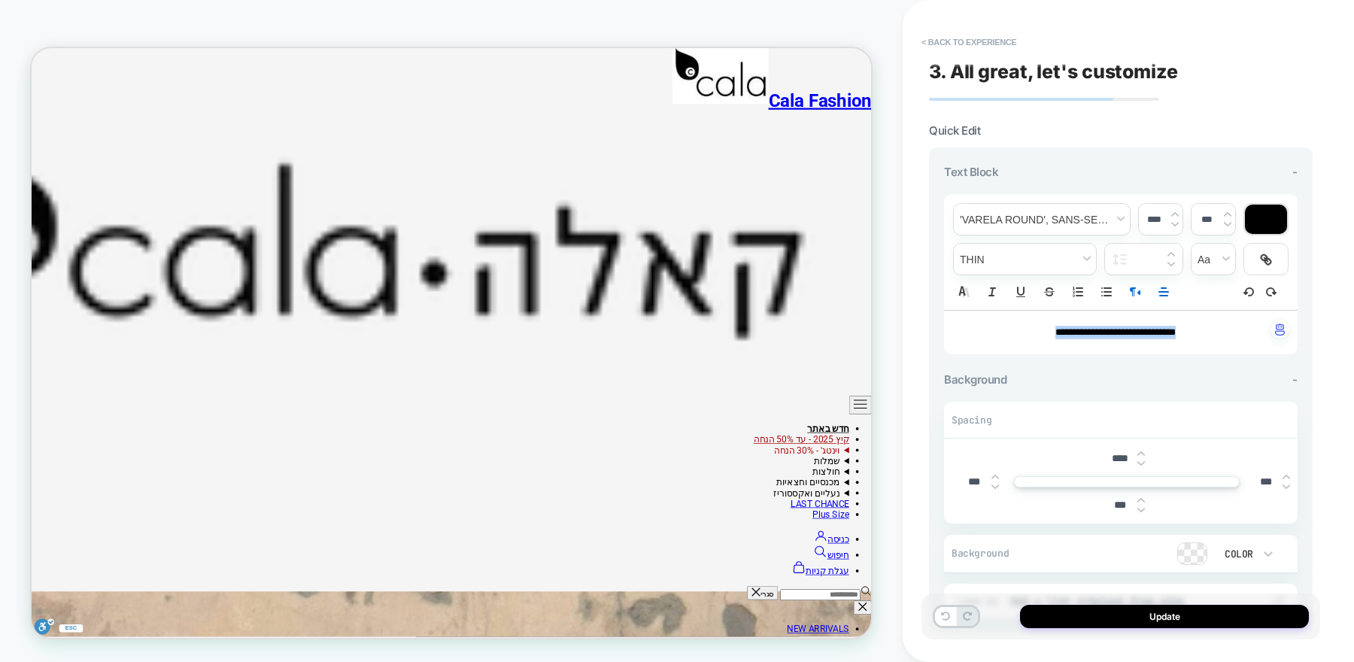
type input "****"
click at [1142, 464] on img at bounding box center [1141, 466] width 8 height 6
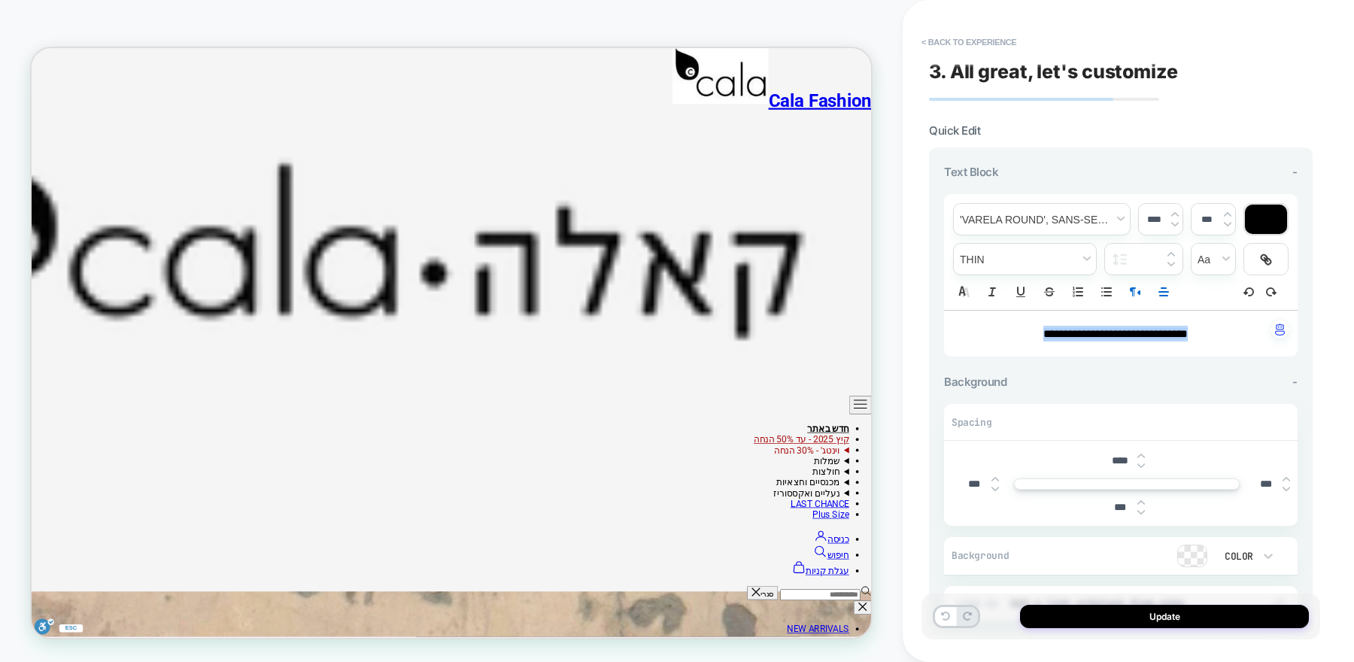
click at [1142, 464] on img at bounding box center [1141, 466] width 8 height 6
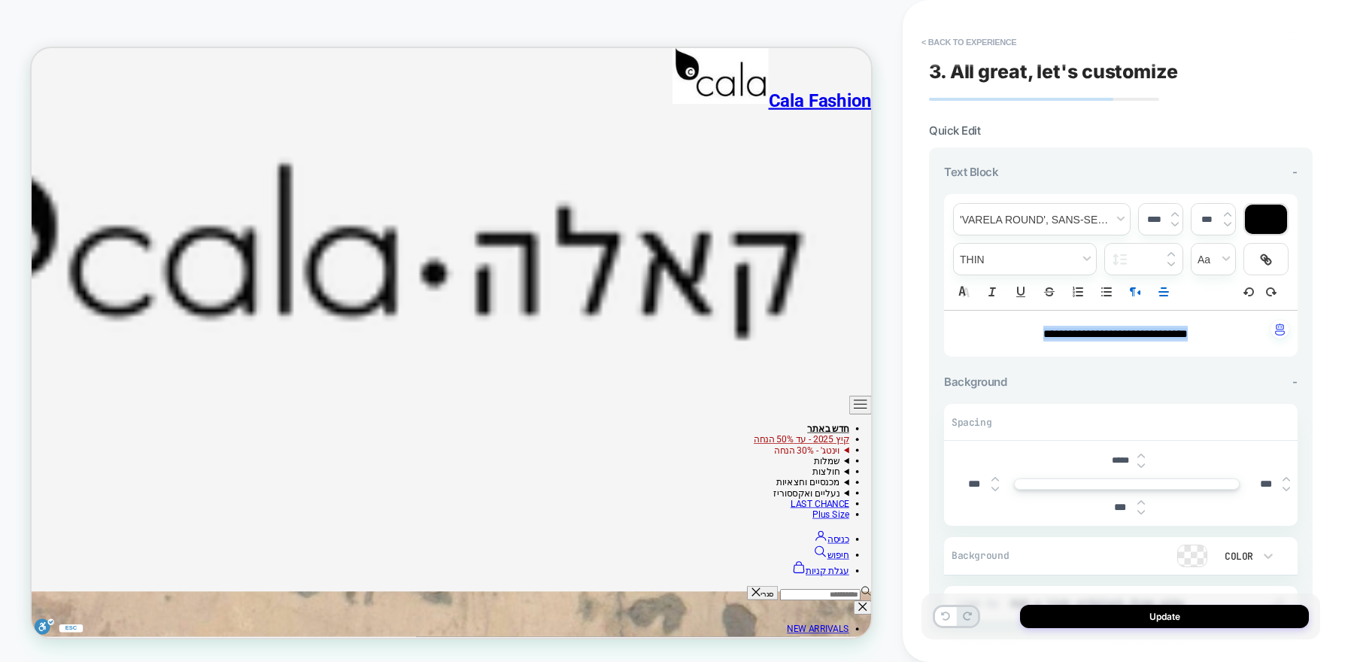
click at [1142, 464] on img at bounding box center [1141, 466] width 8 height 6
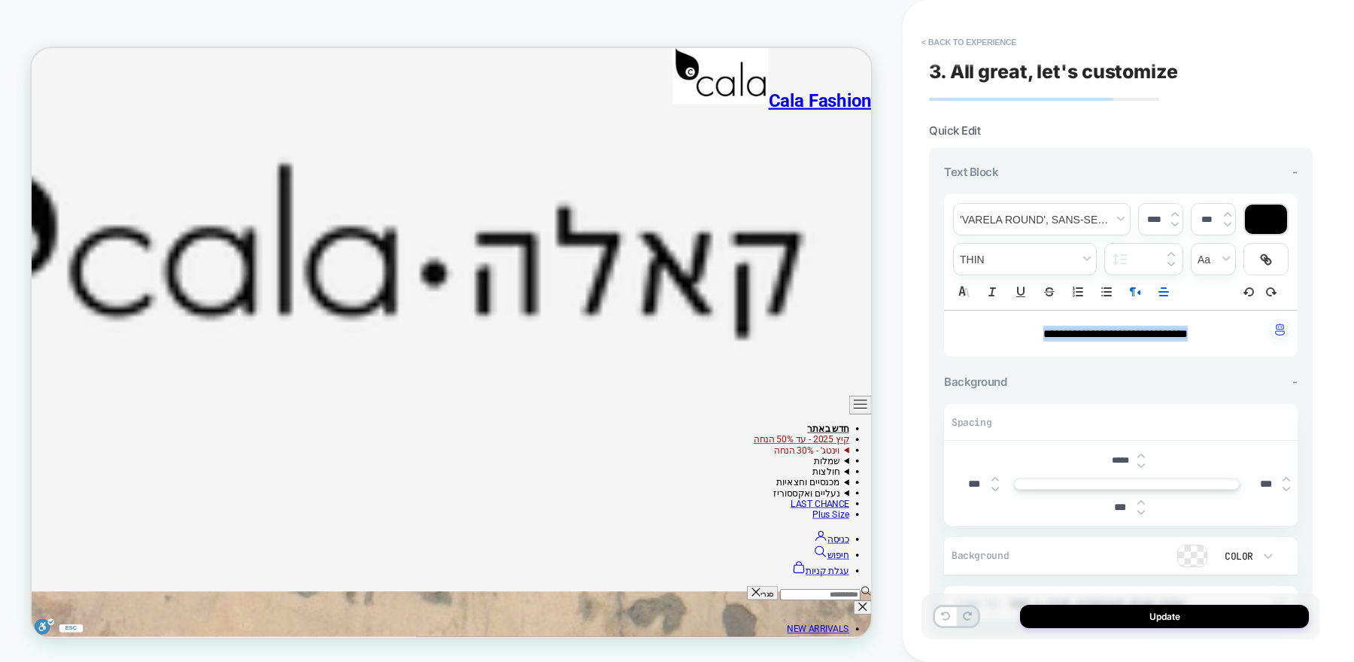
click at [1142, 464] on img at bounding box center [1141, 466] width 8 height 6
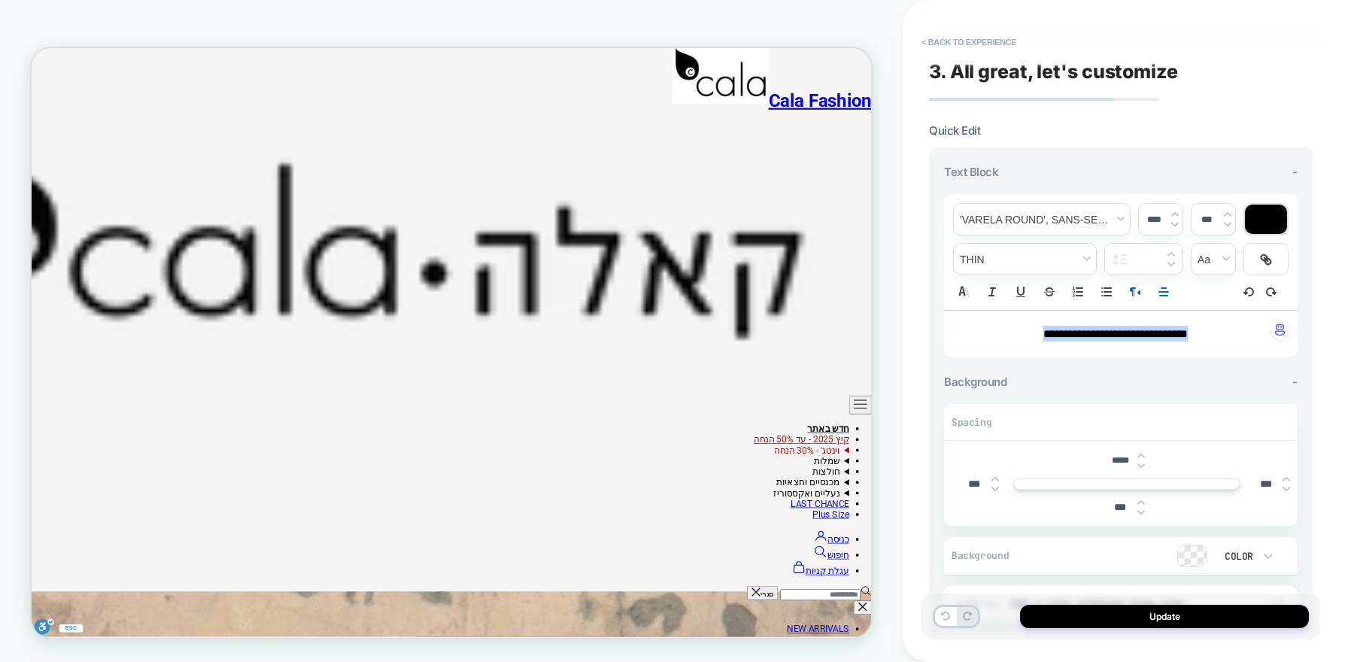
type input "*****"
click at [1109, 613] on button "Update" at bounding box center [1164, 616] width 289 height 23
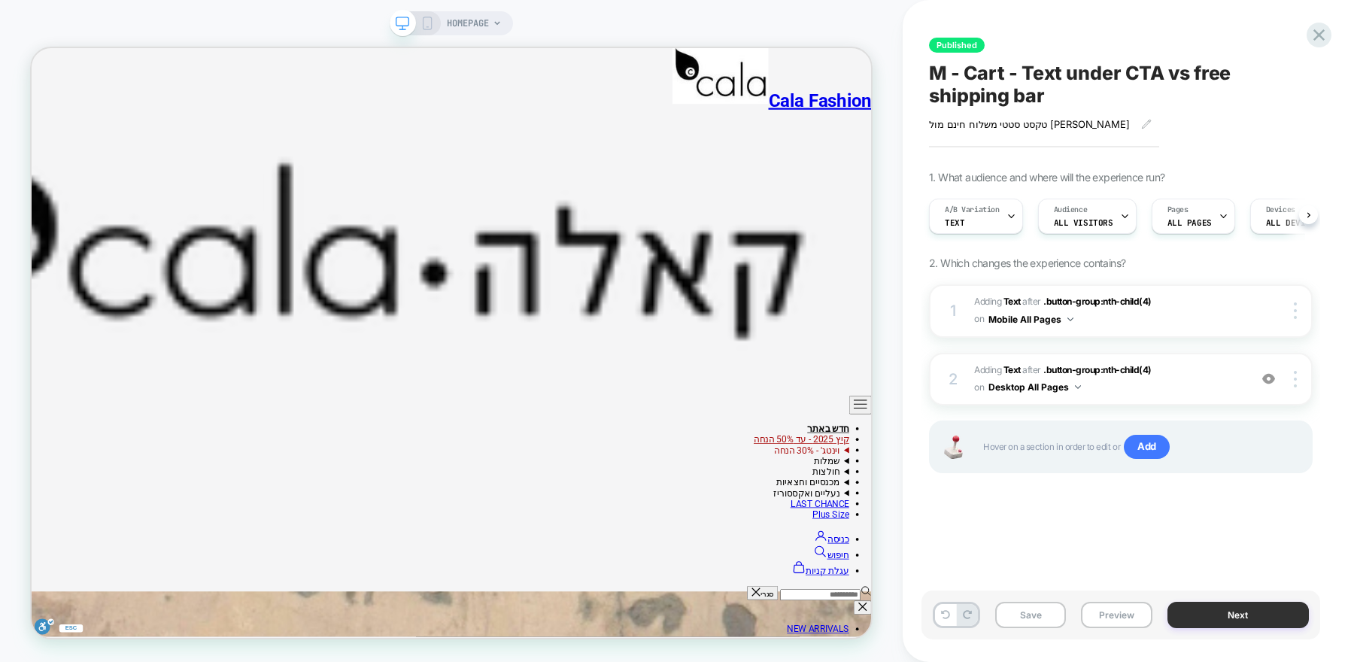
scroll to position [0, 1]
click at [1205, 611] on button "Next" at bounding box center [1238, 615] width 142 height 26
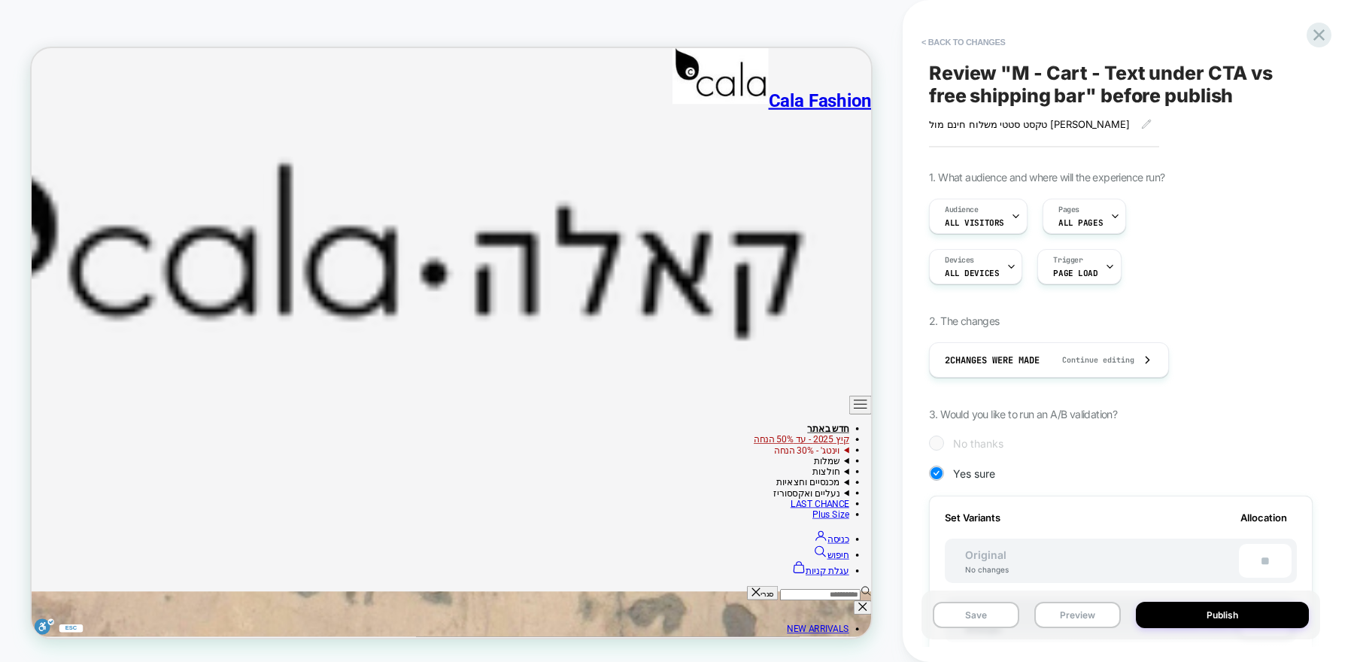
scroll to position [0, 2]
click at [1205, 611] on button "Publish" at bounding box center [1222, 615] width 173 height 26
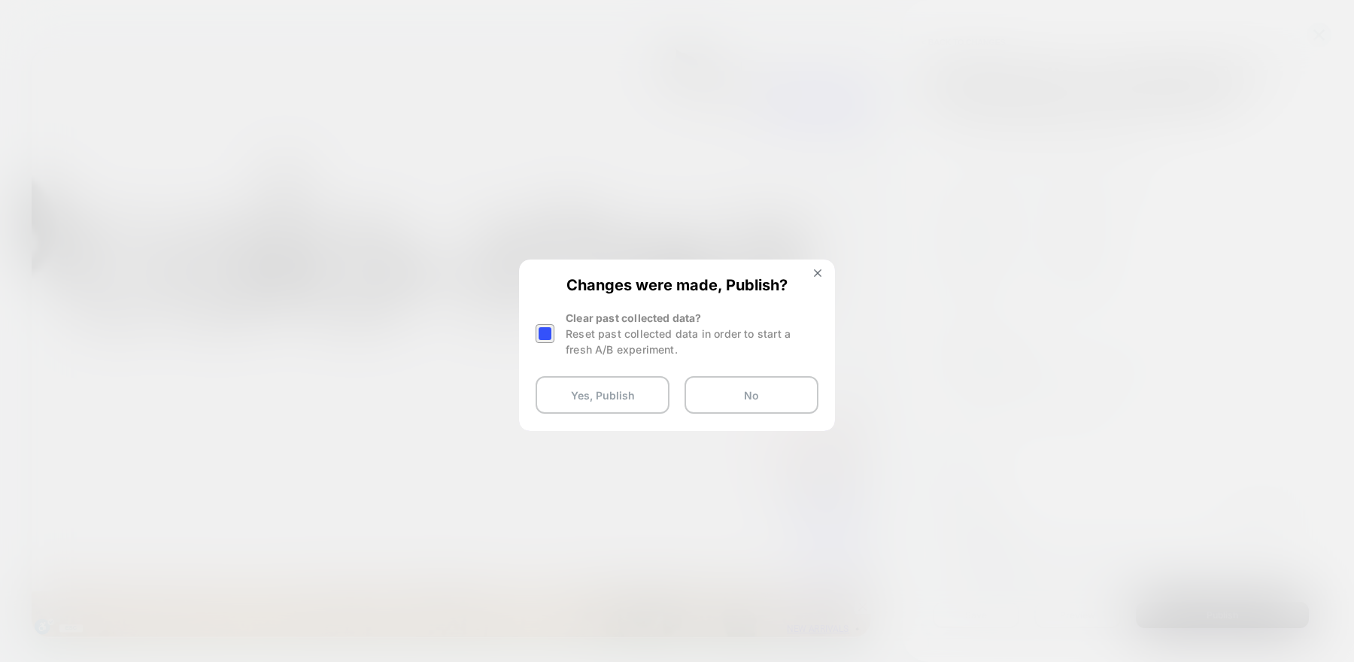
click at [548, 341] on div at bounding box center [545, 333] width 19 height 19
click at [614, 391] on button "Yes, Publish" at bounding box center [603, 395] width 134 height 38
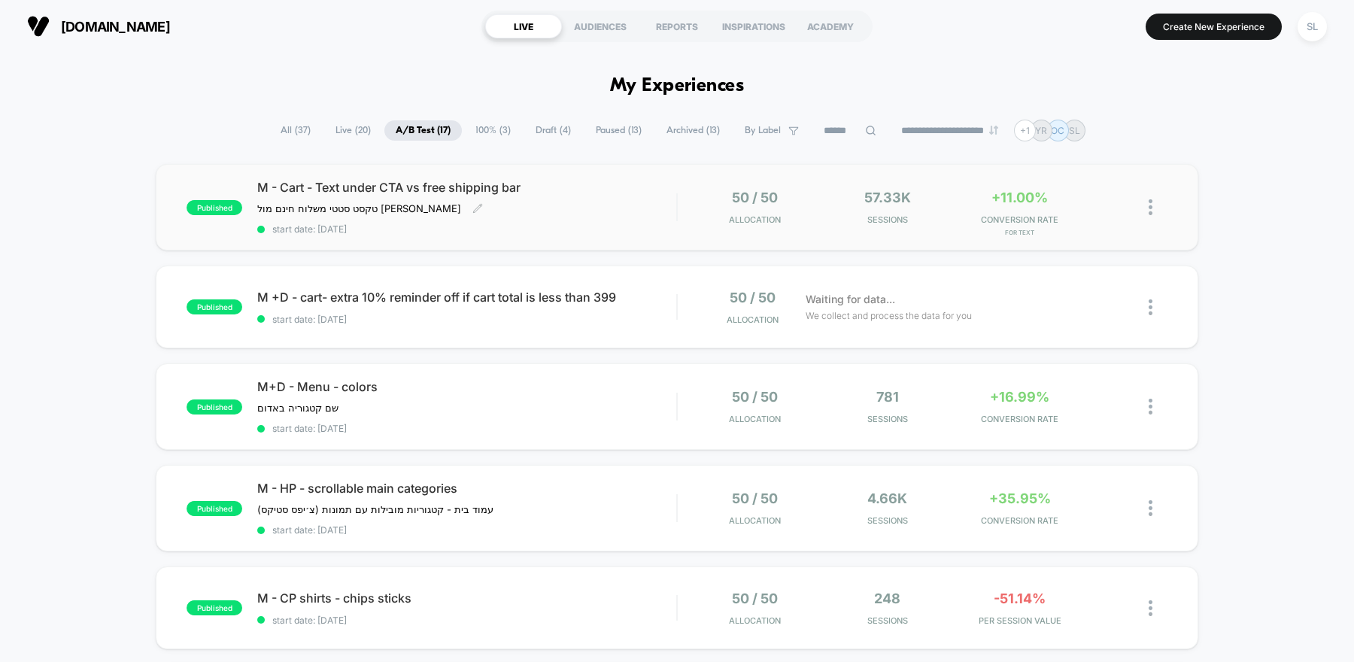
click at [485, 186] on span "M - Cart - Text under CTA vs free shipping bar" at bounding box center [466, 187] width 419 height 15
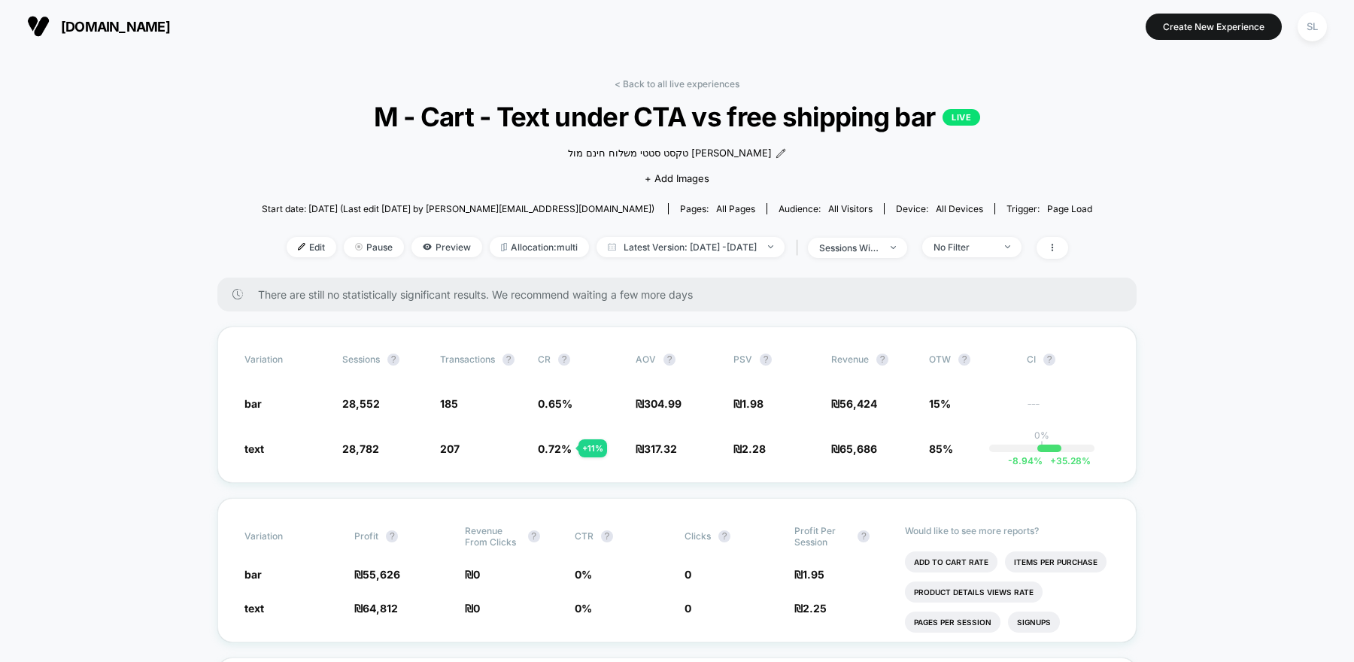
click at [568, 112] on span "M - Cart - Text under CTA vs free shipping bar LIVE" at bounding box center [676, 117] width 747 height 32
click at [287, 252] on span "Edit" at bounding box center [312, 247] width 50 height 20
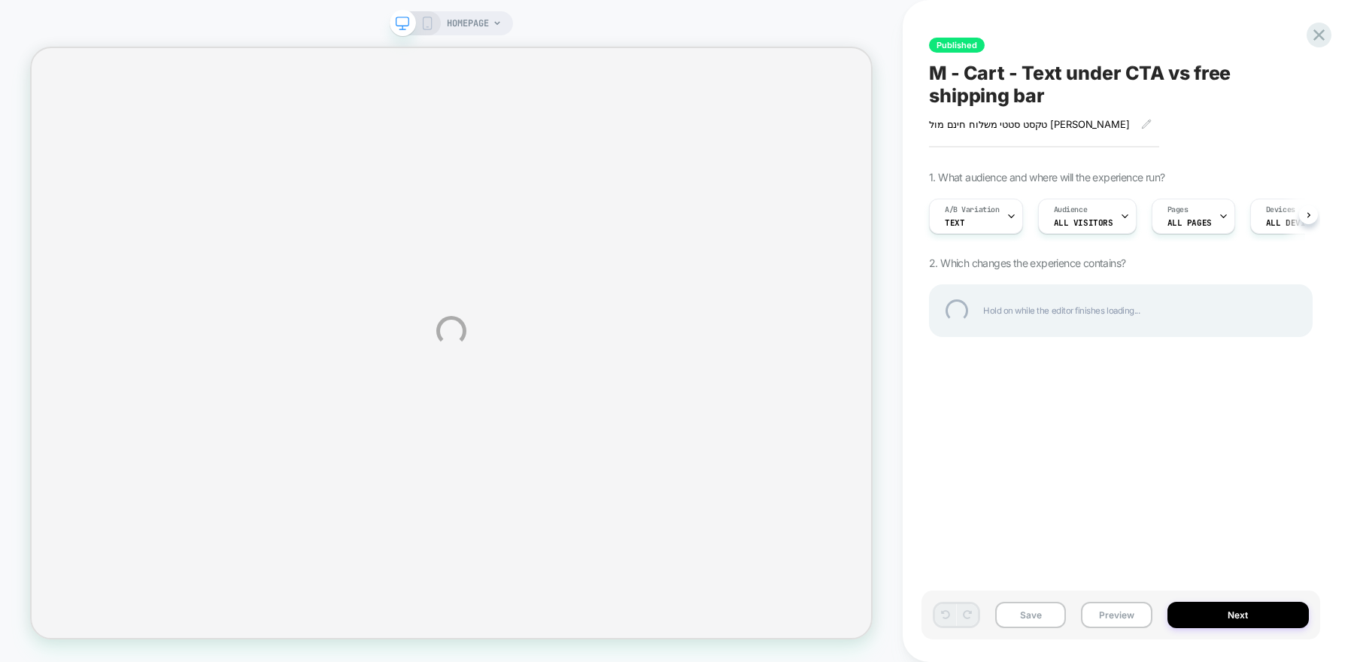
click at [951, 69] on div "M - Cart - Text under CTA vs free shipping bar" at bounding box center [1121, 84] width 384 height 45
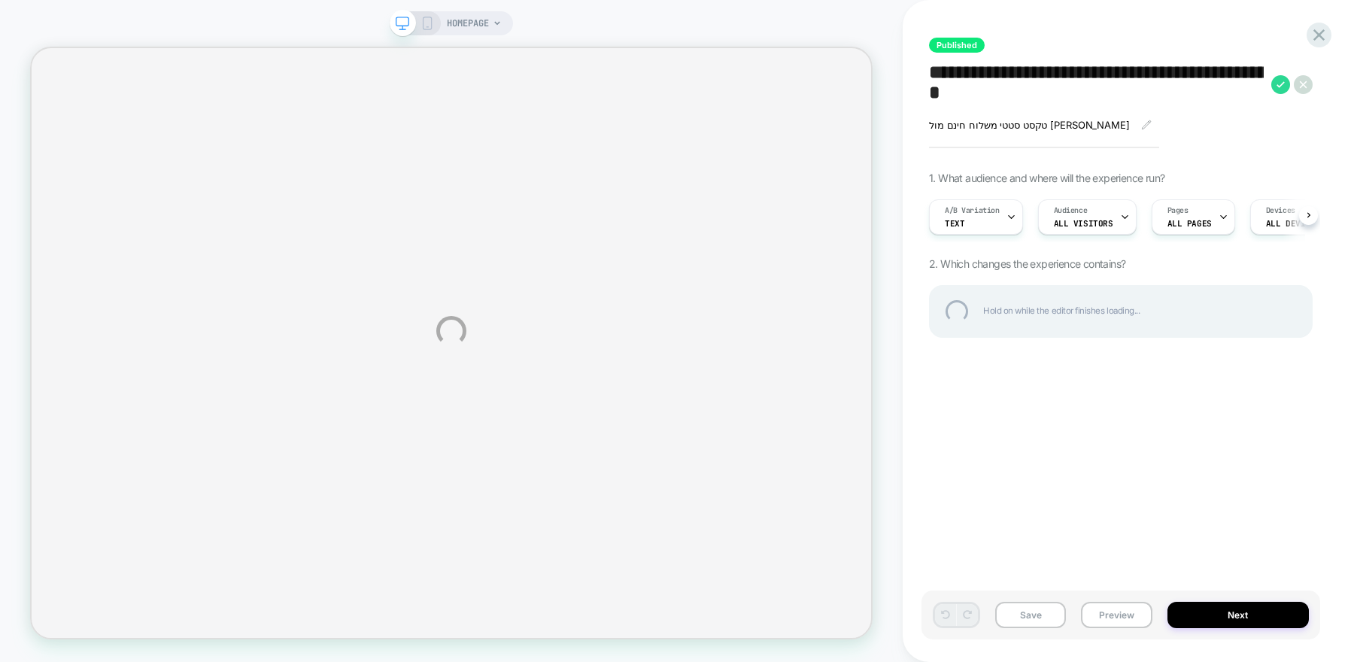
click at [951, 73] on textarea "**********" at bounding box center [1096, 85] width 335 height 46
type textarea "**********"
click at [1276, 86] on div "**********" at bounding box center [1121, 85] width 384 height 46
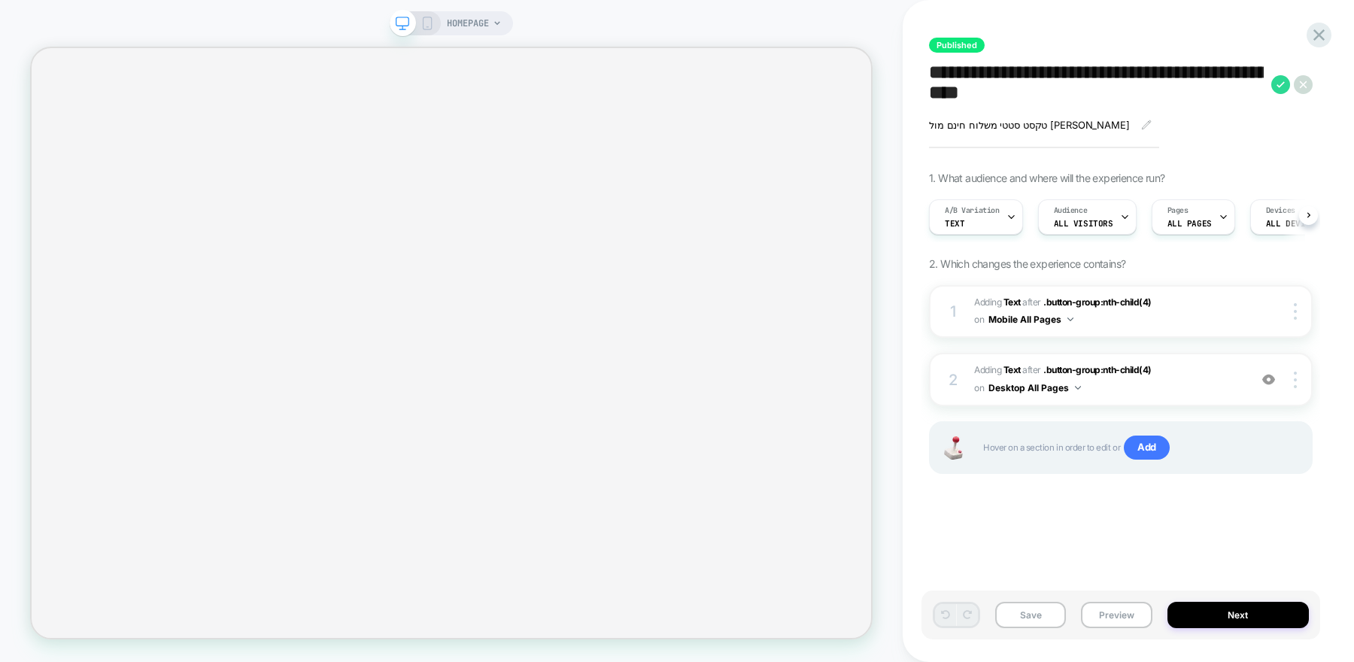
scroll to position [0, 1]
click at [1279, 82] on icon at bounding box center [1280, 84] width 19 height 19
click at [1298, 183] on button "Yes" at bounding box center [1293, 184] width 74 height 23
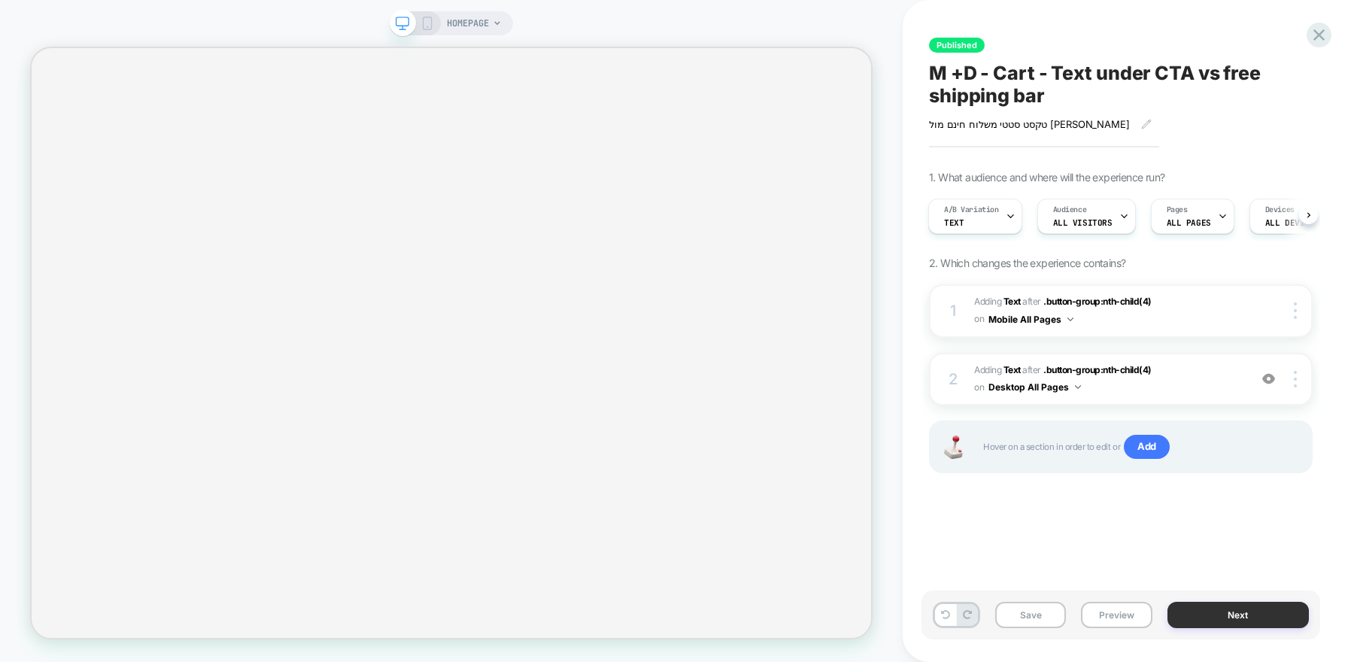
click at [1211, 618] on button "Next" at bounding box center [1238, 615] width 142 height 26
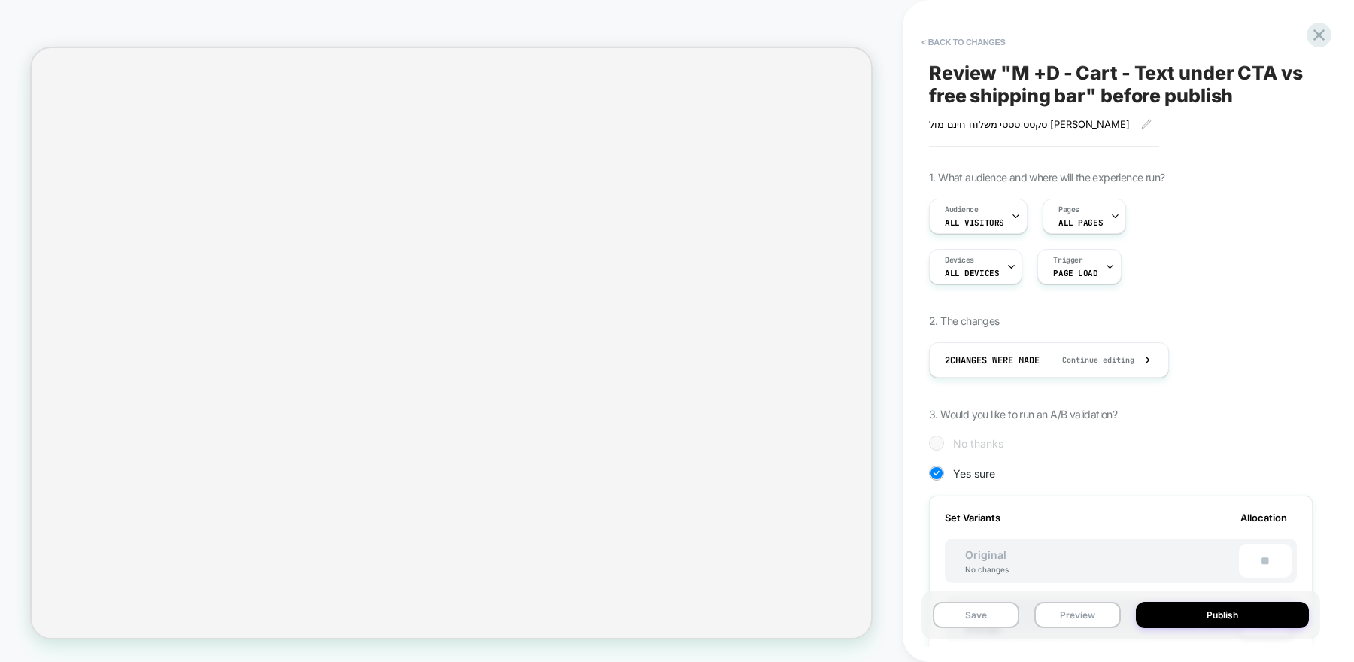
scroll to position [0, 2]
click at [1210, 619] on button "Publish" at bounding box center [1222, 615] width 173 height 26
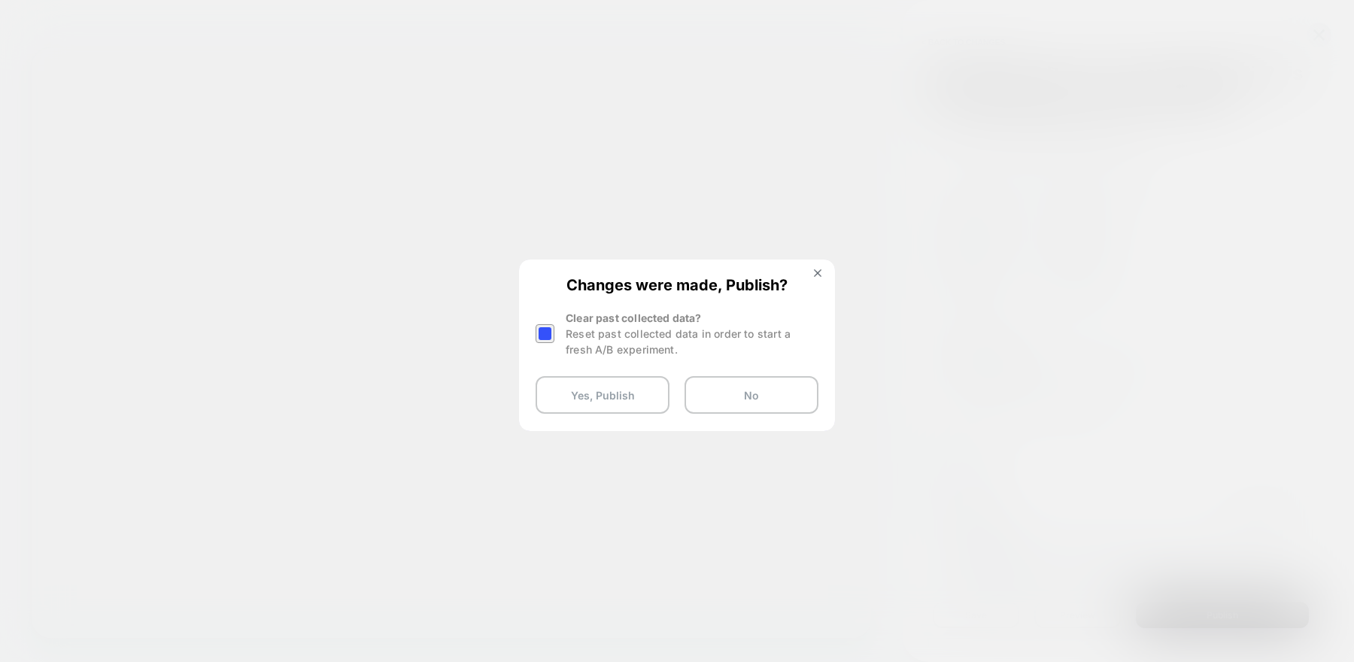
click at [546, 329] on div at bounding box center [545, 333] width 19 height 19
click at [587, 401] on button "Yes, Publish" at bounding box center [603, 395] width 134 height 38
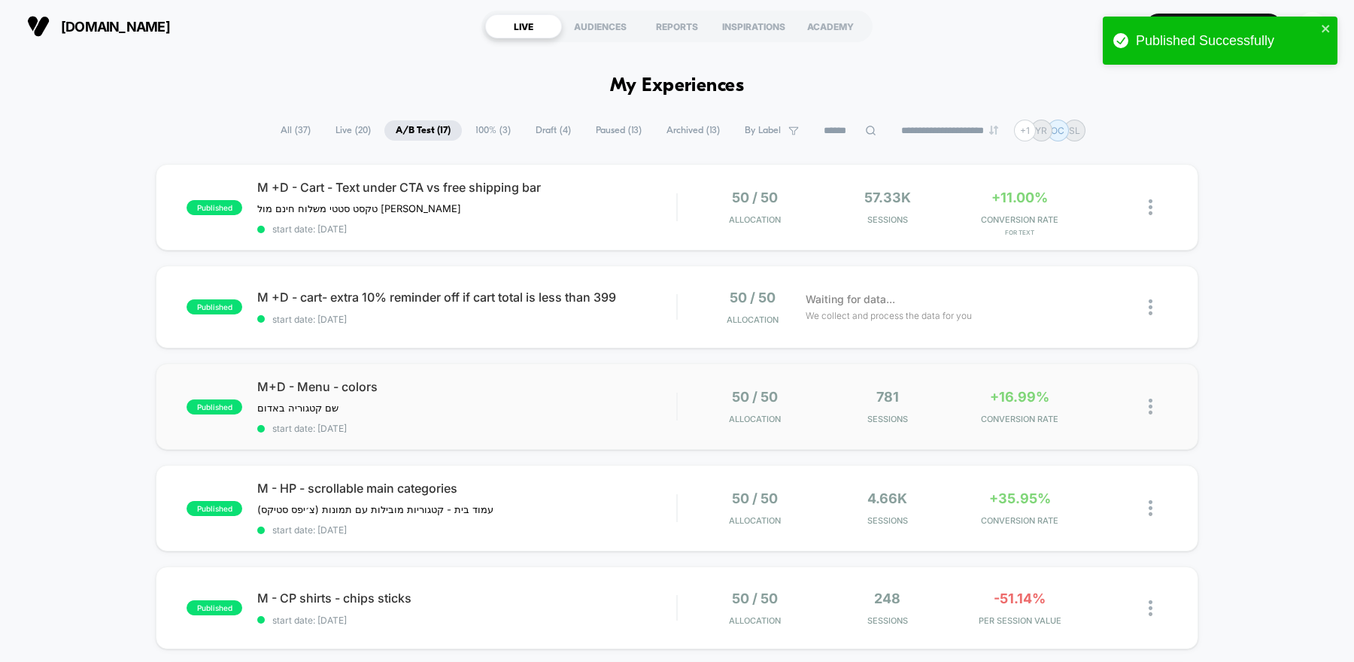
click at [681, 363] on div "published M+D - Menu - colors שם קטגוריה באדום ﻿ Click to edit experience detai…" at bounding box center [677, 406] width 1042 height 86
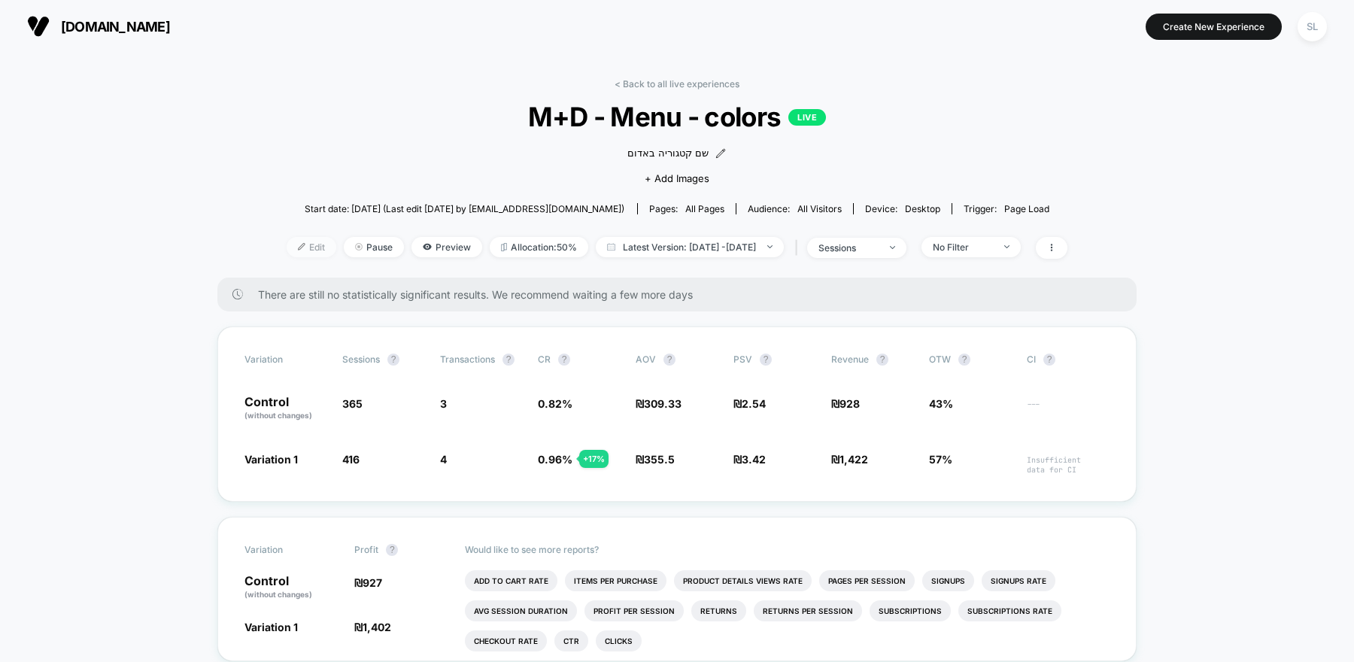
click at [289, 249] on span "Edit" at bounding box center [312, 247] width 50 height 20
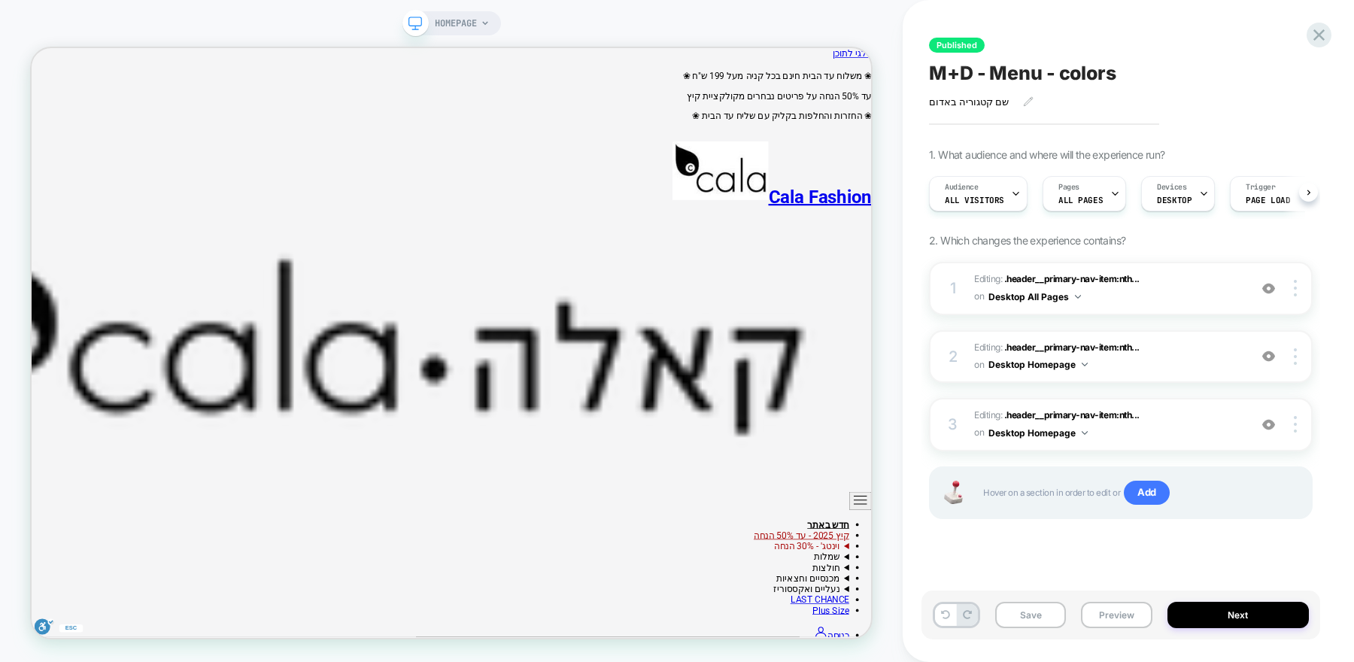
scroll to position [0, 1]
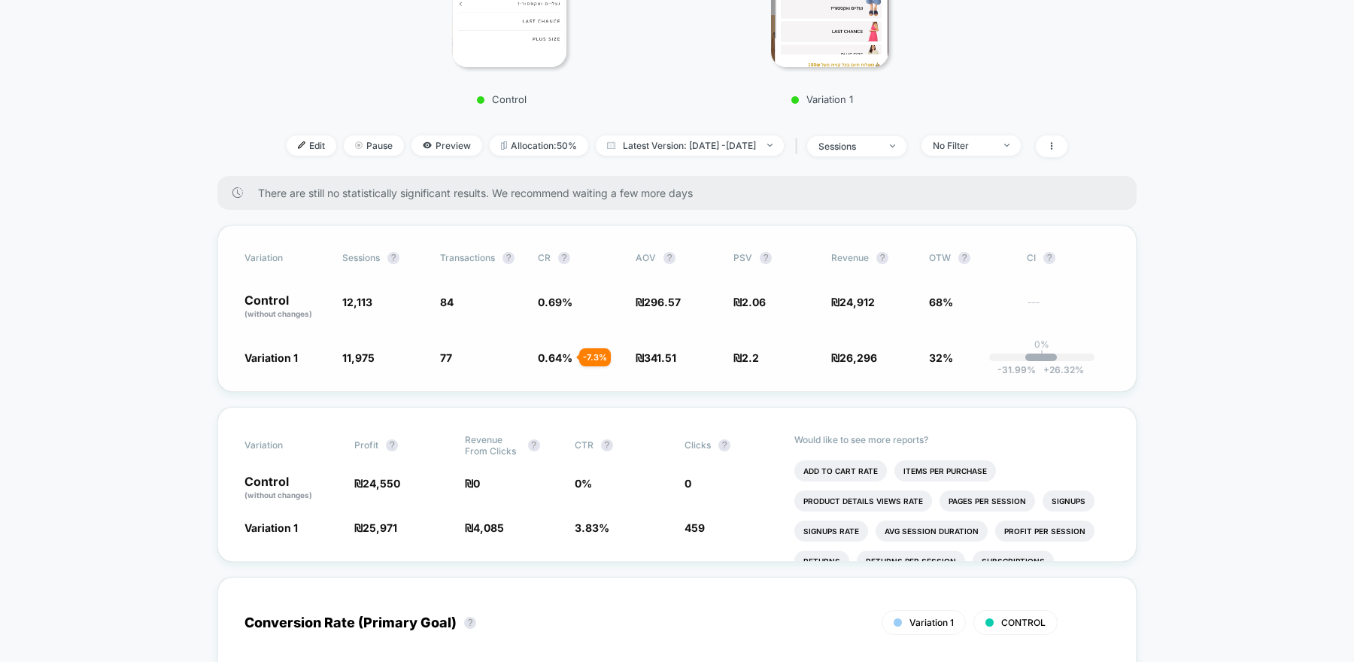
scroll to position [393, 0]
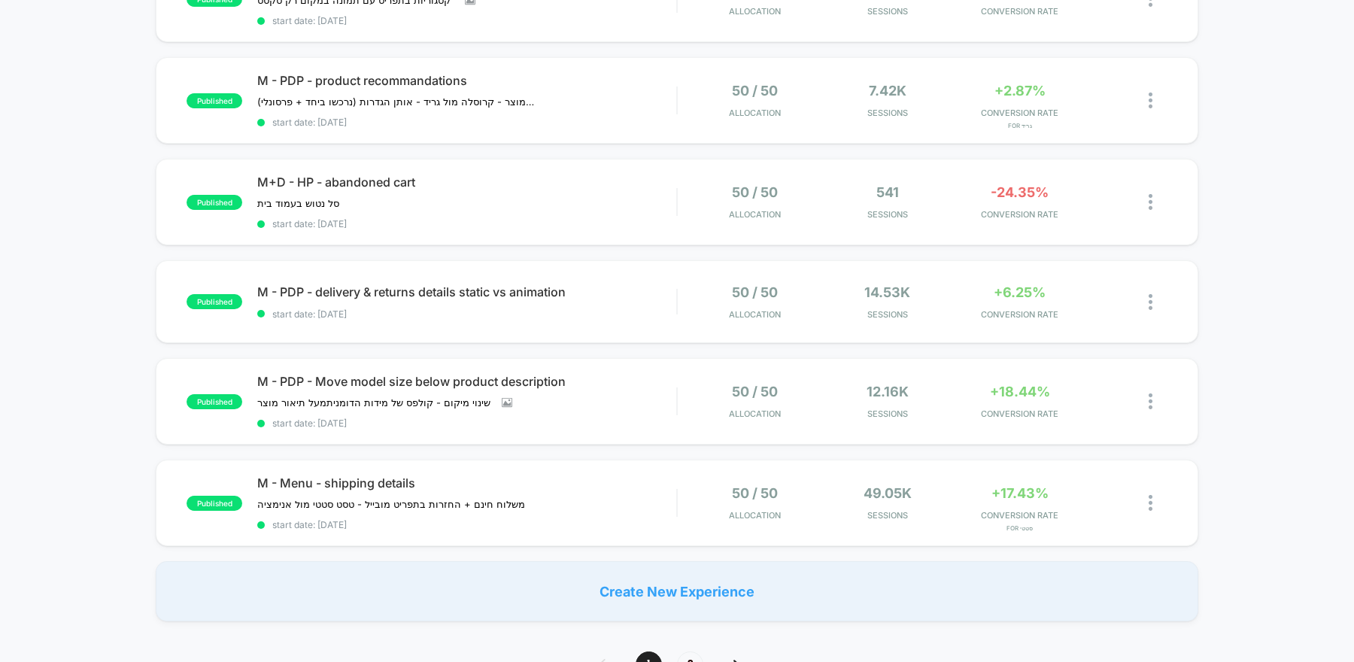
scroll to position [813, 0]
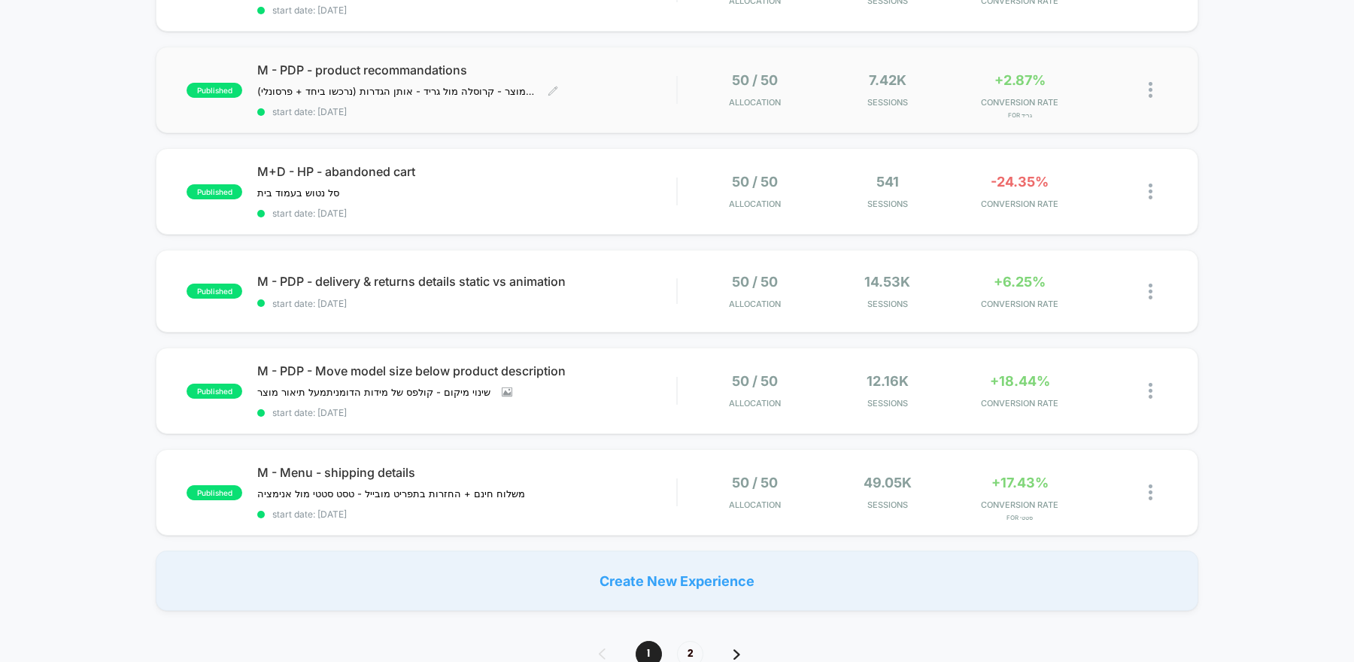
click at [564, 97] on div "M - PDP - product recommandations ניסוי על תצוגת המלצות בעמוד מוצר - קרוסלה מול…" at bounding box center [466, 89] width 419 height 55
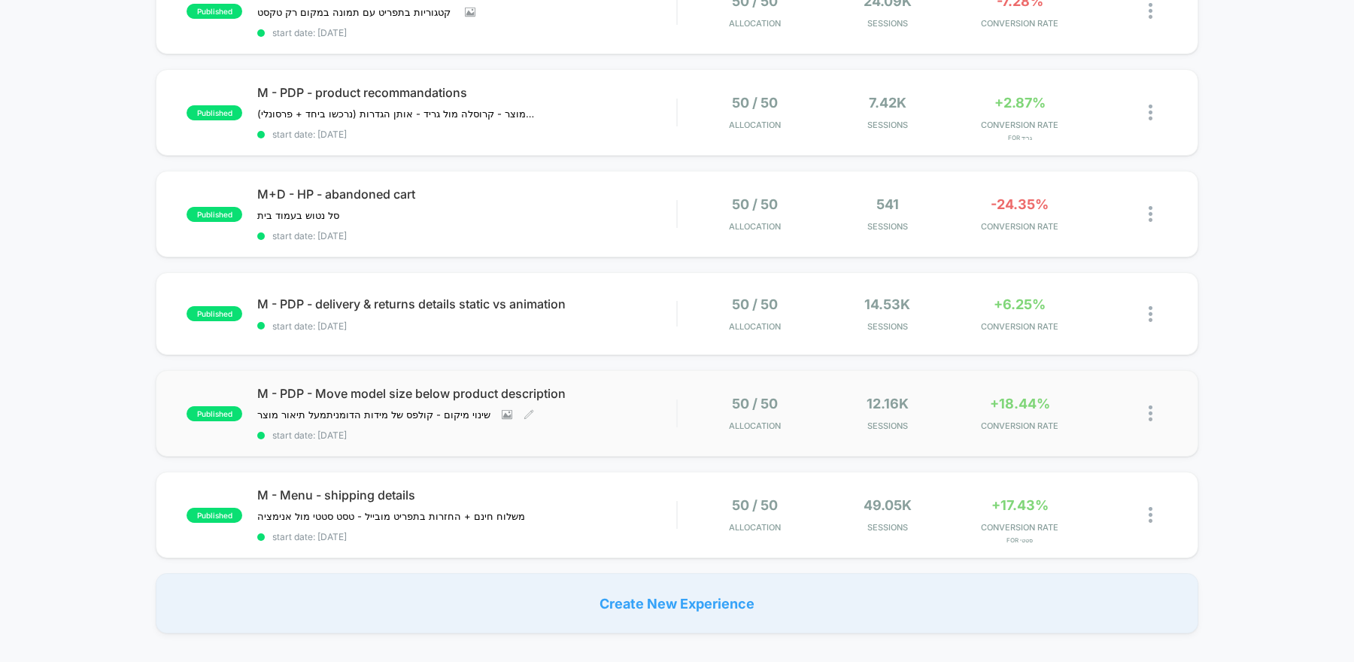
scroll to position [863, 0]
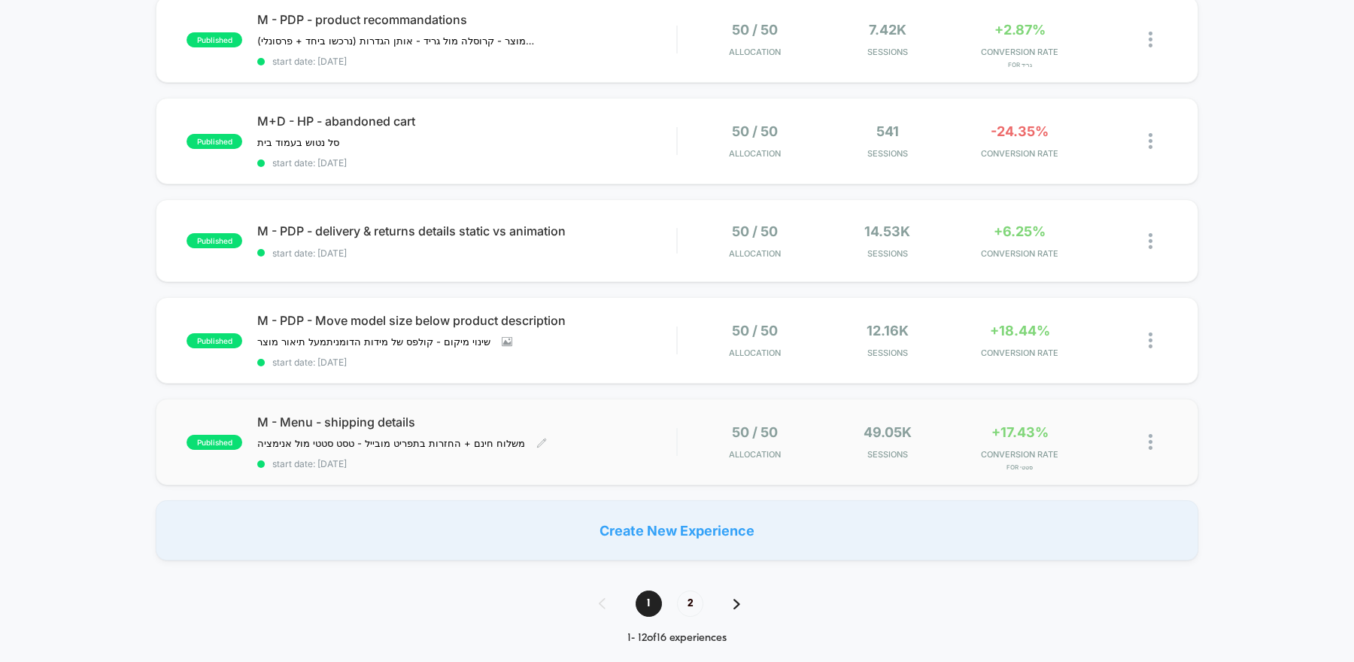
click at [615, 458] on span "start date: [DATE]" at bounding box center [466, 463] width 419 height 11
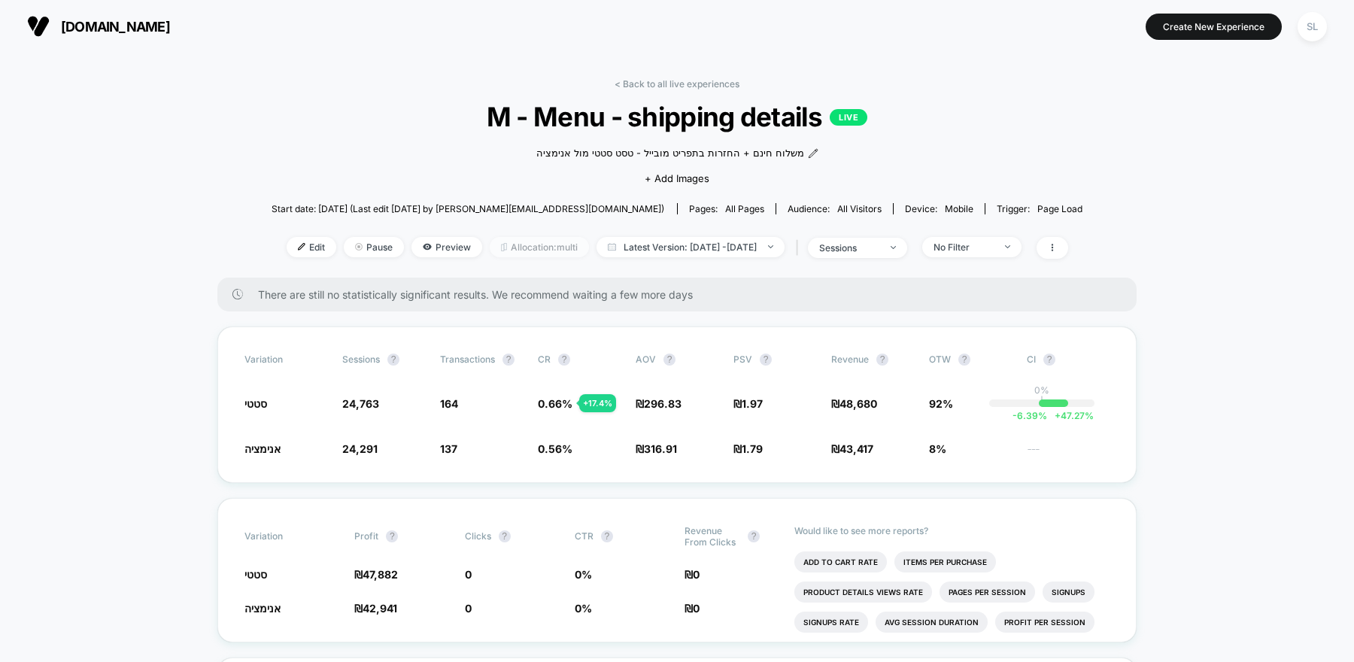
click at [518, 248] on span "Allocation: multi" at bounding box center [539, 247] width 99 height 20
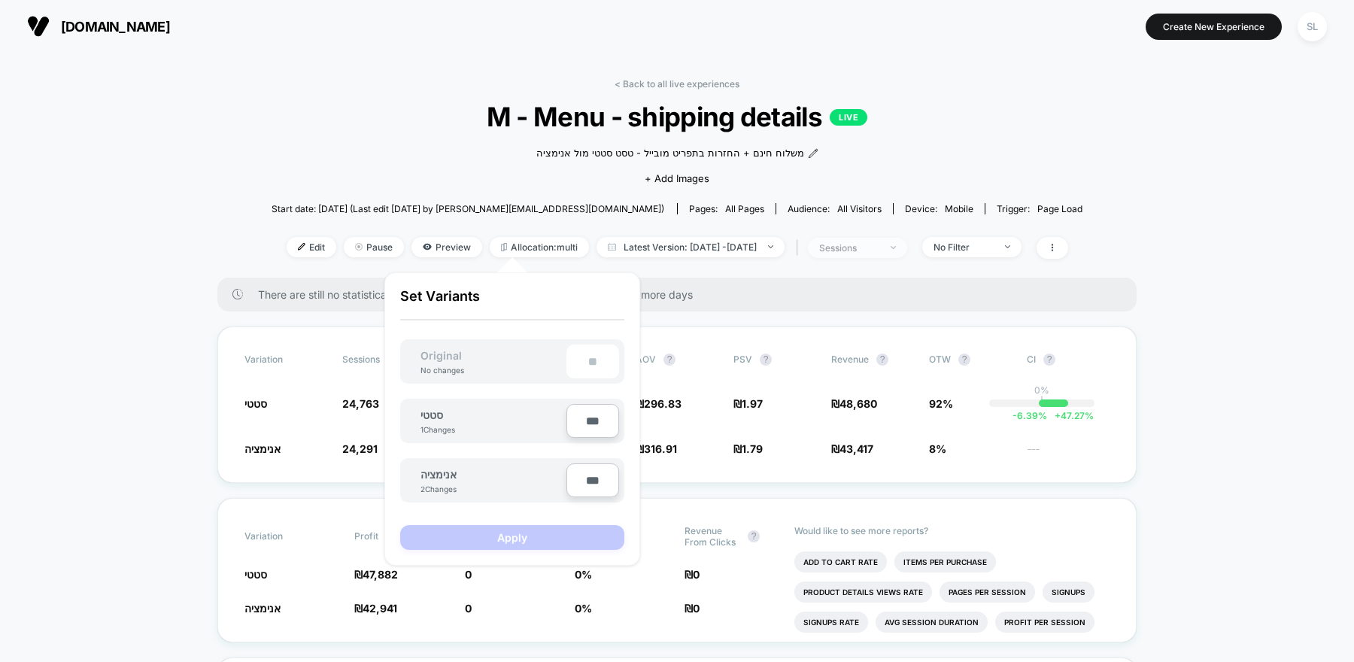
click at [879, 252] on div "sessions" at bounding box center [849, 247] width 60 height 11
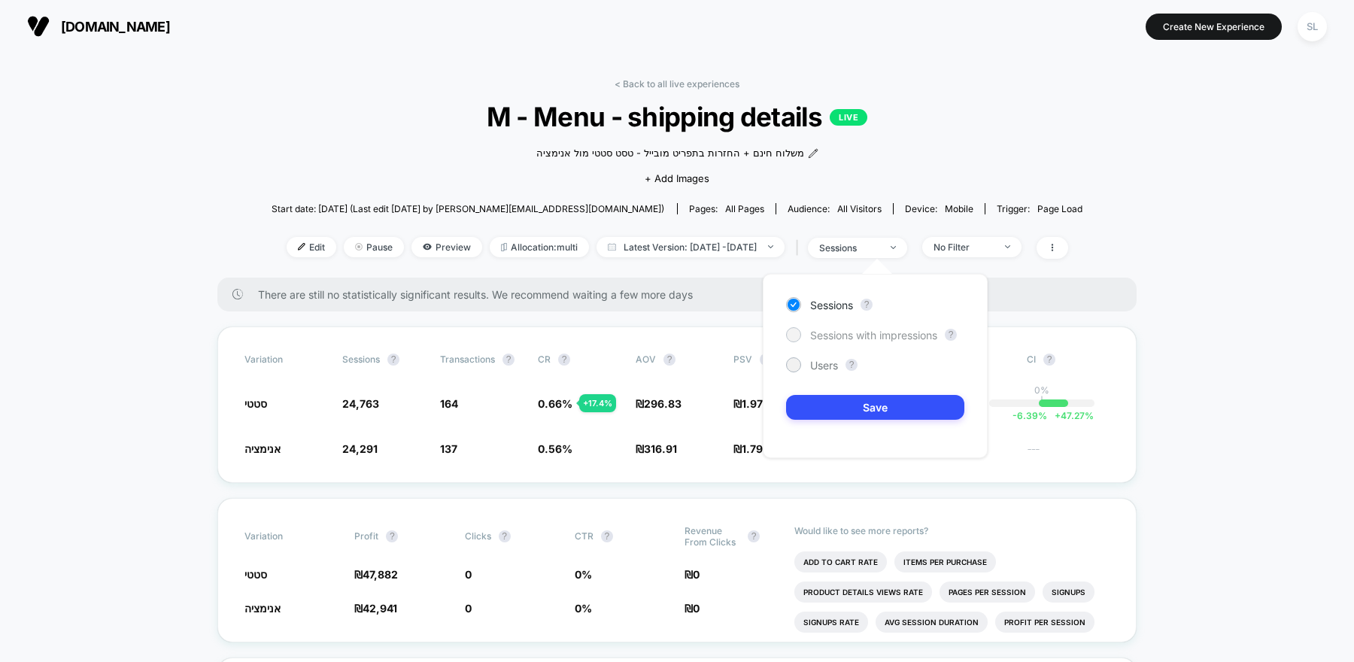
click at [817, 334] on span "Sessions with impressions" at bounding box center [873, 335] width 127 height 13
click at [835, 405] on button "Save" at bounding box center [875, 407] width 178 height 25
